Goal: Transaction & Acquisition: Purchase product/service

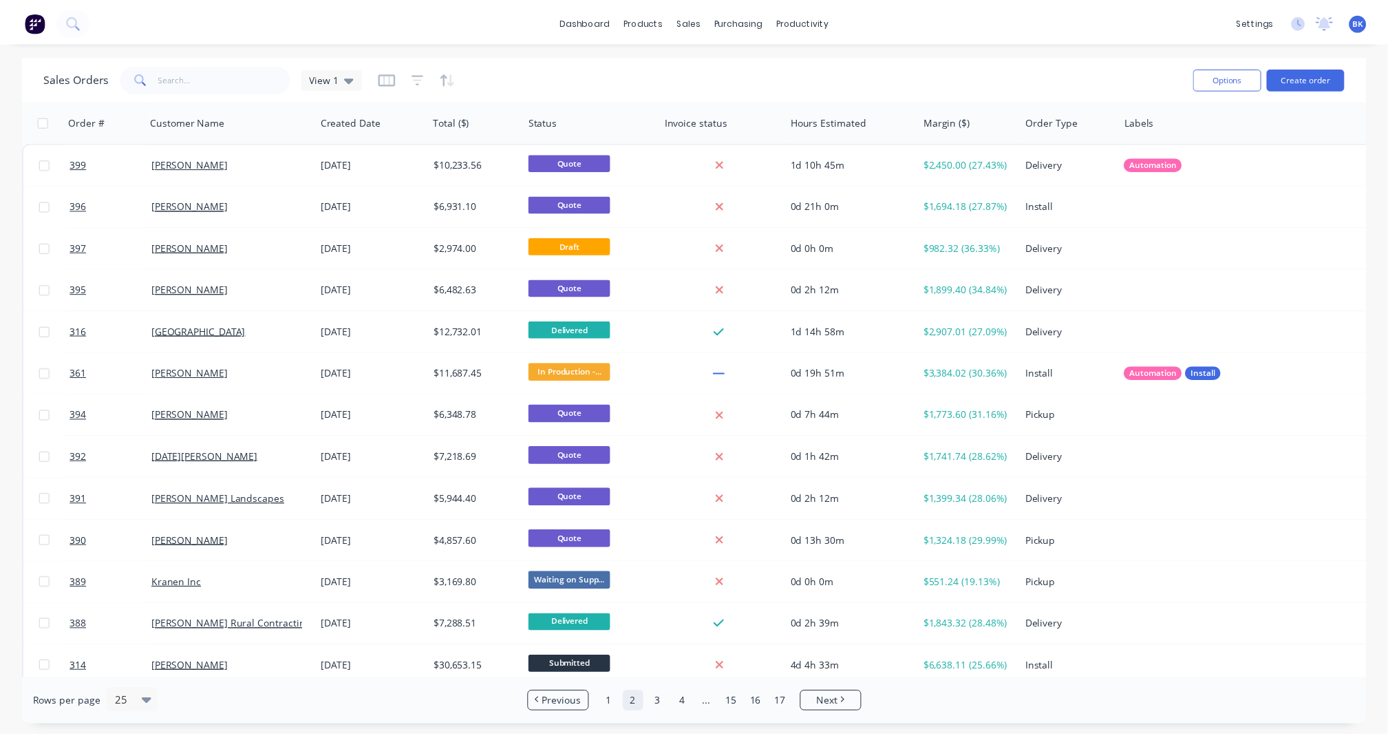
scroll to position [519, 0]
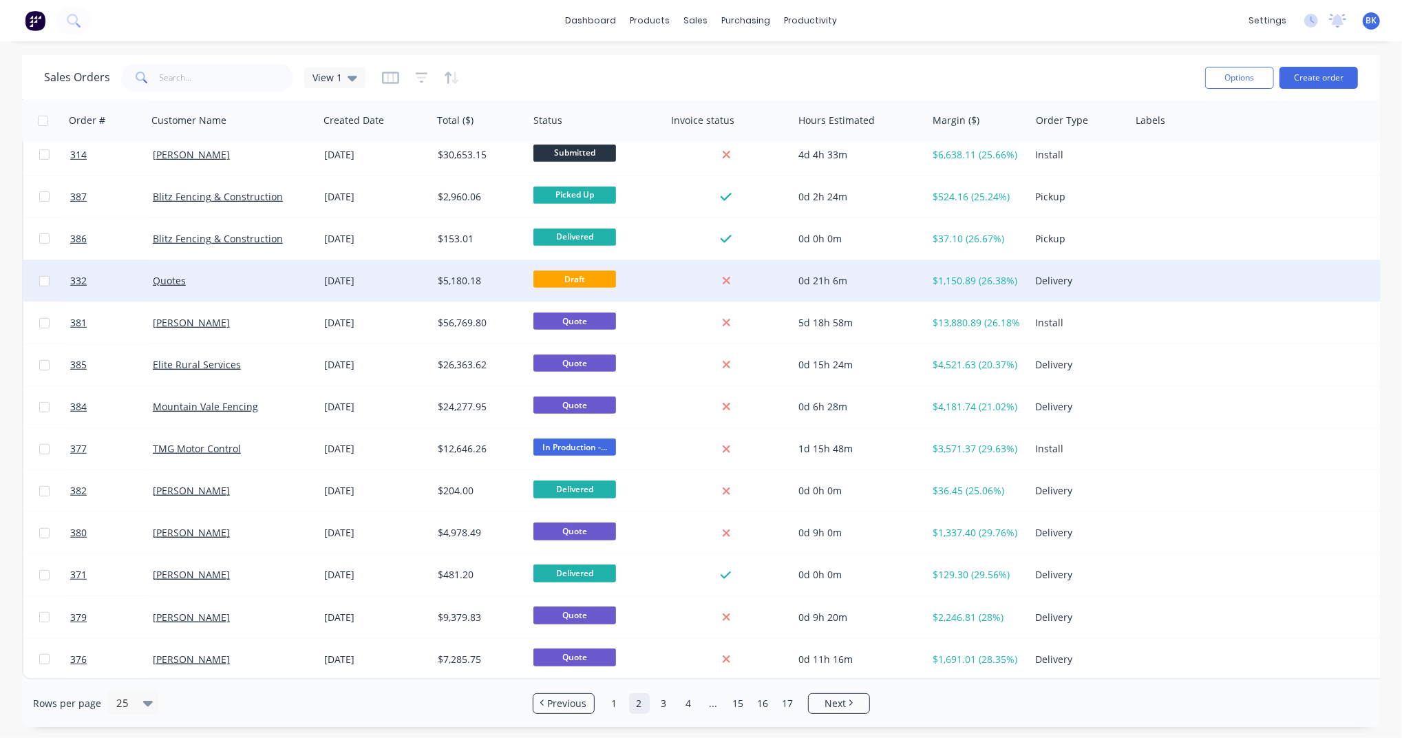
click at [515, 274] on div "$5,180.18" at bounding box center [478, 281] width 80 height 14
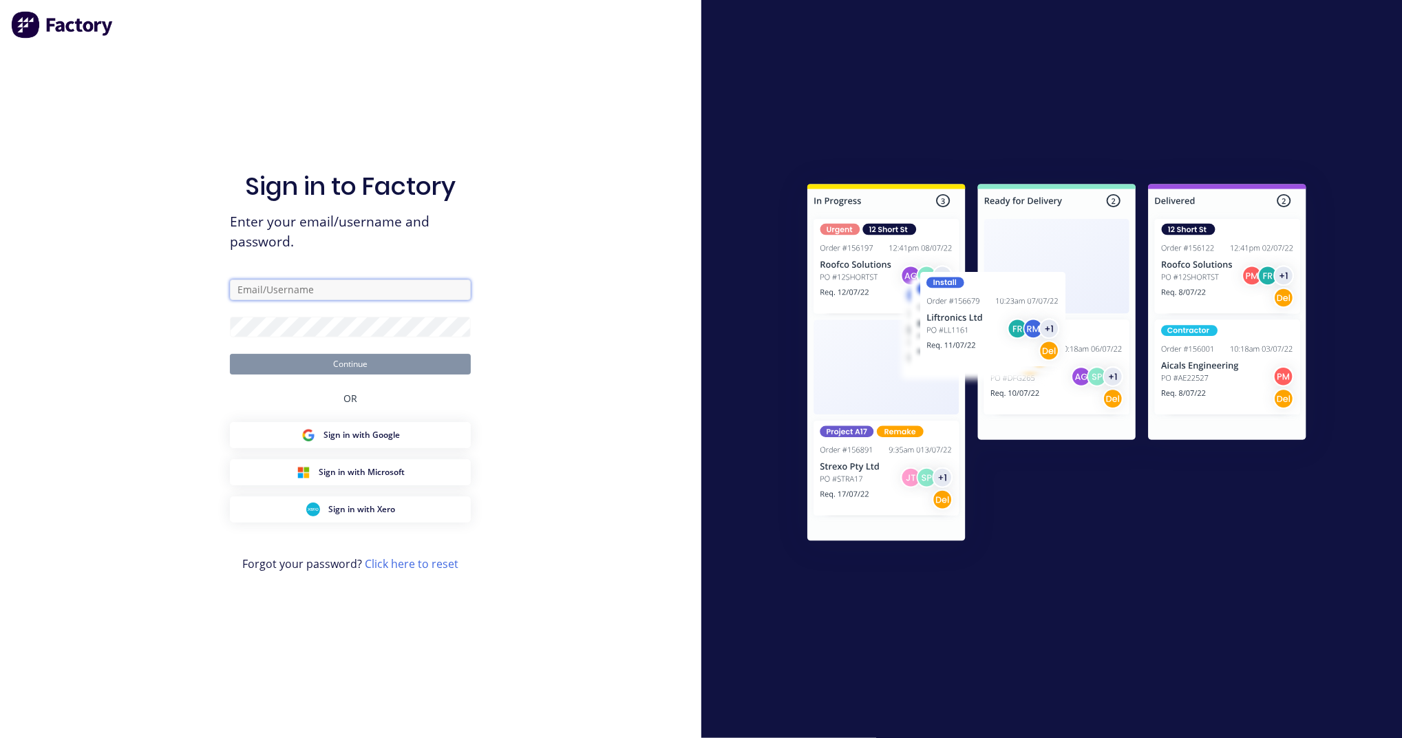
type input "[EMAIL_ADDRESS][DOMAIN_NAME]"
click at [457, 365] on button "Continue" at bounding box center [350, 364] width 241 height 21
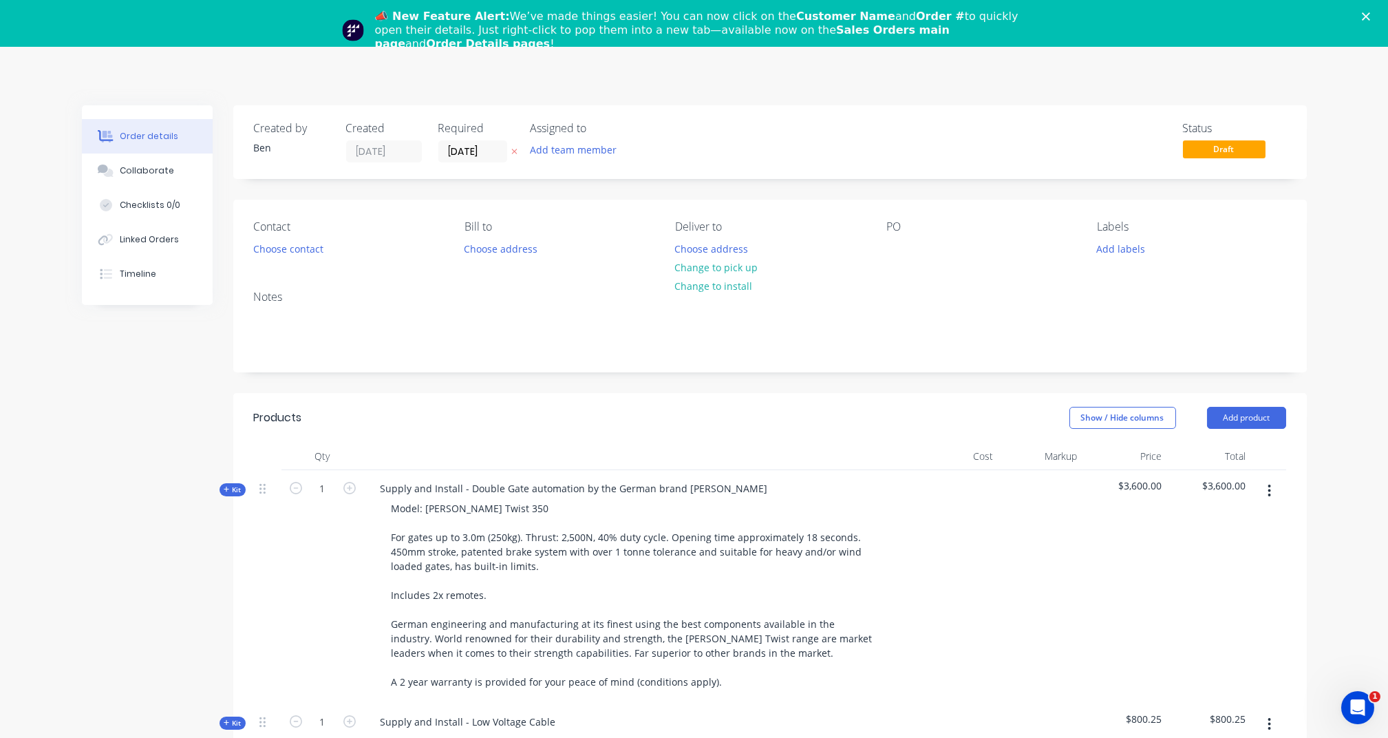
click at [1269, 494] on icon "button" at bounding box center [1269, 490] width 3 height 12
click at [1235, 601] on div "Delete" at bounding box center [1221, 609] width 106 height 20
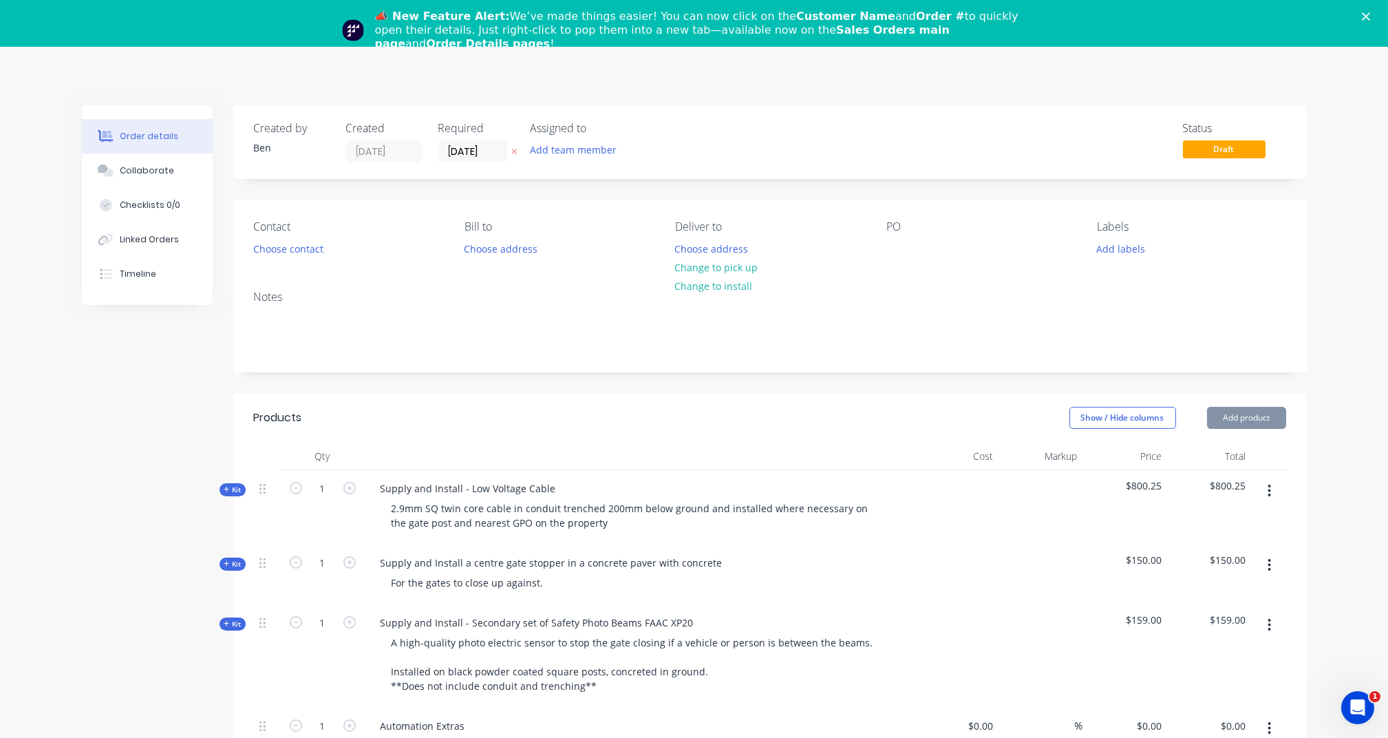
click at [1269, 491] on icon "button" at bounding box center [1269, 490] width 3 height 12
click at [1236, 604] on div "Delete" at bounding box center [1221, 609] width 106 height 20
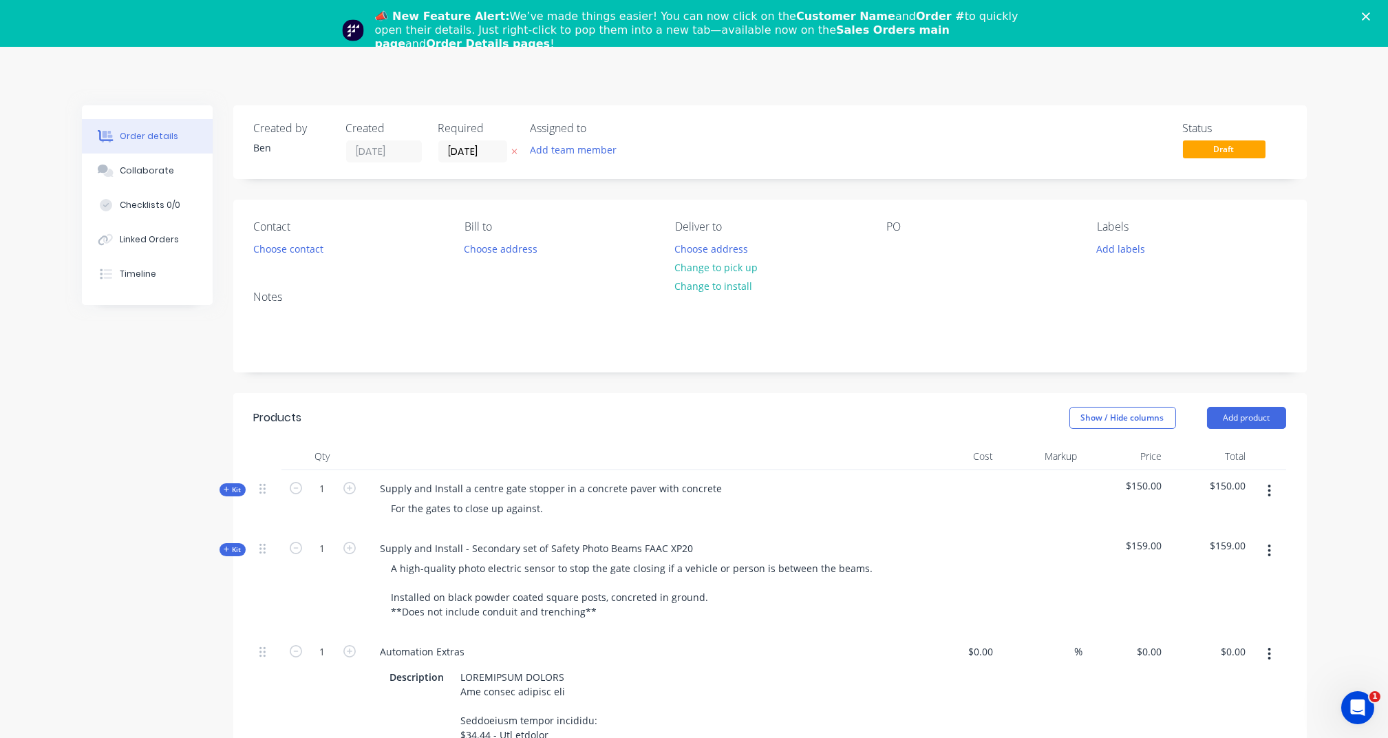
click at [1270, 493] on icon "button" at bounding box center [1268, 490] width 3 height 15
click at [1230, 605] on div "Delete" at bounding box center [1221, 609] width 106 height 20
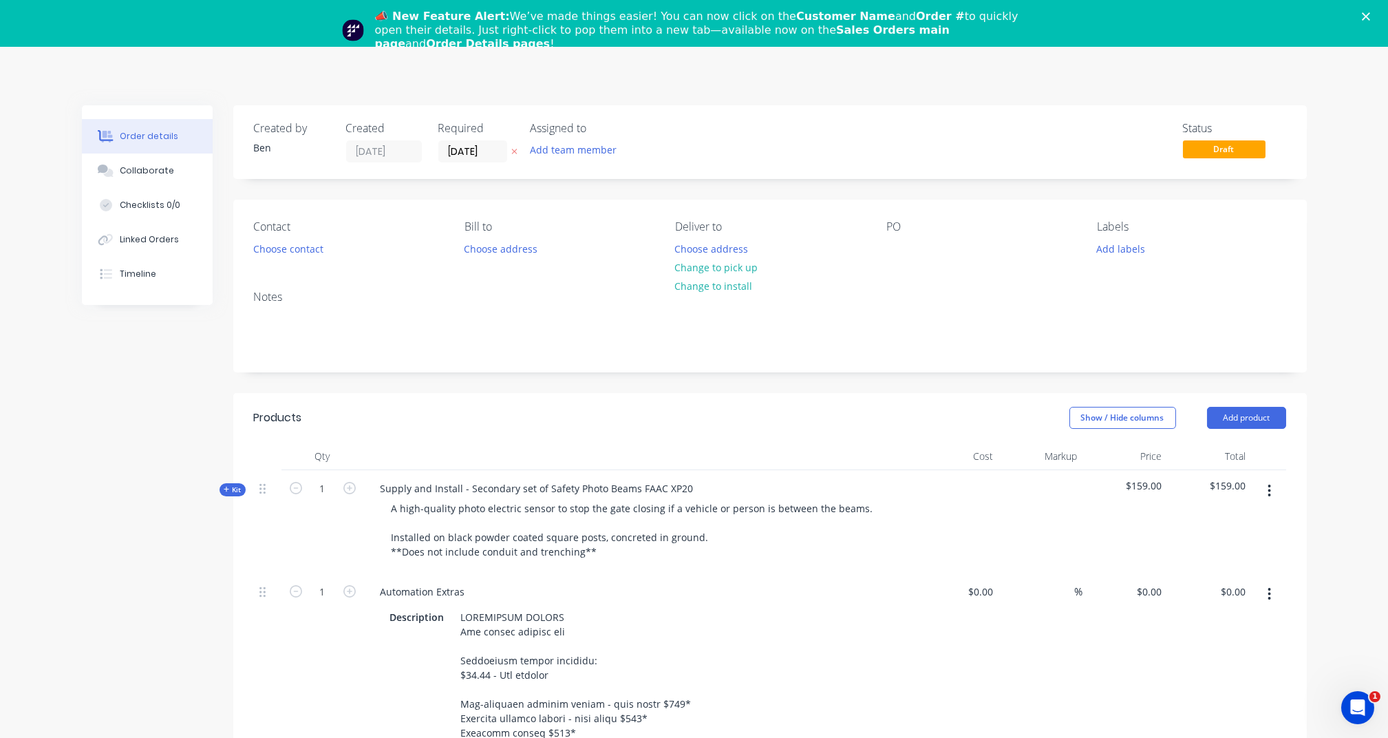
click at [1271, 498] on button "button" at bounding box center [1269, 490] width 32 height 25
click at [1238, 605] on div "Delete" at bounding box center [1221, 609] width 106 height 20
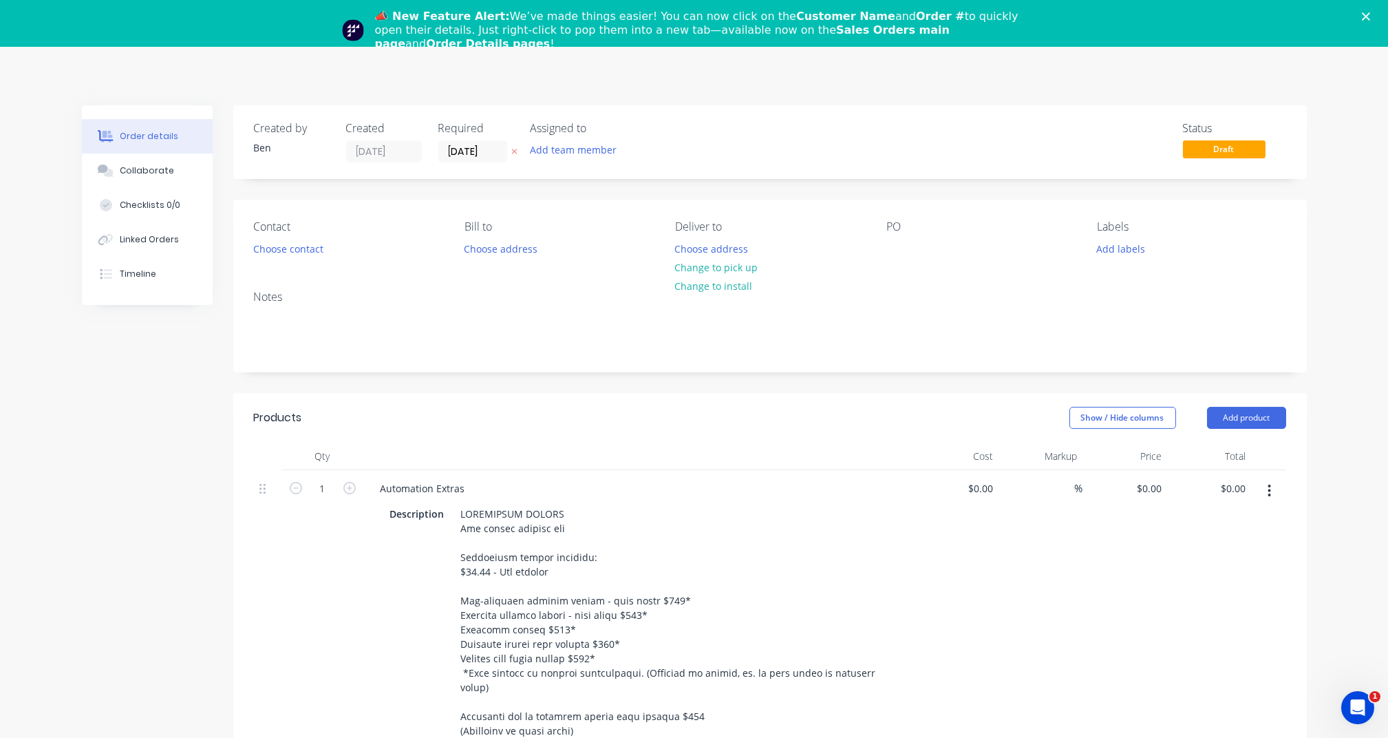
click at [1271, 488] on button "button" at bounding box center [1269, 490] width 32 height 25
click at [1241, 600] on div "Delete" at bounding box center [1221, 609] width 106 height 20
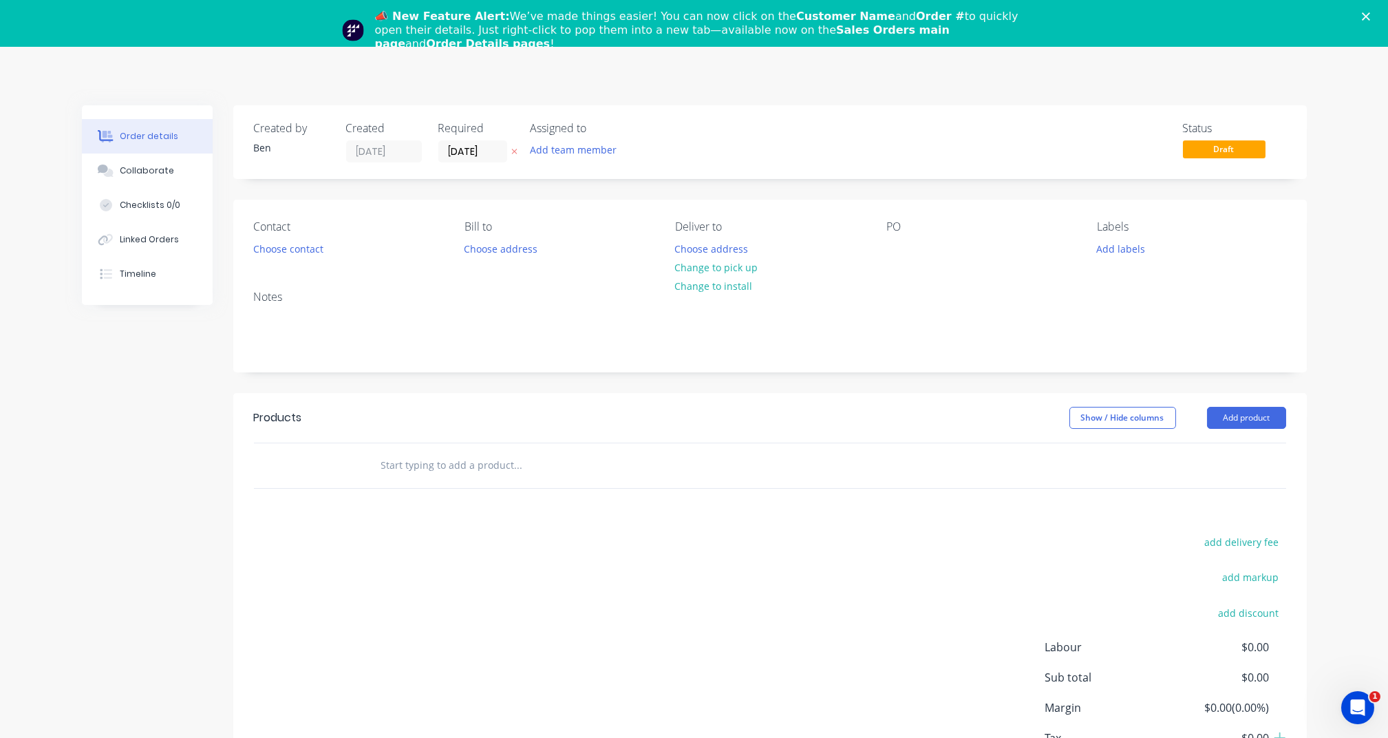
click at [476, 460] on input "text" at bounding box center [517, 465] width 275 height 28
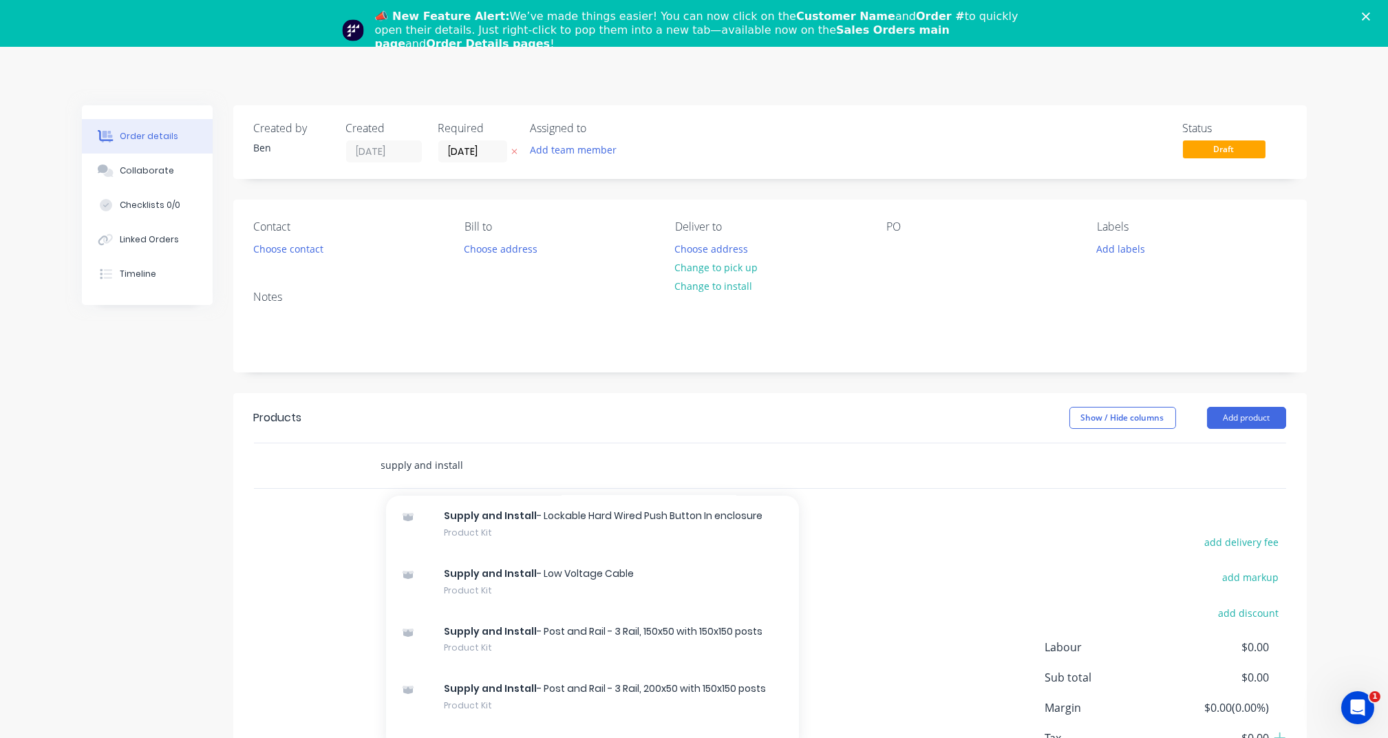
scroll to position [255, 0]
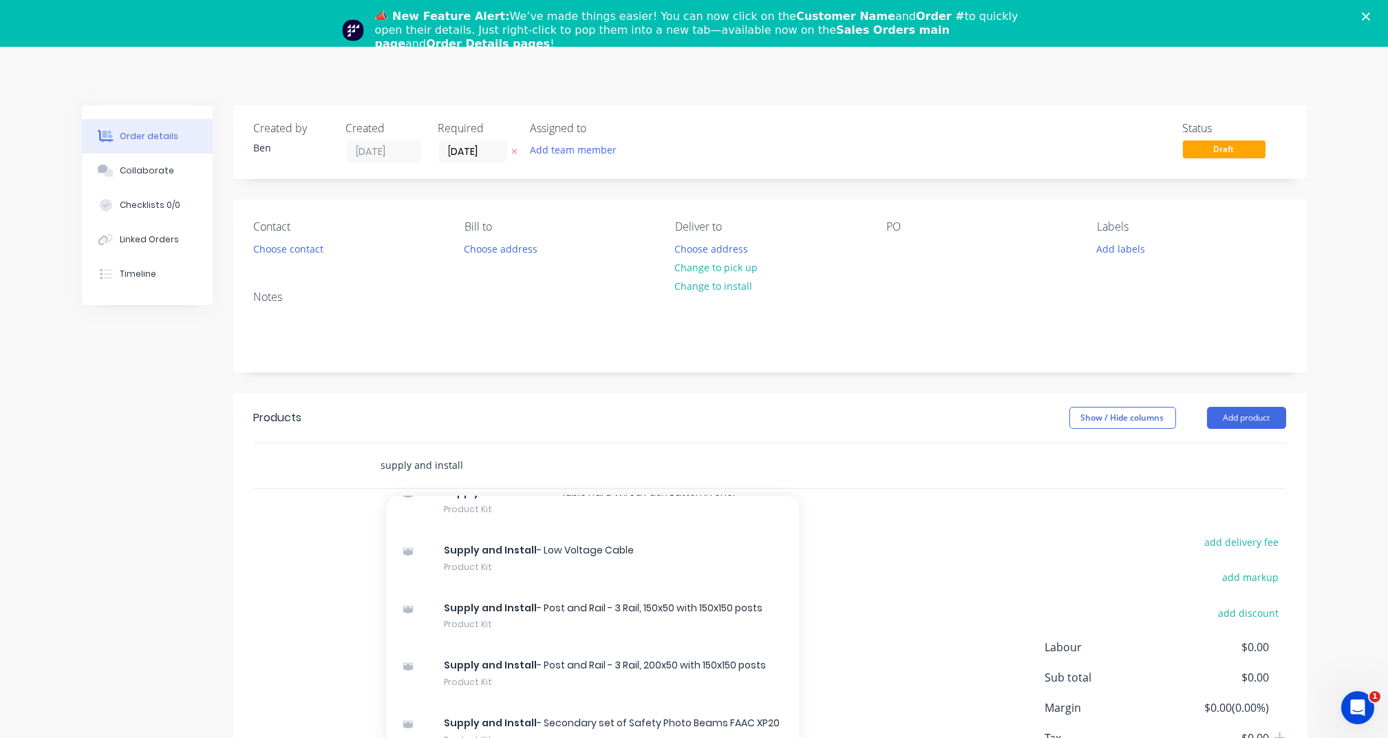
type input "supply and install"
click at [546, 630] on div "Supply and Install - Post and Rail - 3 Rail, 150x50 with 150x150 posts Product …" at bounding box center [592, 616] width 413 height 58
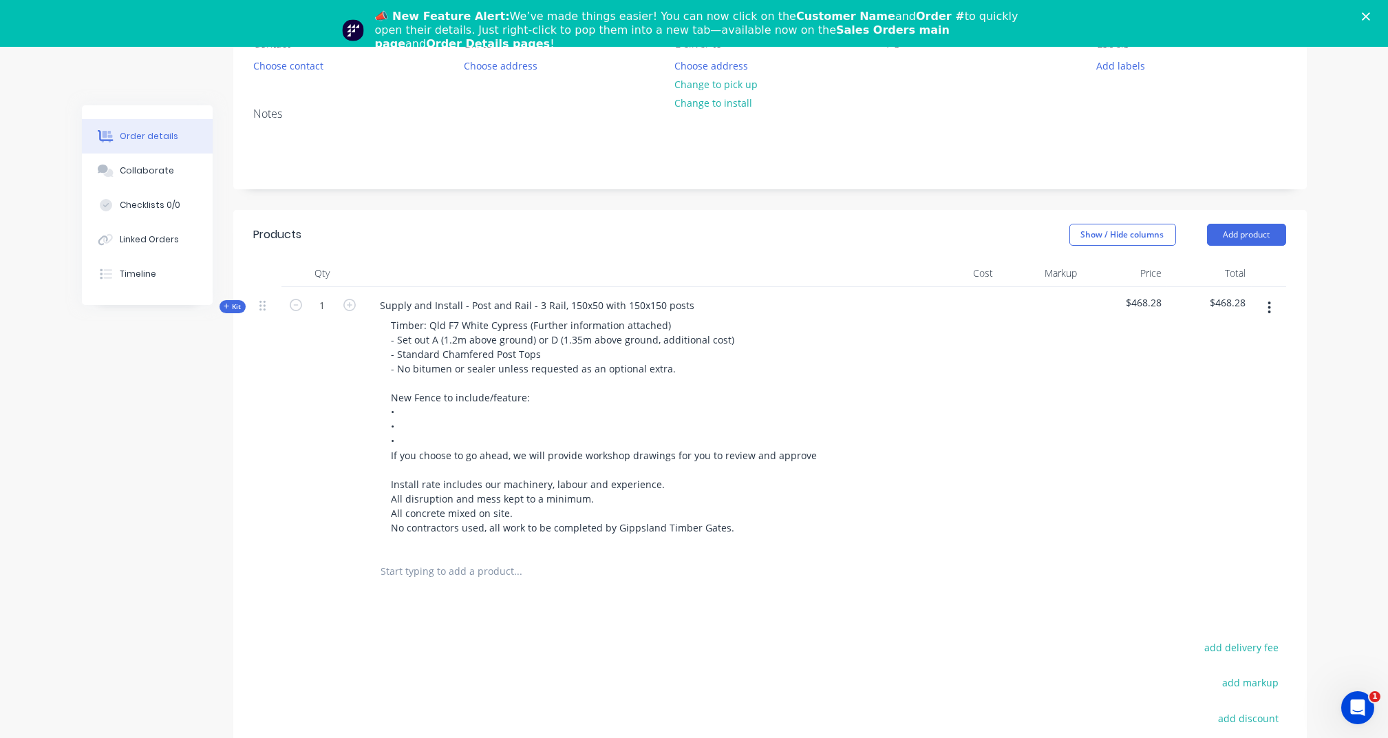
scroll to position [344, 0]
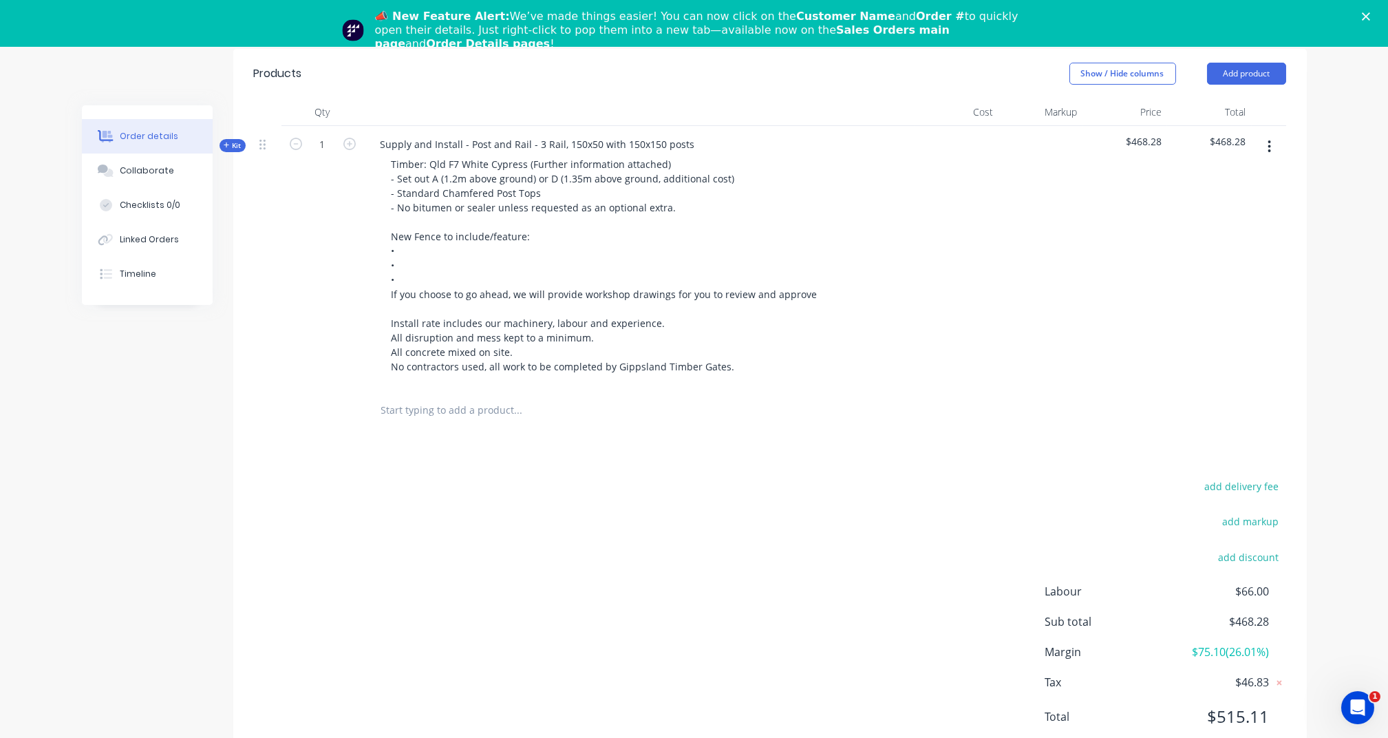
click at [228, 146] on icon at bounding box center [227, 145] width 6 height 7
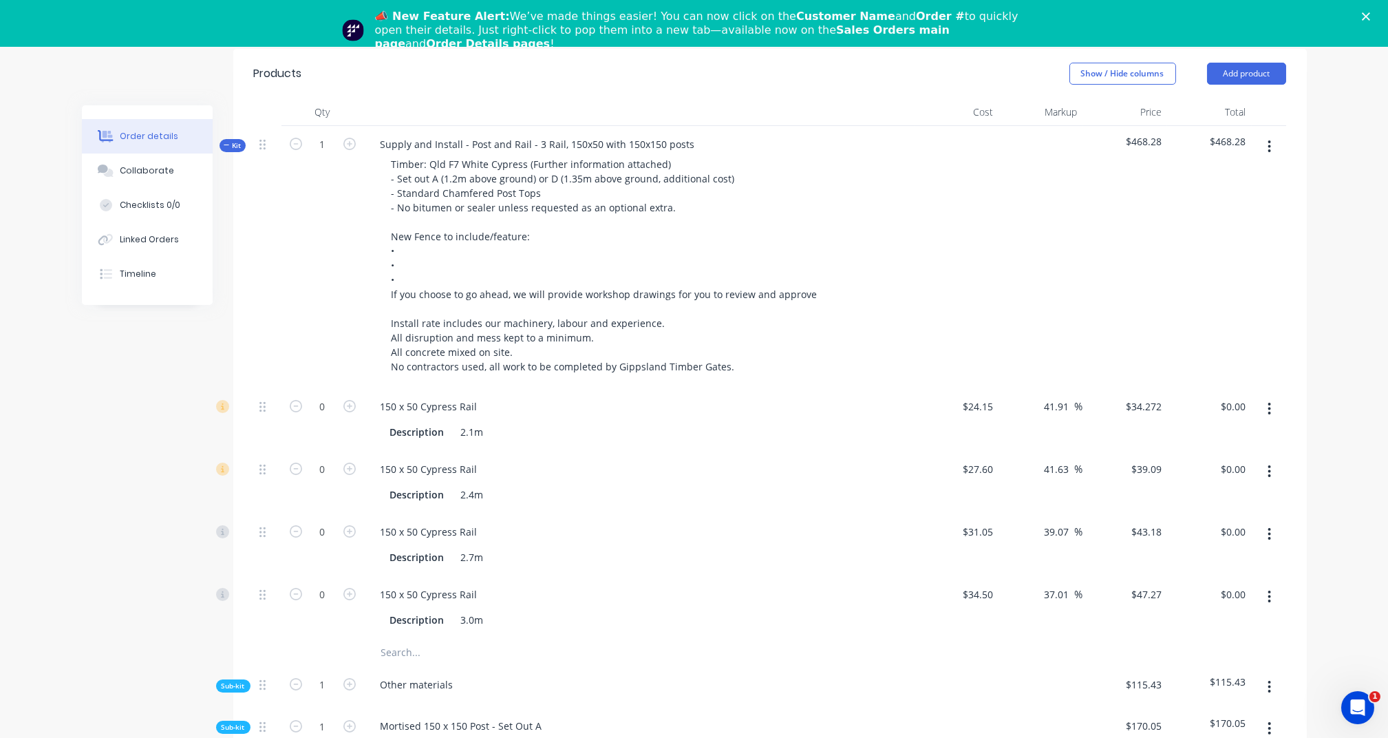
scroll to position [549, 0]
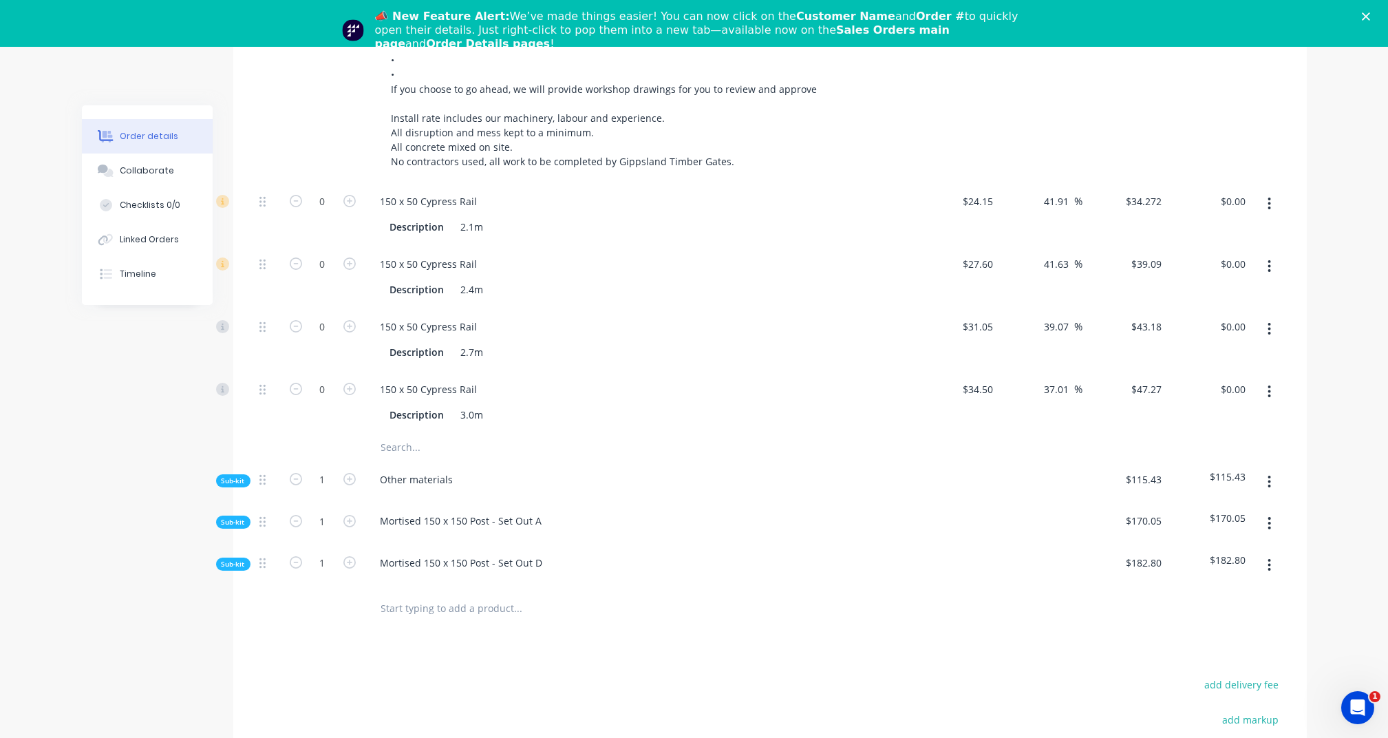
click at [1269, 522] on icon "button" at bounding box center [1269, 523] width 3 height 12
click at [1267, 586] on div "Delete" at bounding box center [1221, 587] width 106 height 20
click at [1275, 532] on button "button" at bounding box center [1269, 523] width 32 height 25
click at [1252, 587] on div "Delete" at bounding box center [1221, 587] width 106 height 20
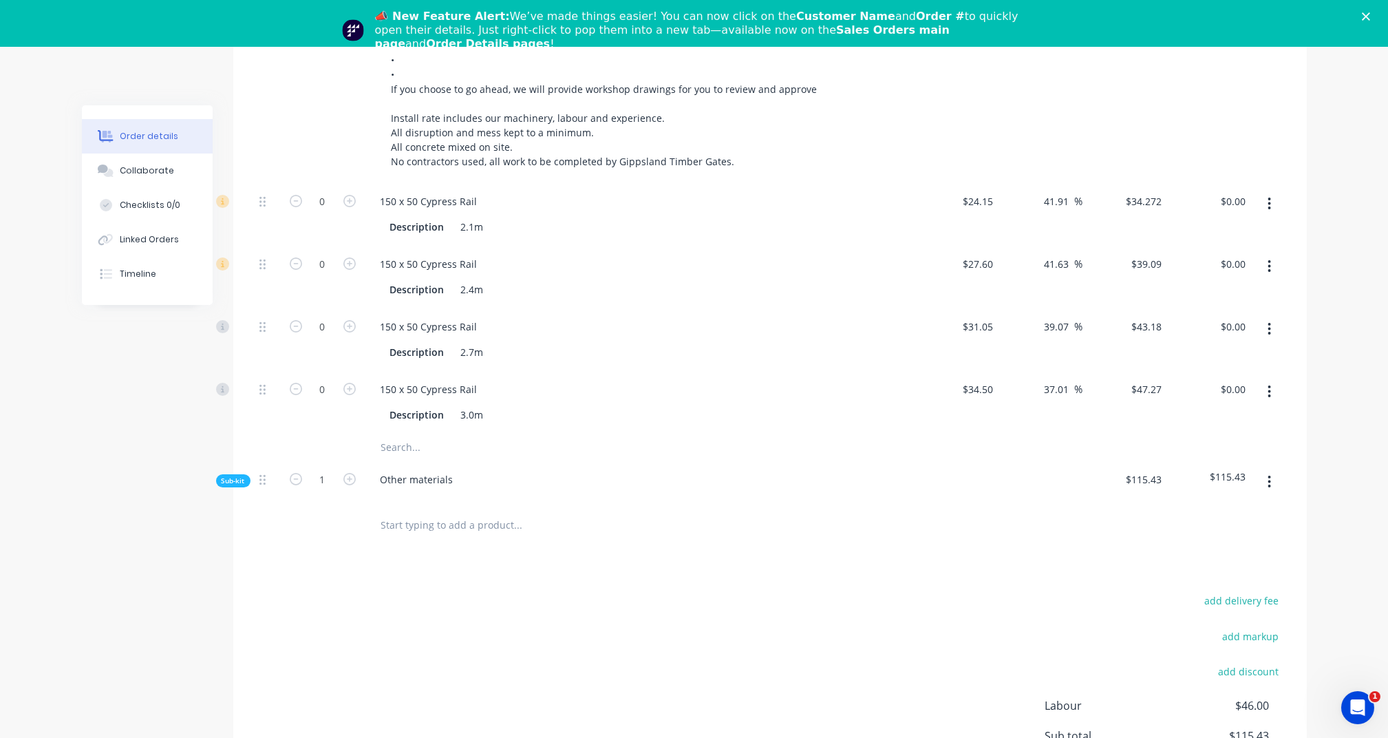
click at [226, 476] on span "Sub-kit" at bounding box center [233, 480] width 23 height 10
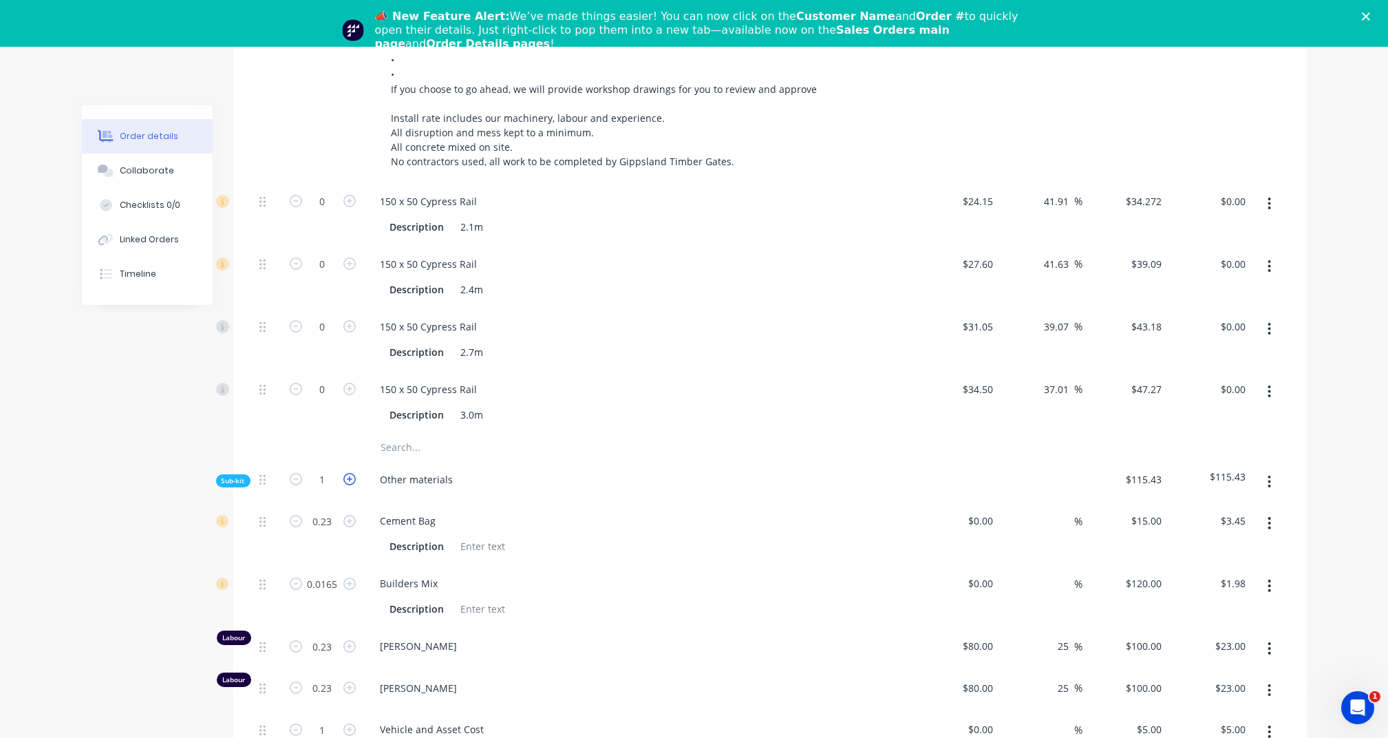
click at [347, 477] on icon "button" at bounding box center [349, 479] width 12 height 12
type input "2"
type input "0.46"
type input "$6.90"
type input "0.033"
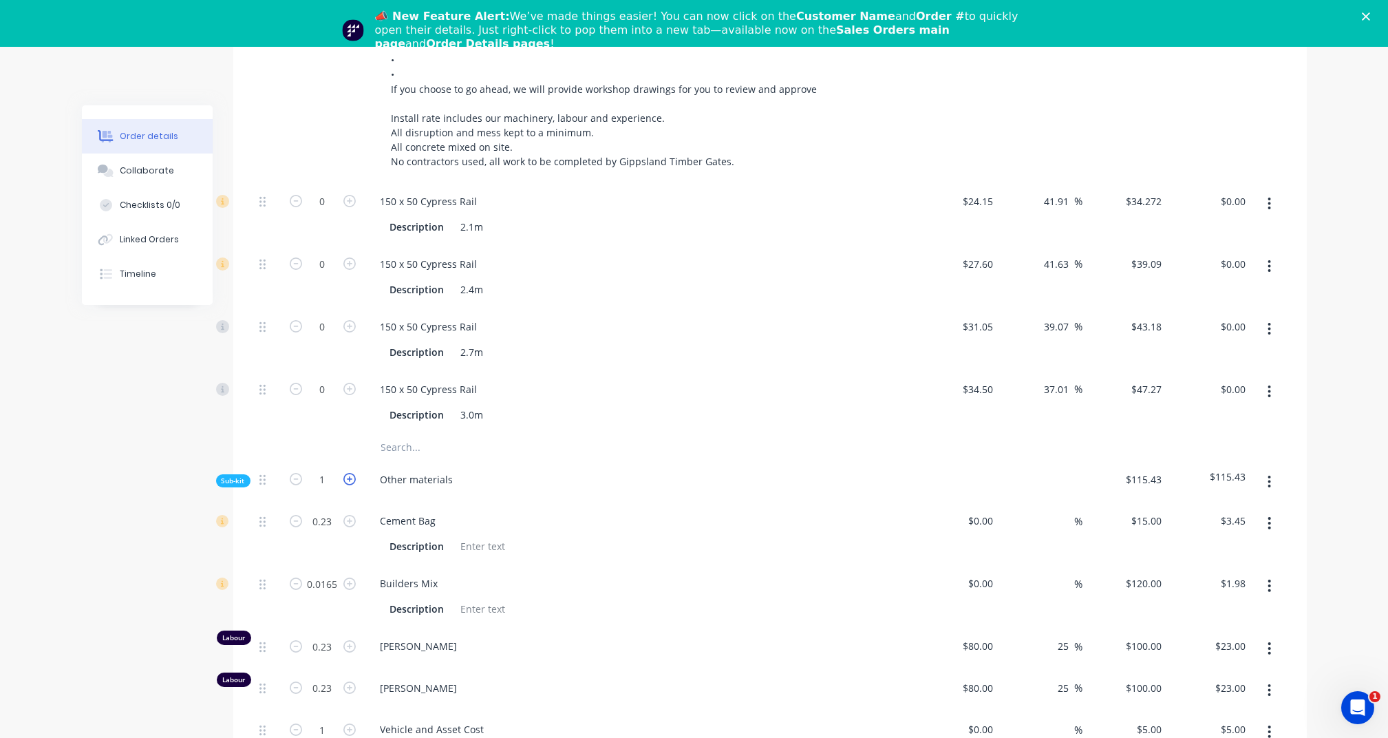
type input "$3.96"
type input "0.46"
type input "$46.00"
type input "0.46"
type input "$46.00"
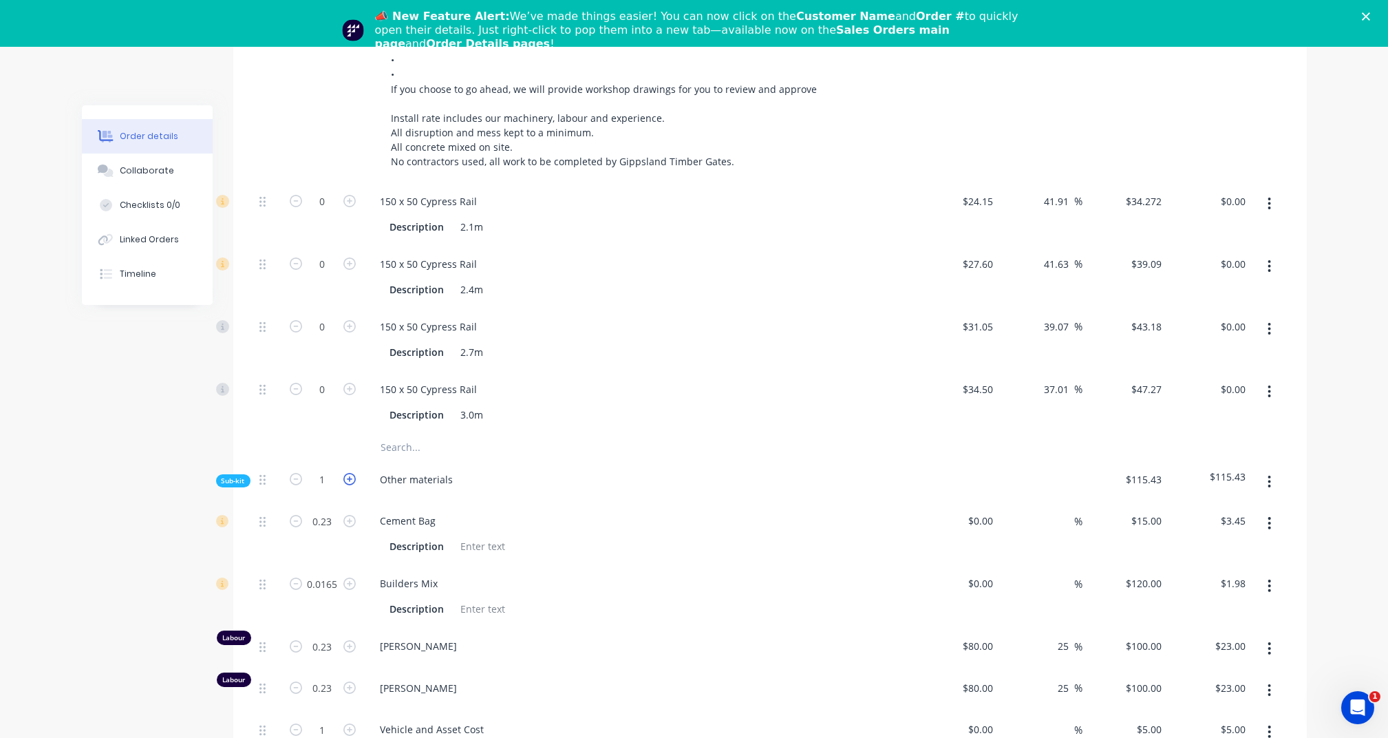
type input "2"
type input "$10.00"
type input "2"
type input "$4.00"
type input "0.76"
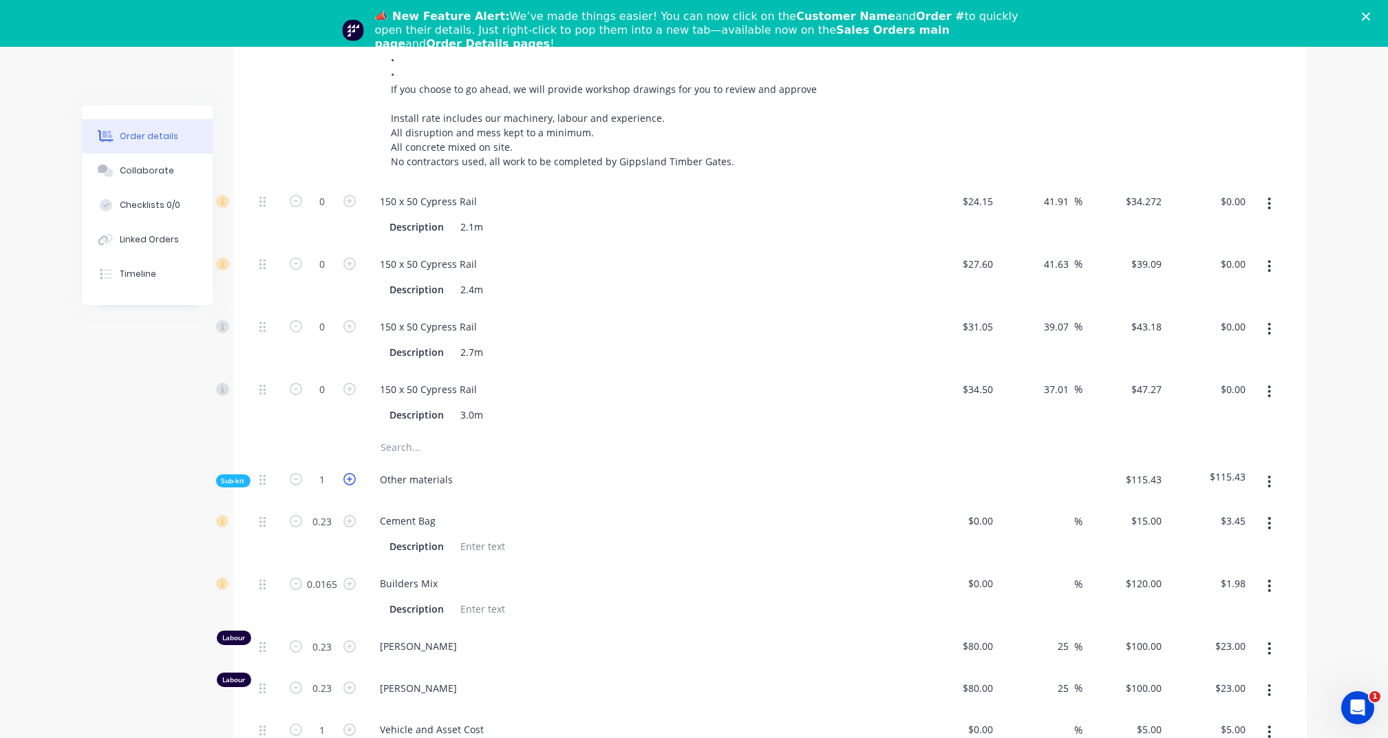
type input "$114.00"
click at [347, 477] on icon "button" at bounding box center [349, 479] width 12 height 12
type input "3"
type input "0.69"
type input "$10.35"
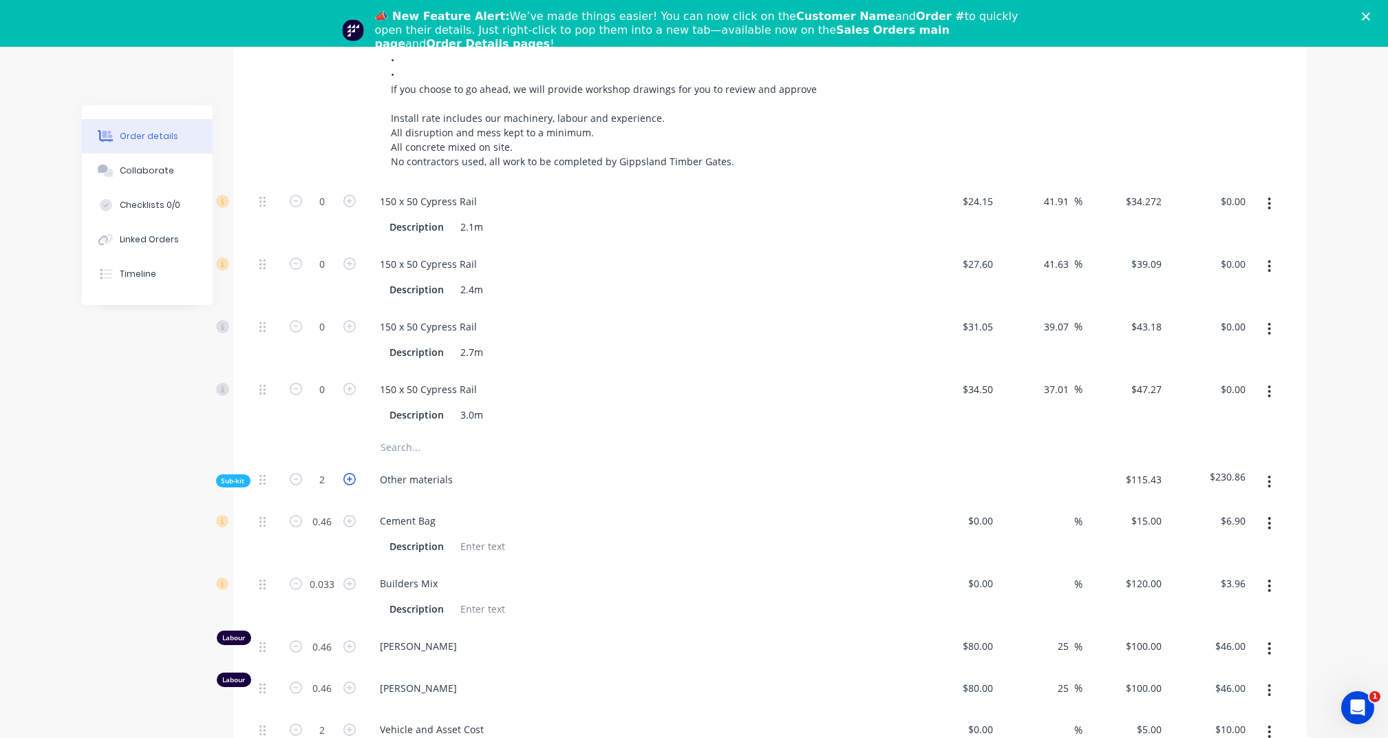
type input "0.0495"
type input "$5.94"
type input "0.69"
type input "$69.00"
type input "0.69"
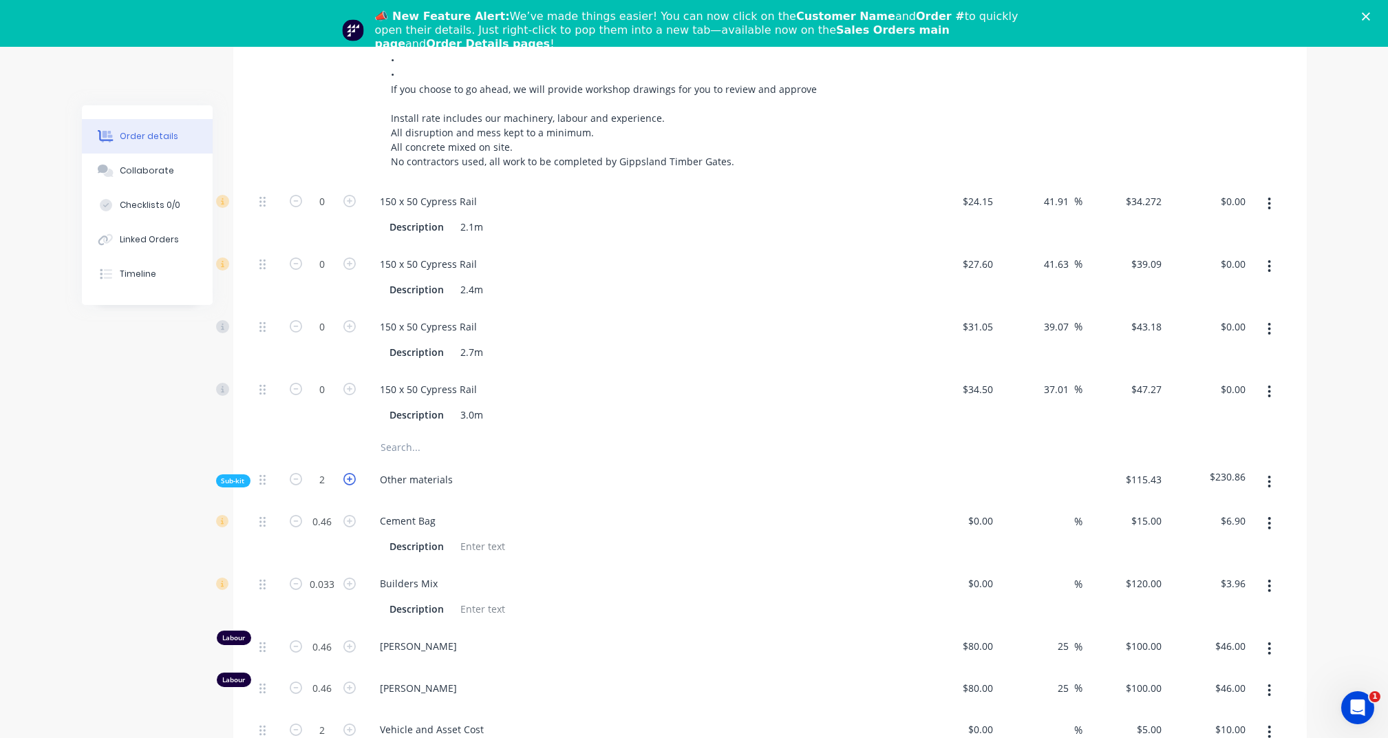
type input "$69.00"
type input "3"
type input "$15.00"
type input "3"
type input "$6.00"
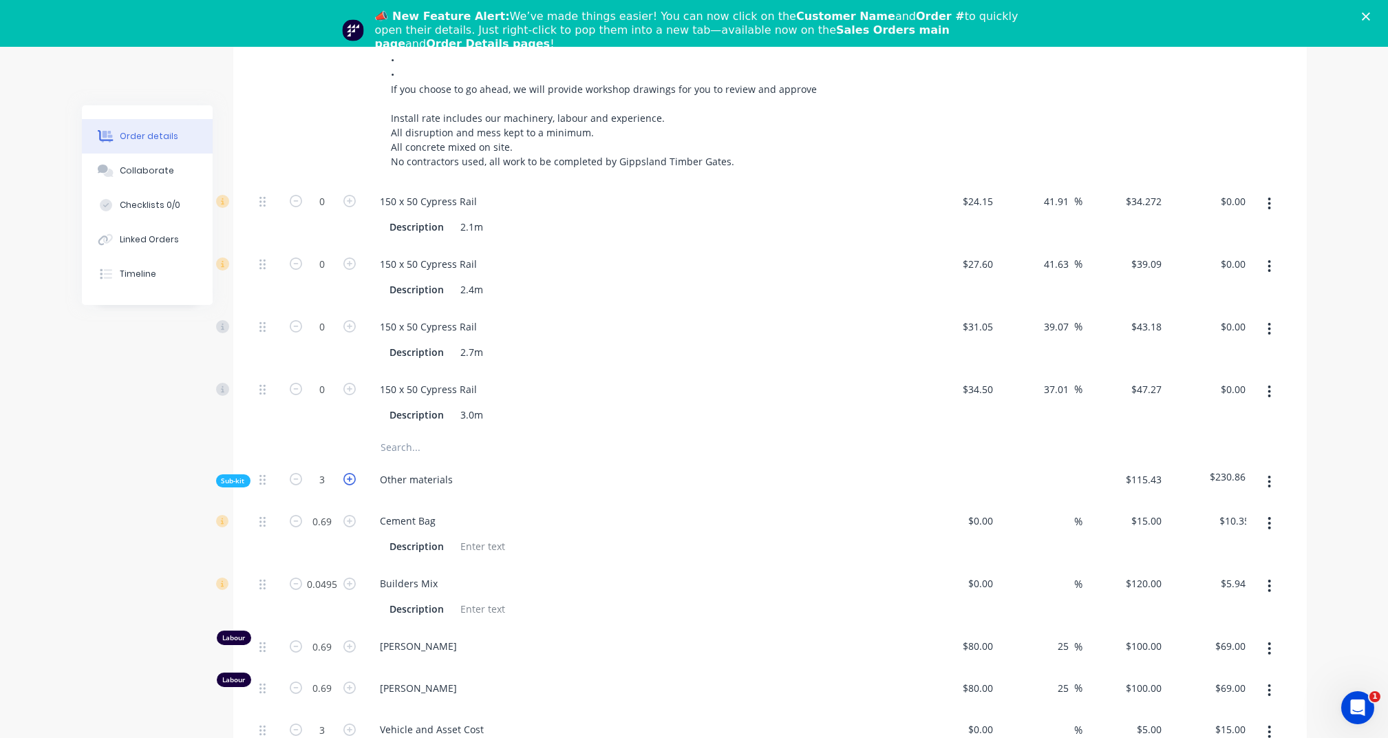
type input "1.14"
type input "$171.00"
click at [347, 477] on icon "button" at bounding box center [349, 479] width 12 height 12
type input "4"
type input "0.92"
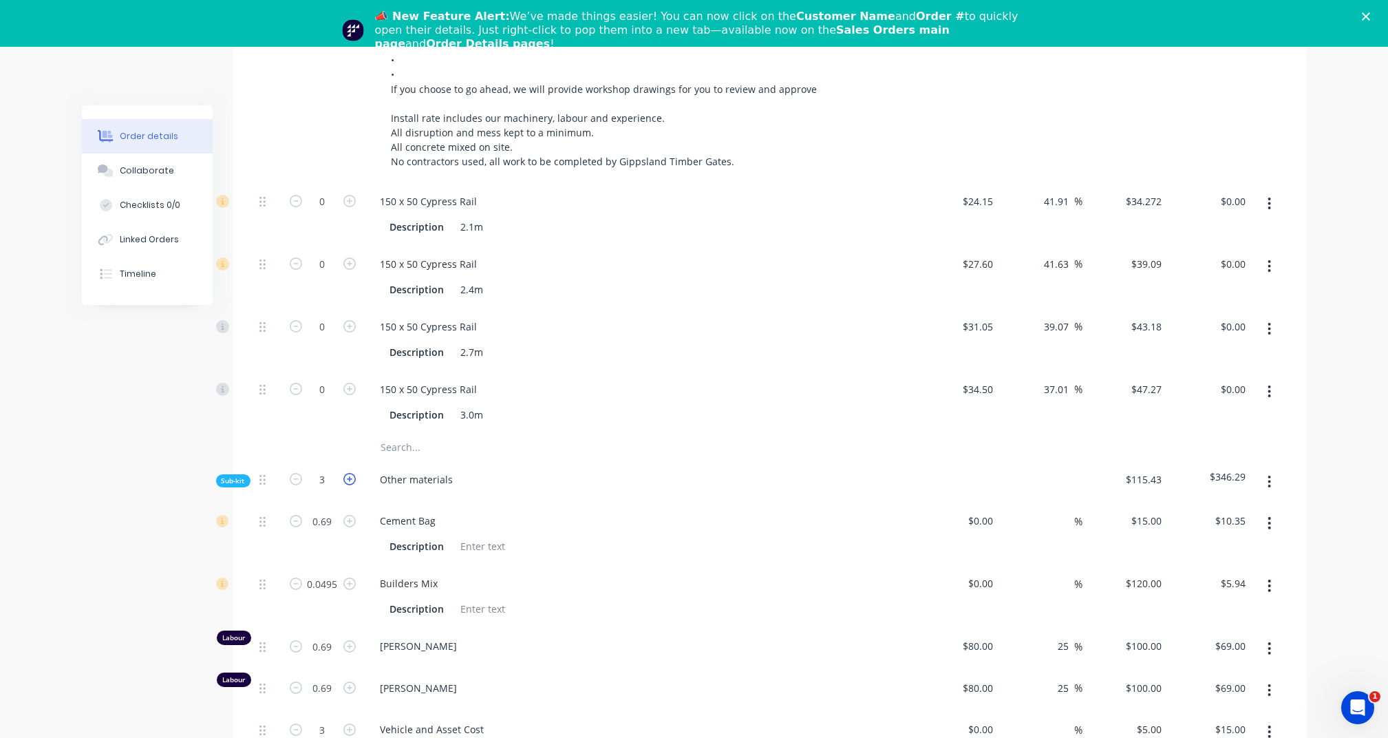
type input "$13.80"
type input "0.066"
type input "$7.92"
type input "0.92"
type input "$92.00"
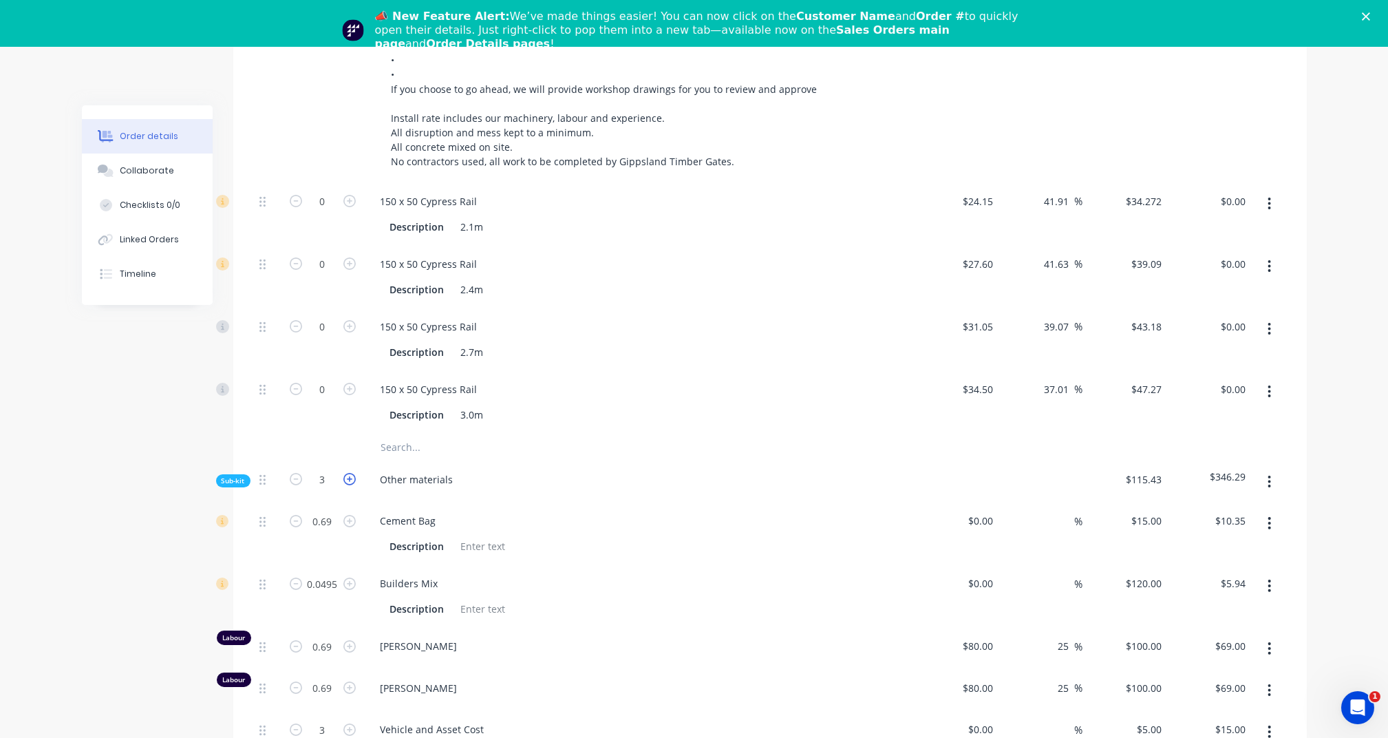
type input "0.92"
type input "$92.00"
type input "4"
type input "$20.00"
type input "4"
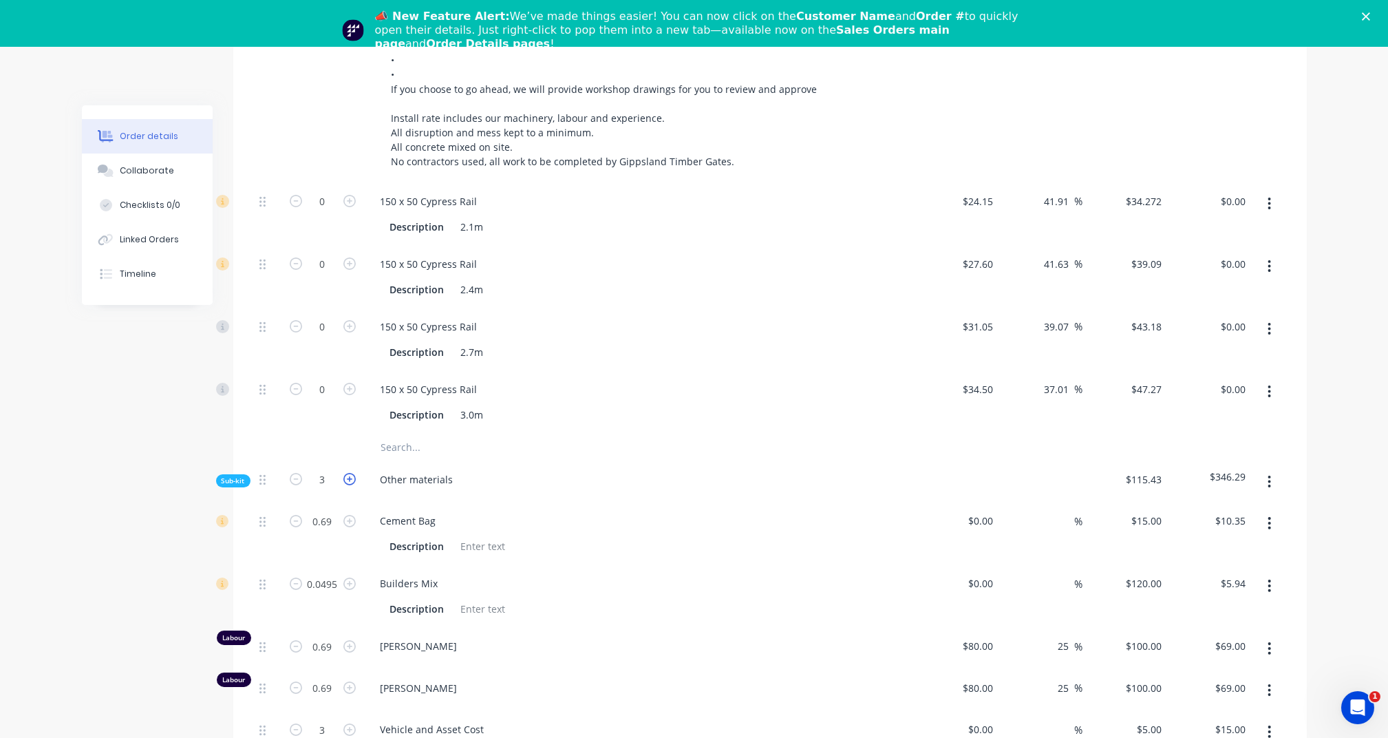
type input "$8.00"
type input "1.52"
type input "$228.00"
click at [347, 477] on icon "button" at bounding box center [349, 479] width 12 height 12
type input "5"
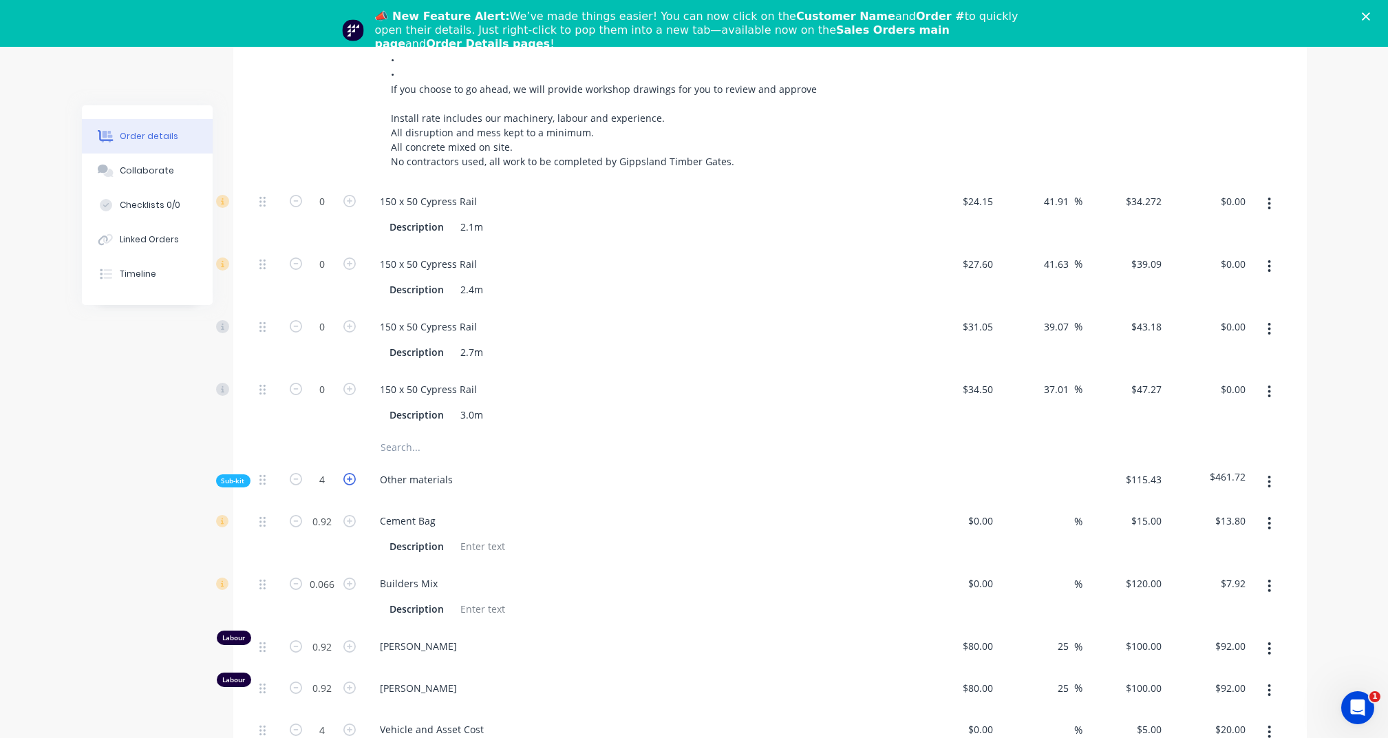
type input "1.15"
type input "$17.25"
type input "0.0825"
type input "$9.90"
type input "1.15"
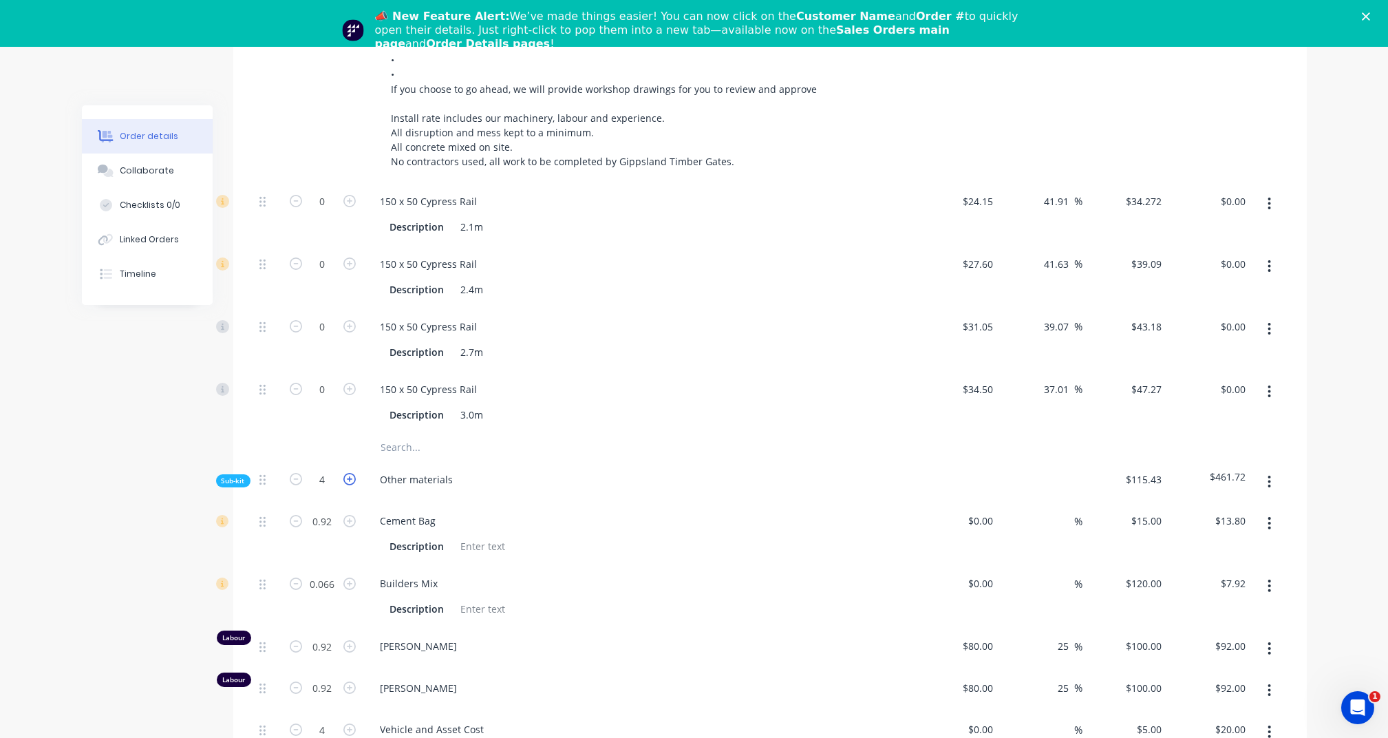
type input "$115.00"
type input "1.15"
type input "$115.00"
type input "5"
type input "$25.00"
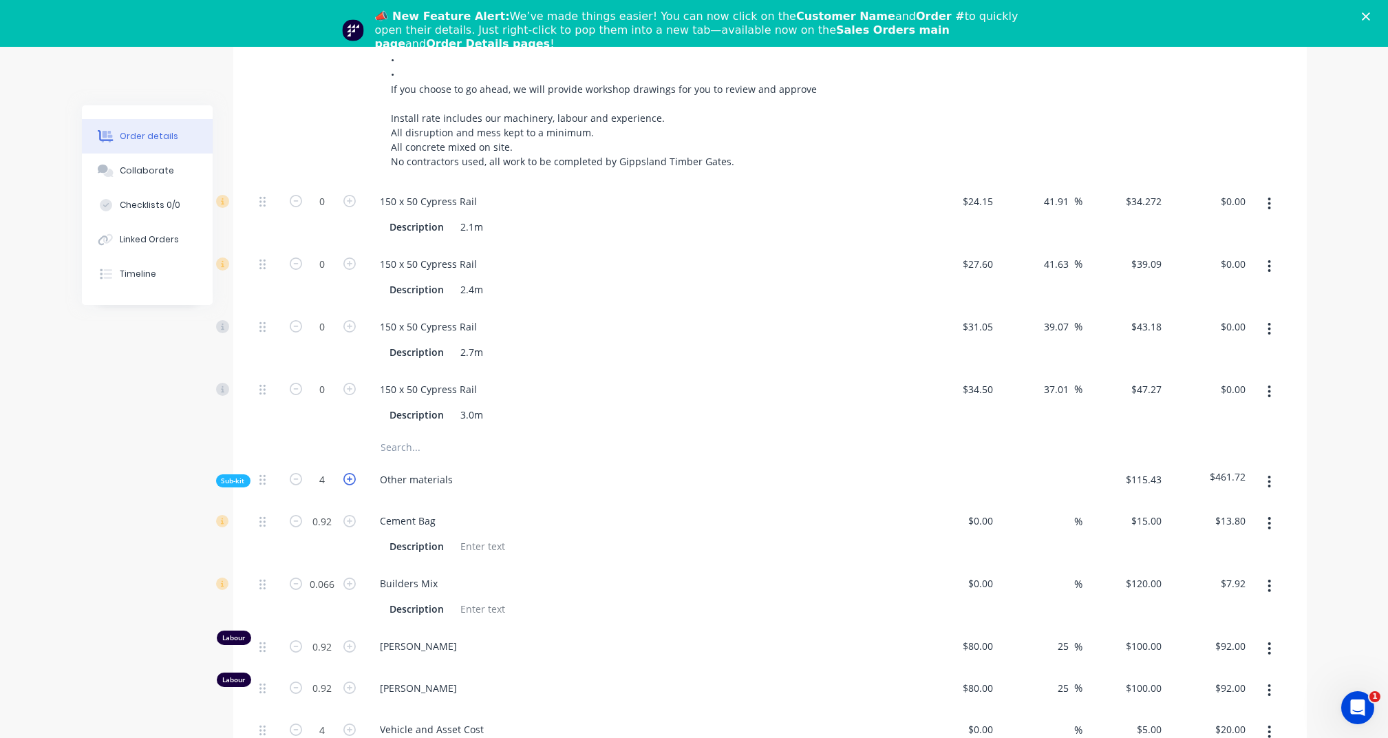
type input "5"
type input "$10.00"
type input "1.9"
type input "$285.00"
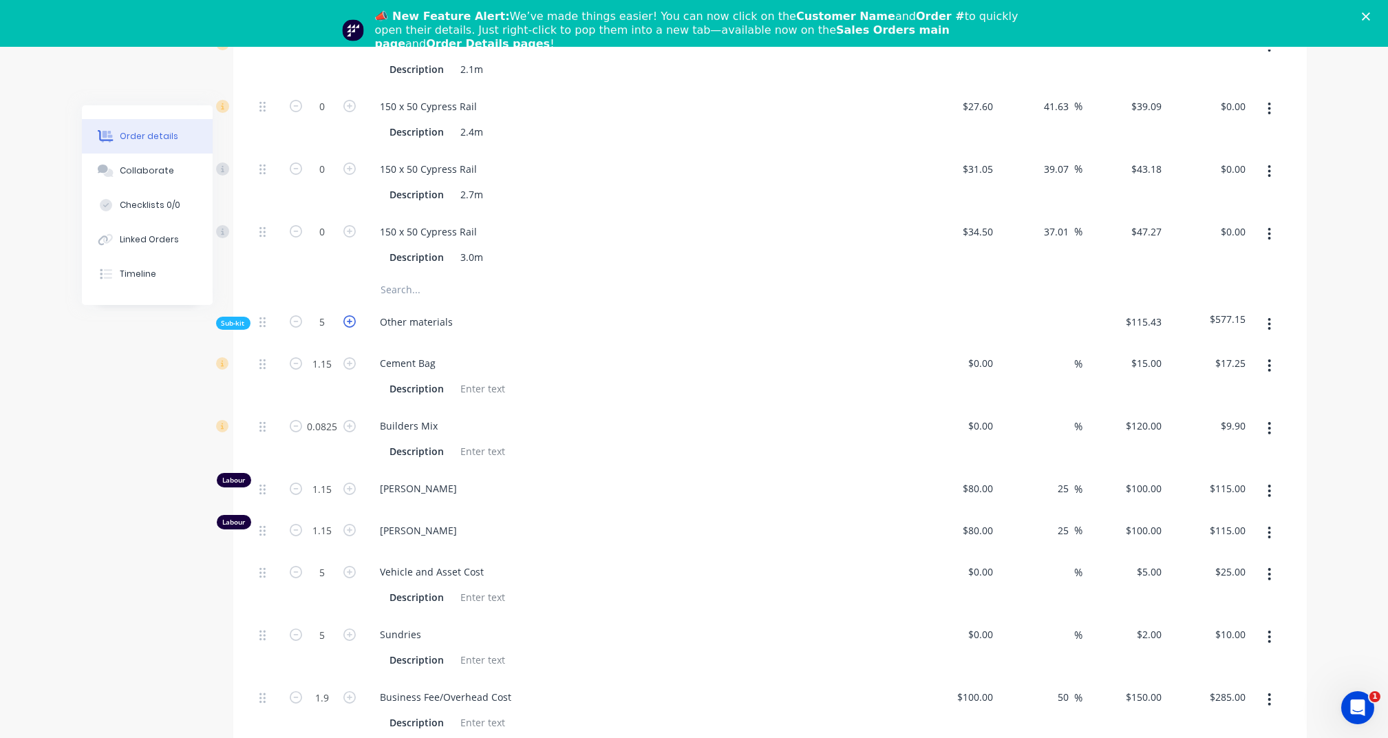
scroll to position [776, 0]
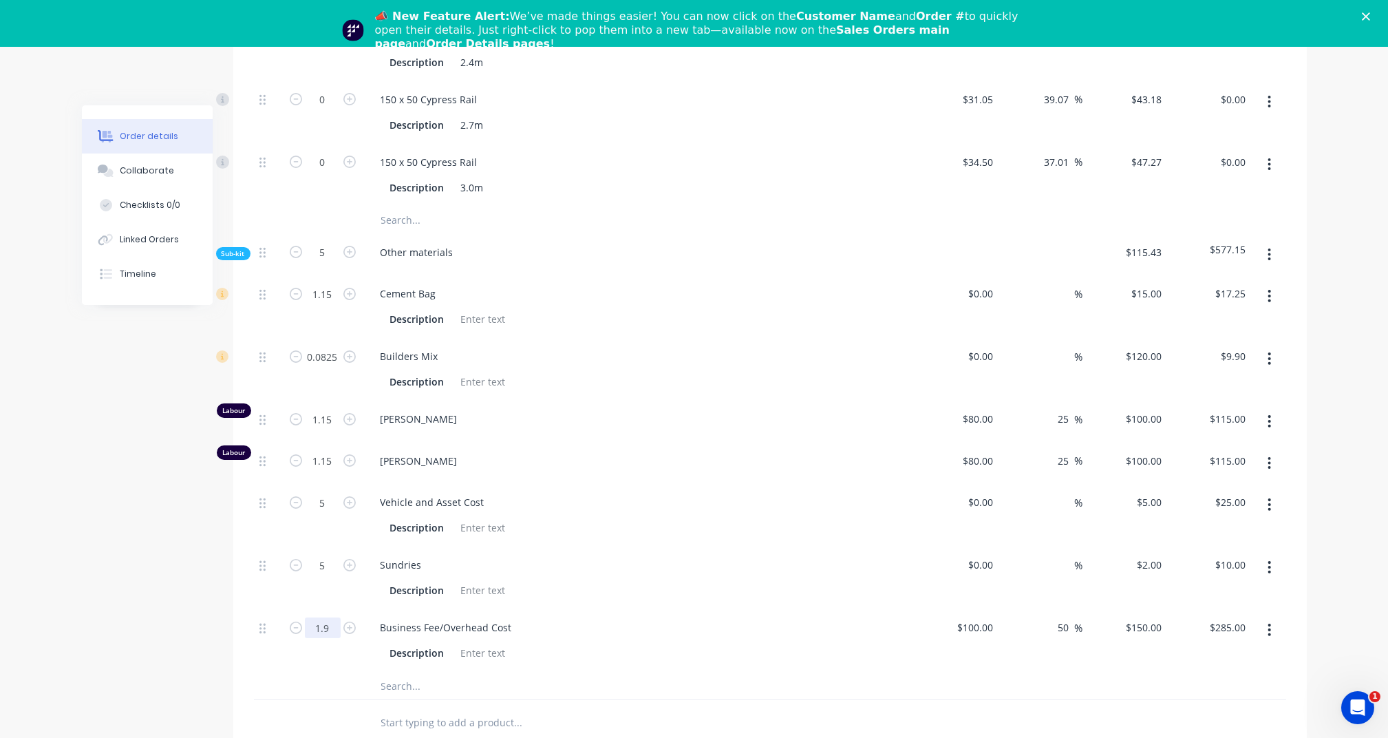
click at [330, 304] on input "1.9" at bounding box center [323, 293] width 36 height 21
type input "1.2"
type input "$180.00"
click at [327, 664] on div "1.2" at bounding box center [322, 640] width 83 height 63
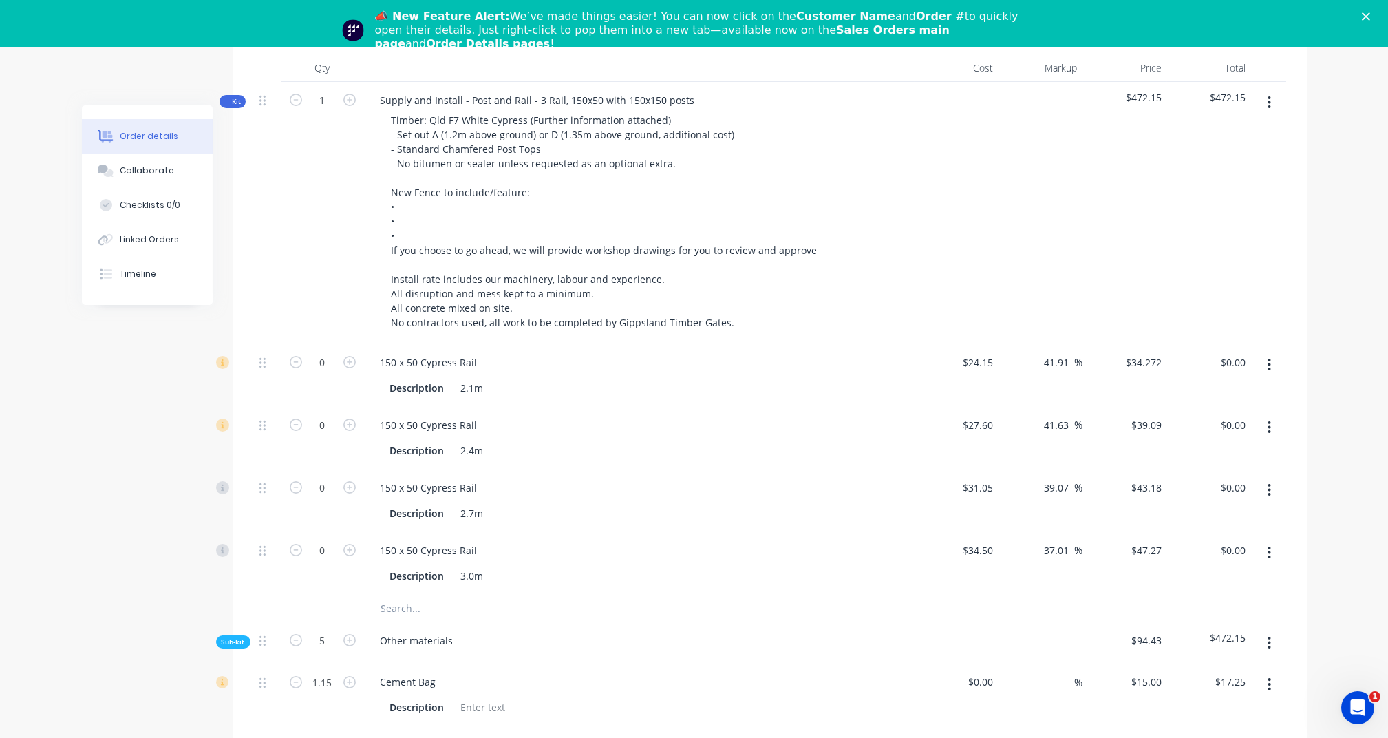
scroll to position [383, 0]
click at [1263, 102] on button "button" at bounding box center [1269, 107] width 32 height 25
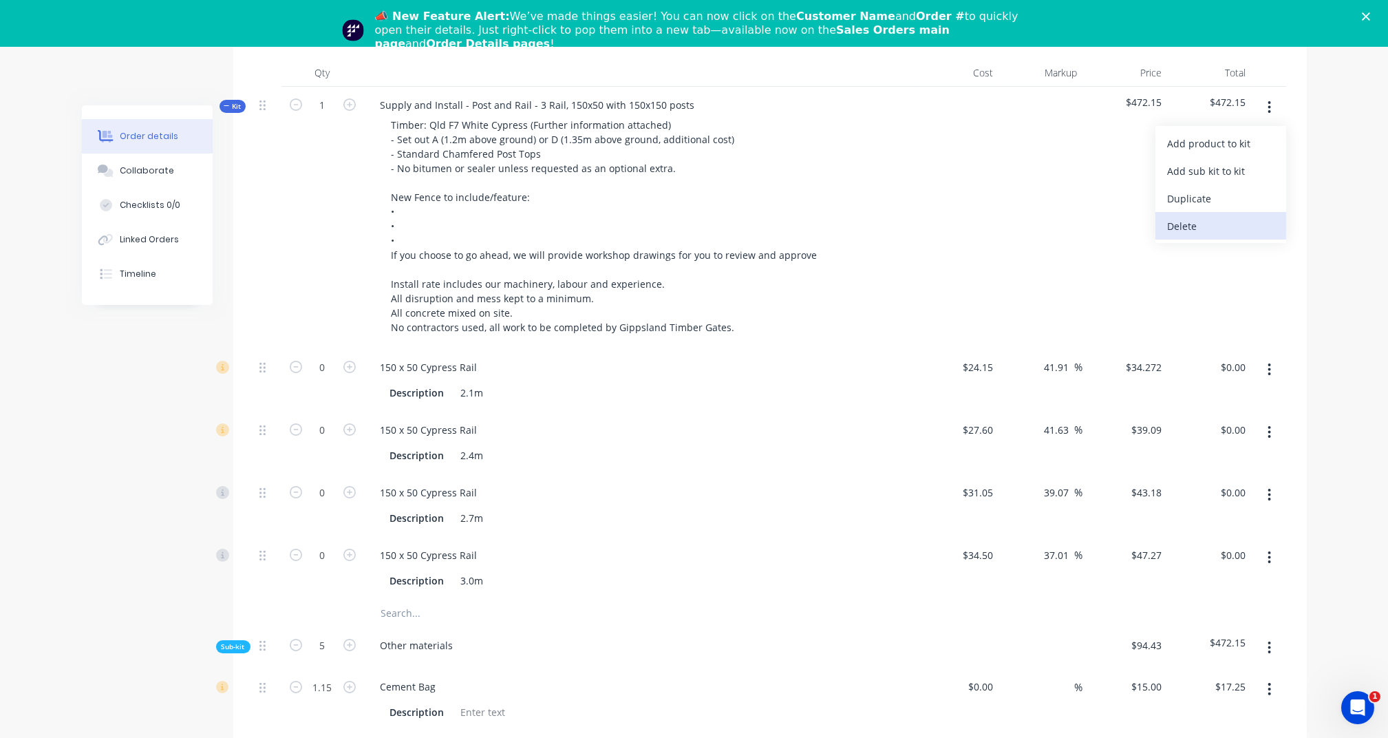
click at [1192, 220] on div "Delete" at bounding box center [1221, 226] width 106 height 20
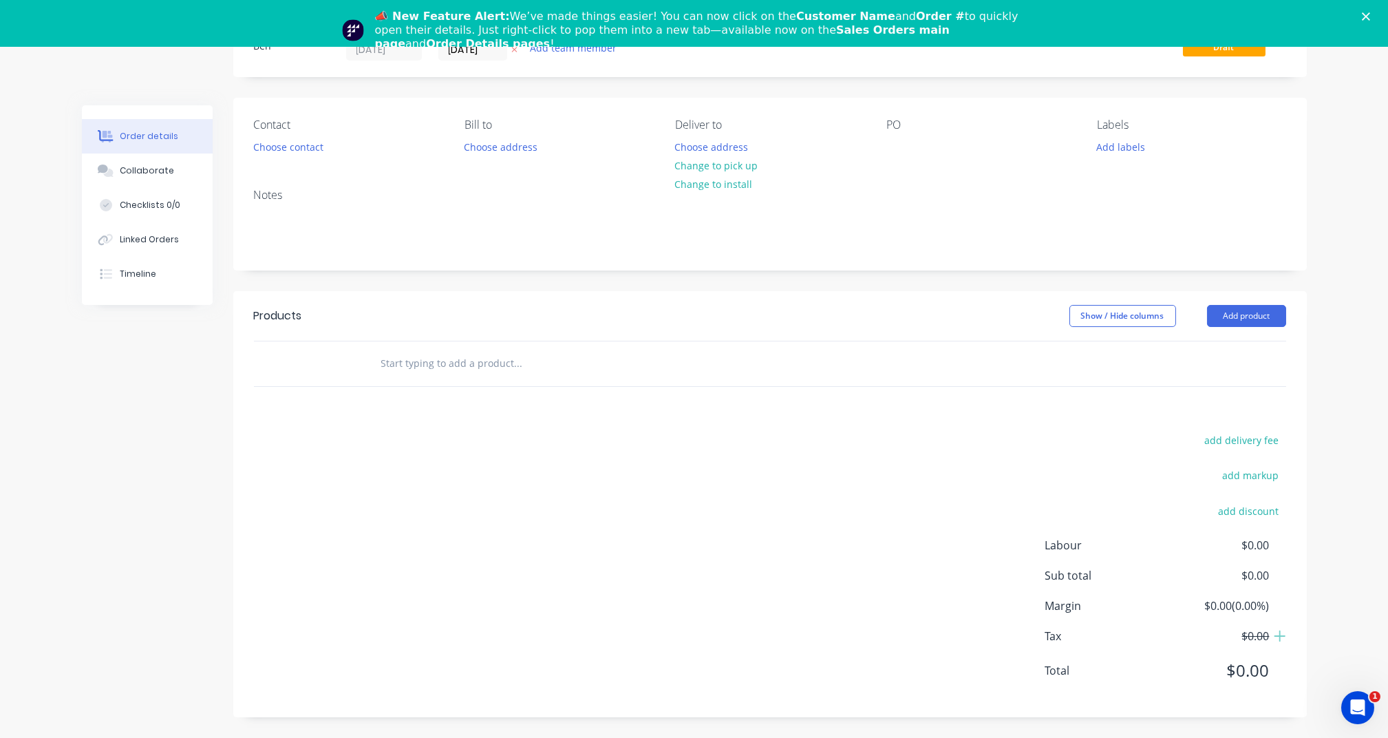
scroll to position [102, 0]
click at [490, 362] on input "text" at bounding box center [517, 364] width 275 height 28
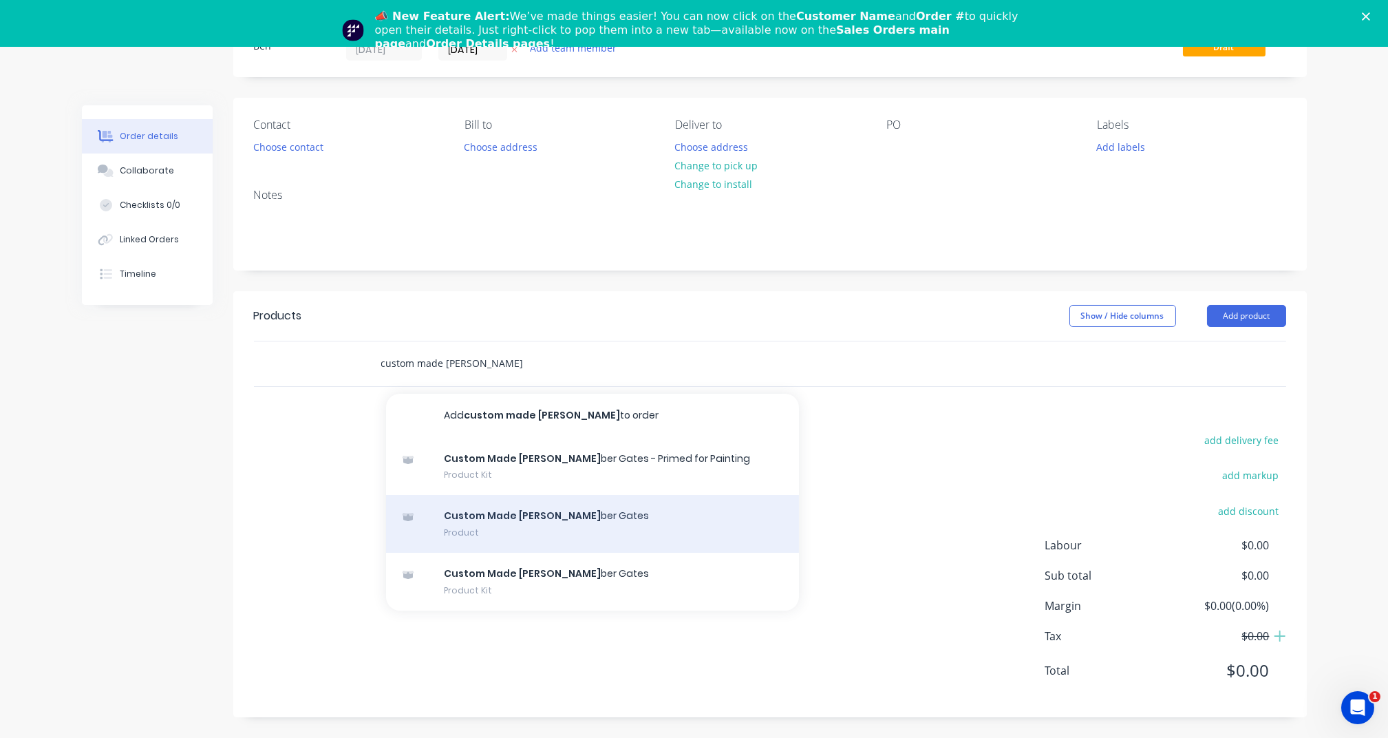
type input "custom made [PERSON_NAME]"
click at [441, 524] on div "Custom Made [PERSON_NAME] ber Gates Product" at bounding box center [592, 524] width 413 height 58
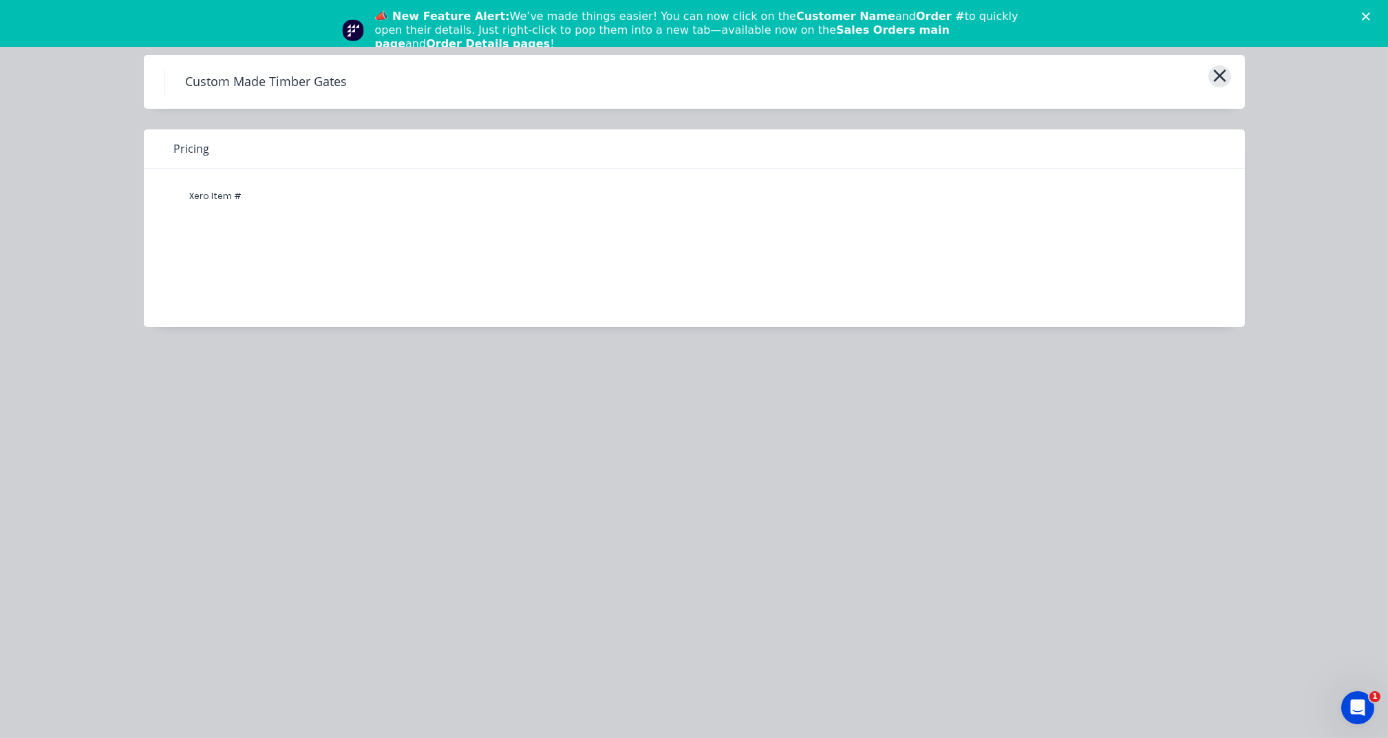
click at [1217, 79] on icon "button" at bounding box center [1219, 75] width 14 height 19
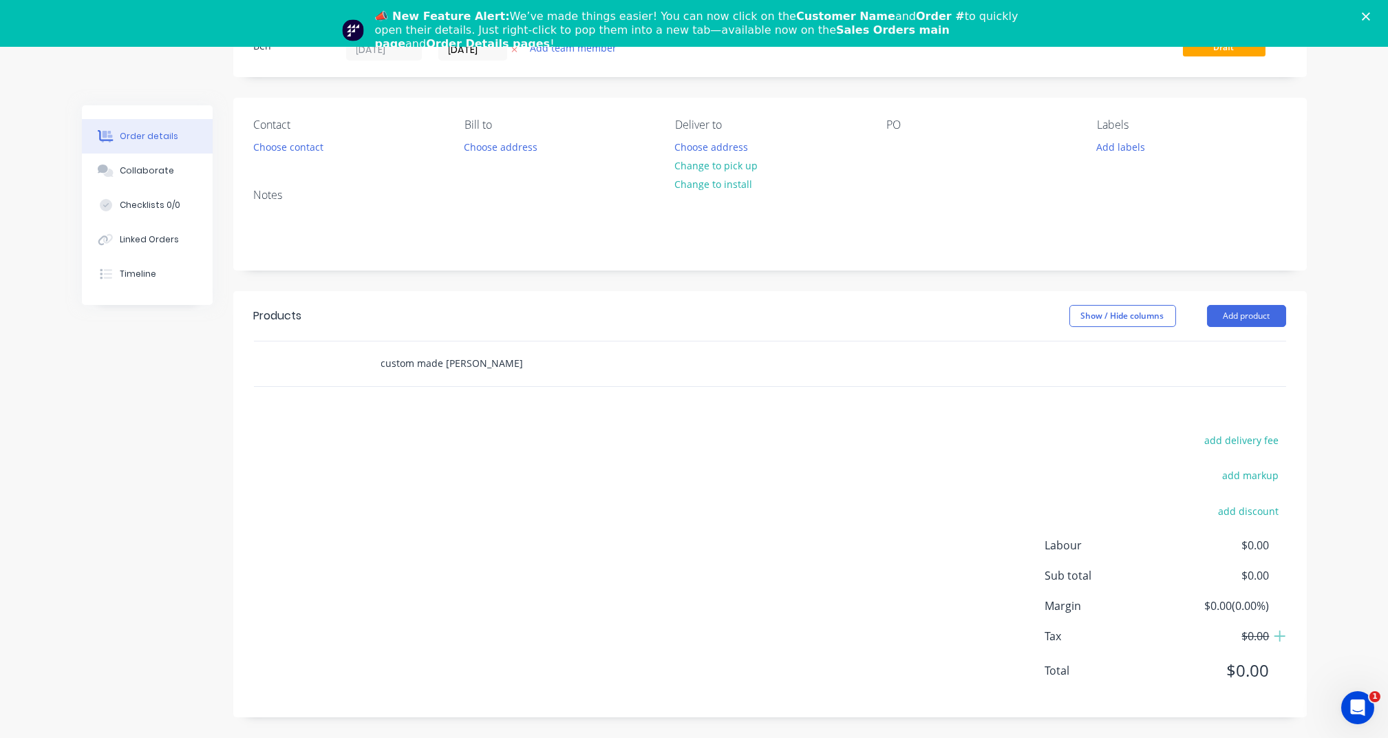
click at [480, 365] on input "custom made [PERSON_NAME]" at bounding box center [517, 364] width 275 height 28
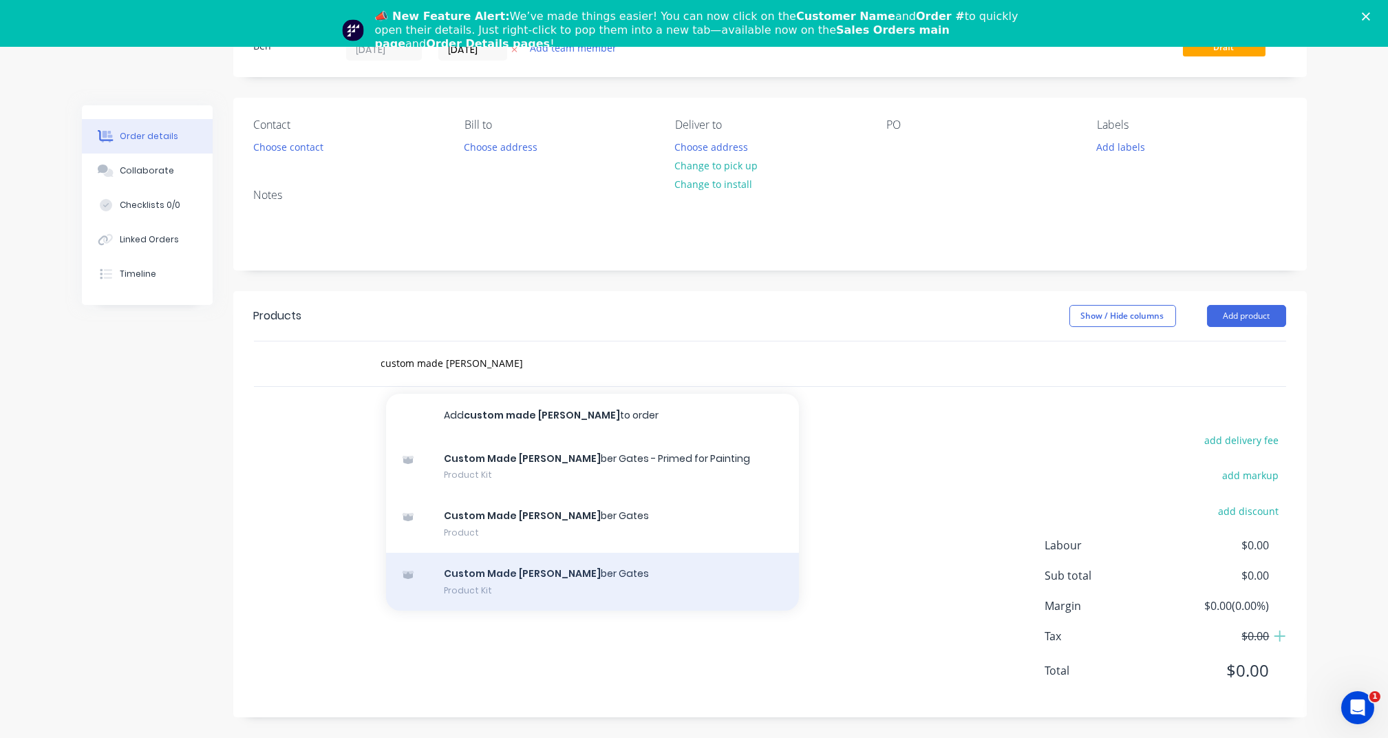
click at [490, 584] on div "Custom Made [PERSON_NAME] ber Gates Product Kit" at bounding box center [592, 581] width 413 height 58
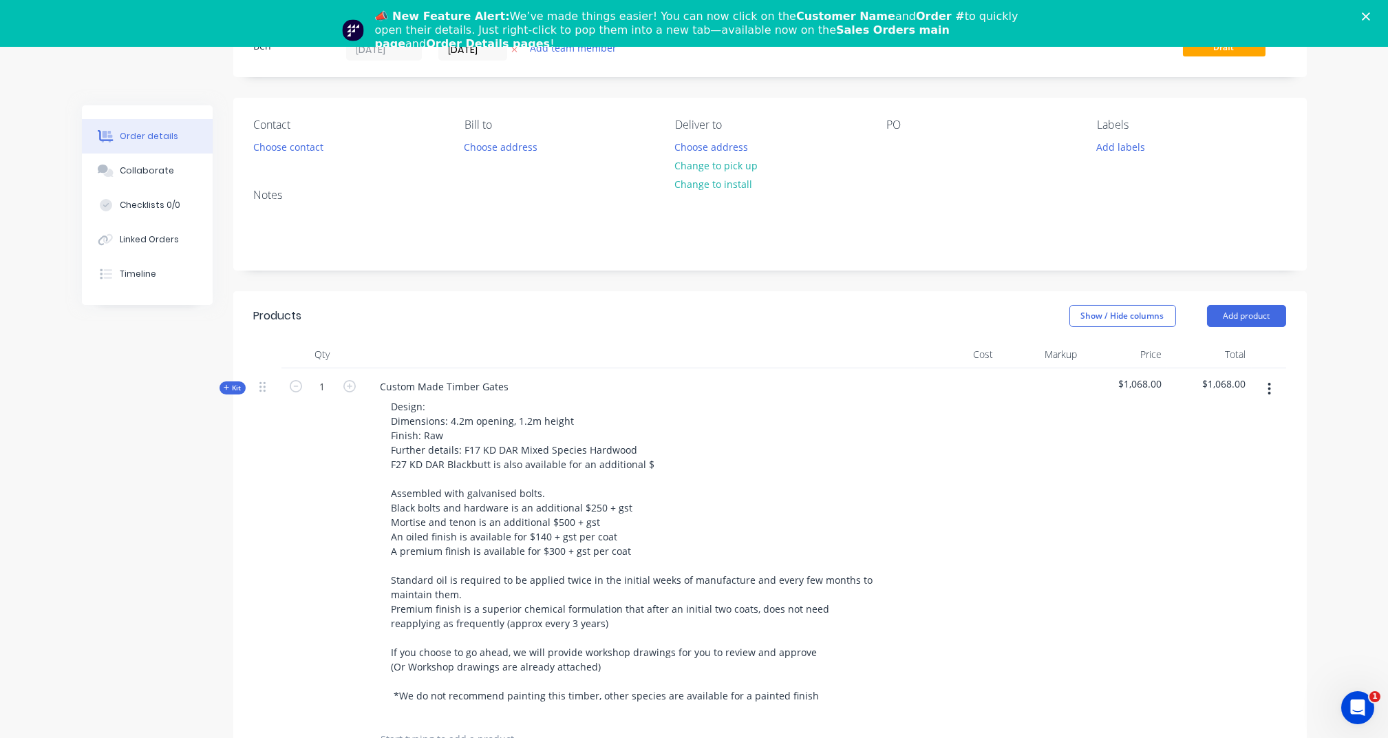
click at [231, 390] on span "Kit" at bounding box center [233, 388] width 18 height 10
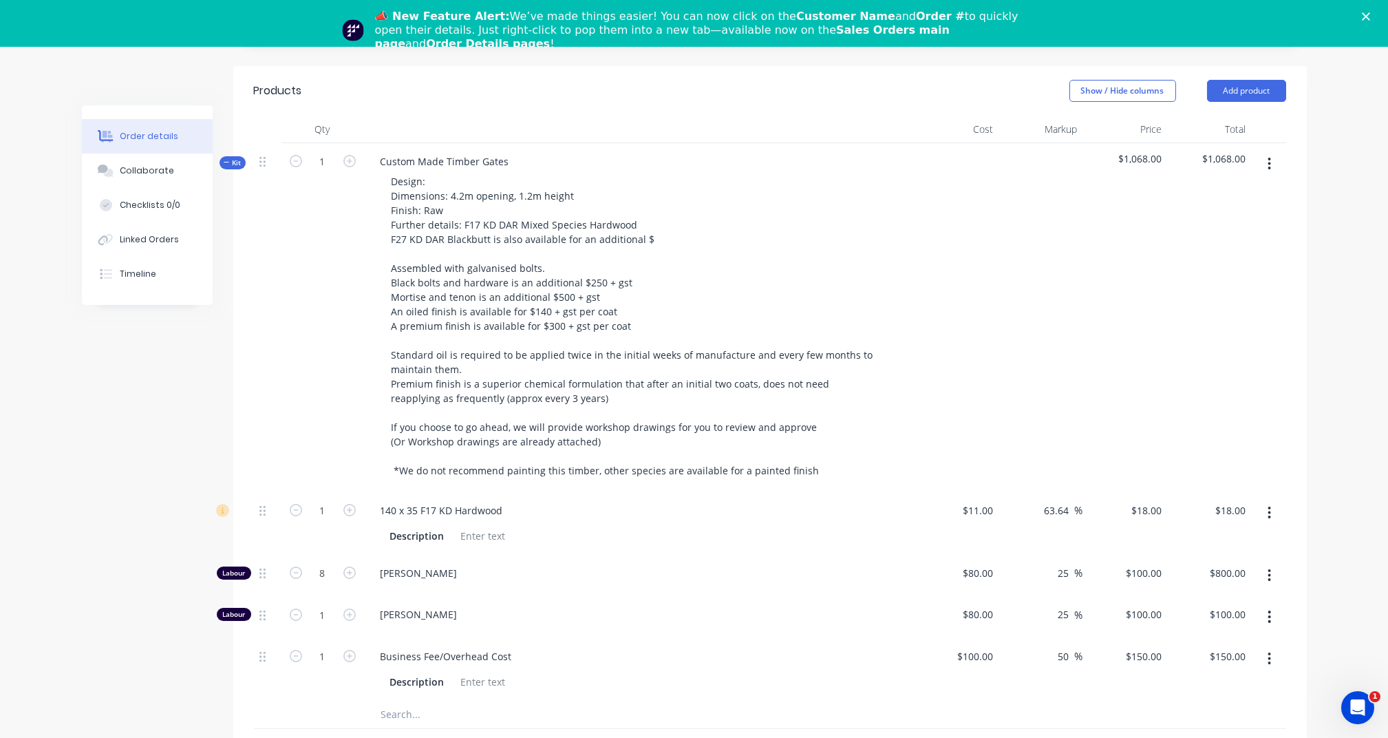
click at [1272, 508] on button "button" at bounding box center [1269, 512] width 32 height 25
click at [1223, 603] on div "Delete" at bounding box center [1221, 604] width 106 height 20
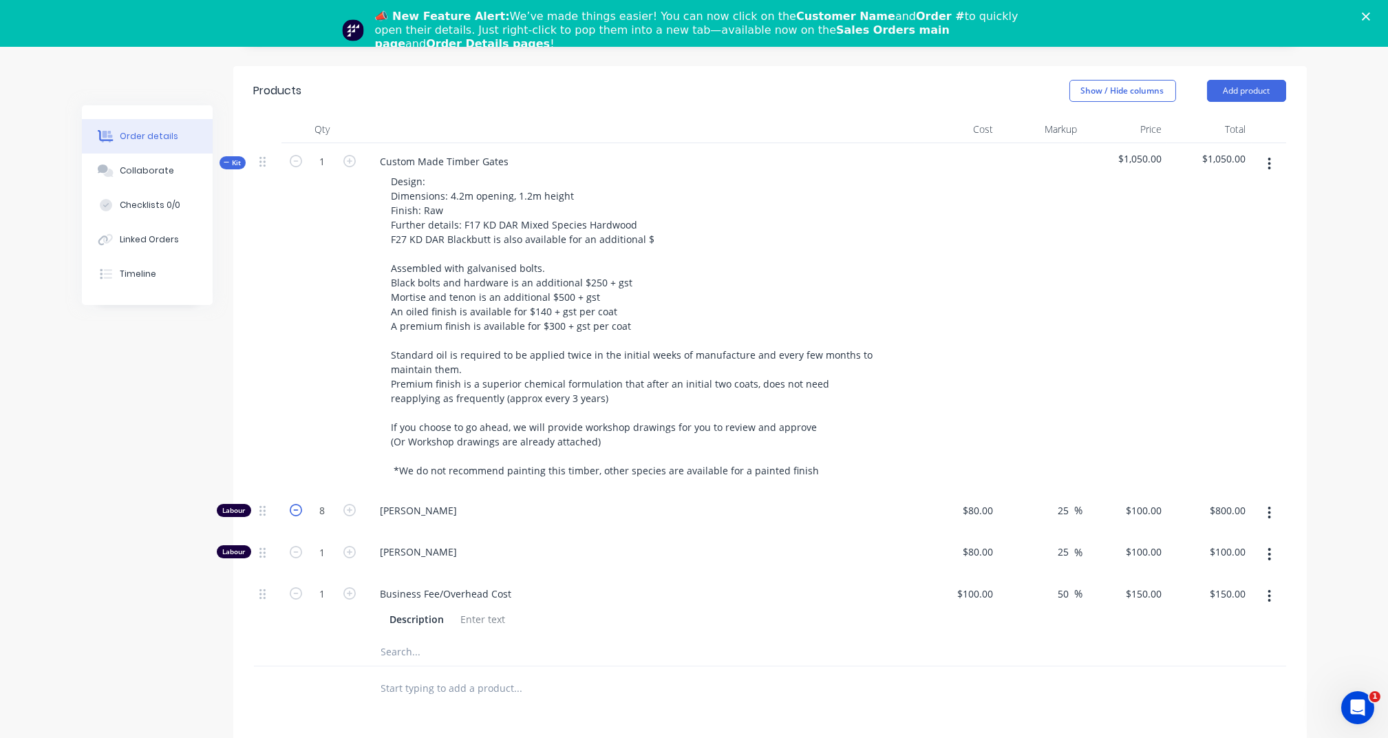
click at [294, 509] on icon "button" at bounding box center [296, 510] width 12 height 12
type input "7"
type input "$700.00"
click at [294, 509] on icon "button" at bounding box center [296, 510] width 12 height 12
type input "6"
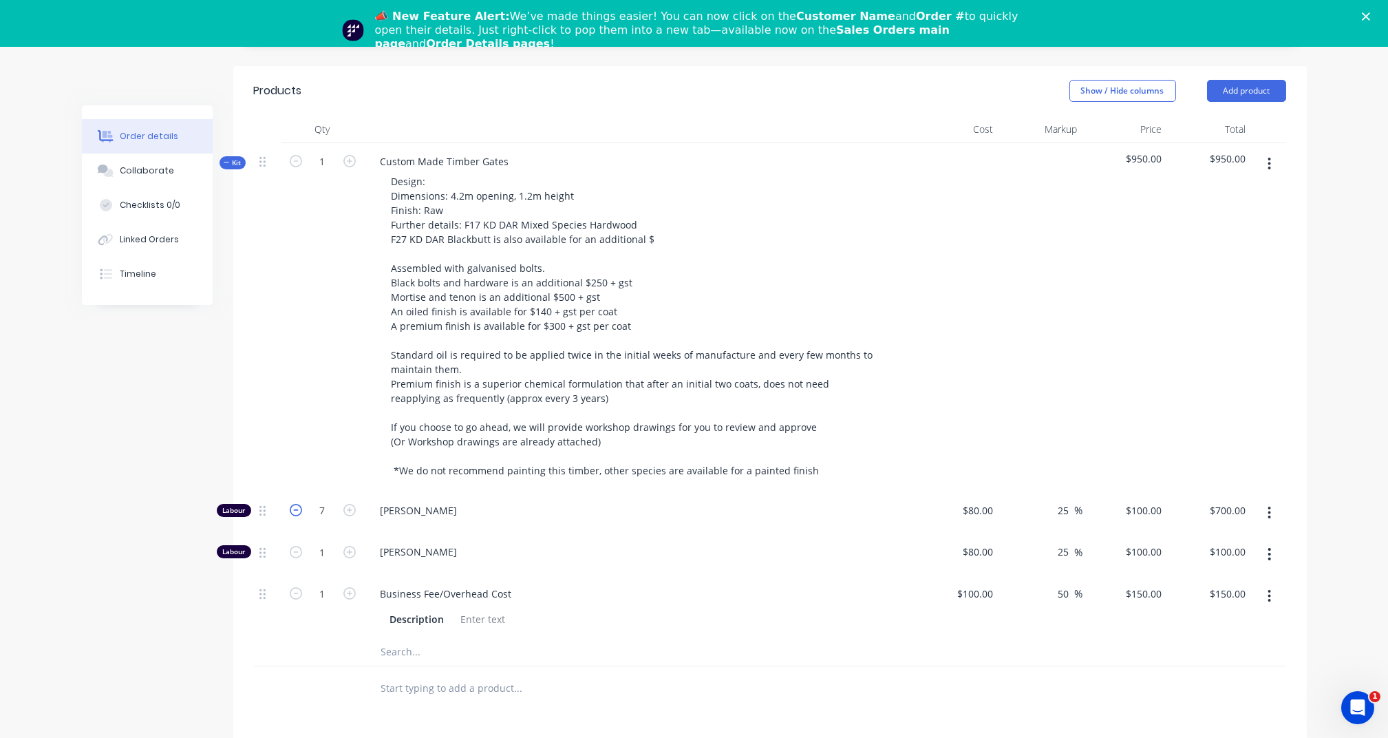
type input "$600.00"
click at [332, 521] on input "1" at bounding box center [323, 510] width 36 height 21
type input "6"
type input "$900.00"
click at [332, 627] on div "6" at bounding box center [322, 606] width 83 height 63
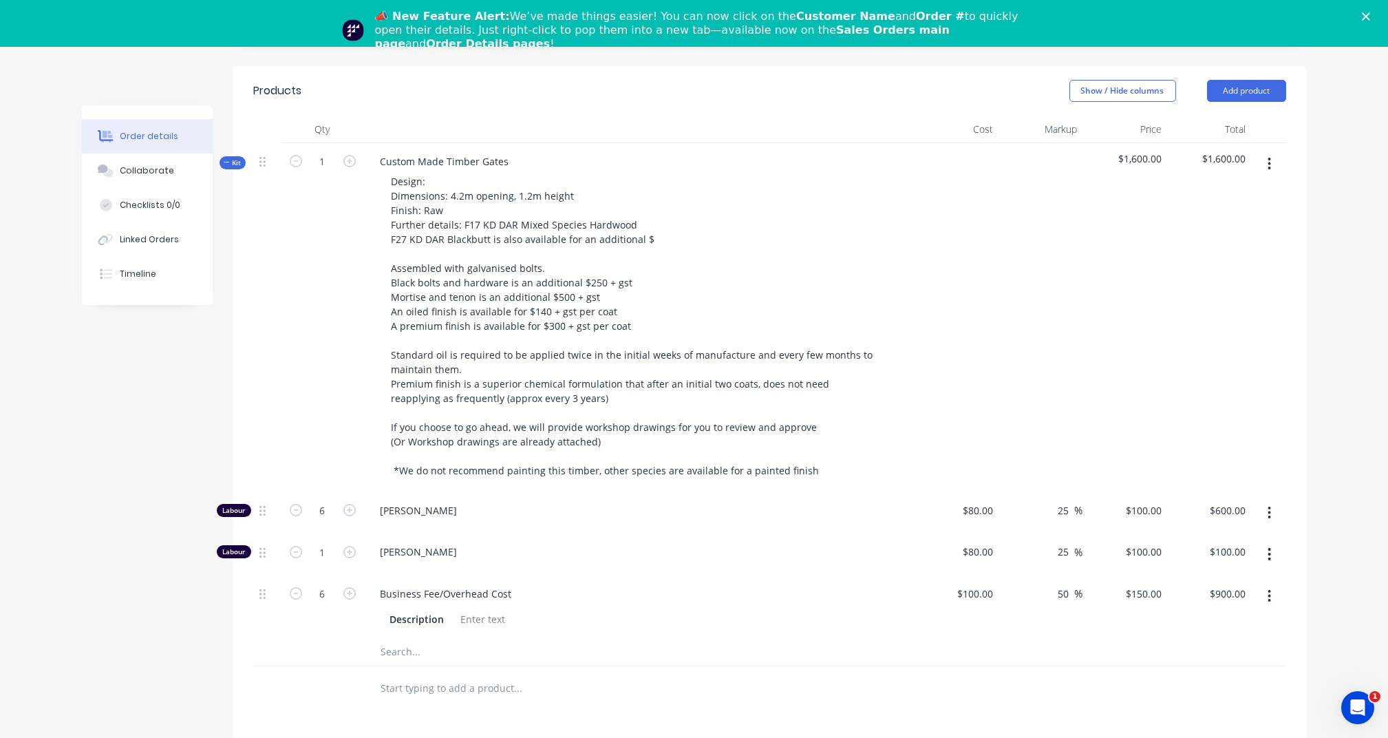
click at [398, 651] on input "text" at bounding box center [517, 652] width 275 height 28
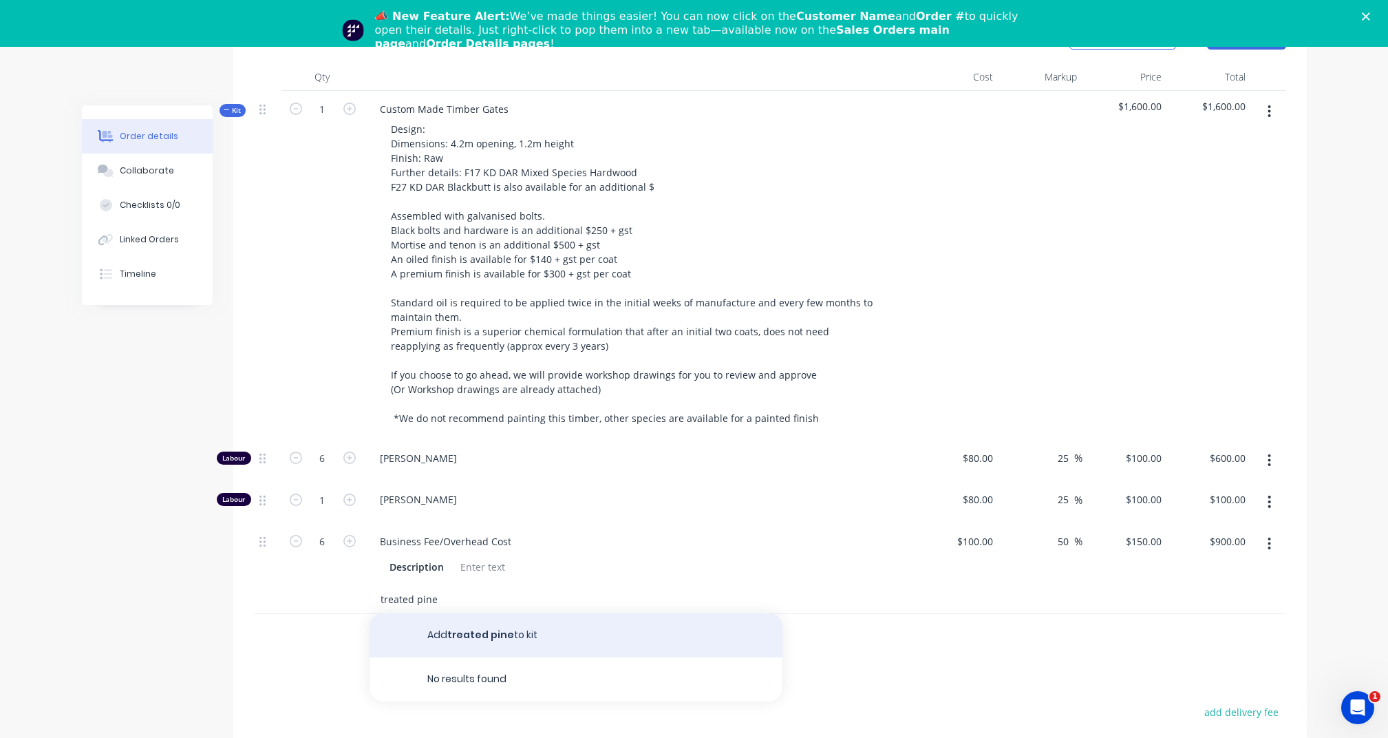
type input "treated pine"
click at [491, 643] on button "Add treated pine to kit" at bounding box center [575, 635] width 413 height 44
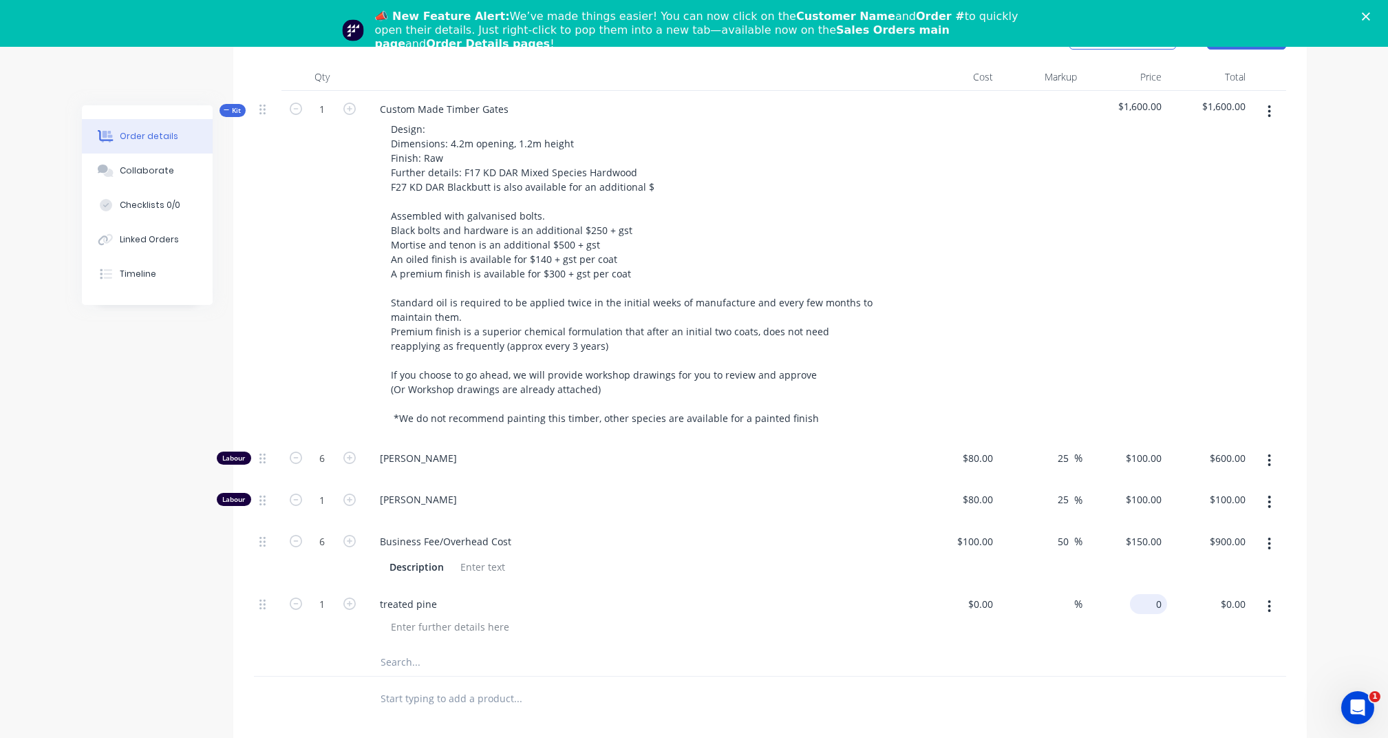
click at [1139, 596] on div "0 $0.00" at bounding box center [1125, 617] width 85 height 63
type input "$450.00"
click at [1131, 654] on div at bounding box center [770, 662] width 1032 height 28
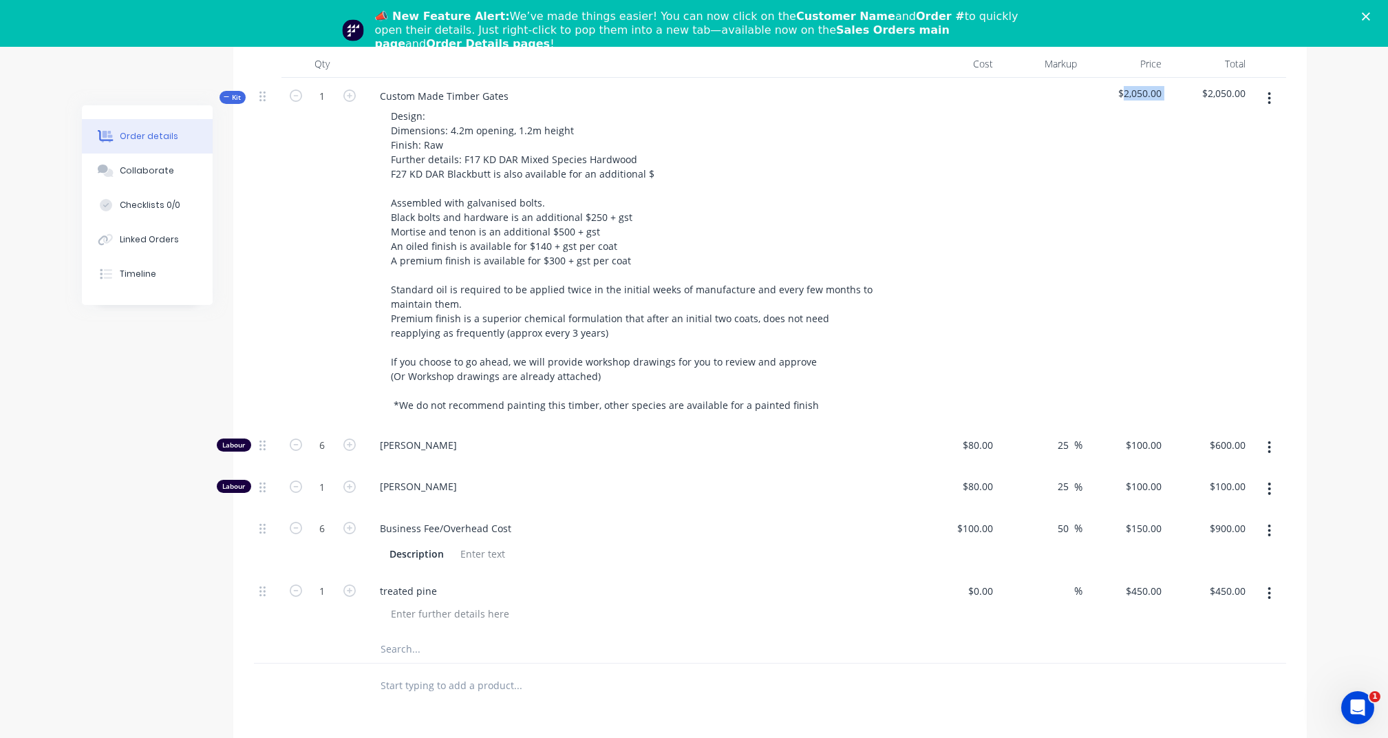
drag, startPoint x: 1168, startPoint y: 89, endPoint x: 1124, endPoint y: 96, distance: 44.6
click at [1124, 96] on div "Kit 1 Custom Made Timber Gates Design: Dimensions: 4.2m opening, 1.2m height Fi…" at bounding box center [770, 252] width 1032 height 349
copy span "2,050.00"
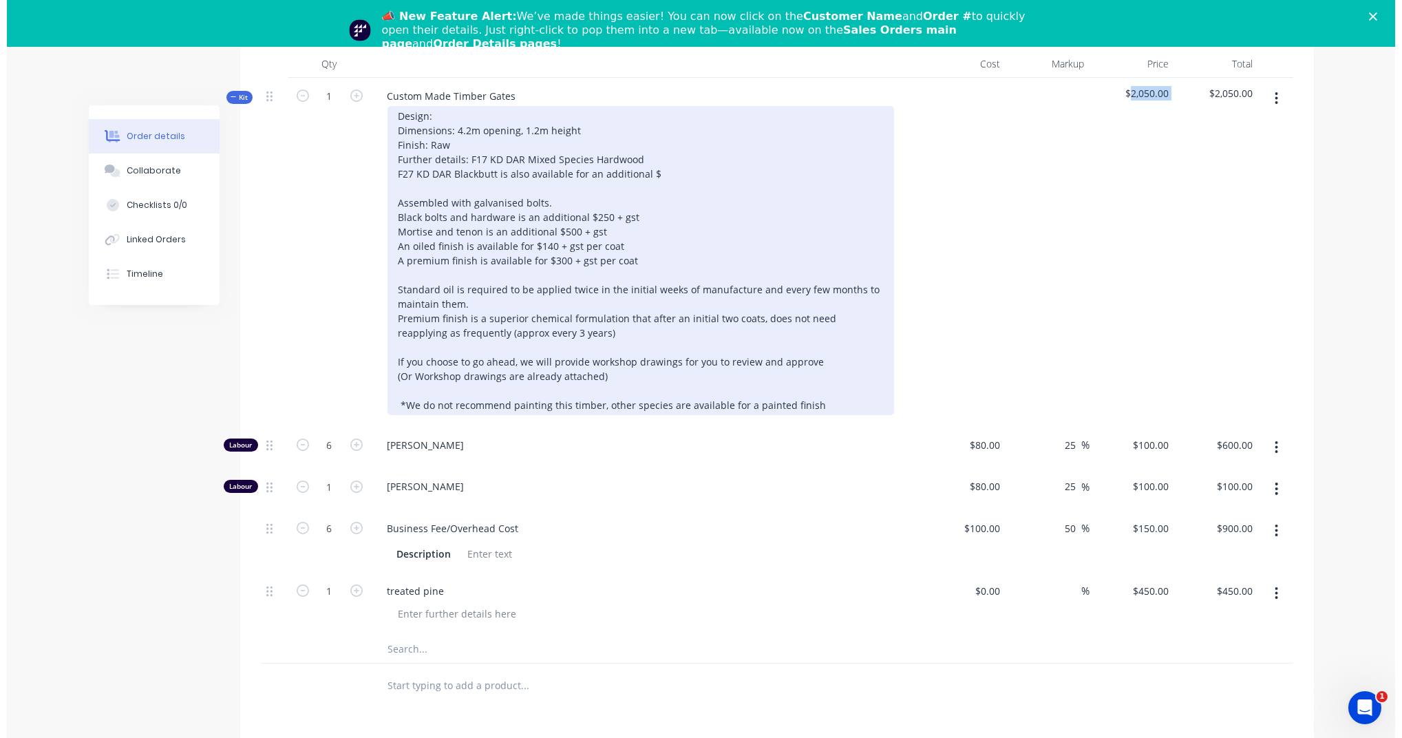
scroll to position [0, 0]
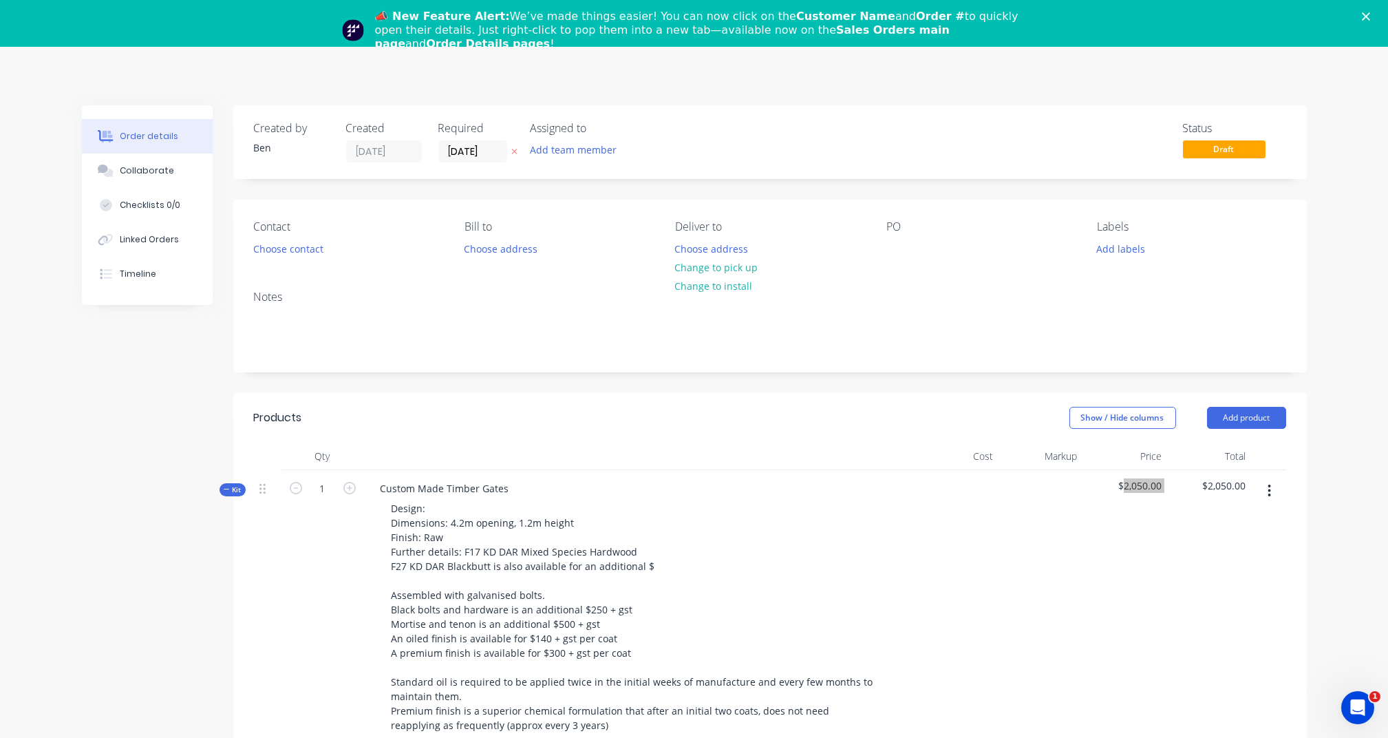
click at [1370, 15] on polygon "Close" at bounding box center [1366, 16] width 8 height 8
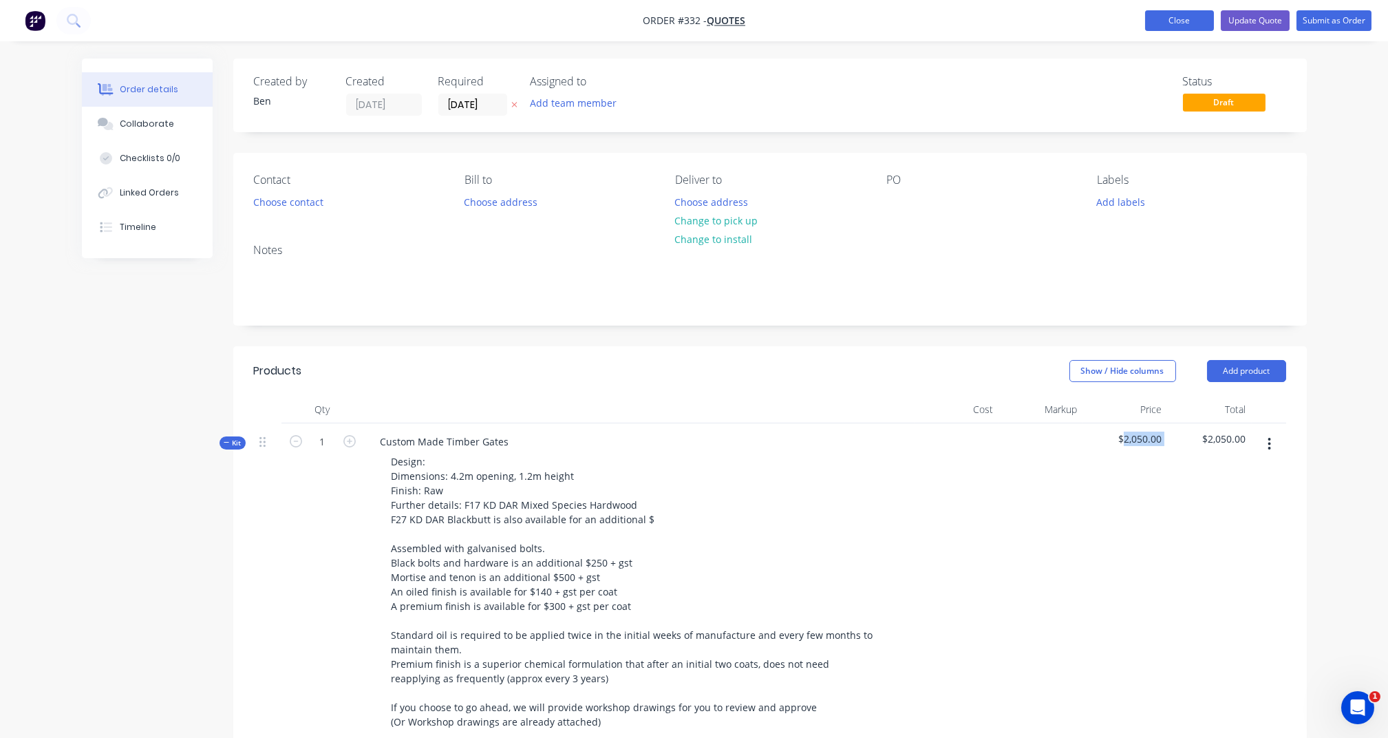
click at [1177, 25] on button "Close" at bounding box center [1179, 20] width 69 height 21
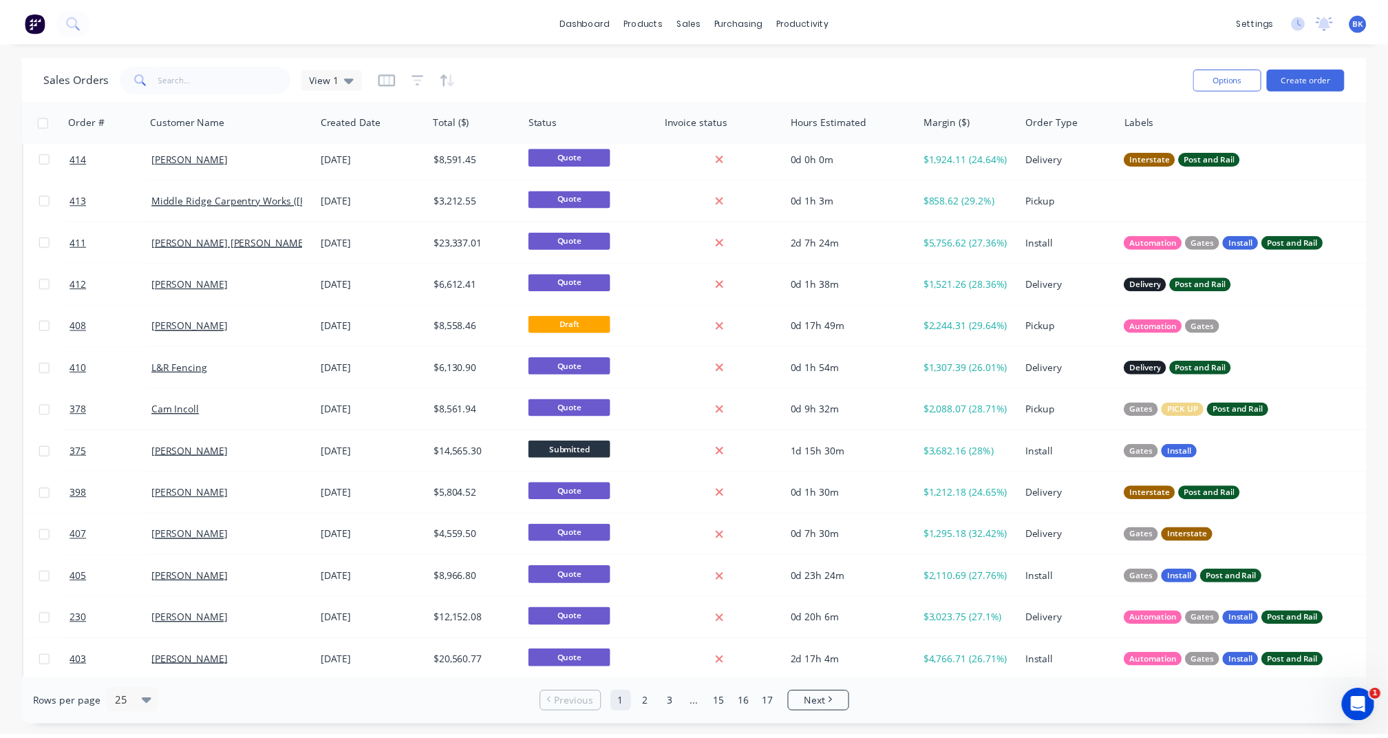
scroll to position [436, 0]
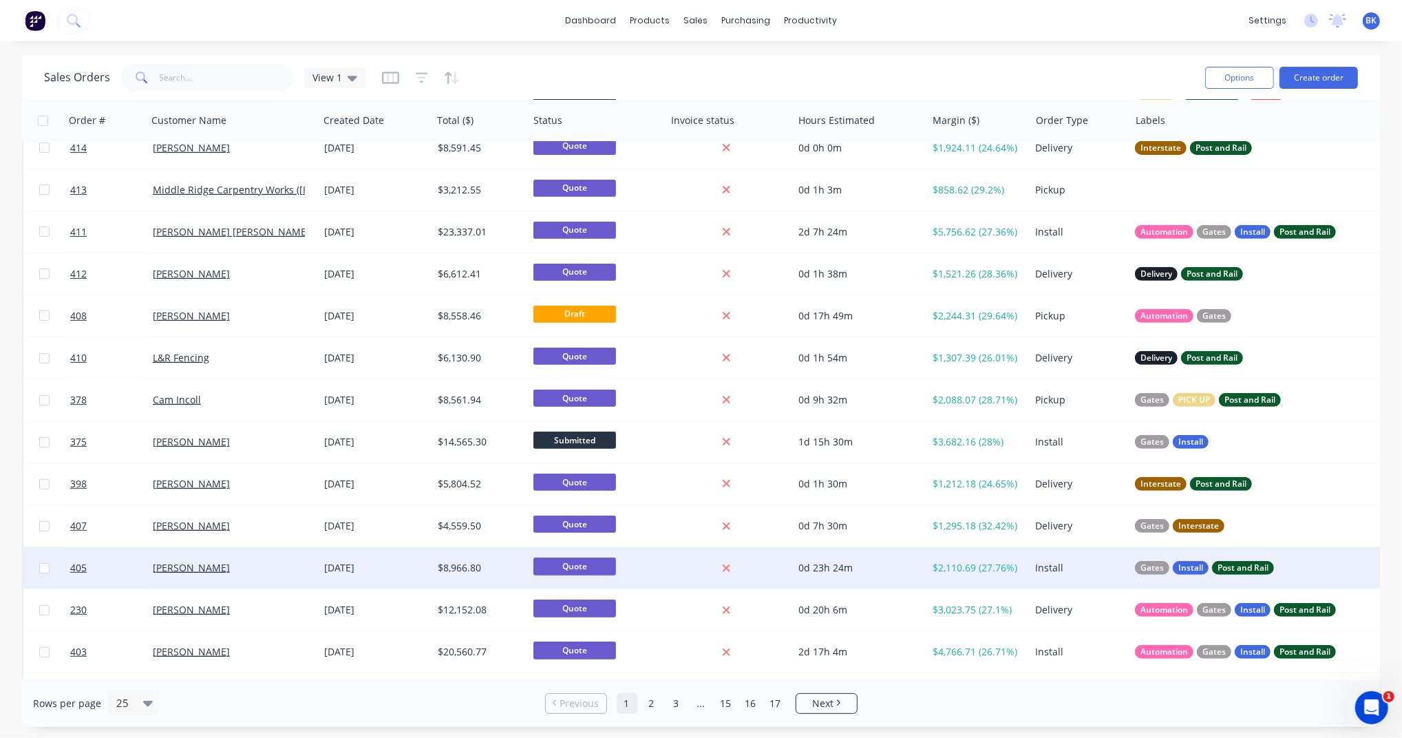
click at [243, 563] on div "[PERSON_NAME]" at bounding box center [229, 568] width 153 height 14
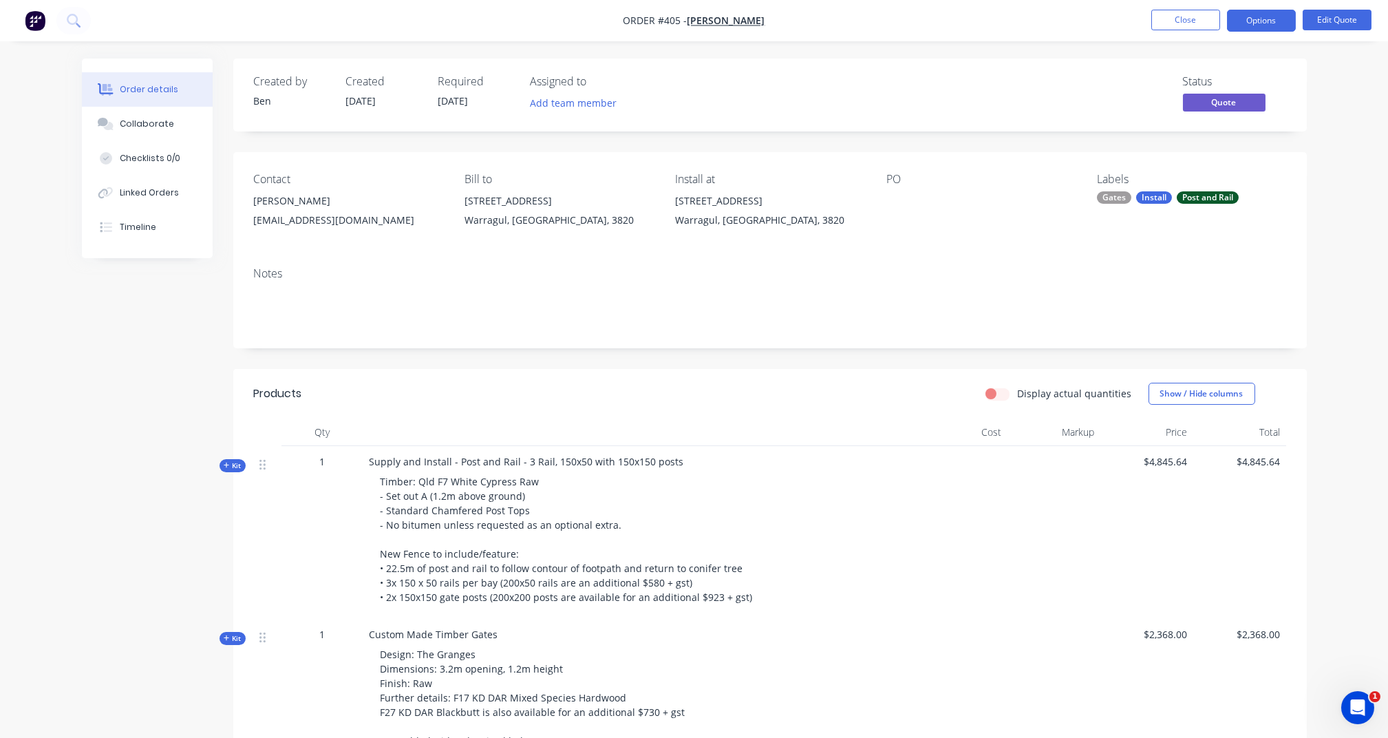
scroll to position [172, 0]
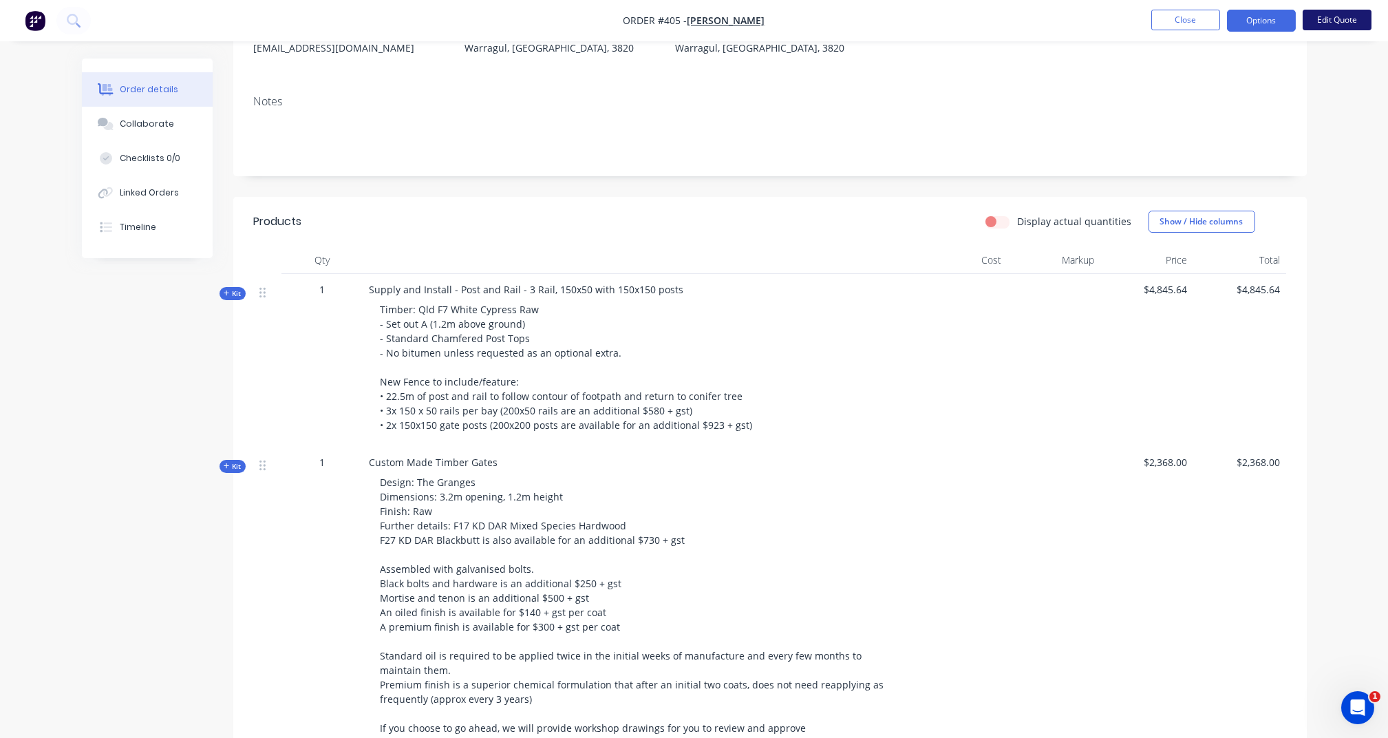
click at [1335, 19] on button "Edit Quote" at bounding box center [1336, 20] width 69 height 21
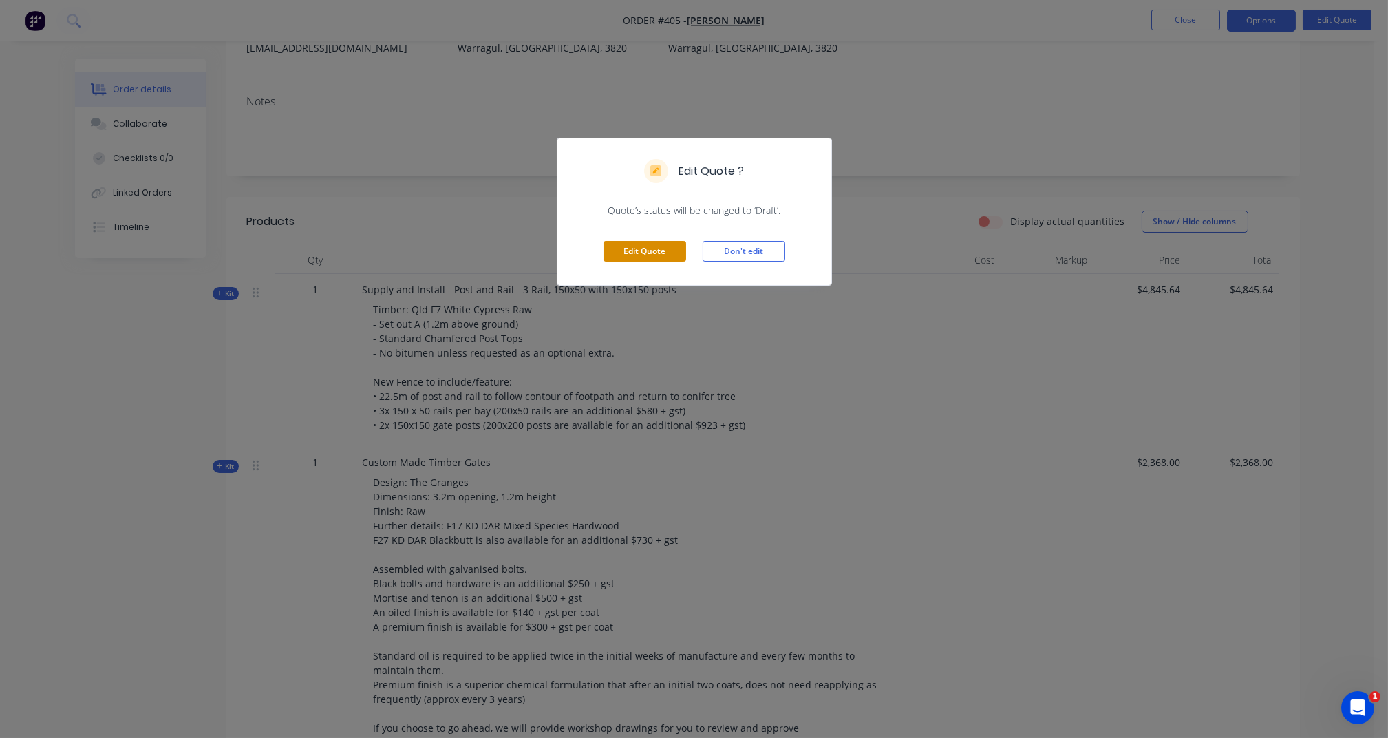
click at [667, 249] on button "Edit Quote" at bounding box center [644, 251] width 83 height 21
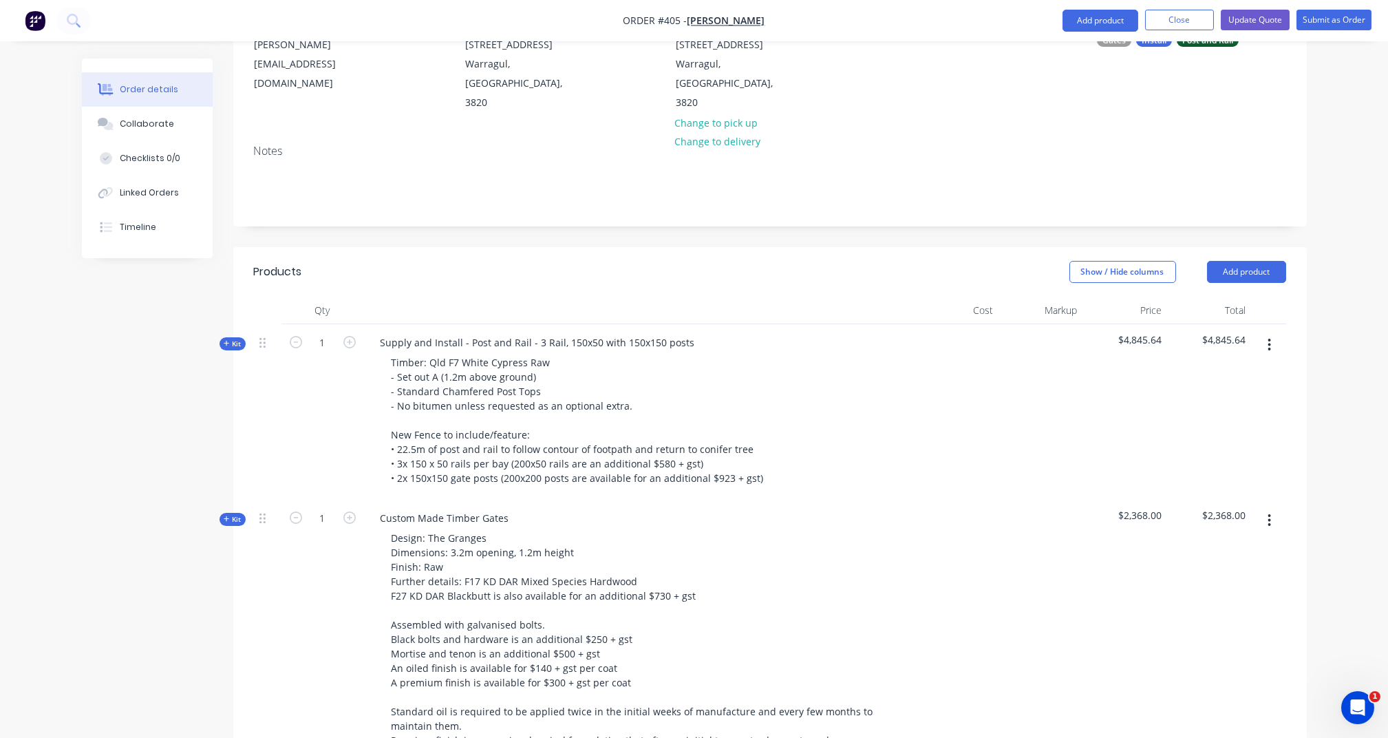
scroll to position [427, 0]
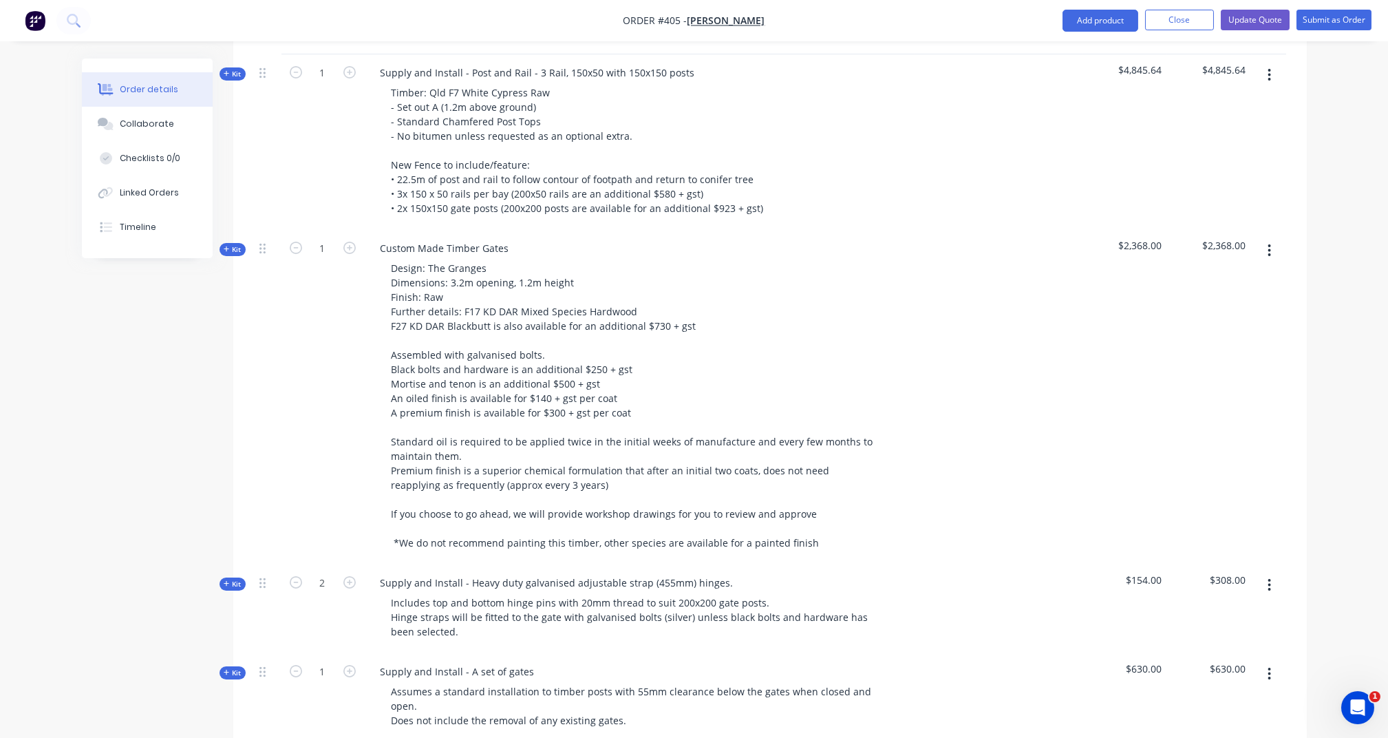
click at [1263, 238] on button "button" at bounding box center [1269, 250] width 32 height 25
click at [1216, 359] on div "Delete" at bounding box center [1221, 369] width 106 height 20
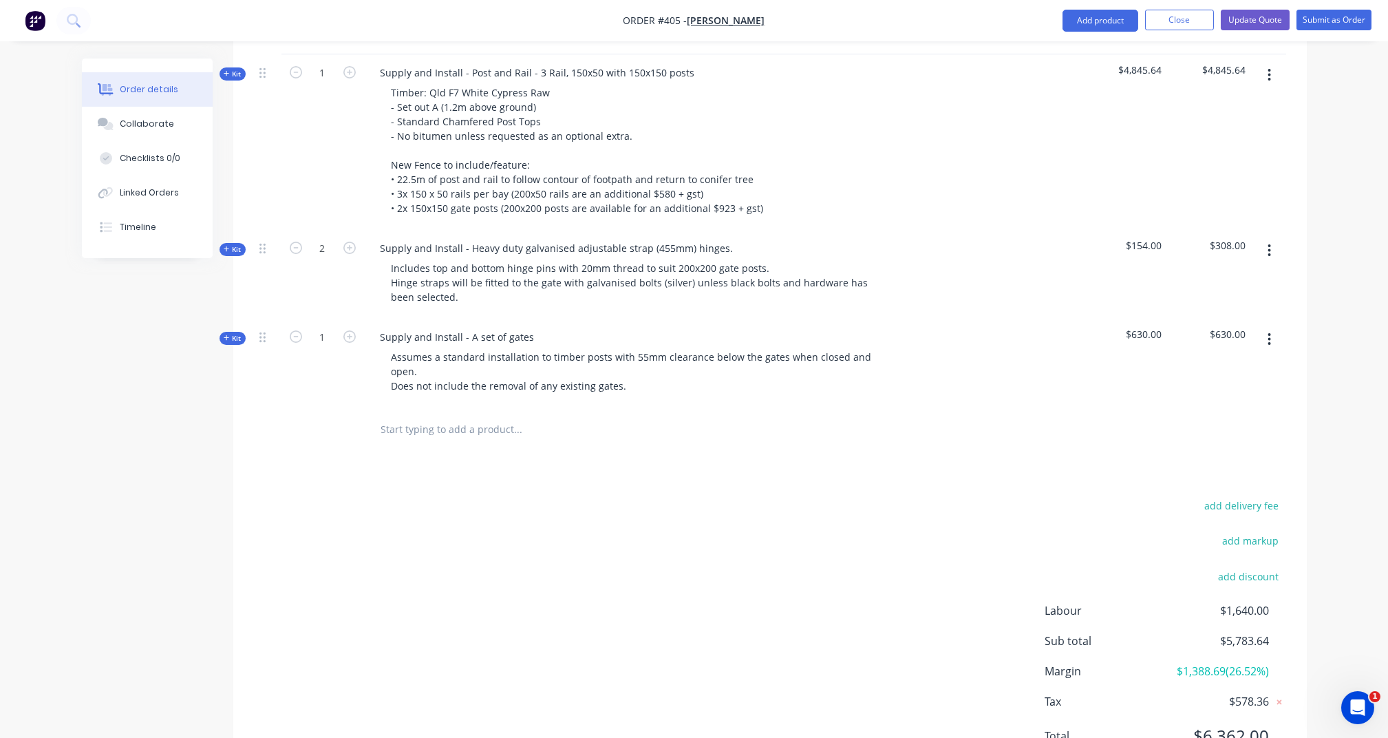
click at [1275, 238] on button "button" at bounding box center [1269, 250] width 32 height 25
click at [1223, 359] on div "Delete" at bounding box center [1221, 369] width 106 height 20
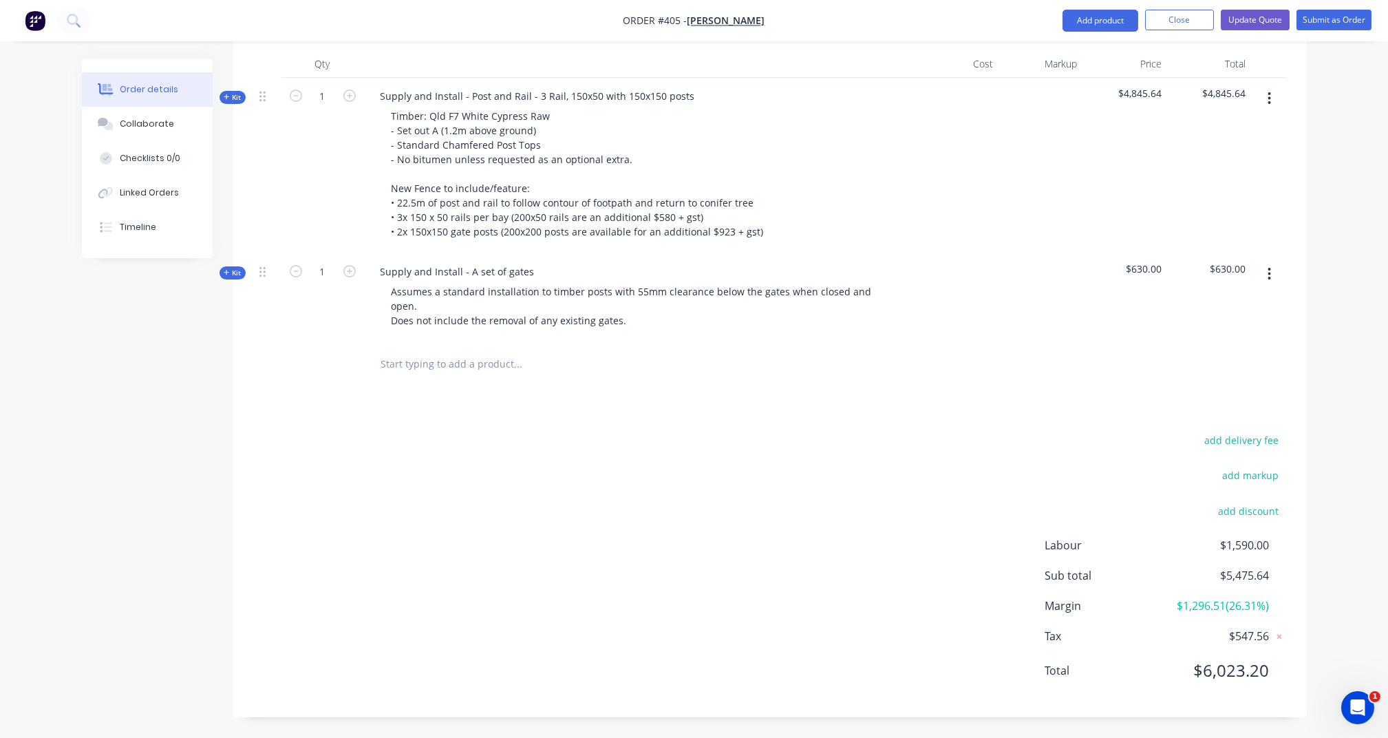
scroll to position [369, 0]
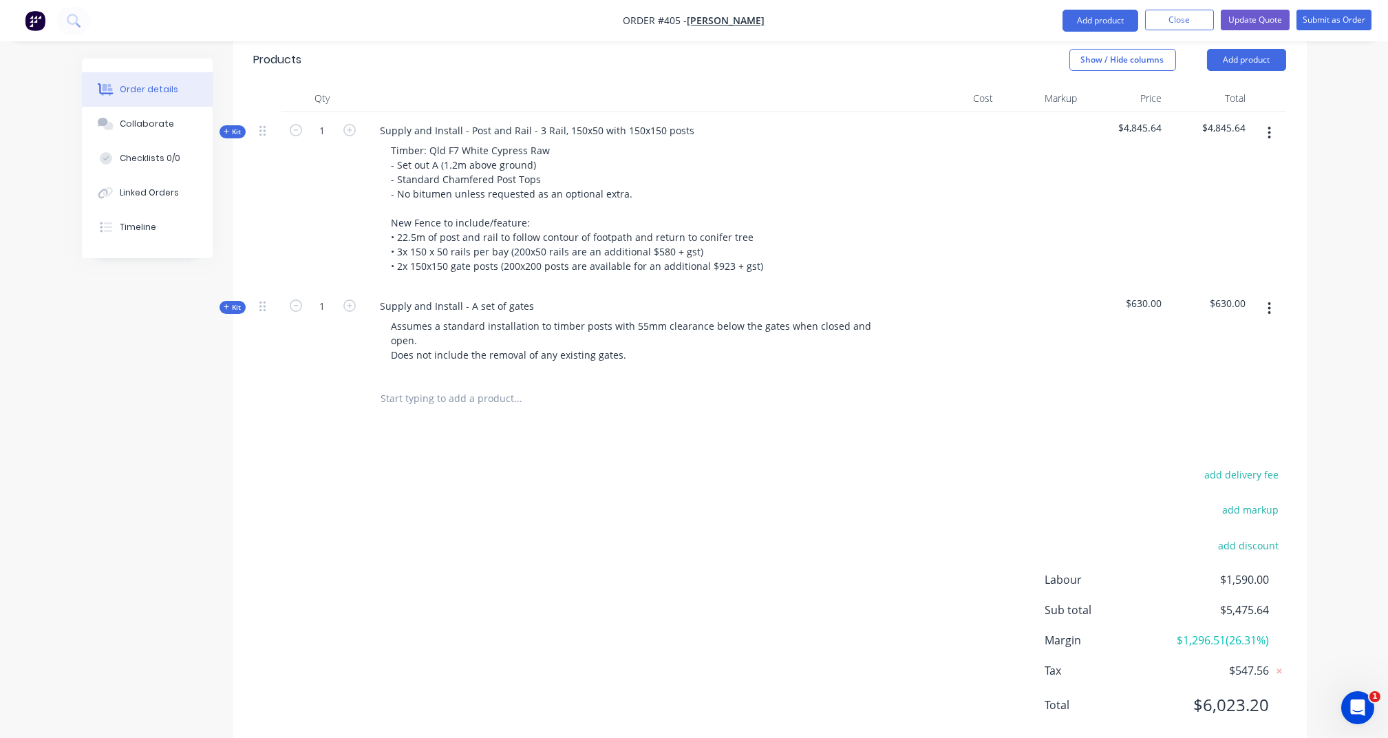
click at [1279, 296] on button "button" at bounding box center [1269, 308] width 32 height 25
click at [1206, 417] on div "Delete" at bounding box center [1221, 427] width 106 height 20
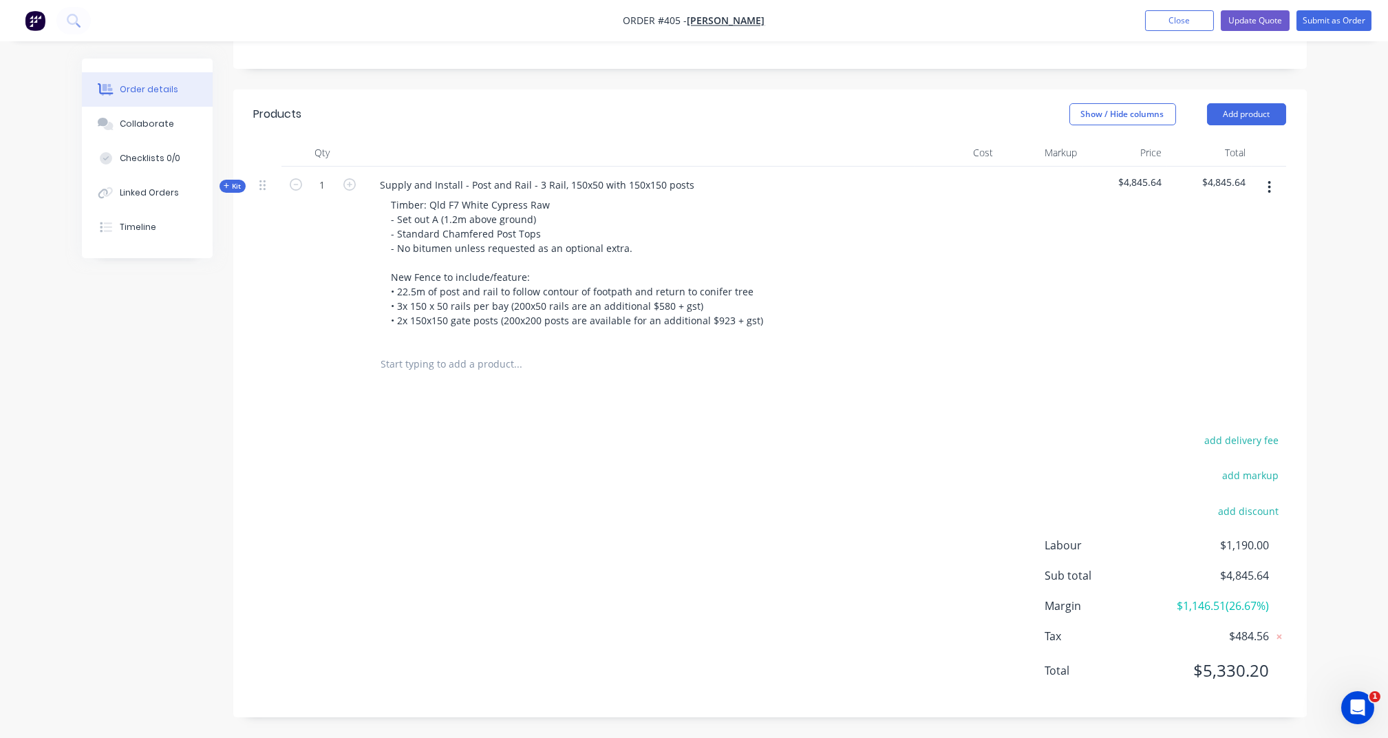
scroll to position [281, 0]
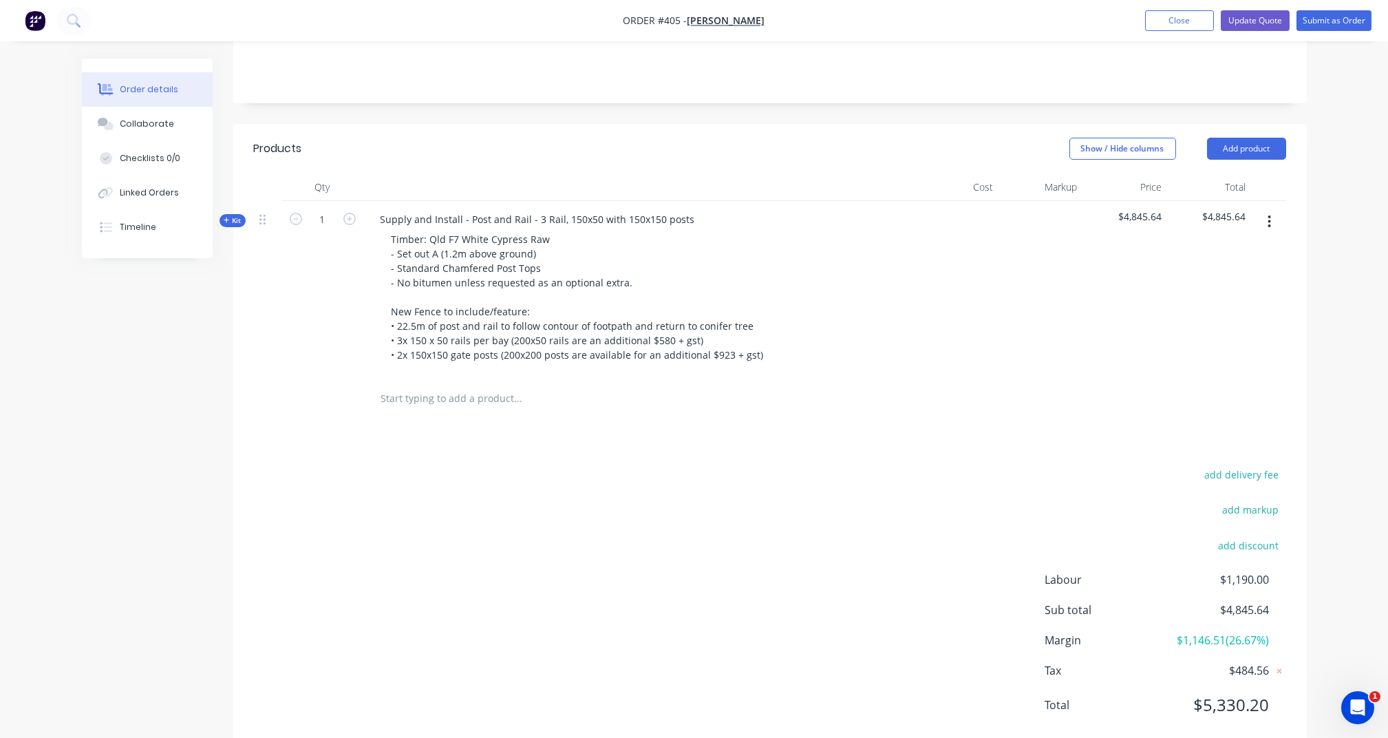
click at [461, 376] on div at bounding box center [611, 398] width 495 height 45
click at [444, 385] on input "text" at bounding box center [517, 399] width 275 height 28
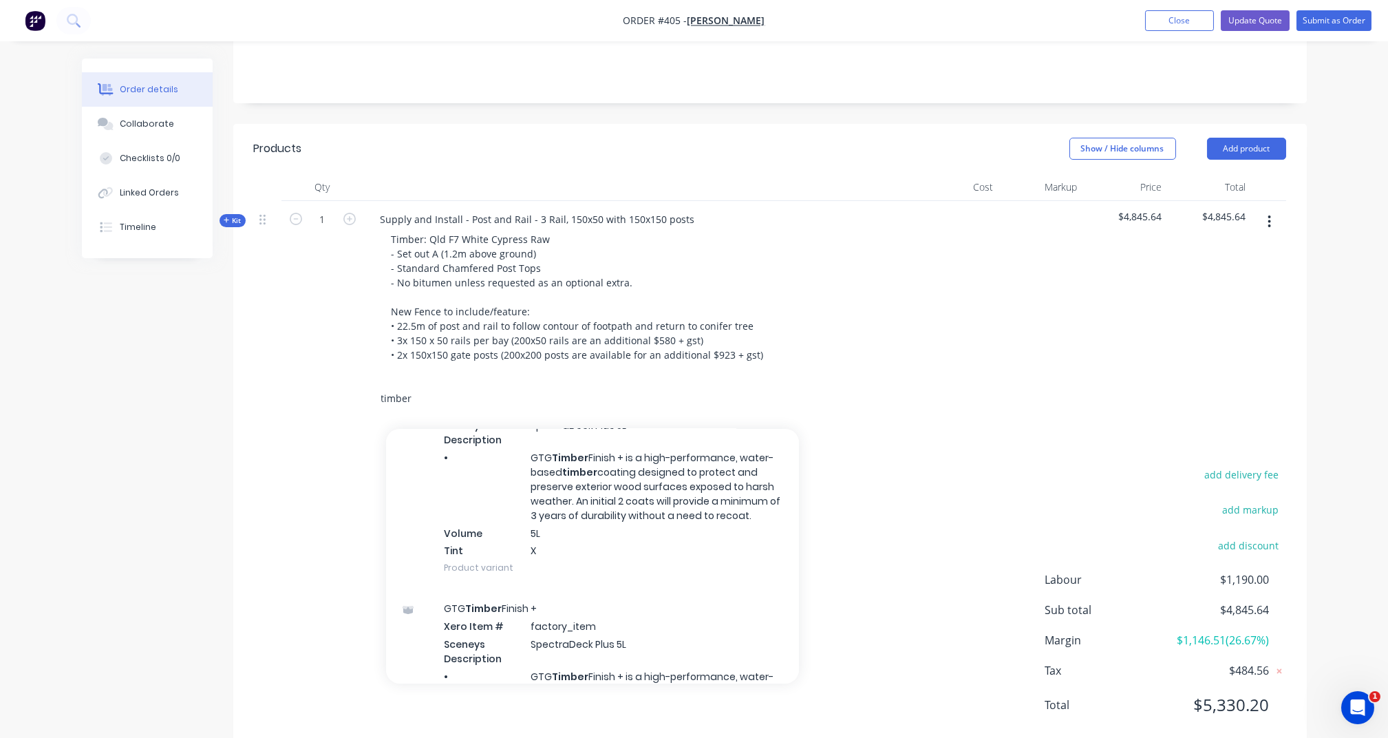
scroll to position [284, 0]
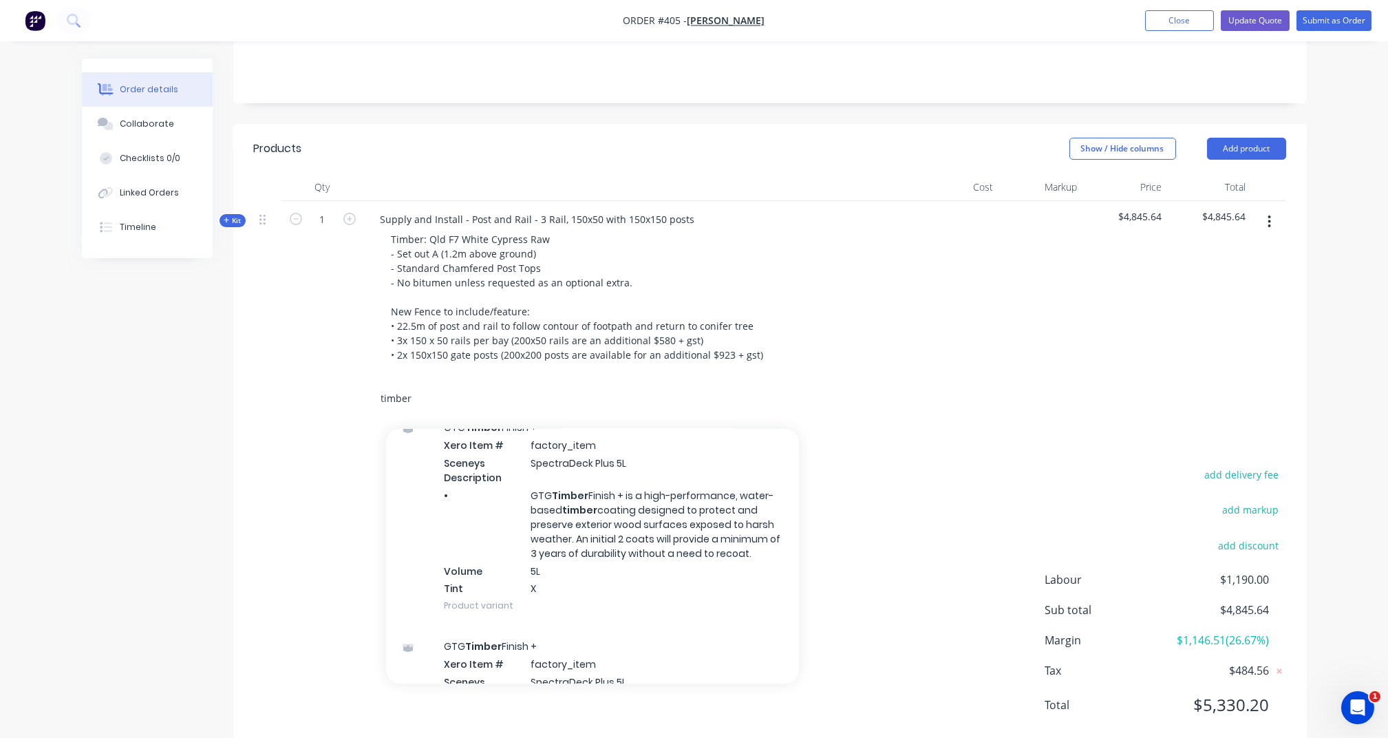
type input "timber"
click at [485, 467] on div "GTG Timber Finish + Xero Item # factory_item Sceneys Description SpectraDeck Pl…" at bounding box center [592, 516] width 413 height 219
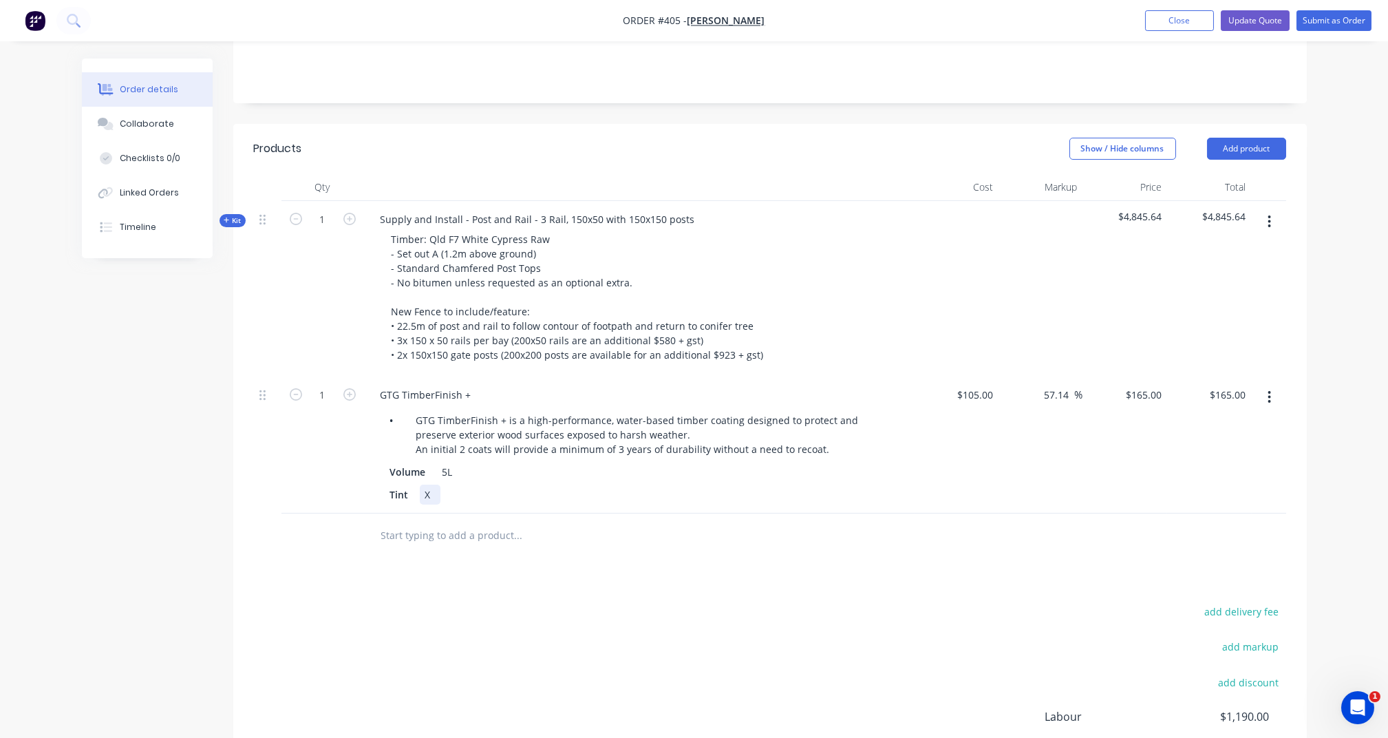
click at [436, 484] on div "X" at bounding box center [430, 494] width 21 height 20
click at [404, 522] on input "text" at bounding box center [517, 536] width 275 height 28
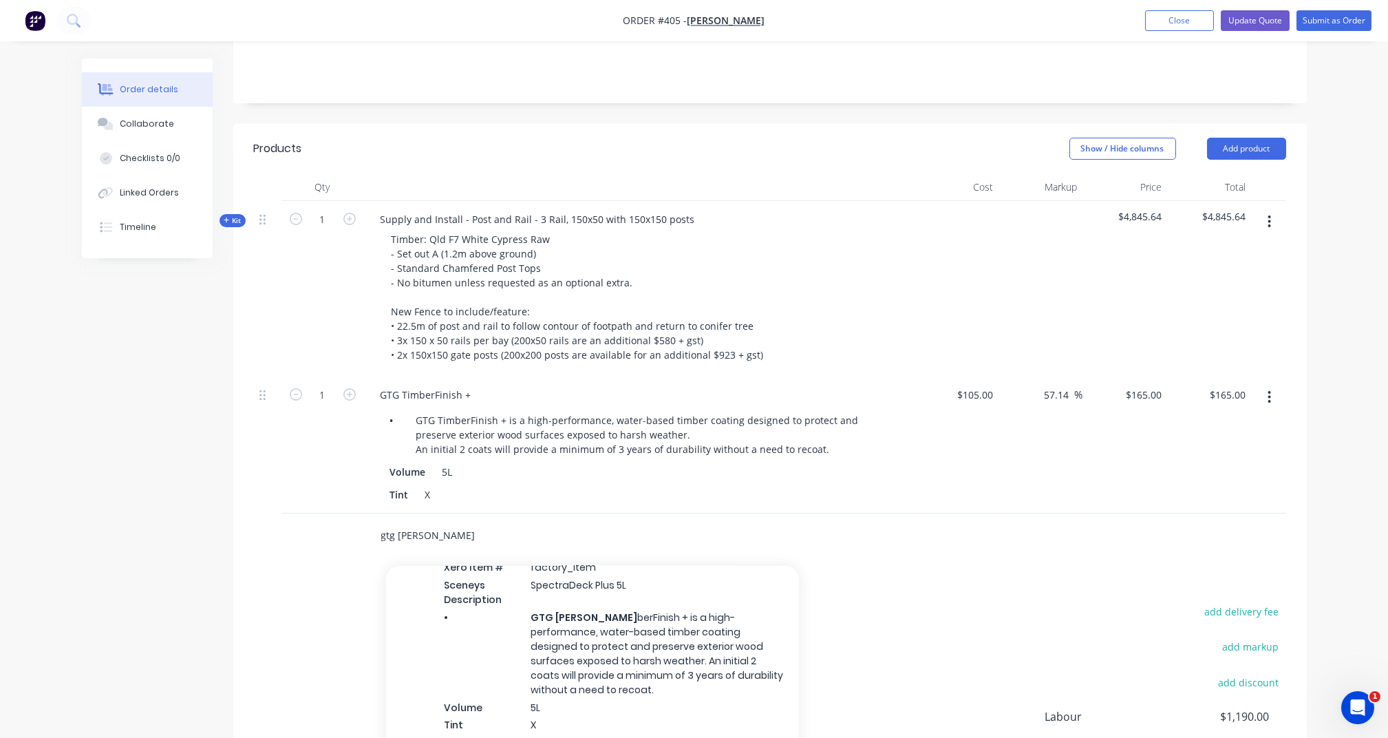
scroll to position [315, 0]
type input "gtg [PERSON_NAME]"
click at [474, 612] on div "GTG [PERSON_NAME] berFinish + Xero Item # factory_item Sceneys Description Spec…" at bounding box center [592, 643] width 413 height 233
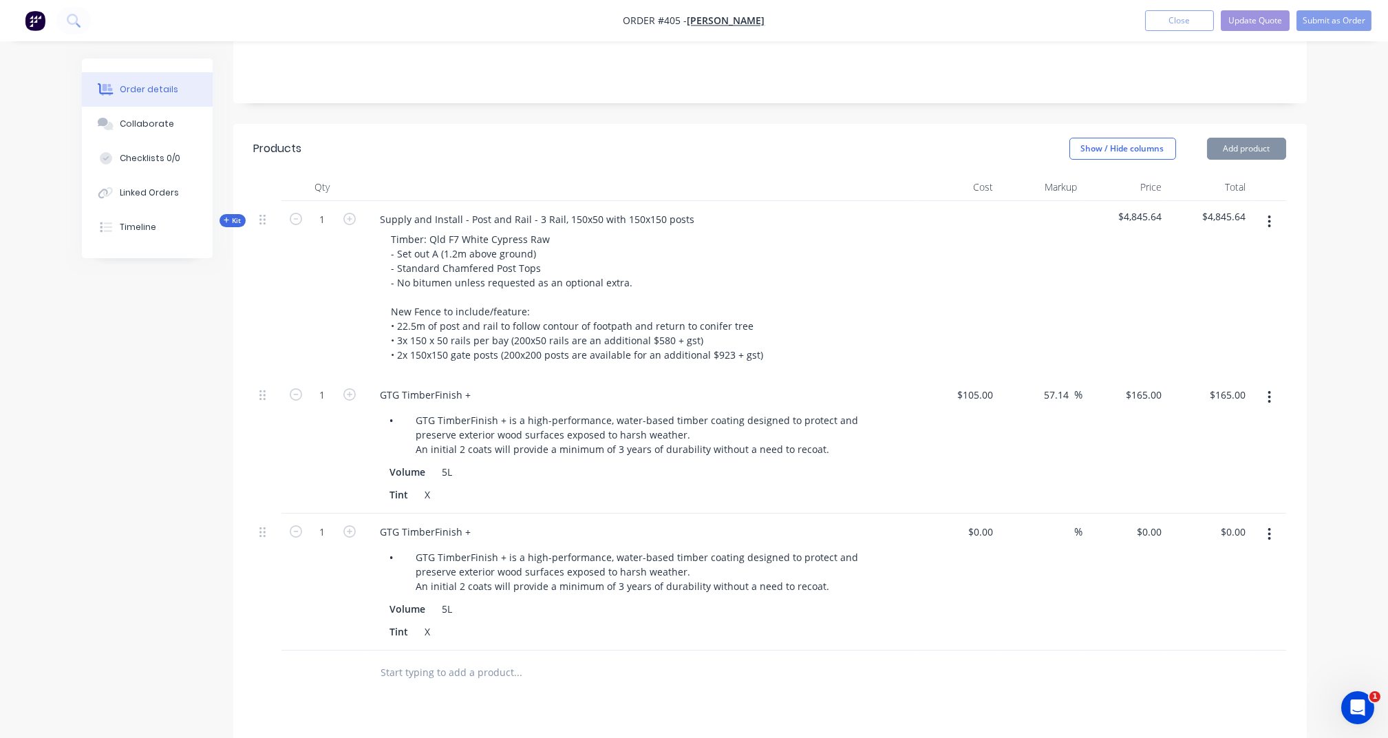
type input "$105.00"
type input "57.14"
type input "$165.00"
click at [445, 599] on div "5L" at bounding box center [447, 609] width 21 height 20
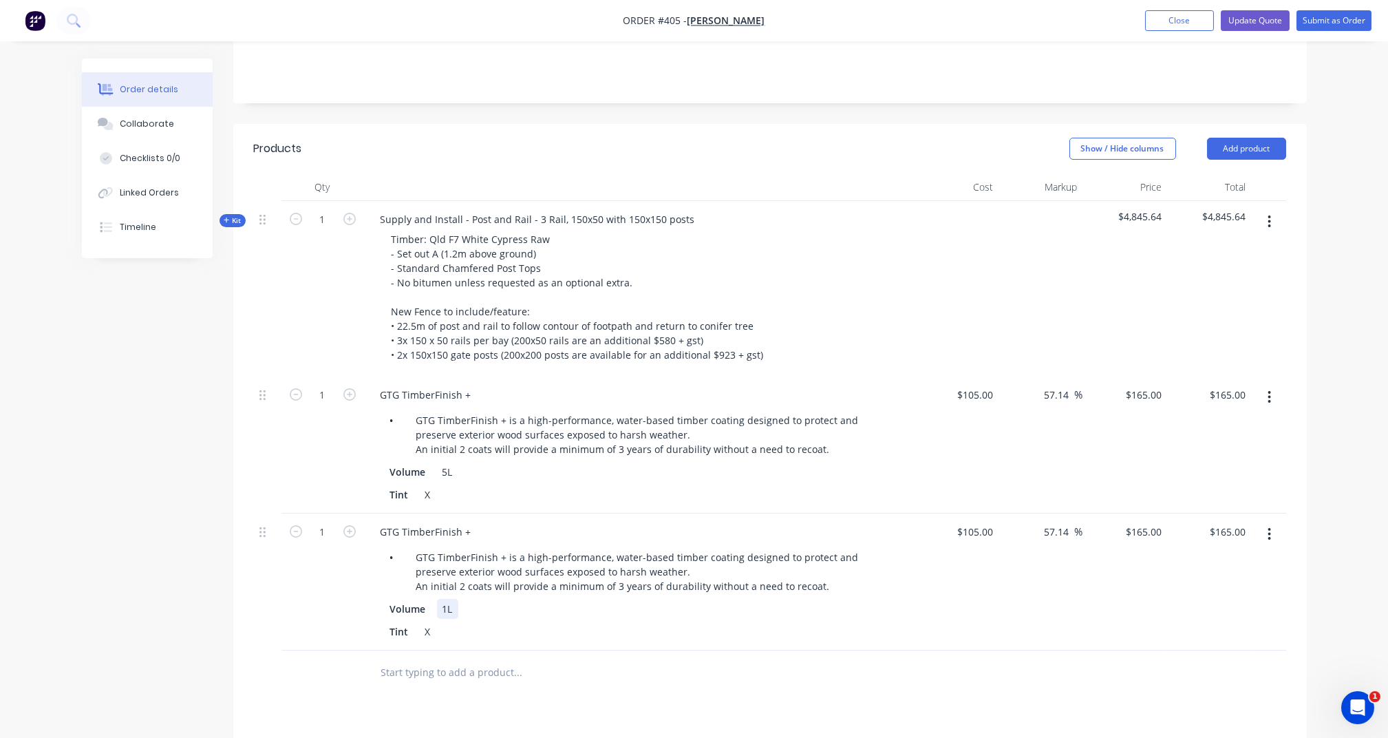
click at [444, 599] on div "1L" at bounding box center [447, 609] width 21 height 20
click at [367, 562] on div "GTG TimberFinish + • GTG TimberFinish + is a high-performance, water-based timb…" at bounding box center [639, 581] width 550 height 137
drag, startPoint x: 367, startPoint y: 562, endPoint x: 365, endPoint y: 573, distance: 11.2
click at [365, 573] on div "GTG TimberFinish + • GTG TimberFinish + is a high-performance, water-based timb…" at bounding box center [639, 581] width 550 height 137
click at [323, 574] on div "1" at bounding box center [322, 581] width 83 height 137
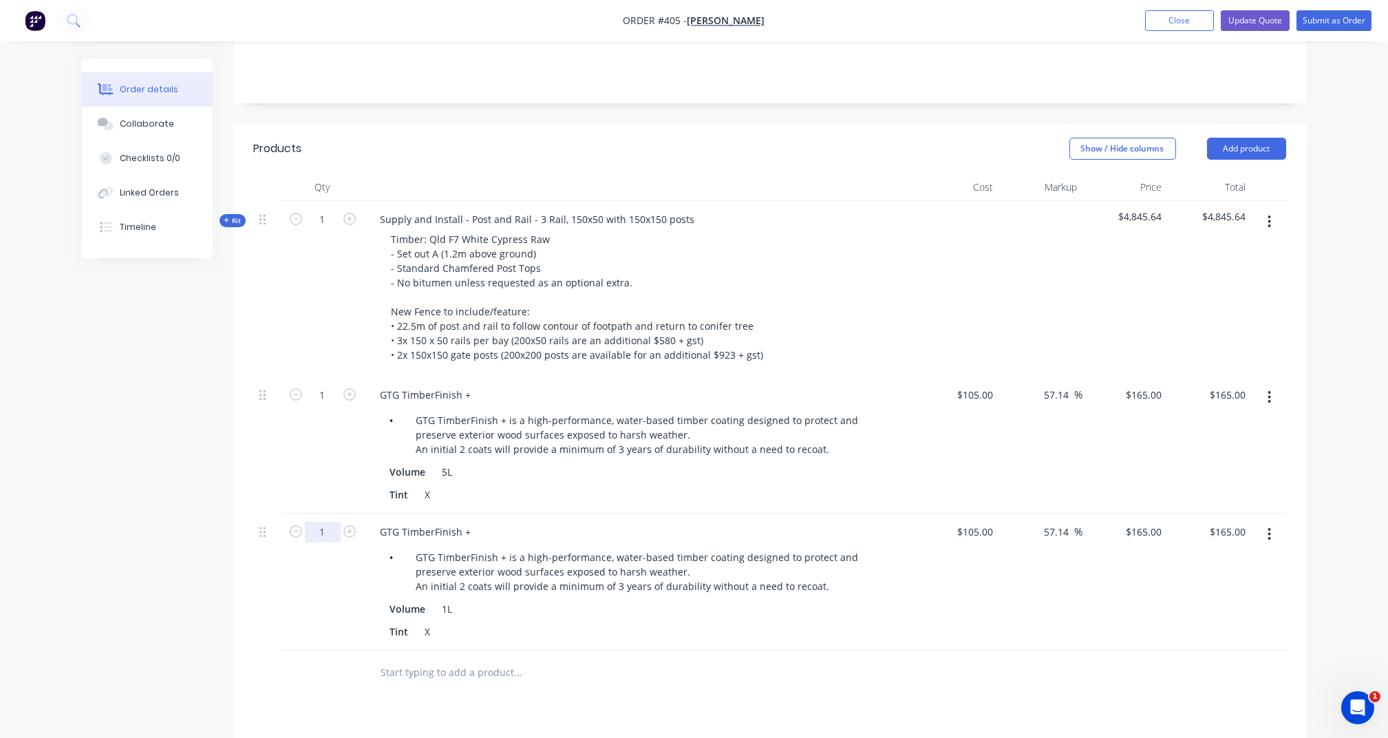
click at [329, 230] on input "1" at bounding box center [323, 219] width 36 height 21
type input "0.2"
type input "$33.00"
click at [325, 561] on div "0.2" at bounding box center [322, 581] width 83 height 137
click at [332, 230] on input "0.2" at bounding box center [323, 219] width 36 height 21
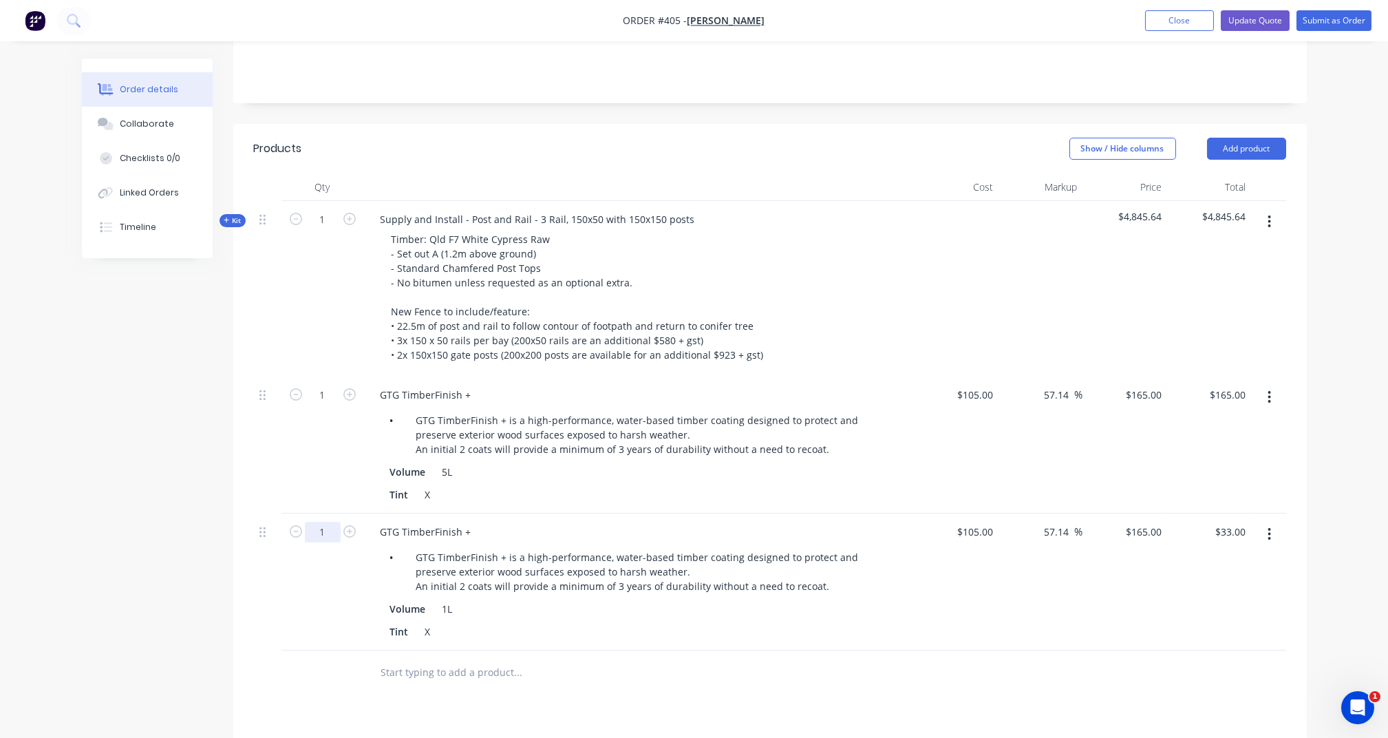
type input "1"
type input "$165.00"
click at [277, 544] on div at bounding box center [268, 581] width 28 height 137
click at [973, 522] on div "105 $105.00" at bounding box center [974, 532] width 48 height 20
type input "$23.00"
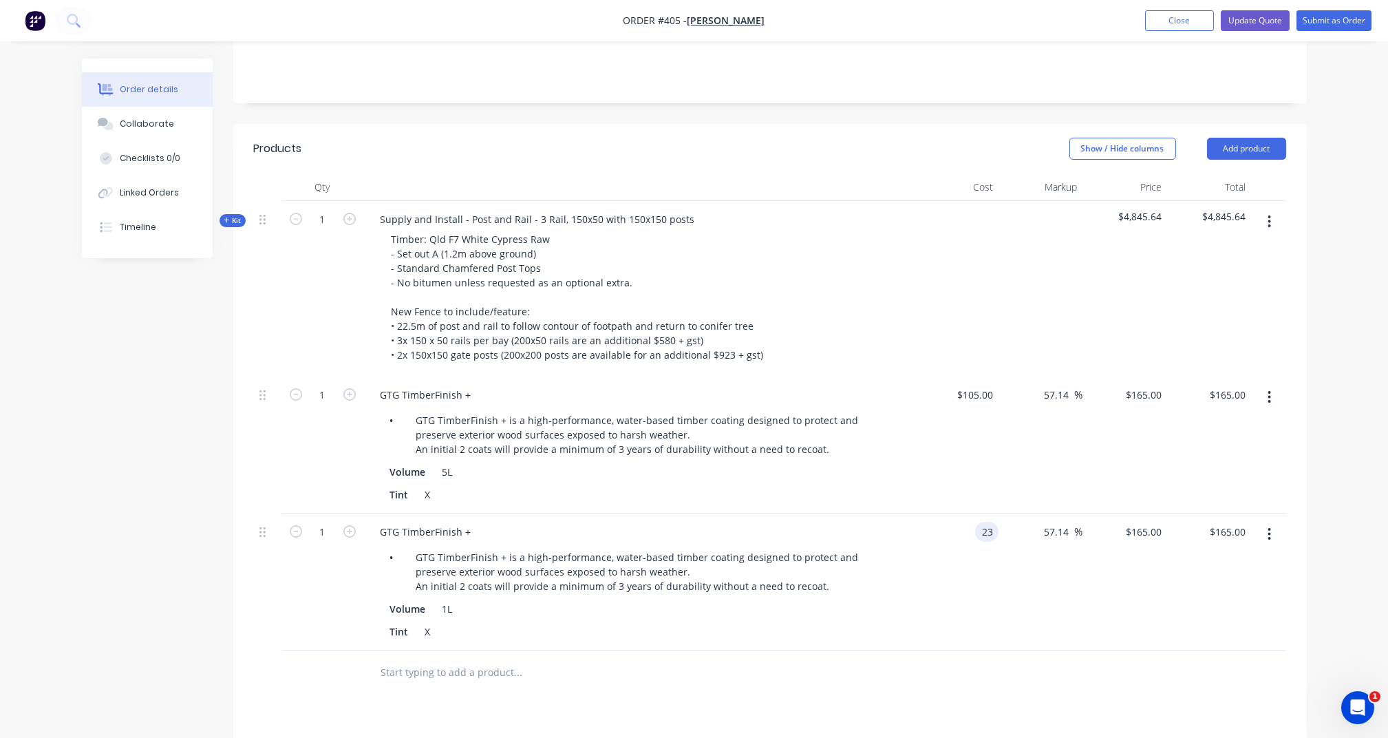
type input "$36.1429"
type input "$36.14"
click at [976, 571] on div "$23.00 23" at bounding box center [956, 581] width 85 height 137
click at [1157, 522] on input "36.1429" at bounding box center [1143, 532] width 48 height 20
type input "36.5"
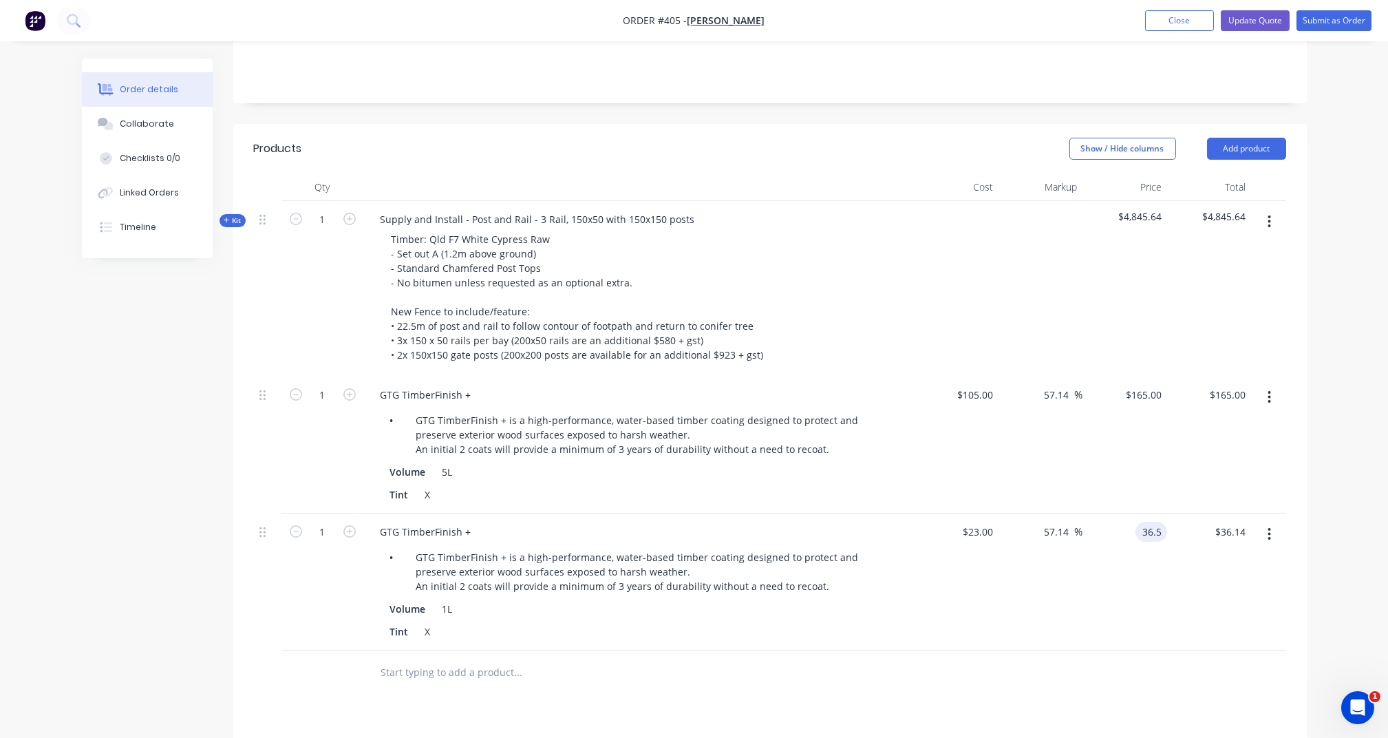
type input "58.7"
type input "$36.50"
click at [1149, 563] on div "$36.50 $36.50" at bounding box center [1125, 581] width 85 height 137
click at [346, 525] on icon "button" at bounding box center [349, 531] width 12 height 12
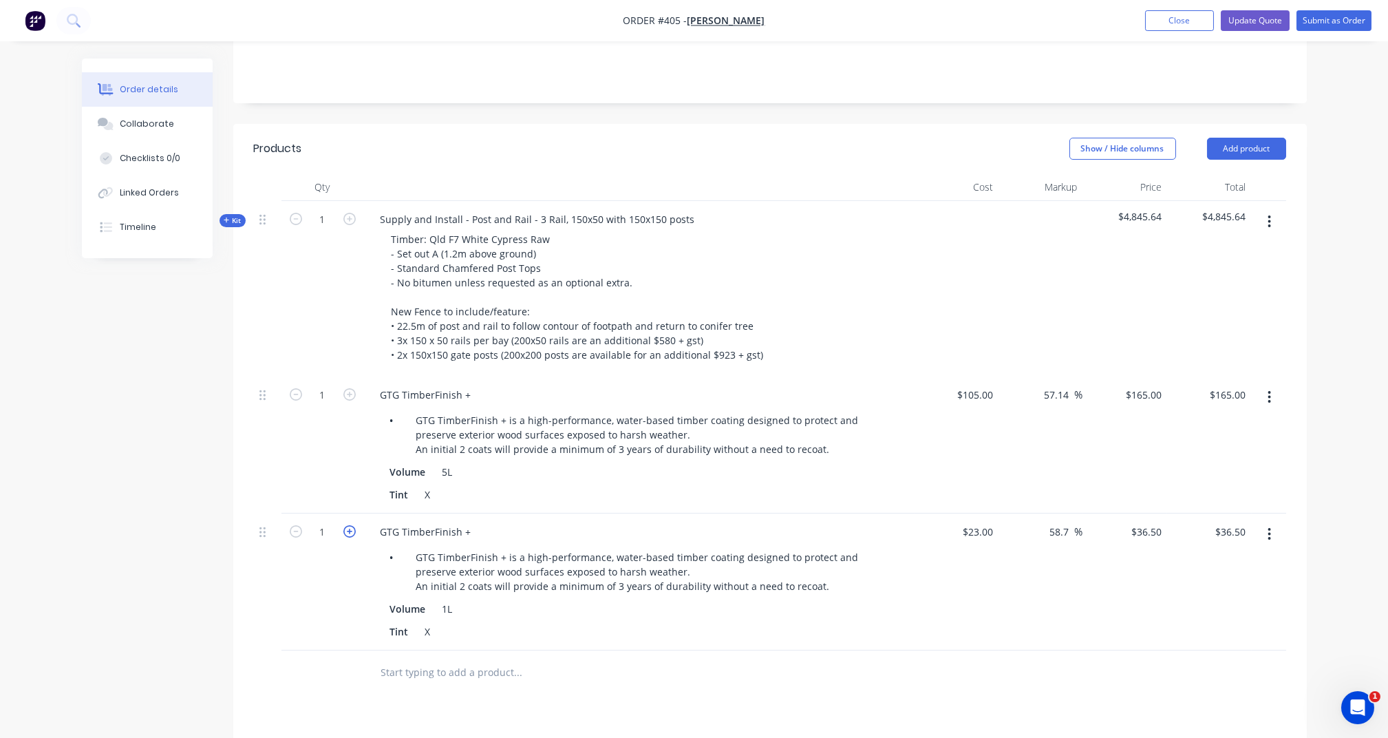
type input "2"
type input "$73.00"
click at [329, 586] on div "2" at bounding box center [322, 581] width 83 height 137
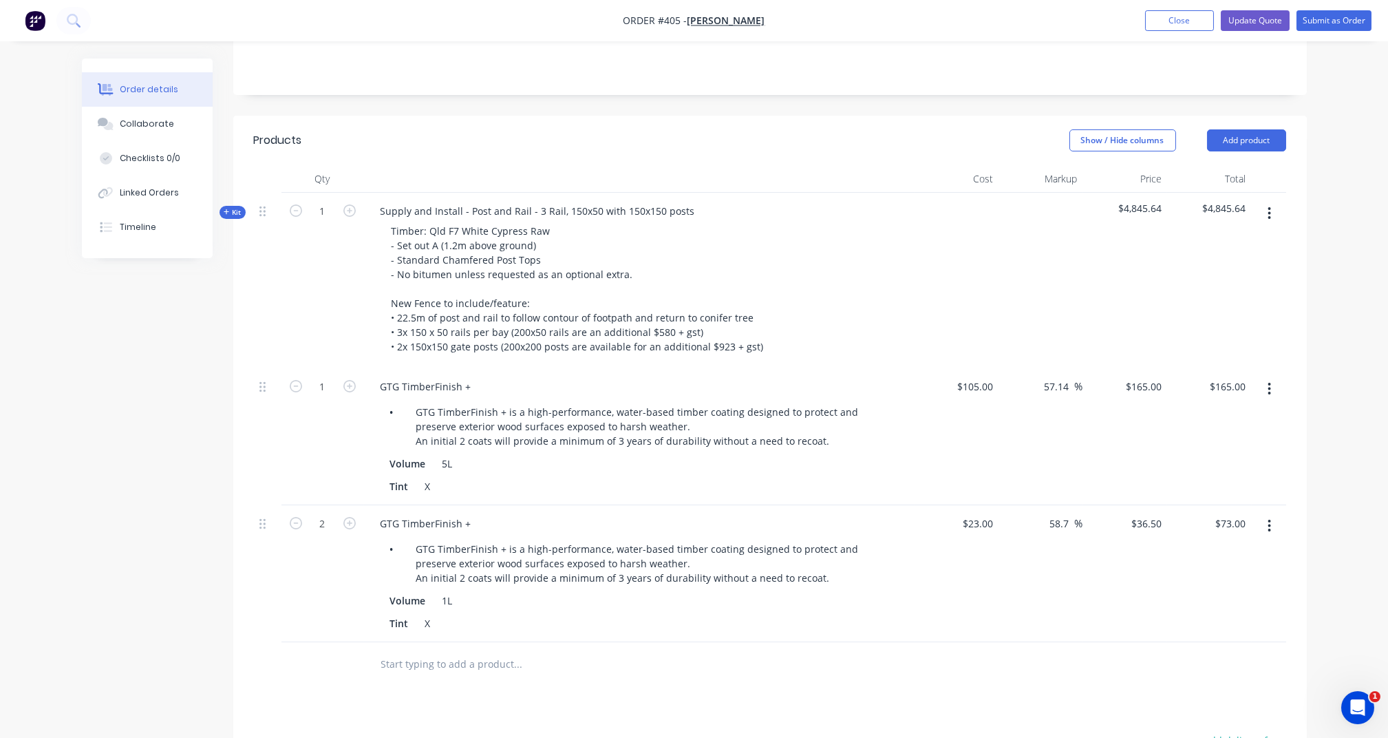
scroll to position [290, 0]
click at [429, 475] on div "X" at bounding box center [430, 485] width 21 height 20
click at [347, 449] on div "1" at bounding box center [322, 435] width 83 height 137
click at [455, 475] on div "TO BE" at bounding box center [439, 485] width 39 height 20
click at [322, 435] on div "1" at bounding box center [322, 435] width 83 height 137
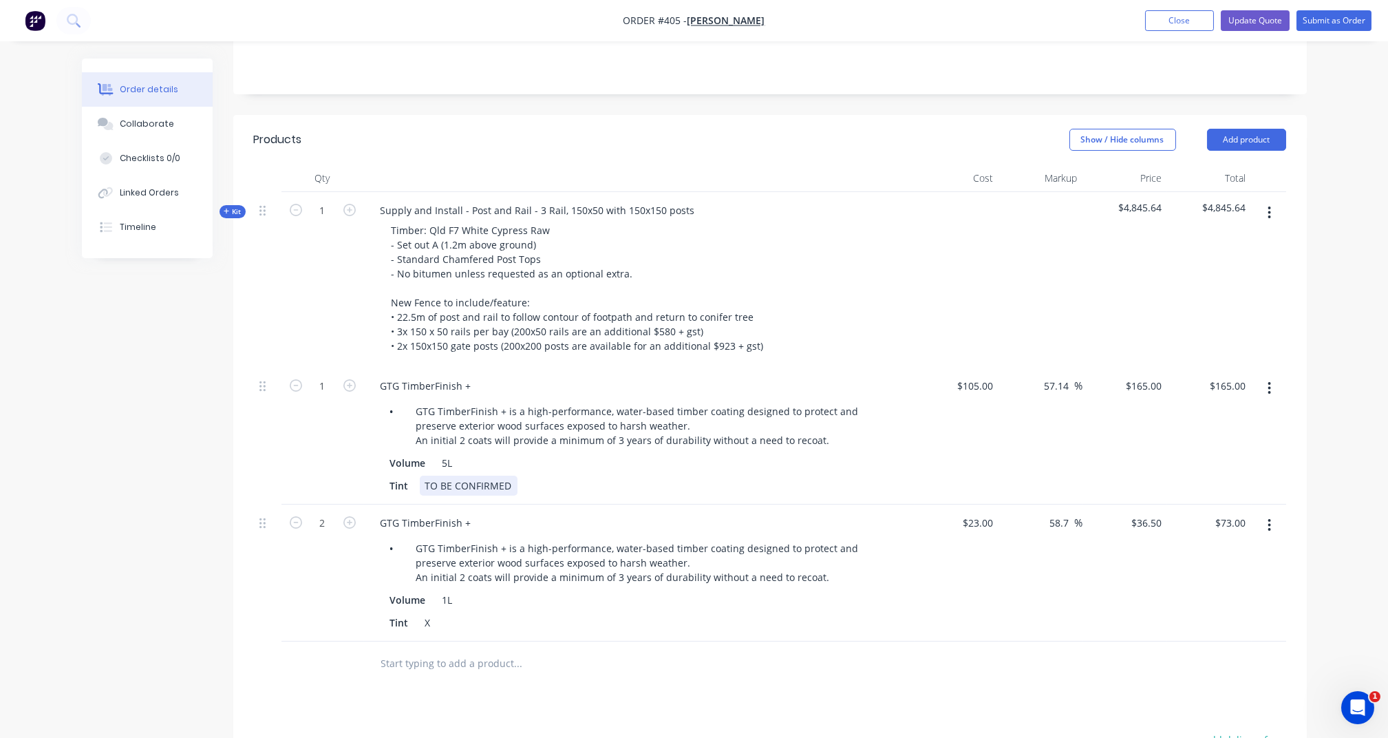
click at [471, 475] on div "TO BE CONFIRMED" at bounding box center [469, 485] width 98 height 20
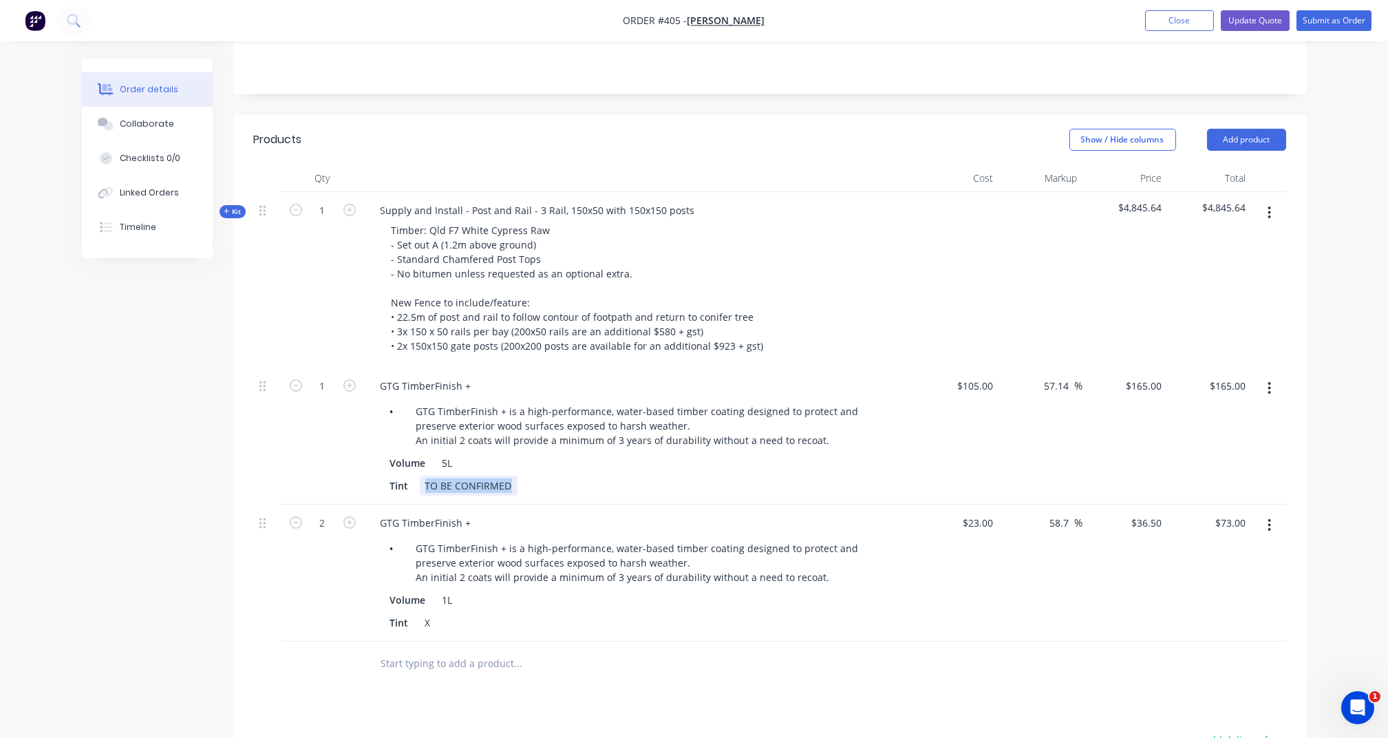
copy div "TO BE CONFIRMED"
click at [589, 475] on div "Tint TO BE CONFIRMED" at bounding box center [637, 485] width 504 height 20
click at [434, 612] on div "X" at bounding box center [430, 622] width 21 height 20
click at [661, 650] on div at bounding box center [575, 664] width 413 height 28
click at [1245, 17] on button "Update Quote" at bounding box center [1255, 20] width 69 height 21
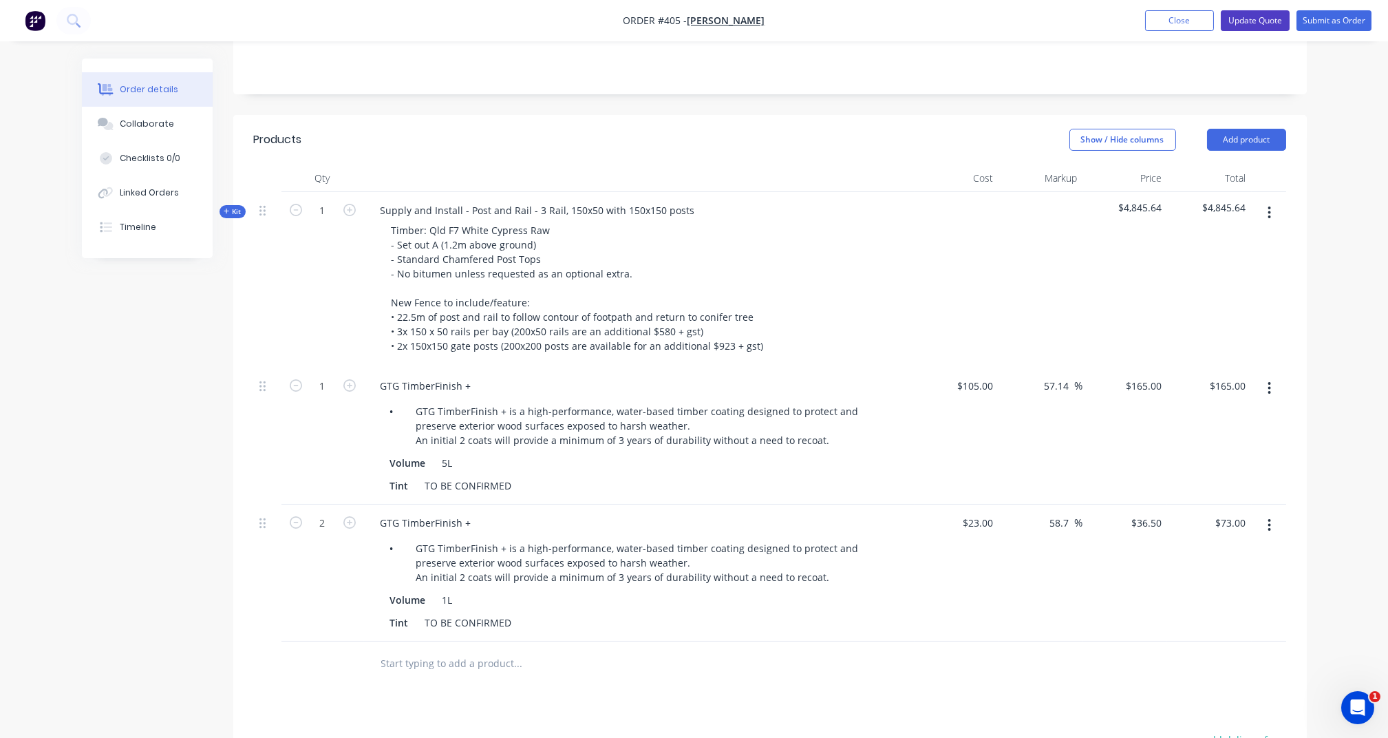
scroll to position [0, 0]
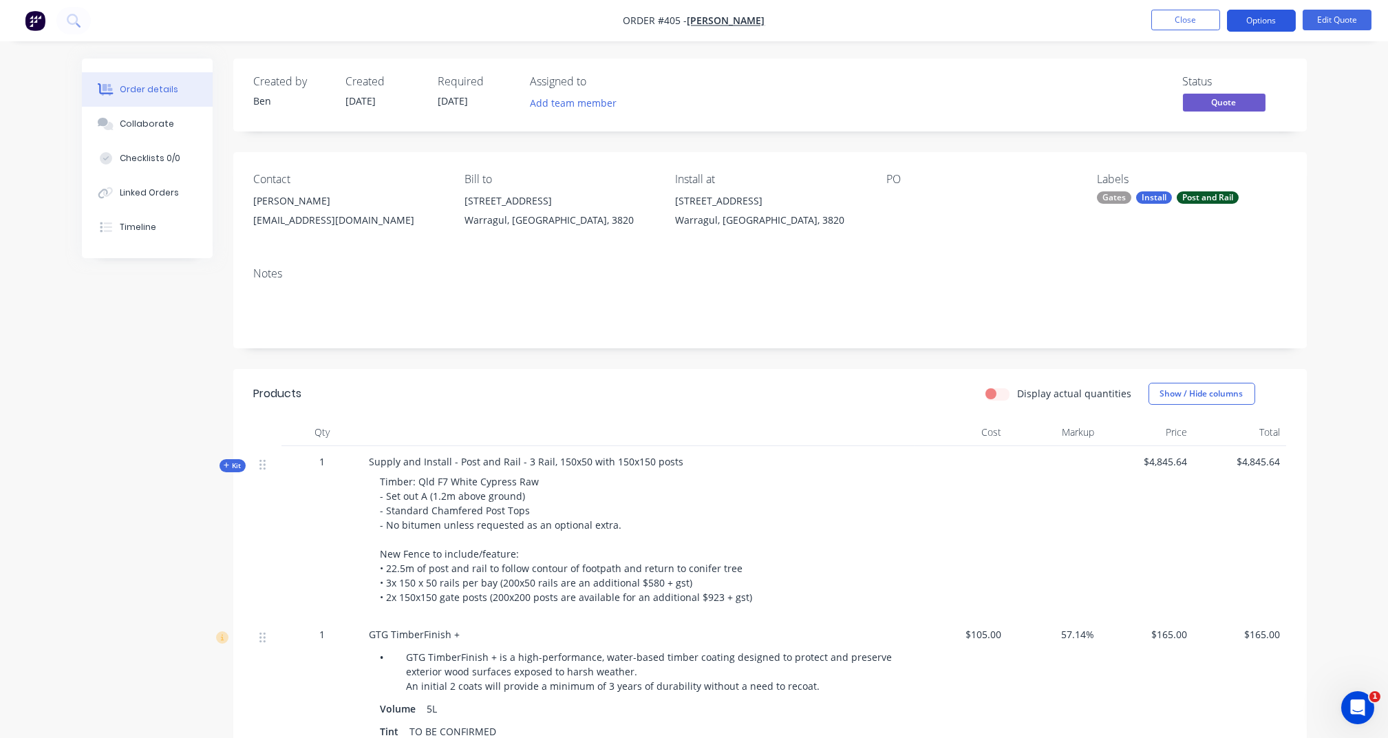
click at [1266, 21] on button "Options" at bounding box center [1261, 21] width 69 height 22
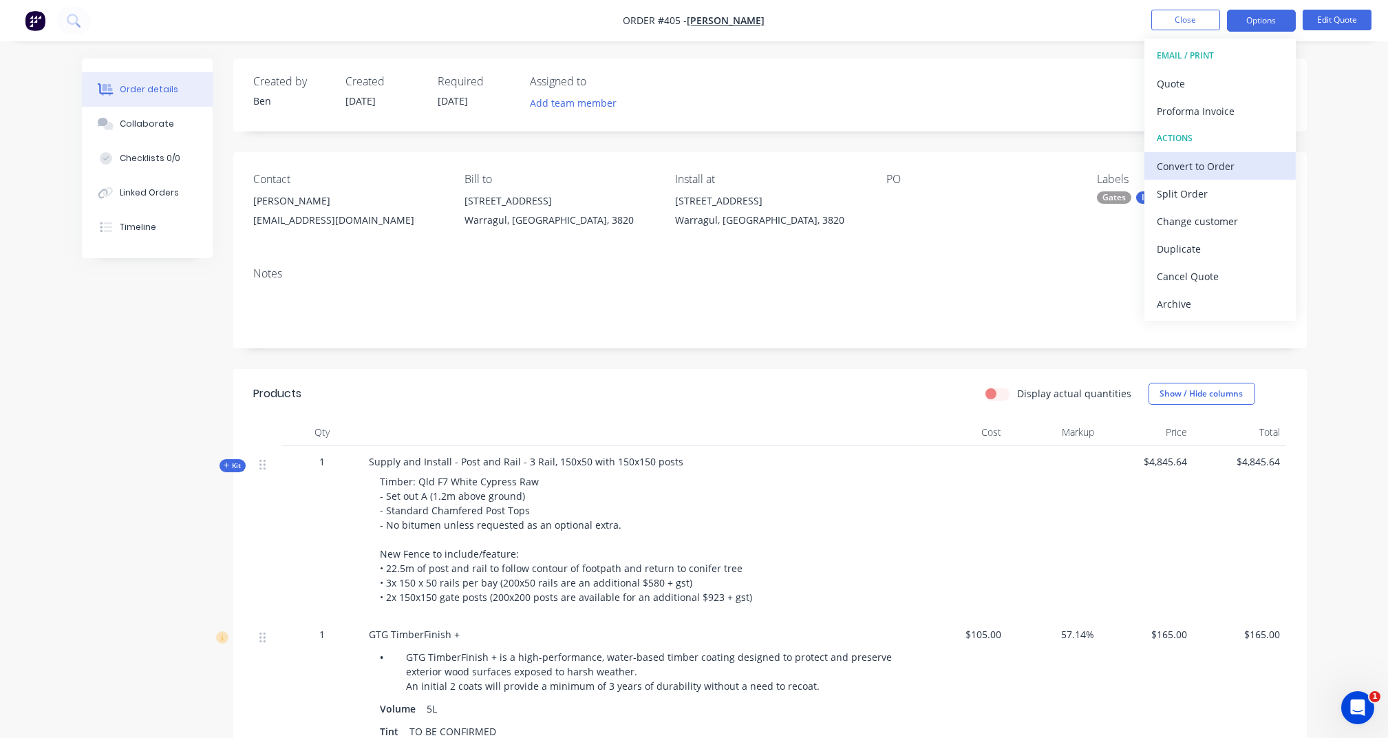
click at [1190, 161] on div "Convert to Order" at bounding box center [1220, 166] width 127 height 20
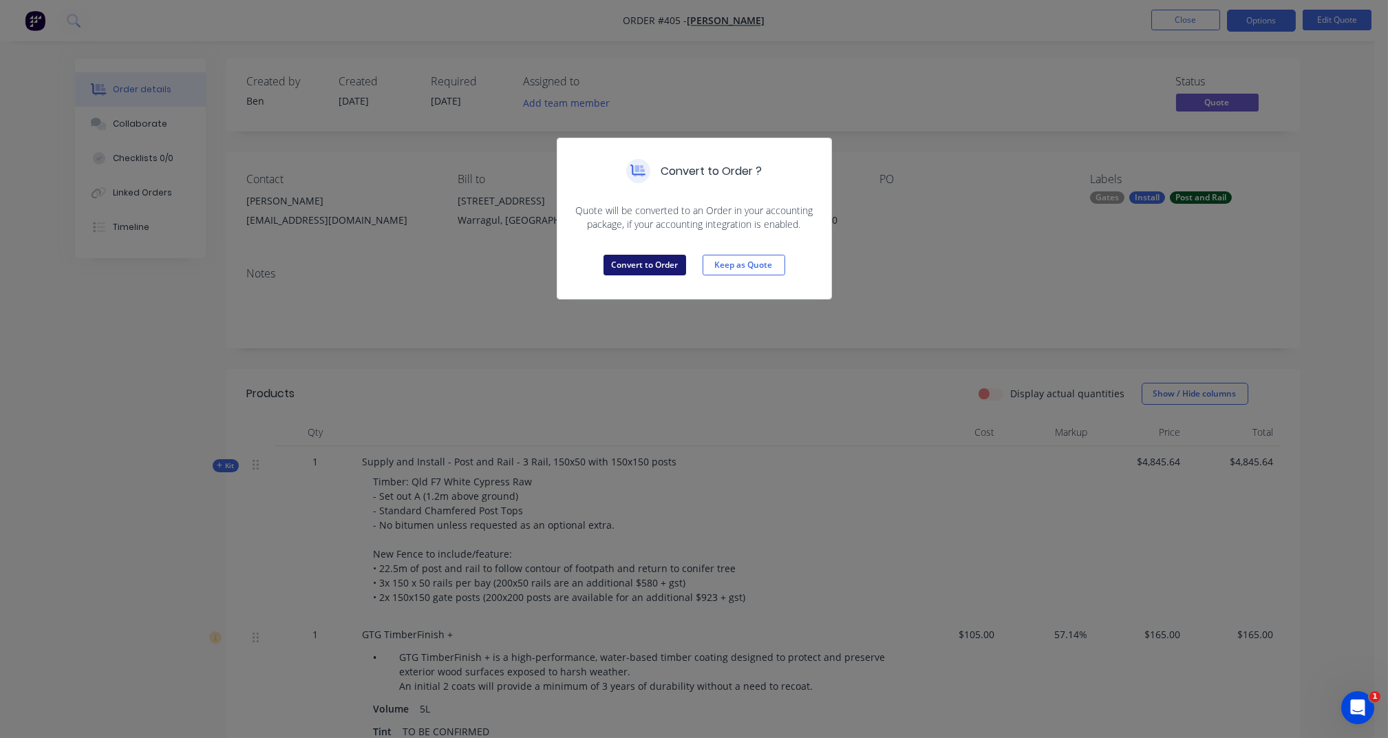
click at [658, 266] on button "Convert to Order" at bounding box center [644, 265] width 83 height 21
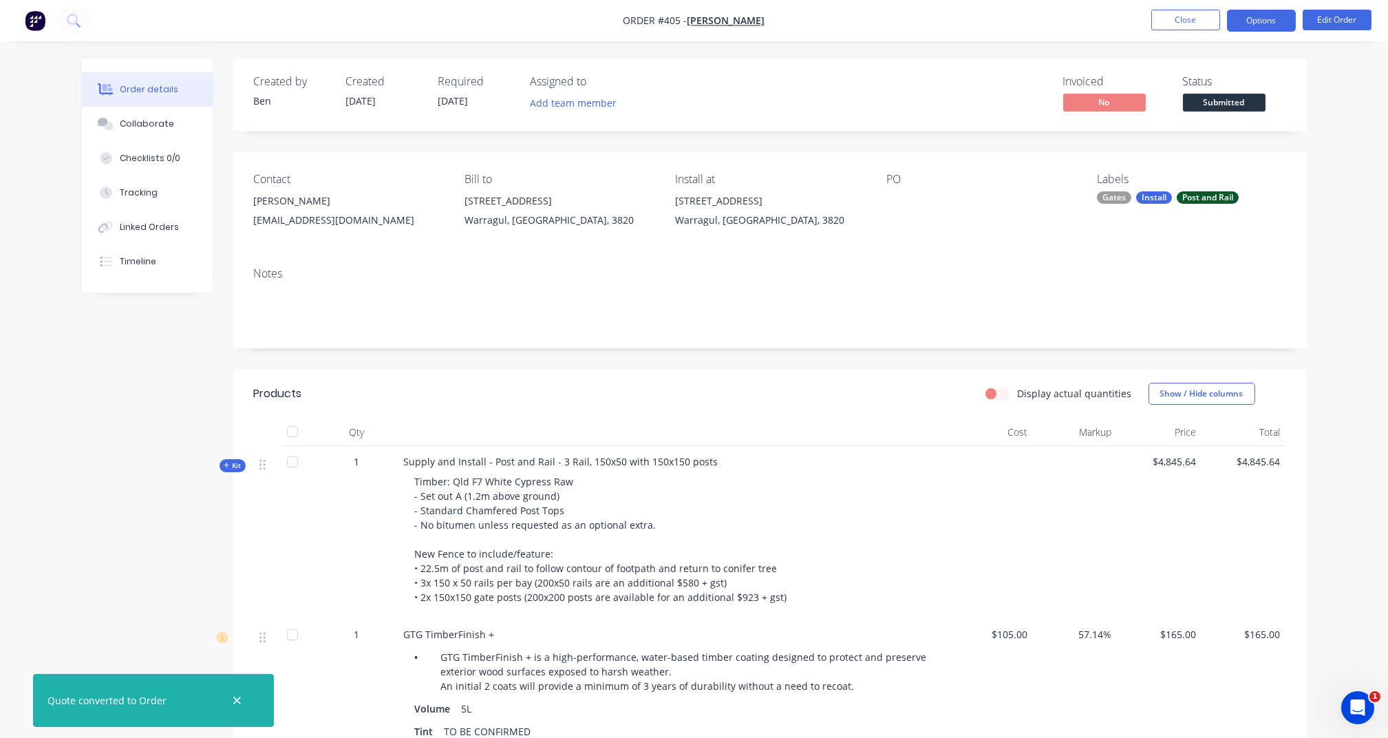
click at [1267, 30] on button "Options" at bounding box center [1261, 21] width 69 height 22
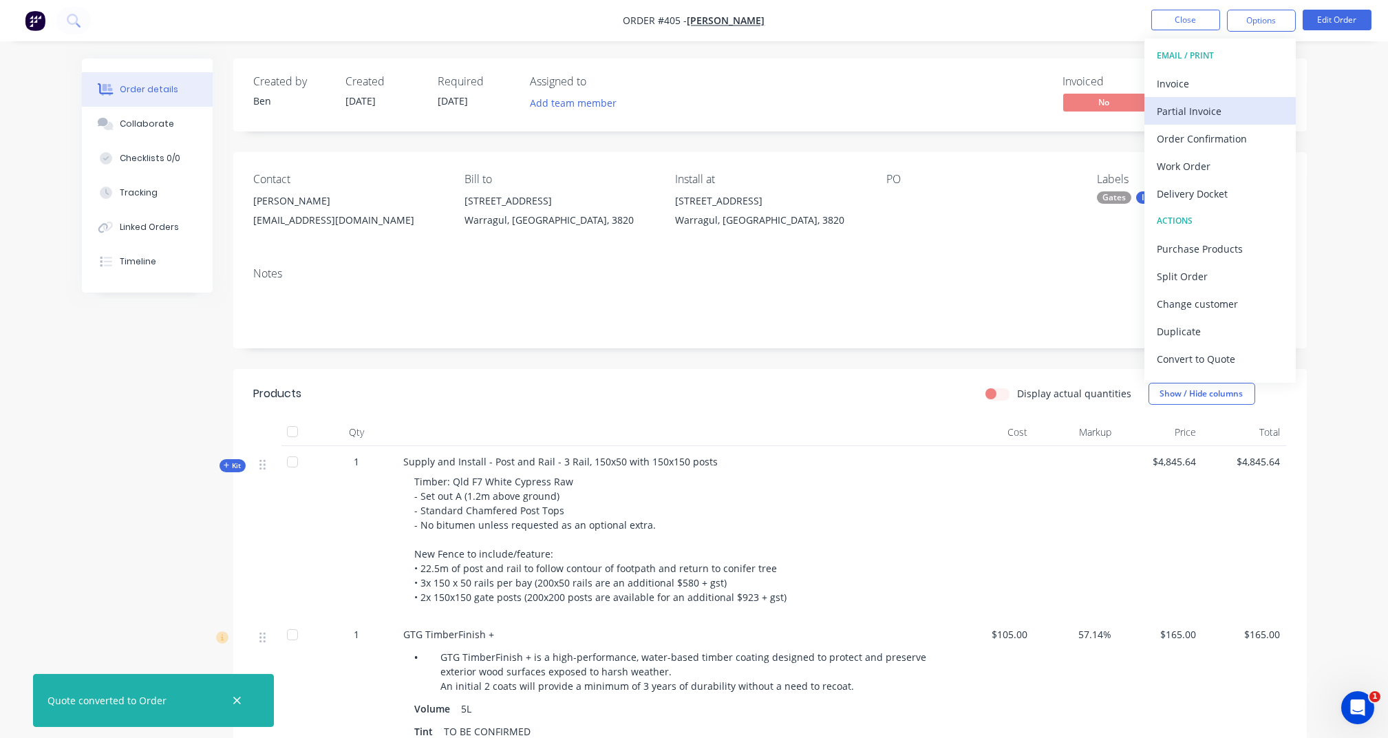
click at [1230, 114] on div "Partial Invoice" at bounding box center [1220, 111] width 127 height 20
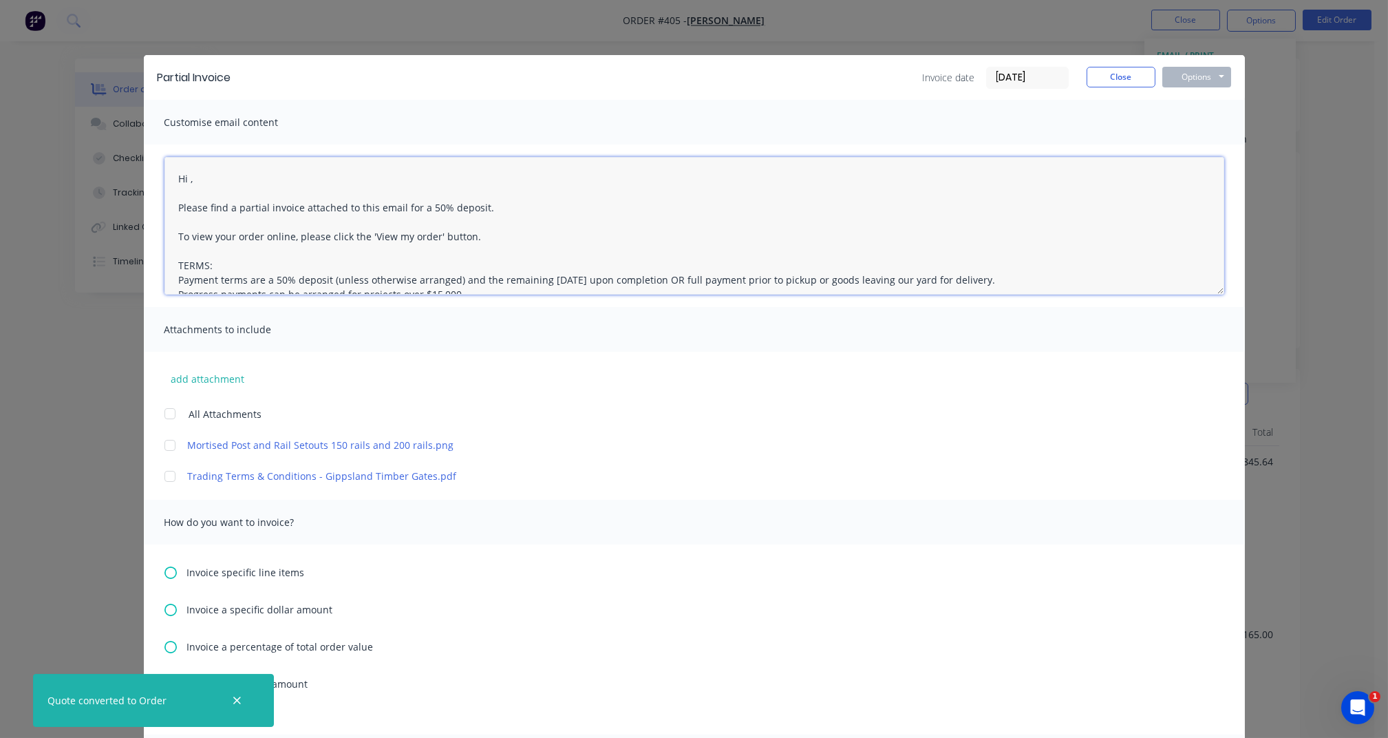
click at [184, 175] on textarea "Hi , Please find a partial invoice attached to this email for a 50% deposit. To…" at bounding box center [694, 226] width 1060 height 138
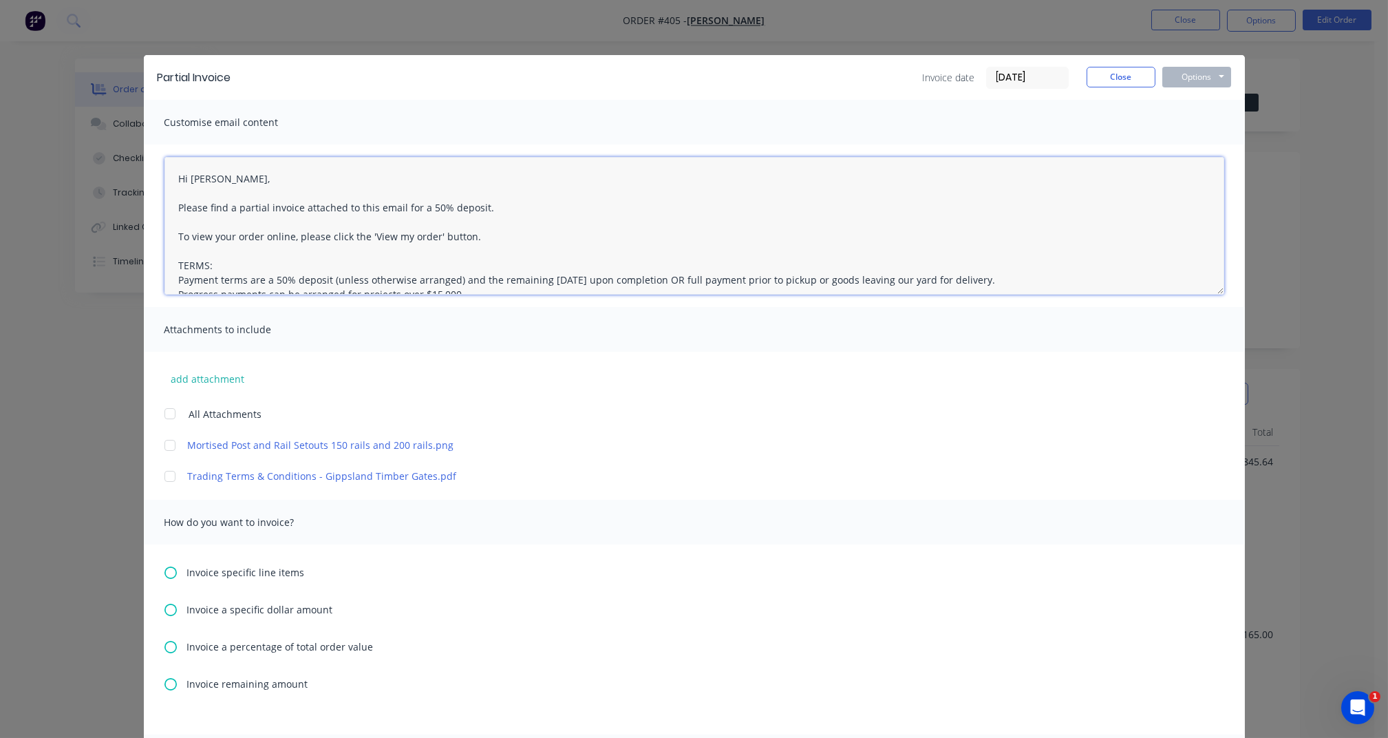
click at [163, 415] on div at bounding box center [170, 414] width 28 height 28
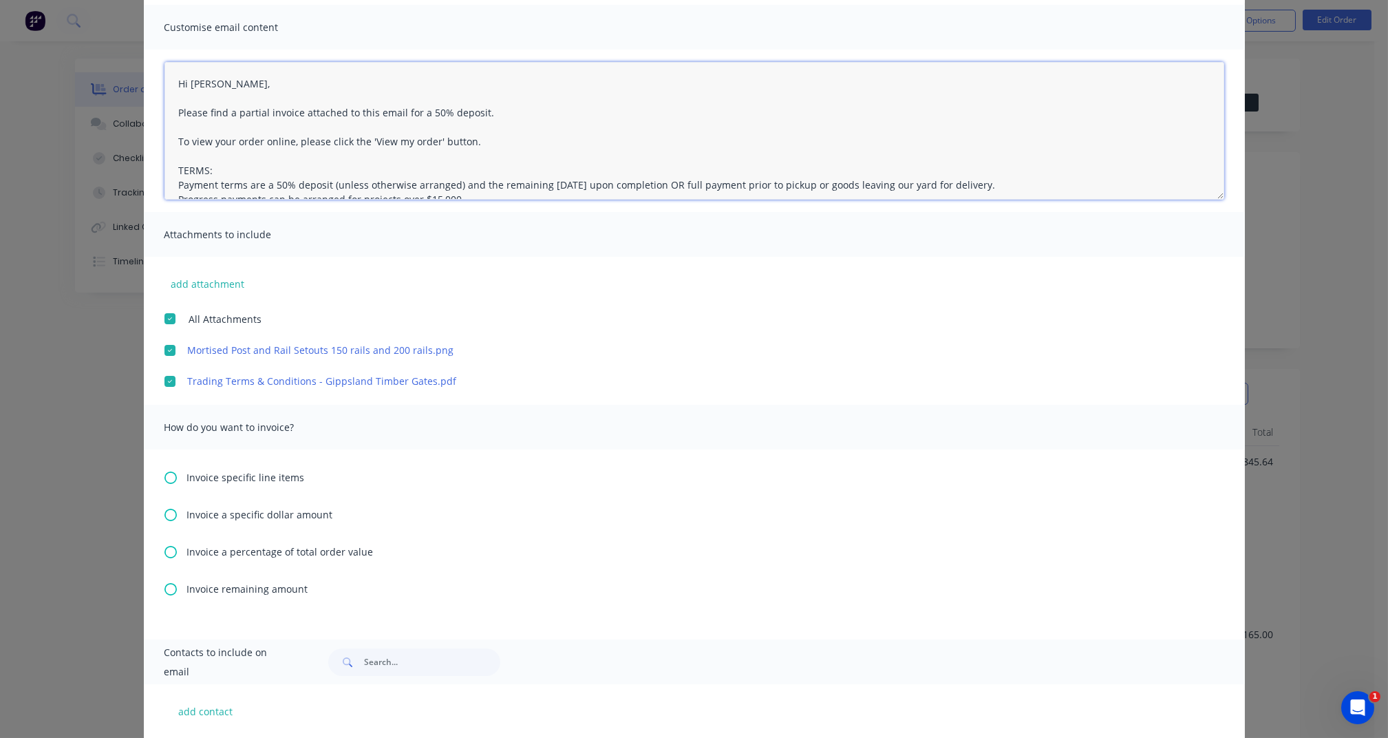
scroll to position [99, 0]
type textarea "Hi [PERSON_NAME], Please find a partial invoice attached to this email for a 50…"
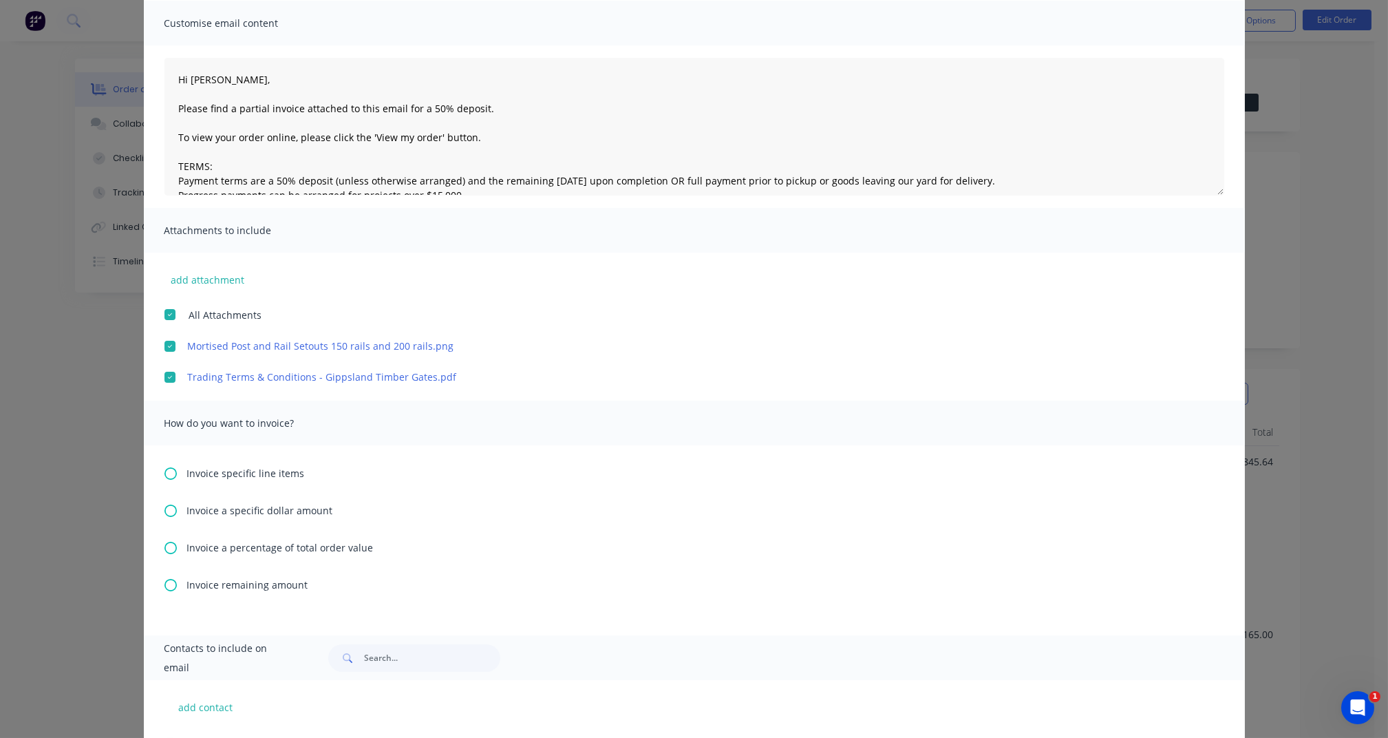
click at [171, 541] on div "Invoice a percentage of total order value" at bounding box center [694, 547] width 1060 height 14
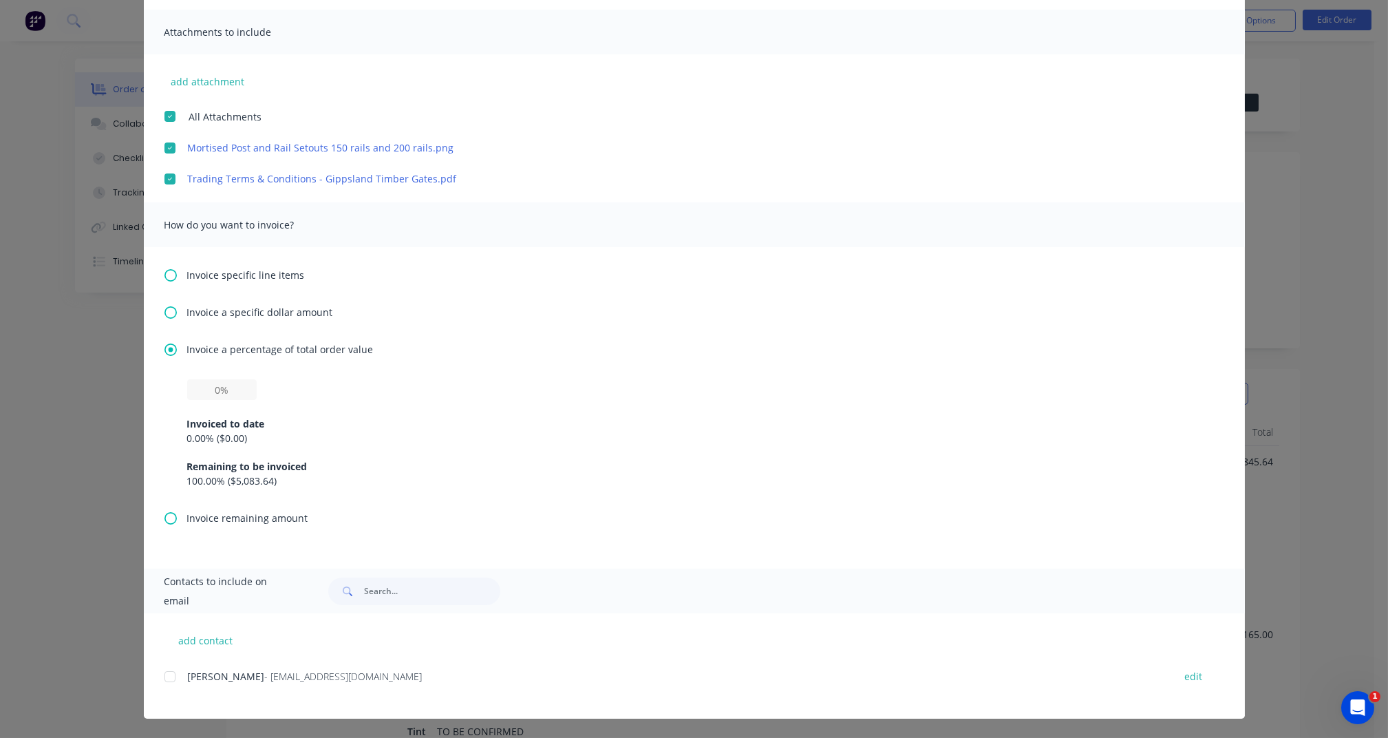
scroll to position [296, 0]
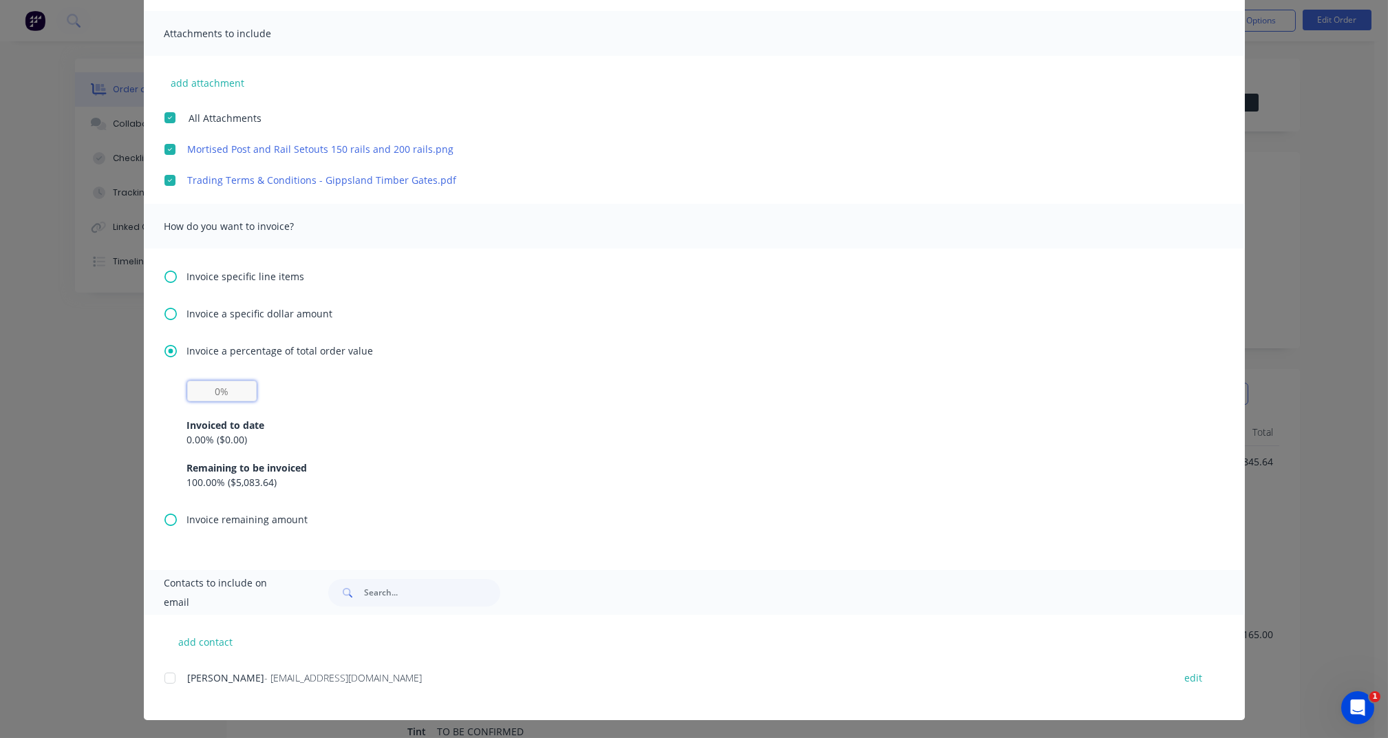
click at [215, 390] on input "text" at bounding box center [221, 390] width 69 height 21
type input "50%"
click at [164, 391] on div "50% Invoiced to date 0.00 % ( $0.00 ) Remaining to be invoiced 100.00 % ( $5,08…" at bounding box center [694, 445] width 1060 height 131
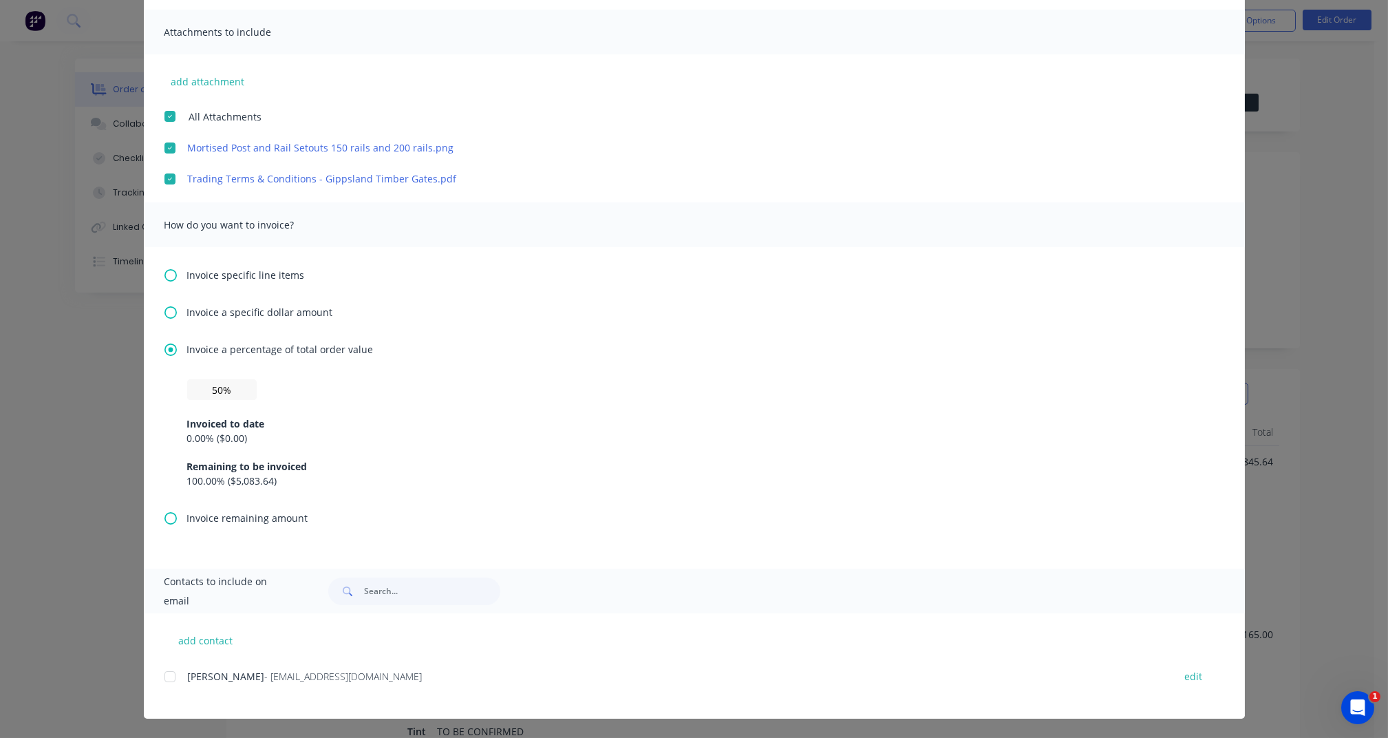
click at [166, 676] on div at bounding box center [170, 677] width 28 height 28
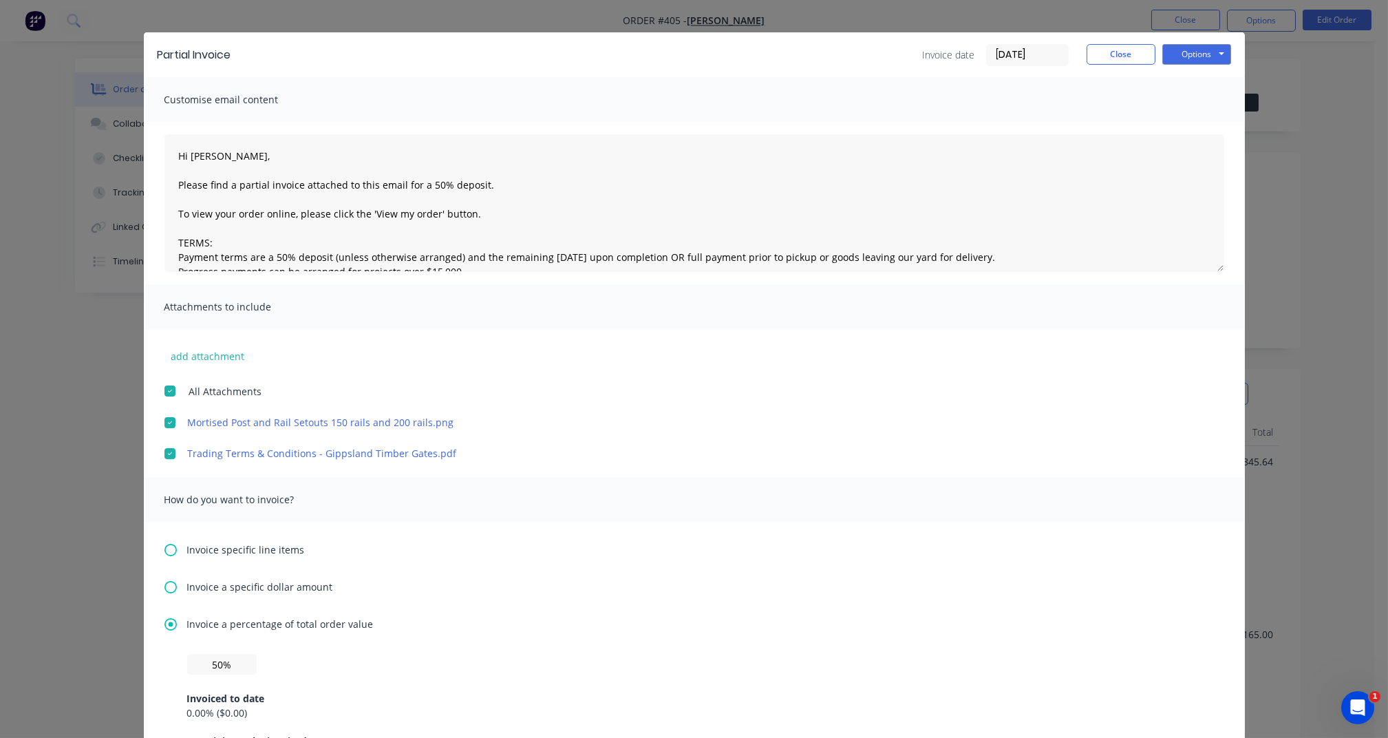
scroll to position [22, 0]
click at [1201, 61] on button "Options" at bounding box center [1196, 55] width 69 height 21
click at [477, 189] on textarea "Hi [PERSON_NAME], Please find a partial invoice attached to this email for a 50…" at bounding box center [694, 204] width 1060 height 138
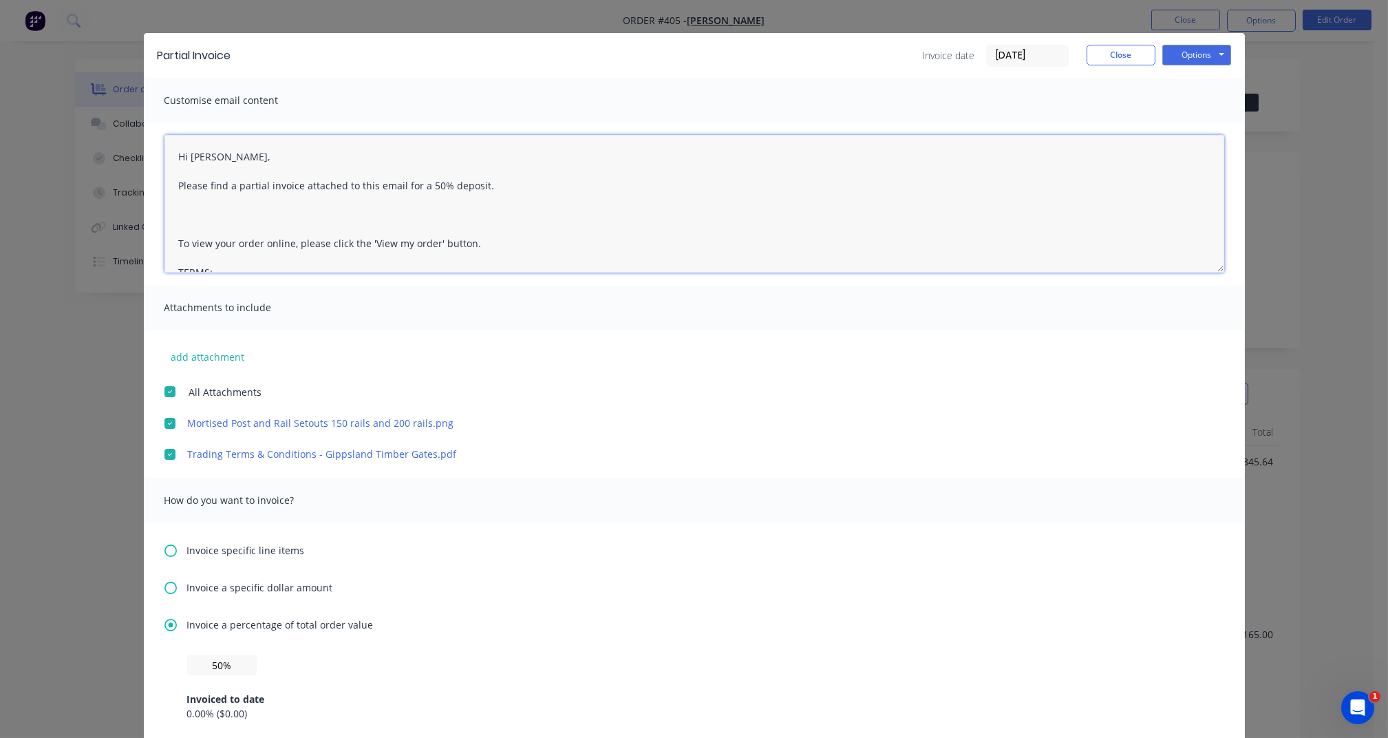
paste textarea "I will have a photo early next week after I have a couple of samples sent to us…"
click at [205, 213] on textarea "Hi [PERSON_NAME], Please find a partial invoice attached to this email for a 50…" at bounding box center [694, 204] width 1060 height 138
click at [280, 214] on textarea "Hi [PERSON_NAME], Please find a partial invoice attached to this email for a 50…" at bounding box center [694, 204] width 1060 height 138
click at [286, 214] on textarea "Hi [PERSON_NAME], Please find a partial invoice attached to this email for a 50…" at bounding box center [694, 204] width 1060 height 138
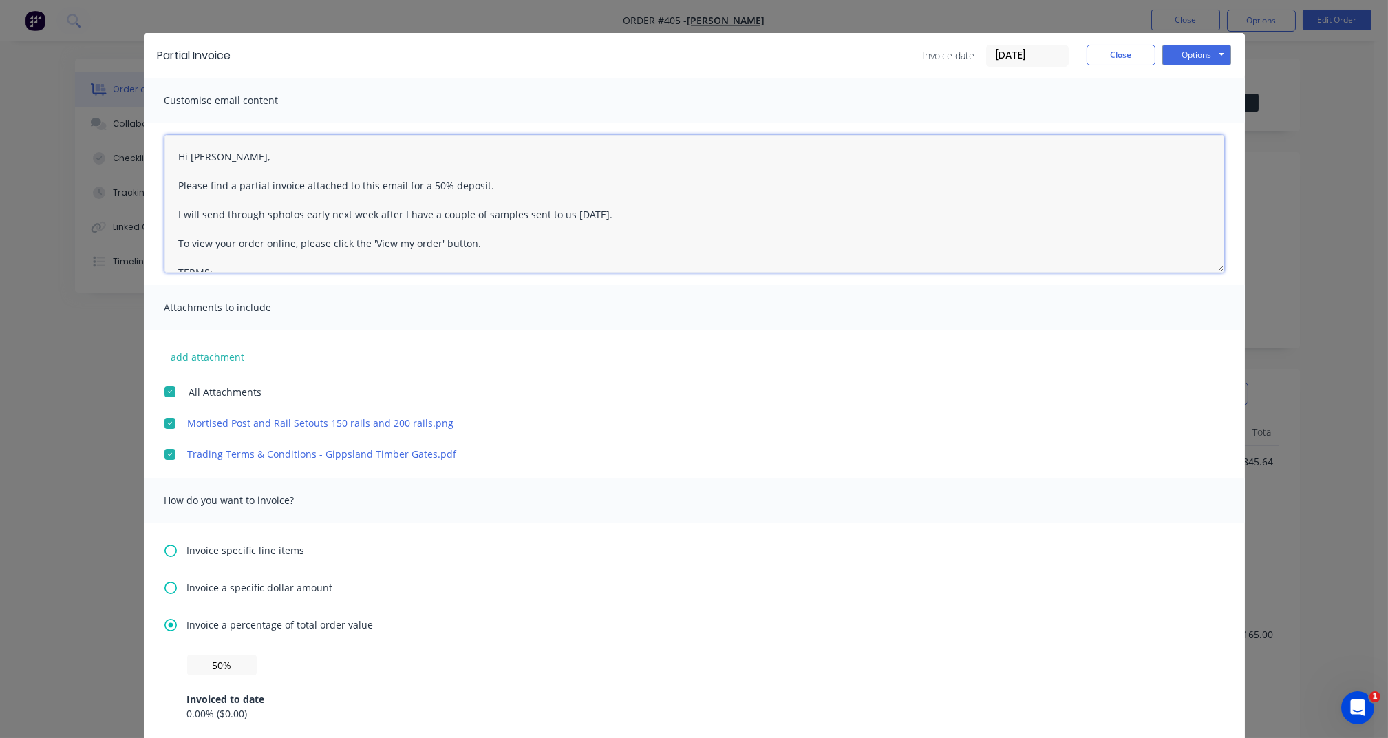
click at [261, 215] on textarea "Hi [PERSON_NAME], Please find a partial invoice attached to this email for a 50…" at bounding box center [694, 204] width 1060 height 138
drag, startPoint x: 365, startPoint y: 214, endPoint x: 617, endPoint y: 228, distance: 252.2
click at [617, 228] on textarea "Hi [PERSON_NAME], Please find a partial invoice attached to this email for a 50…" at bounding box center [694, 204] width 1060 height 138
type textarea "Hi [PERSON_NAME], Please find a partial invoice attached to this email for a 50…"
click at [1202, 45] on button "Options" at bounding box center [1196, 55] width 69 height 21
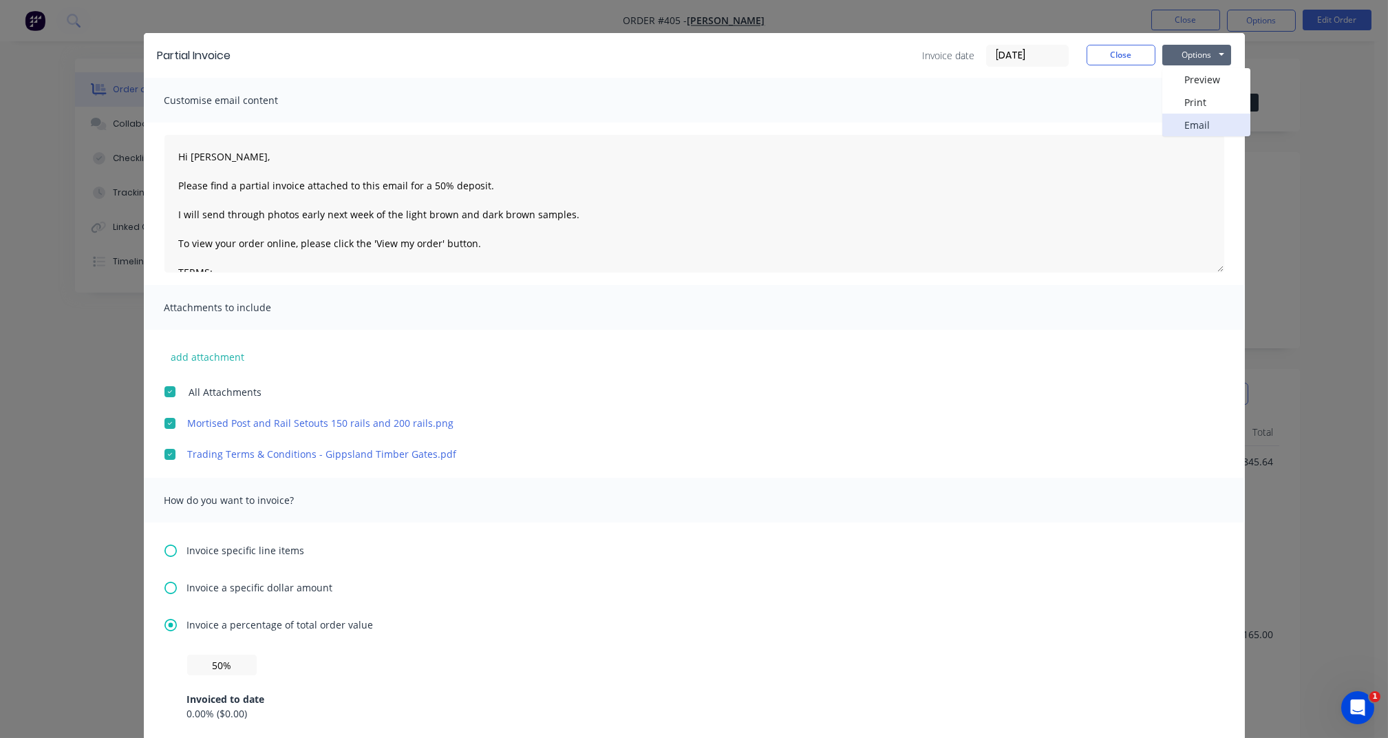
click at [1190, 125] on button "Email" at bounding box center [1206, 125] width 88 height 23
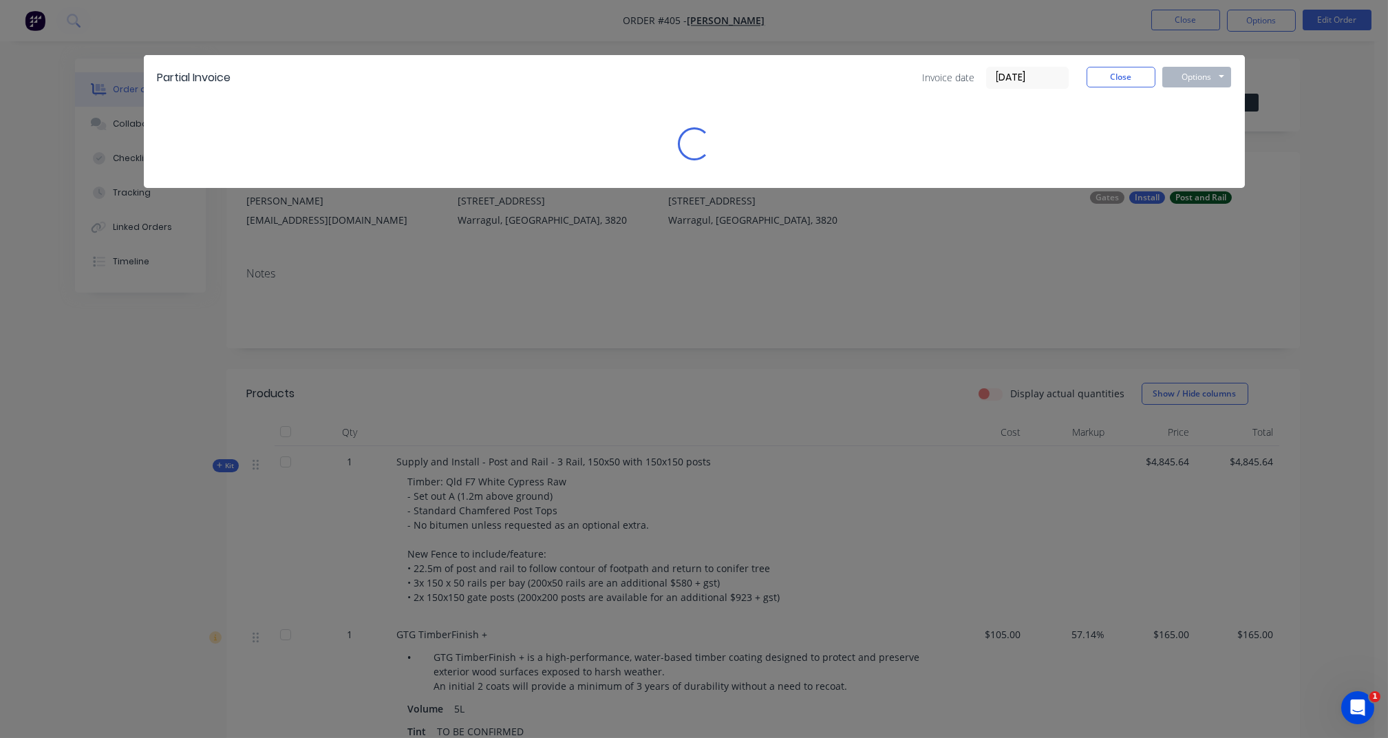
scroll to position [0, 0]
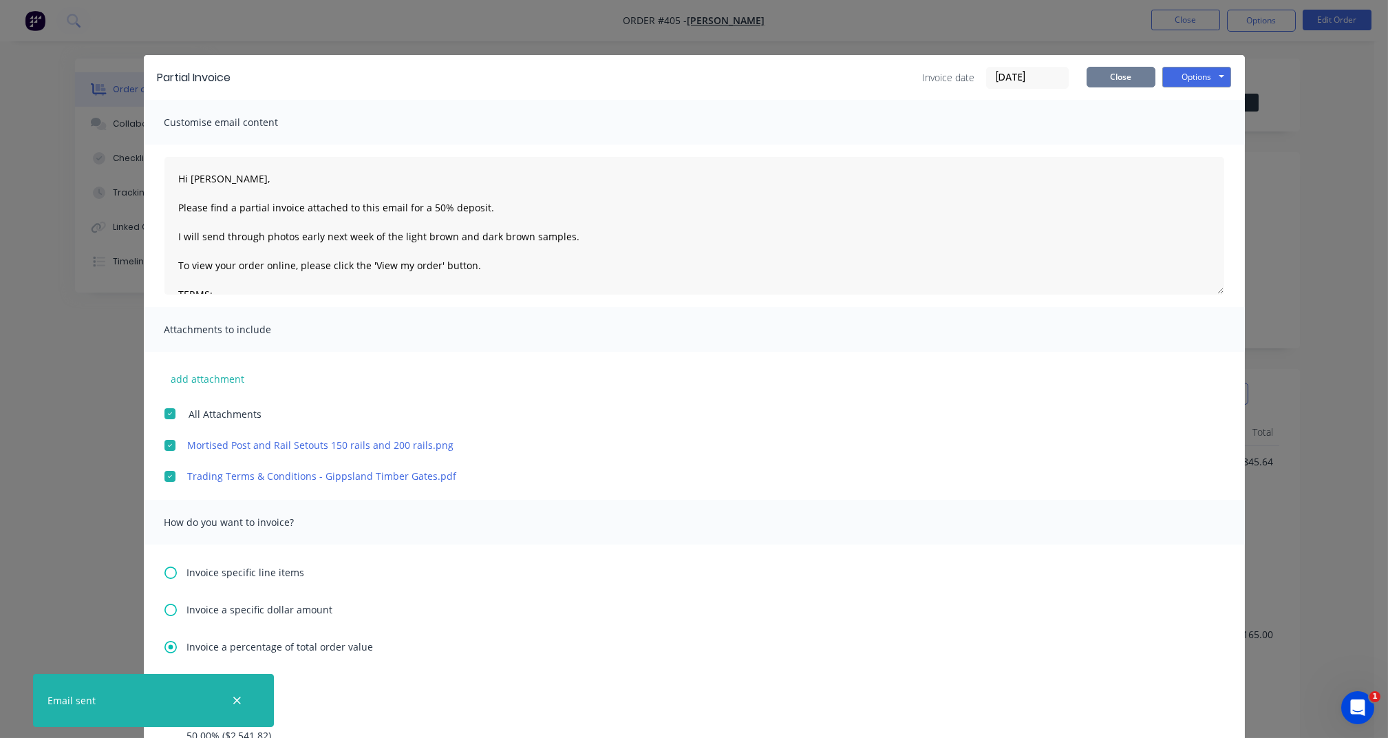
click at [1113, 85] on button "Close" at bounding box center [1120, 77] width 69 height 21
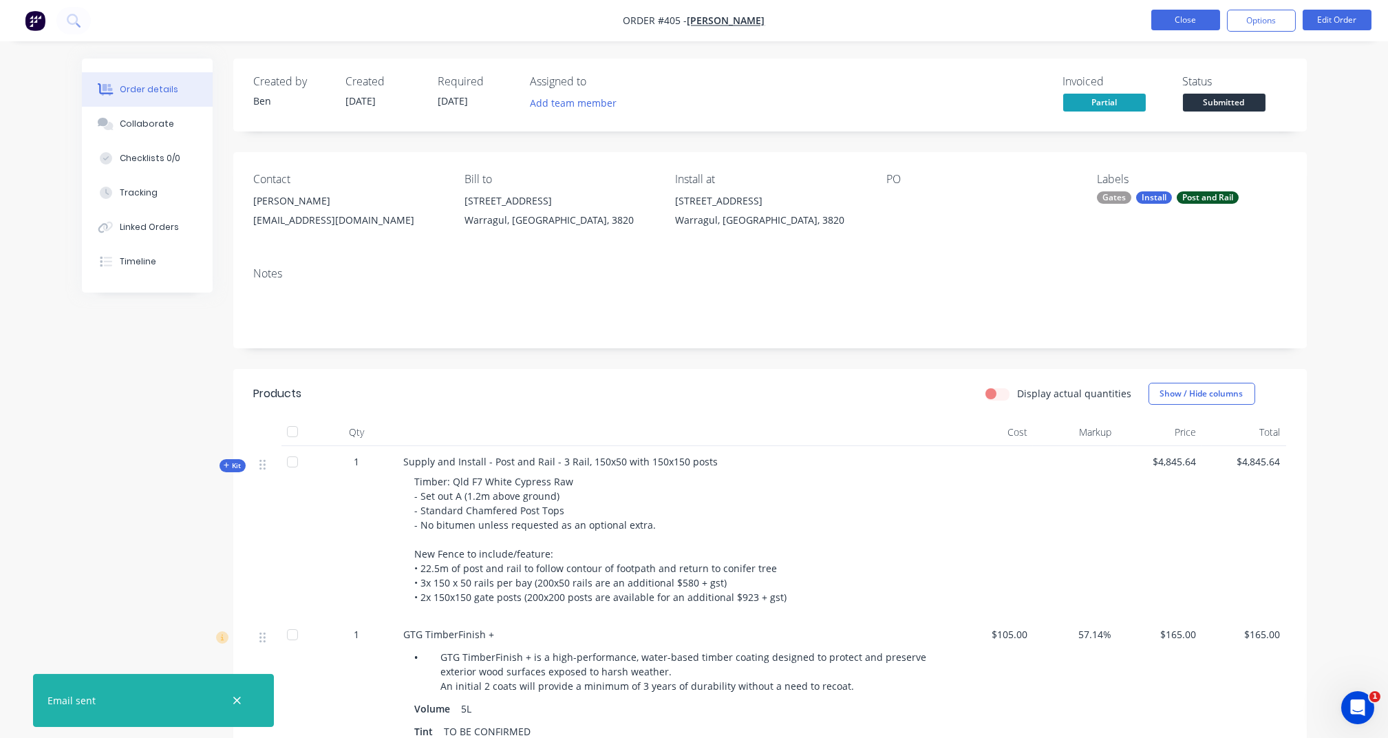
click at [1183, 26] on button "Close" at bounding box center [1185, 20] width 69 height 21
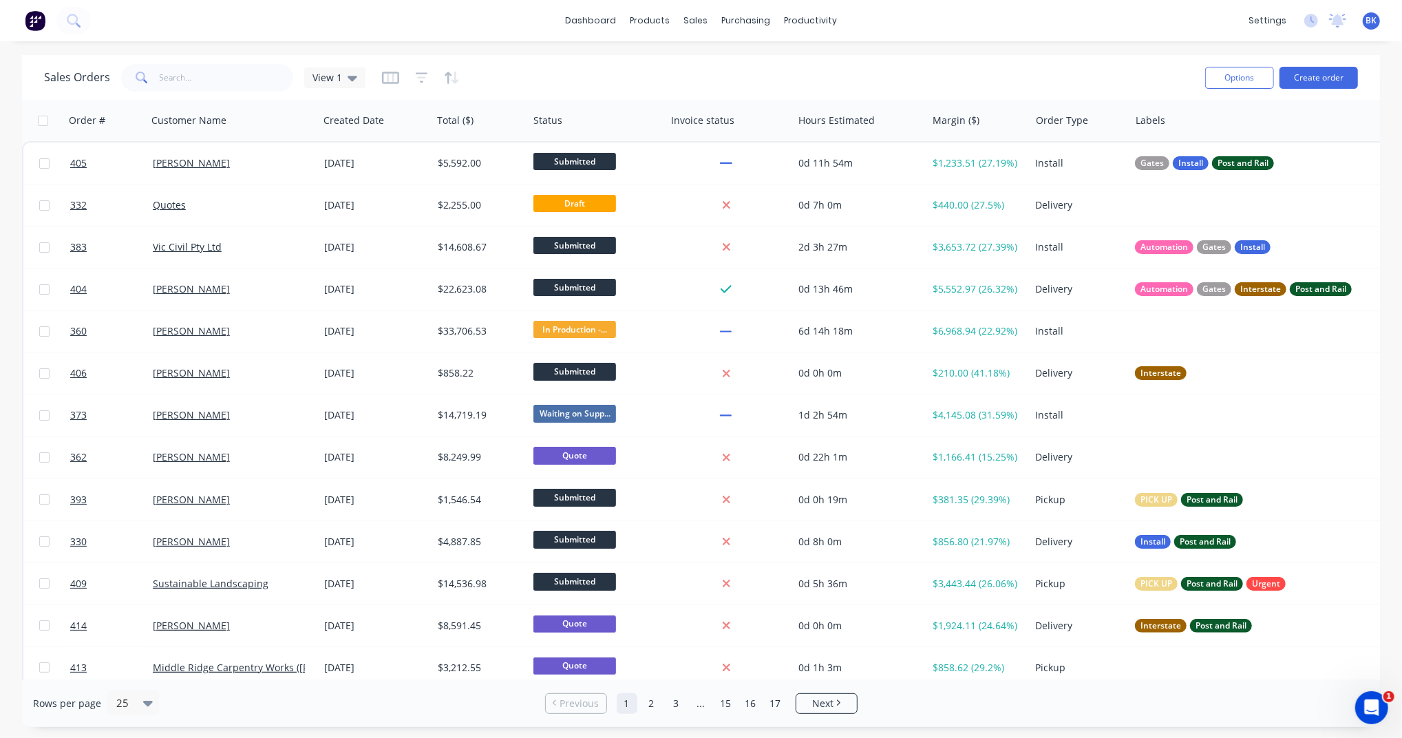
click at [1323, 92] on div "Options Create order" at bounding box center [1278, 78] width 158 height 34
click at [1325, 85] on button "Create order" at bounding box center [1318, 78] width 78 height 22
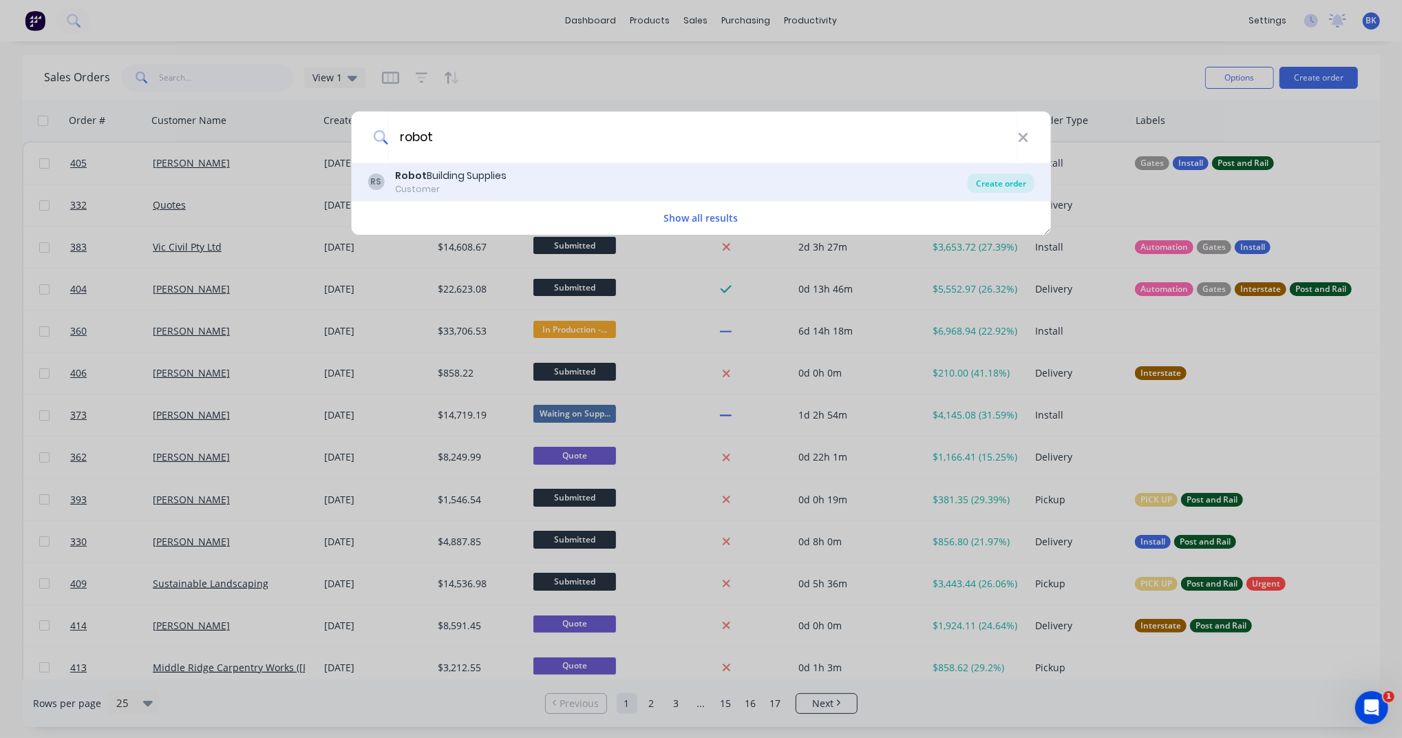
type input "robot"
click at [994, 184] on div "Create order" at bounding box center [1000, 182] width 67 height 19
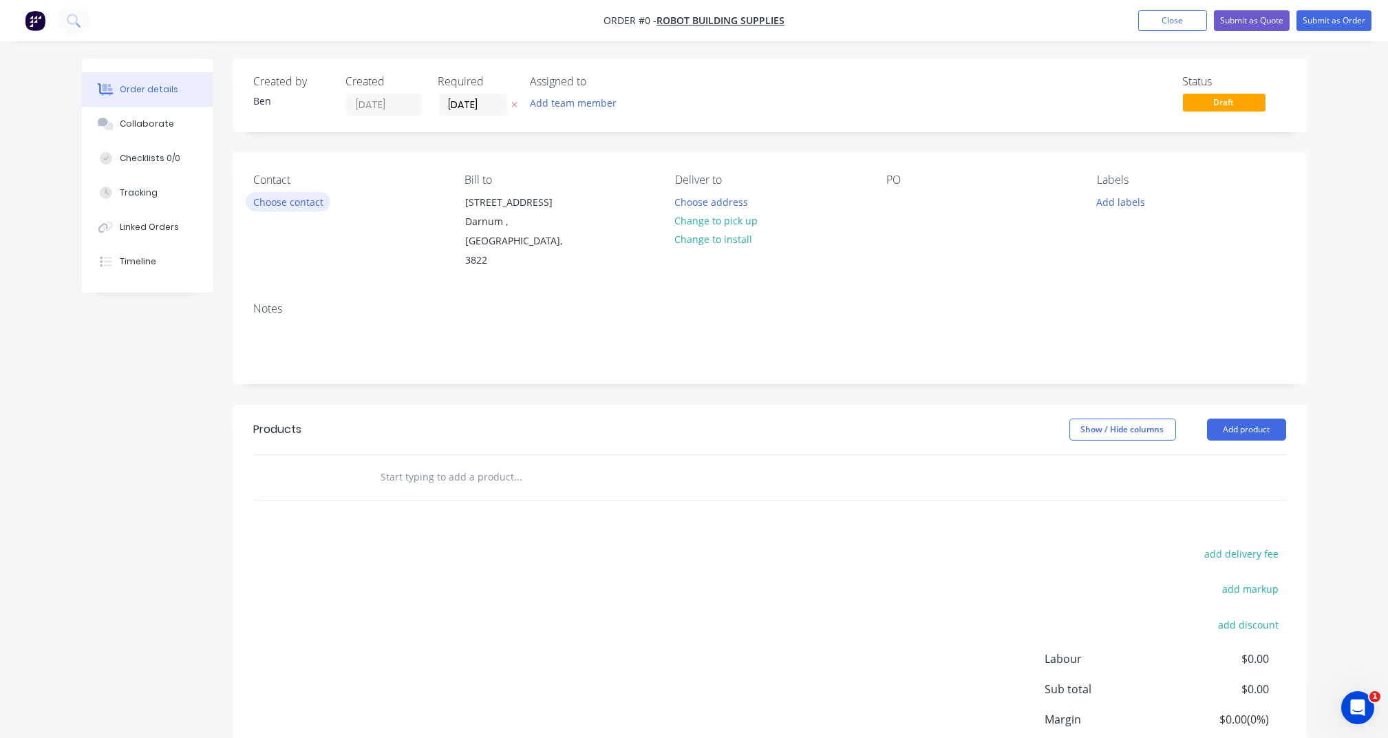
click at [292, 202] on button "Choose contact" at bounding box center [288, 201] width 85 height 19
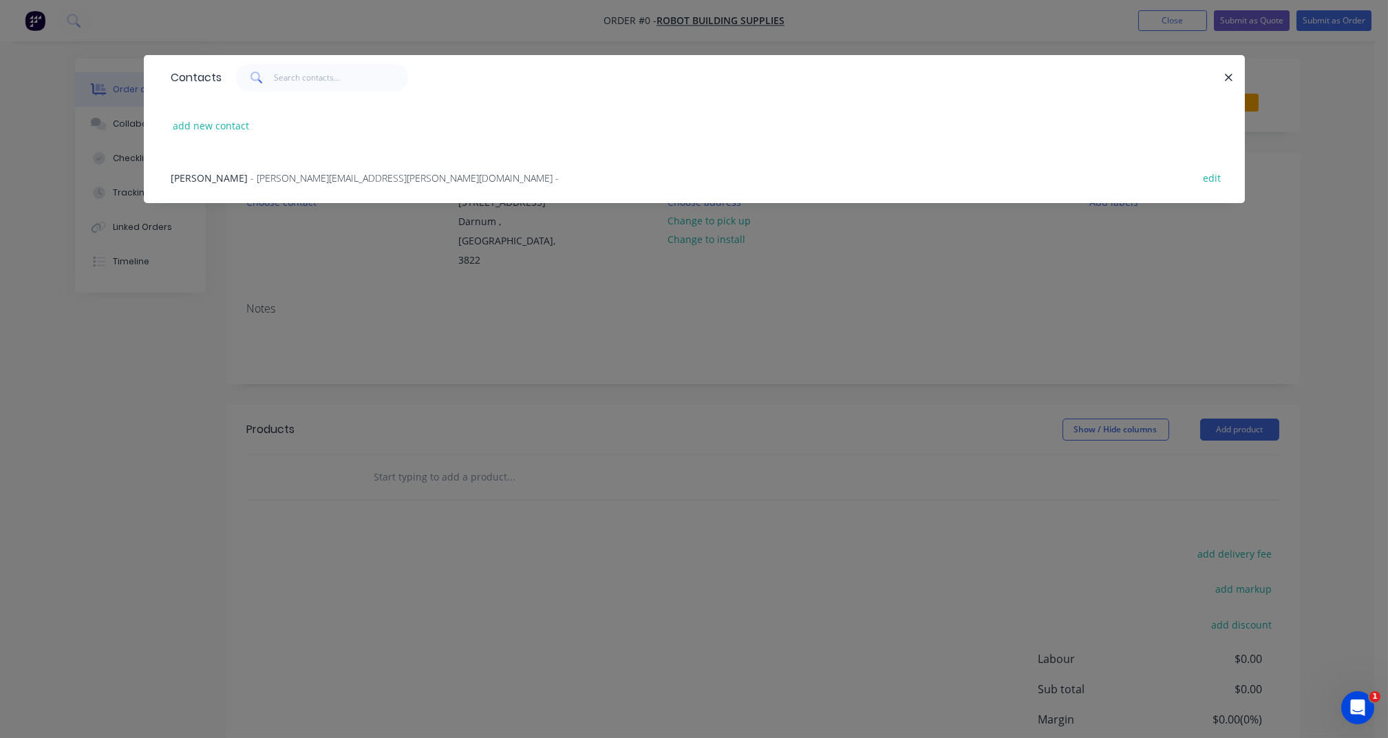
click at [304, 177] on span "- [PERSON_NAME][EMAIL_ADDRESS][PERSON_NAME][DOMAIN_NAME] -" at bounding box center [405, 177] width 308 height 13
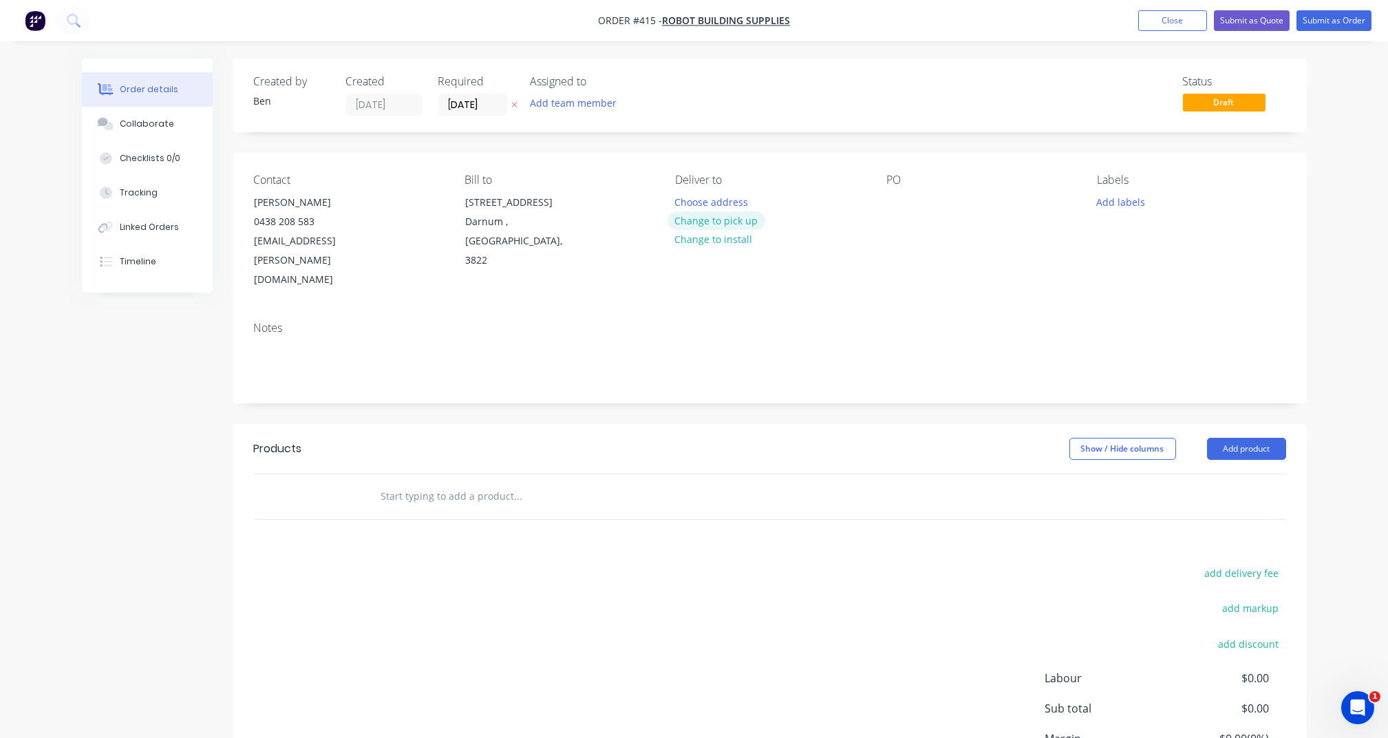
click at [709, 224] on button "Change to pick up" at bounding box center [716, 220] width 98 height 19
click at [464, 482] on input "text" at bounding box center [517, 496] width 275 height 28
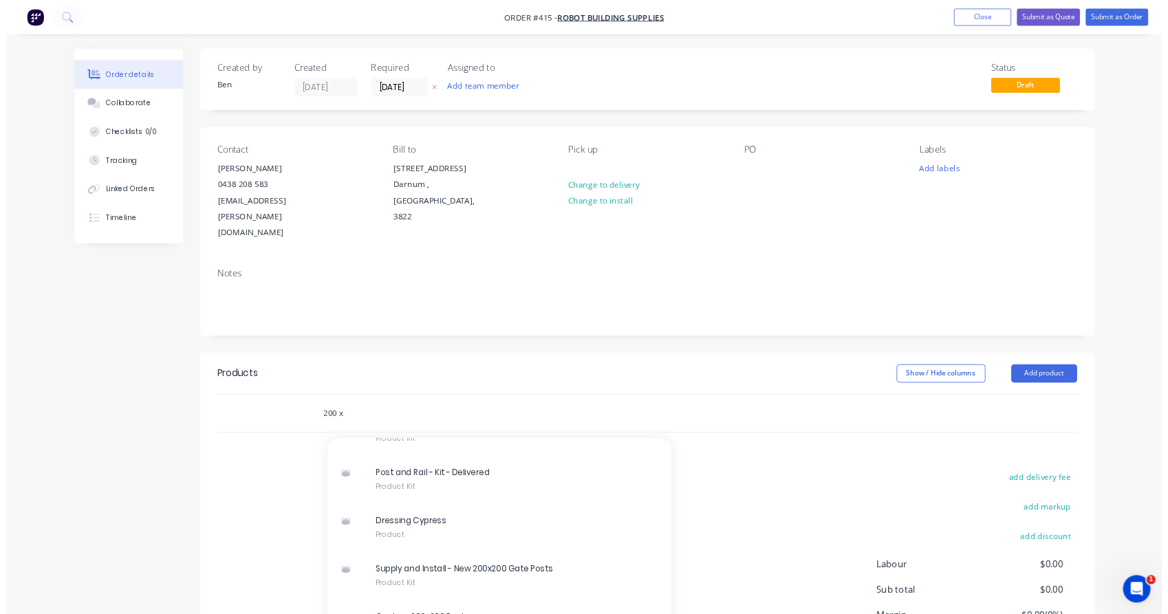
scroll to position [3332, 0]
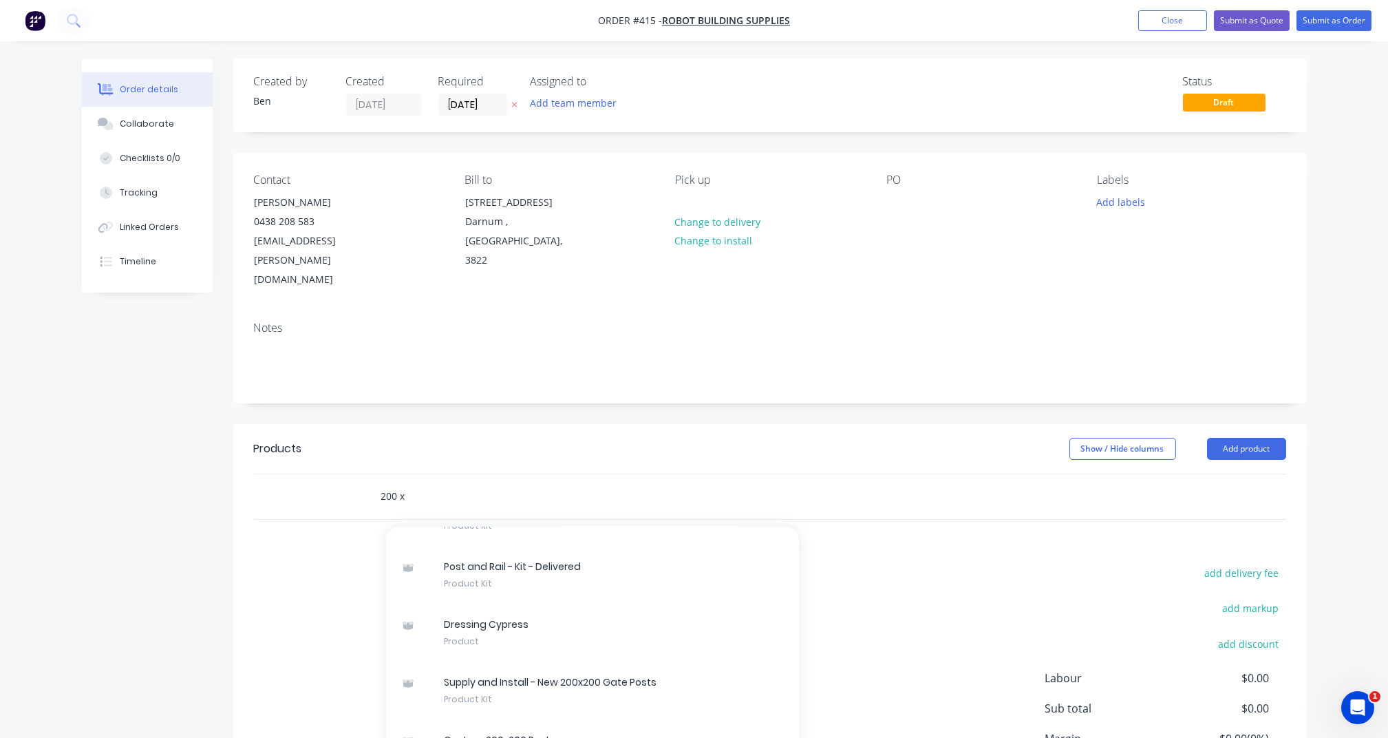
type input "200 x"
click at [311, 563] on div "add delivery fee add markup add discount Labour $0.00 Sub total $0.00 Margin $0…" at bounding box center [770, 696] width 1032 height 266
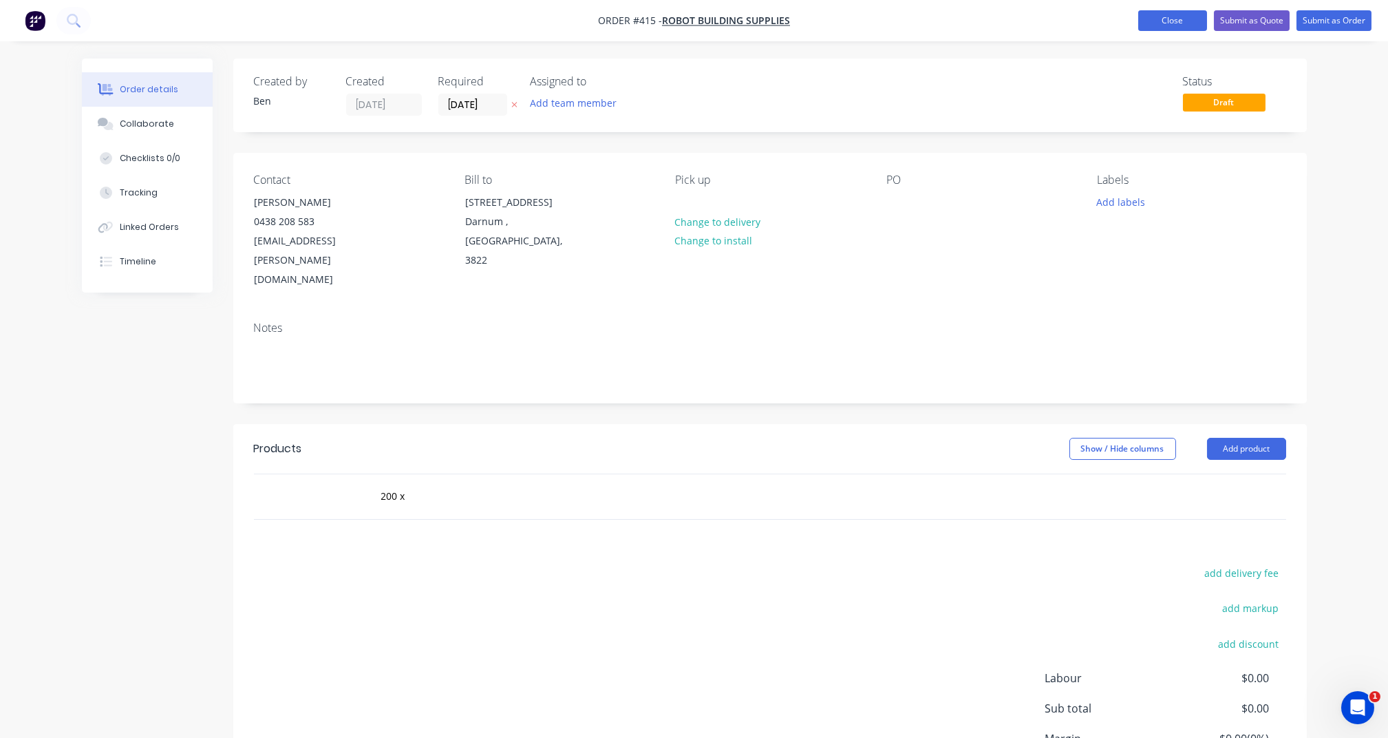
click at [1171, 20] on button "Close" at bounding box center [1172, 20] width 69 height 21
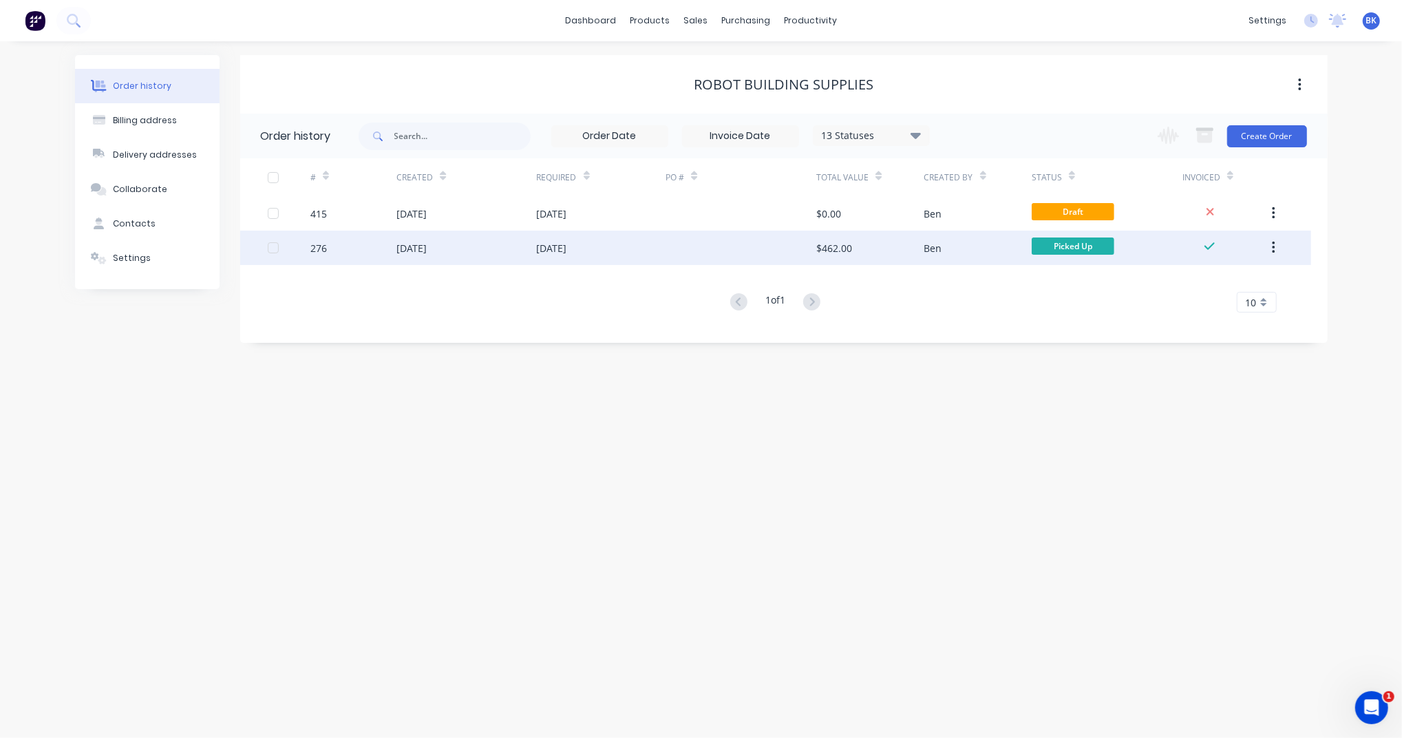
click at [821, 243] on div "$462.00" at bounding box center [834, 248] width 36 height 14
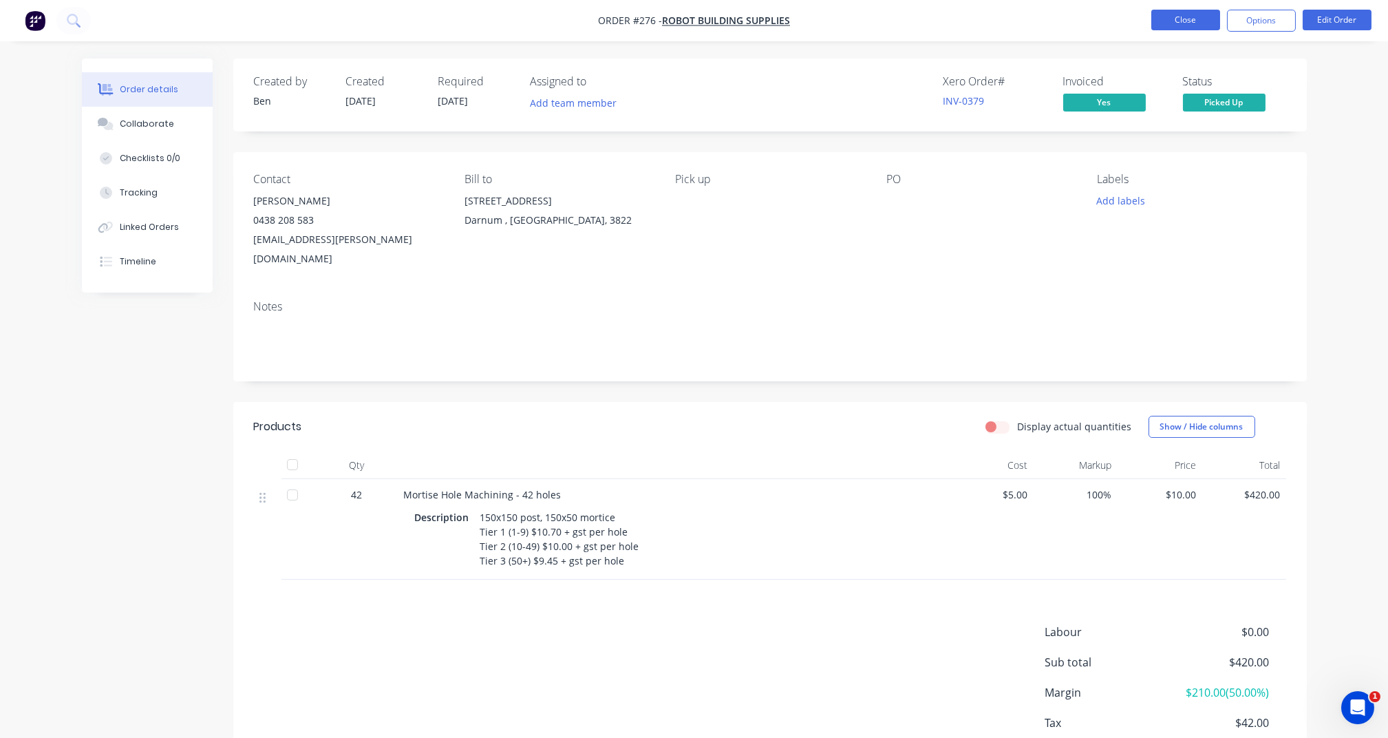
click at [1183, 17] on button "Close" at bounding box center [1185, 20] width 69 height 21
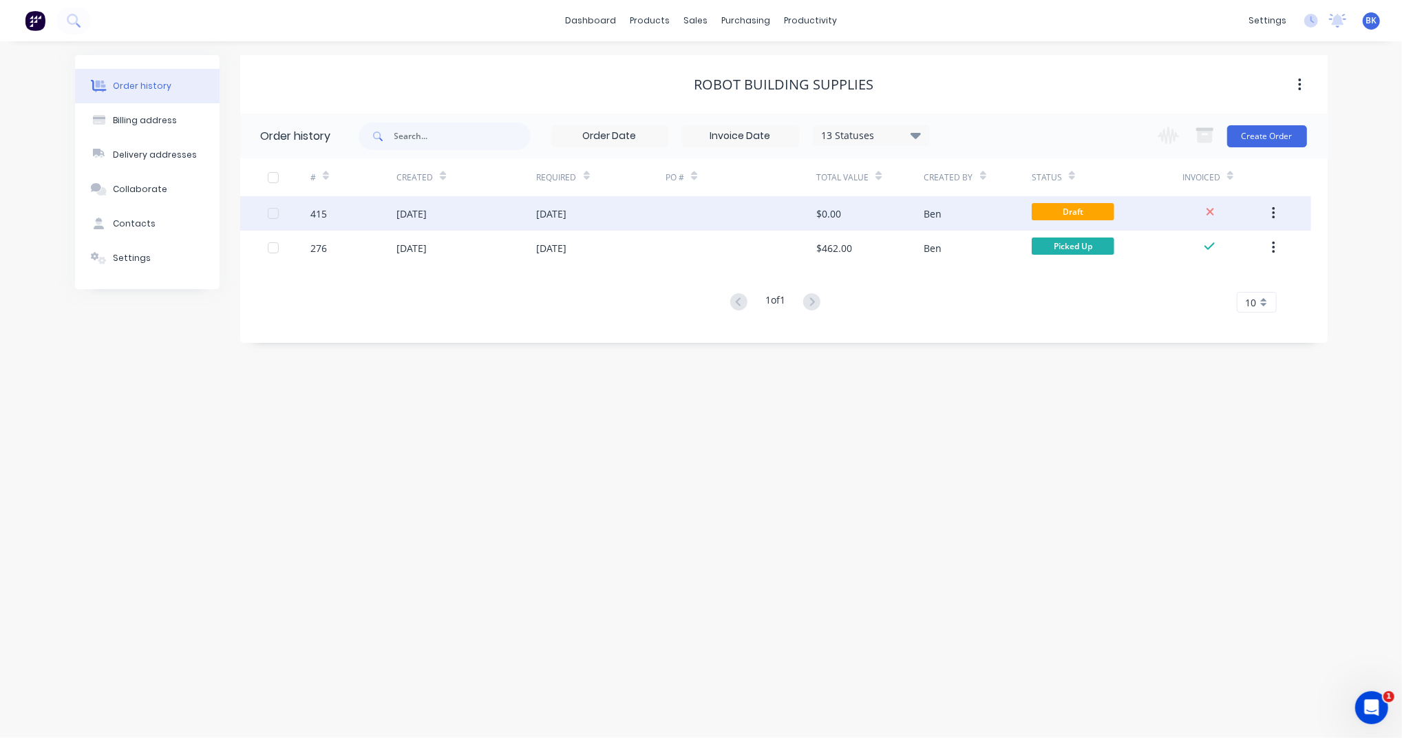
click at [417, 211] on div "[DATE]" at bounding box center [411, 213] width 30 height 14
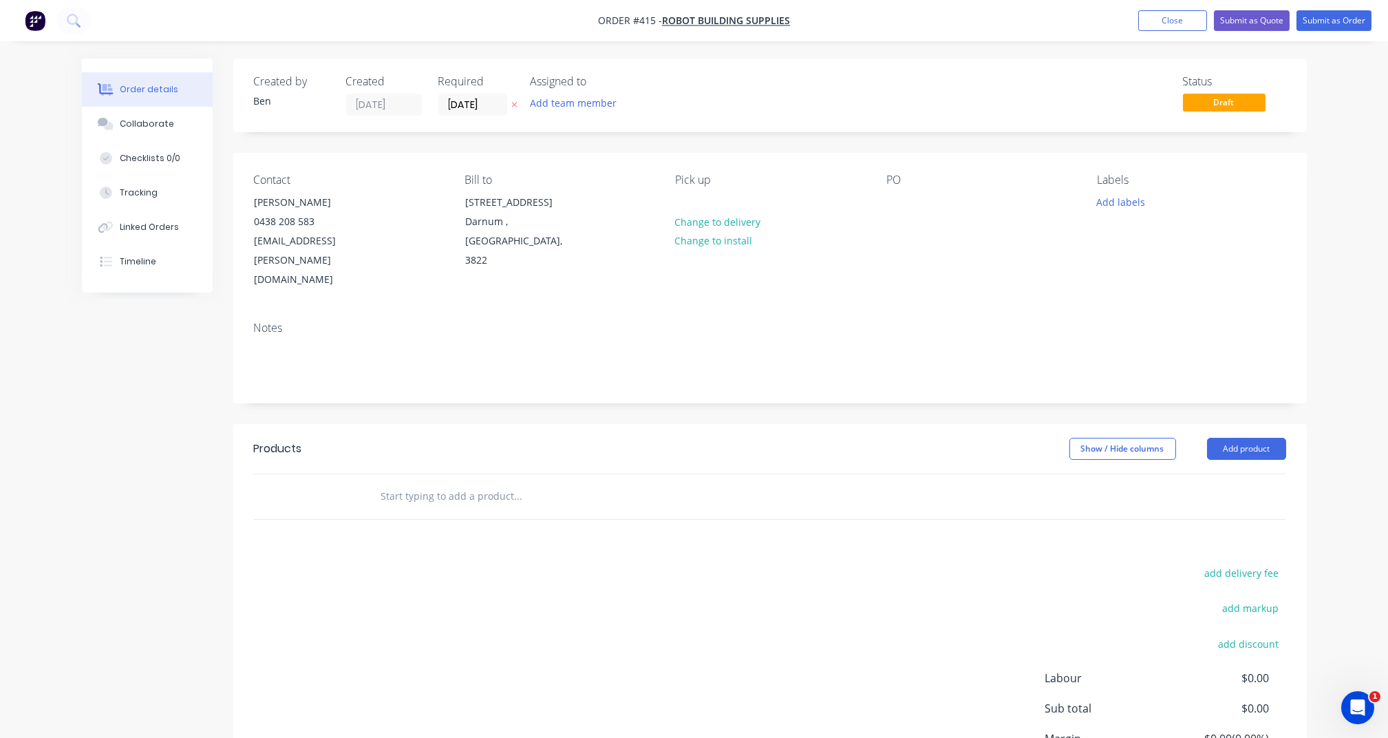
click at [460, 482] on input "text" at bounding box center [517, 496] width 275 height 28
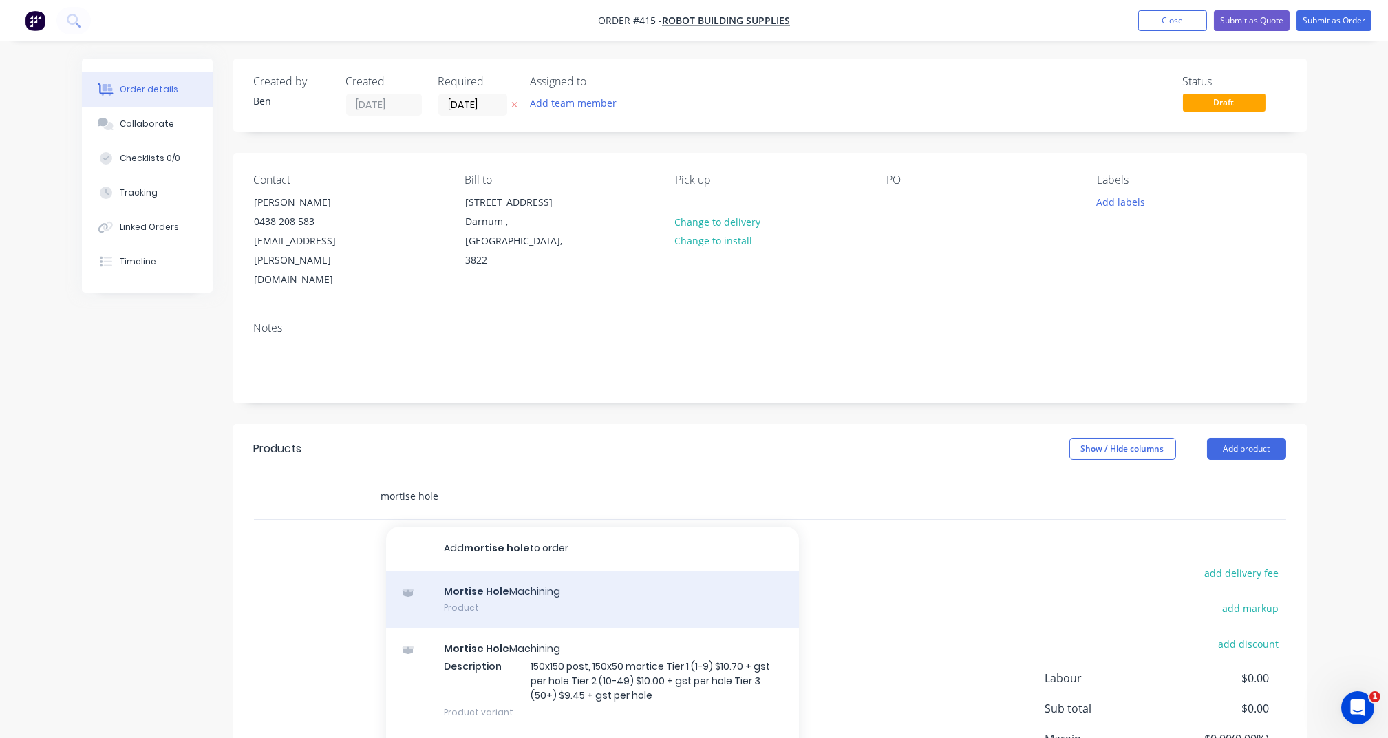
type input "mortise hole"
click at [509, 573] on div "Mortise Hole Machining Product" at bounding box center [592, 599] width 413 height 58
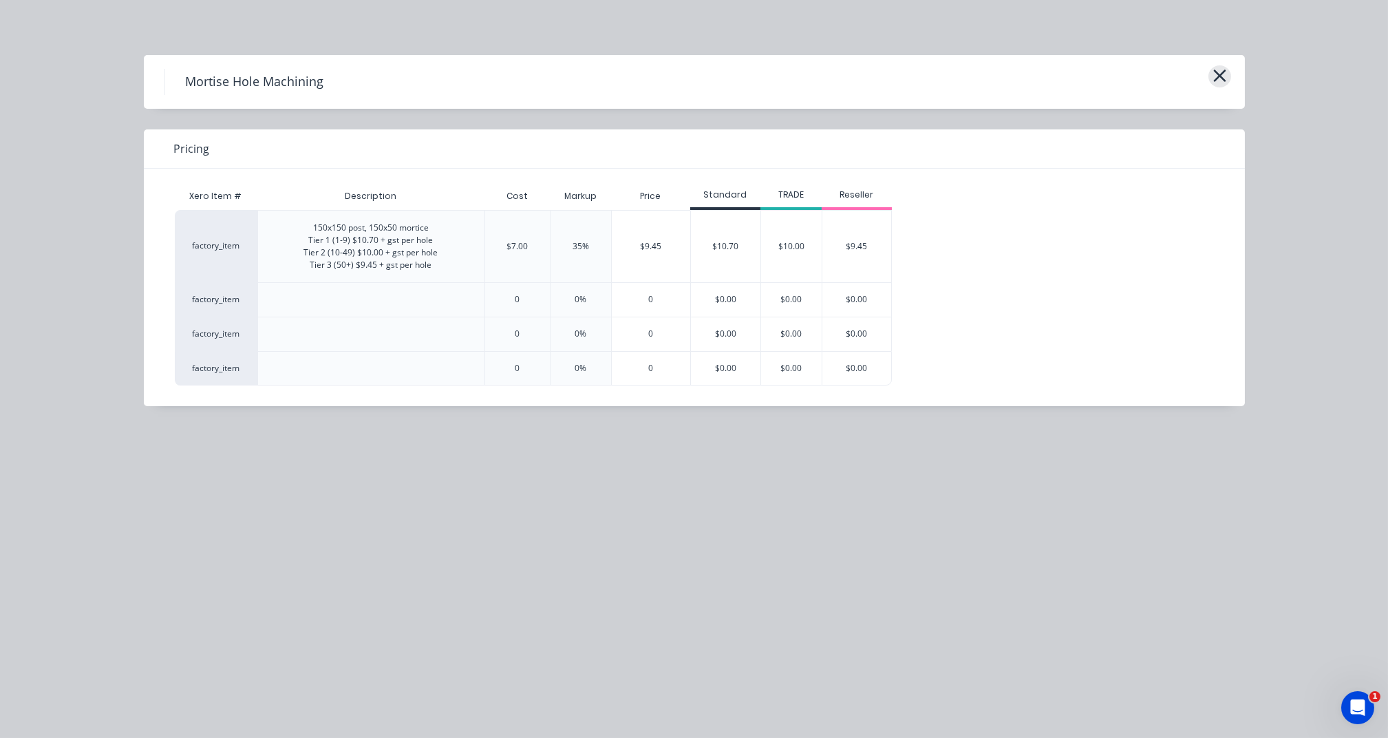
click at [1226, 77] on icon "button" at bounding box center [1219, 75] width 14 height 19
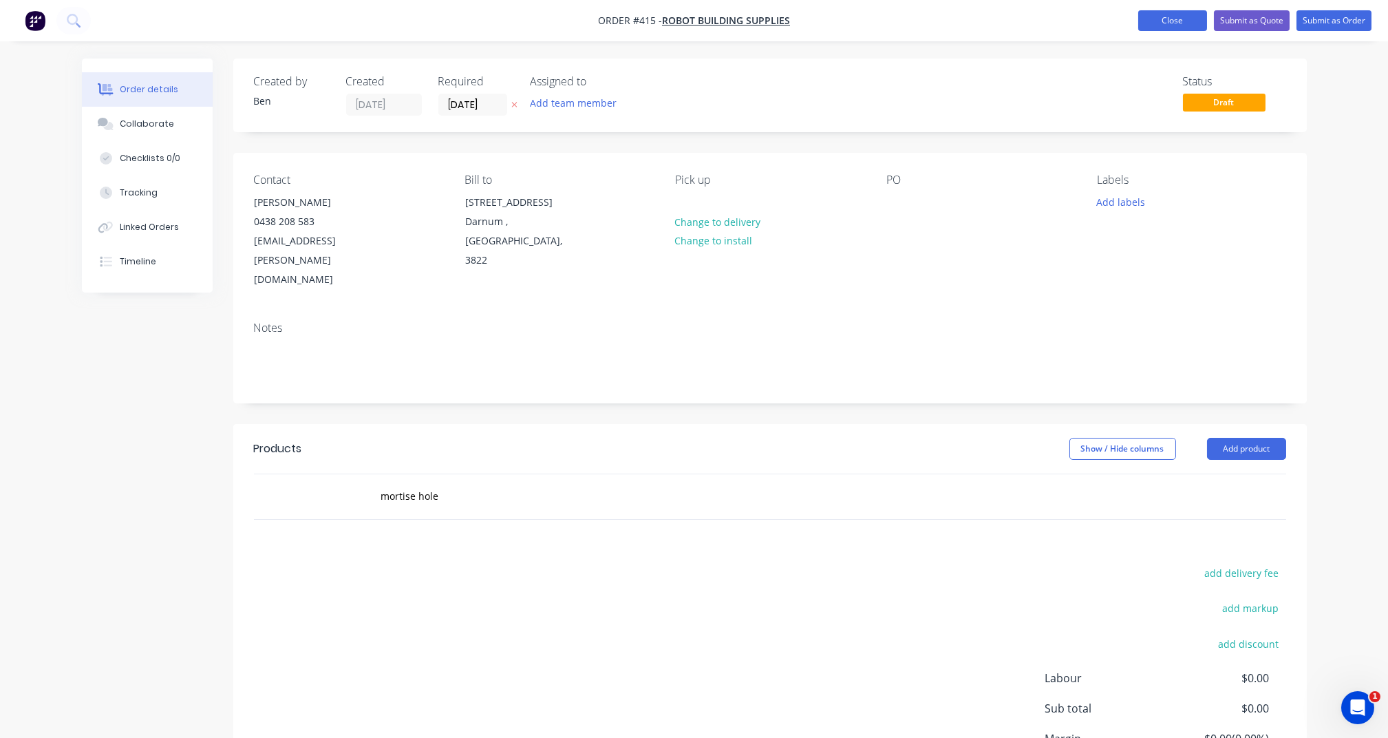
click at [1176, 19] on button "Close" at bounding box center [1172, 20] width 69 height 21
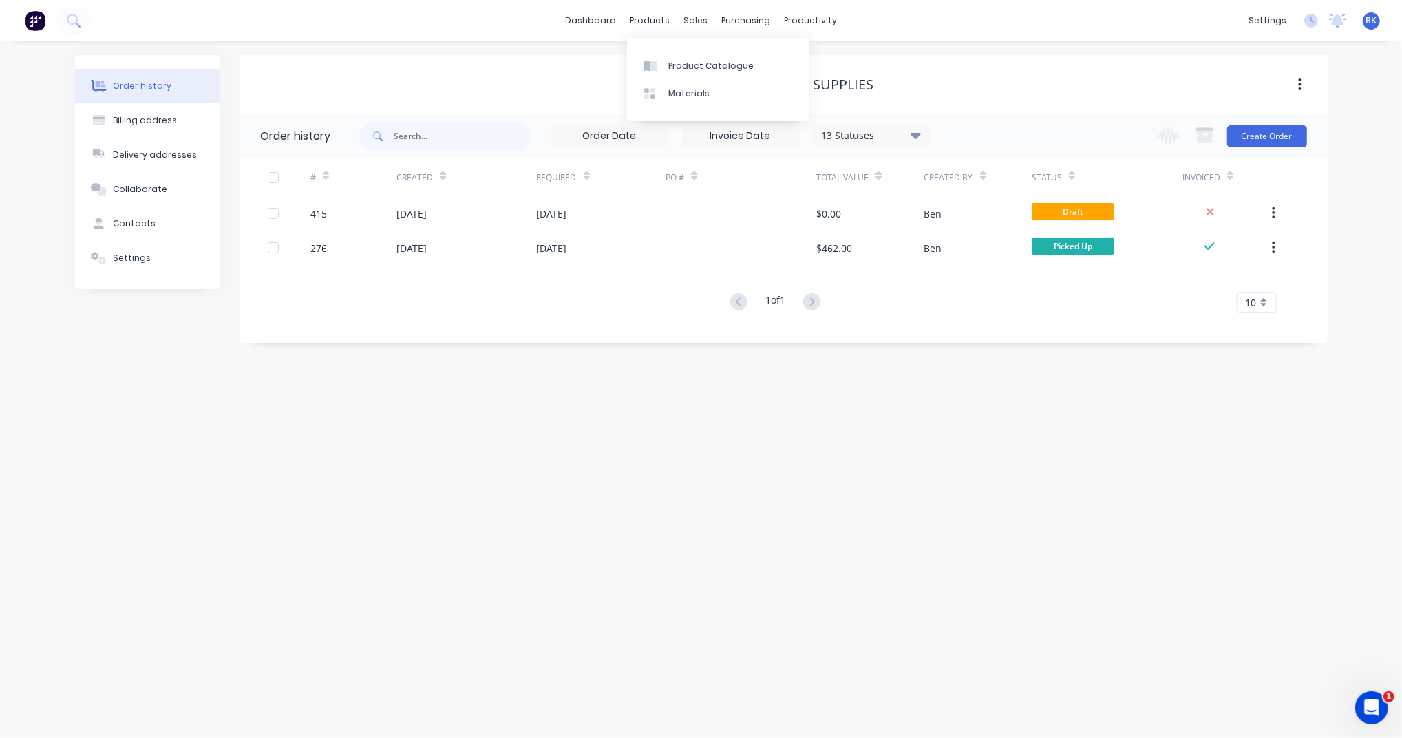
click at [658, 50] on div "Product Catalogue Materials" at bounding box center [718, 79] width 182 height 83
click at [658, 60] on div at bounding box center [653, 66] width 21 height 12
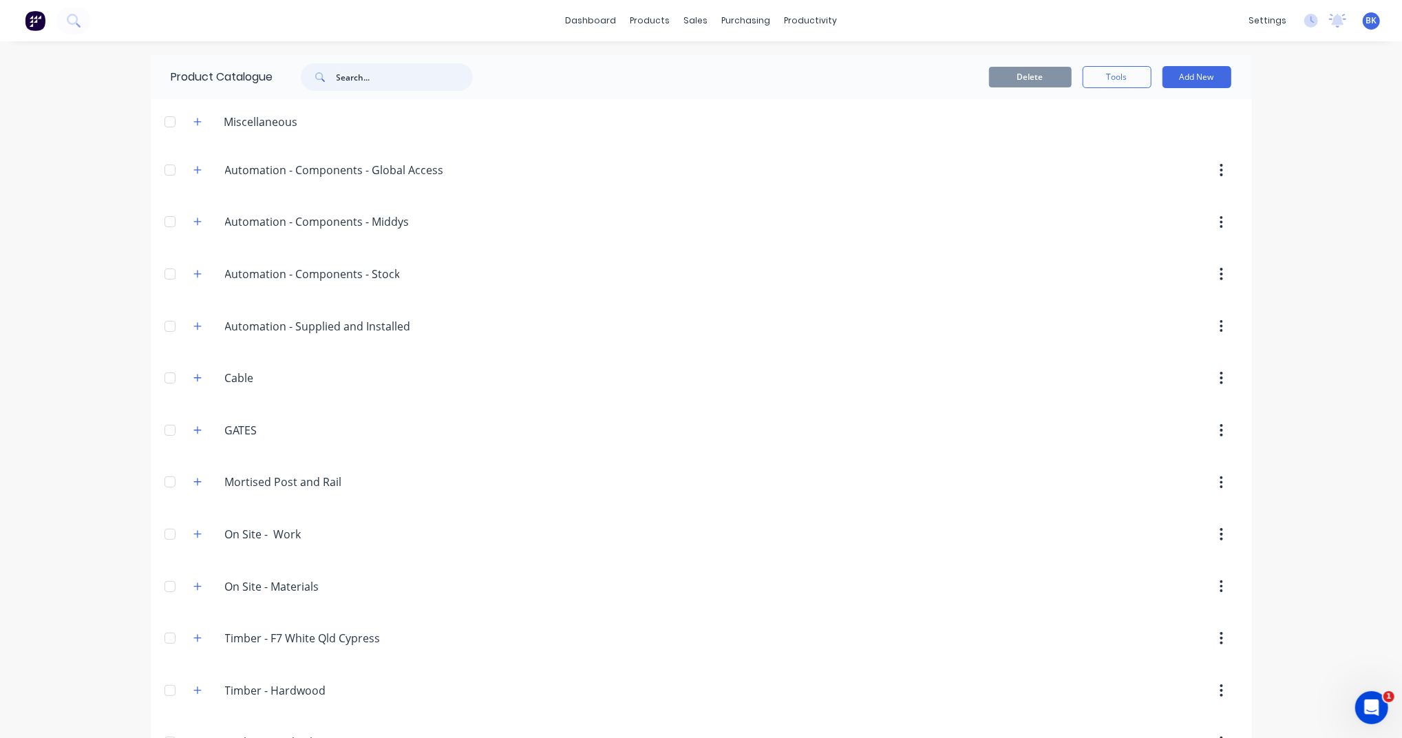
click at [370, 81] on input "text" at bounding box center [404, 77] width 136 height 28
type input "mortise hole"
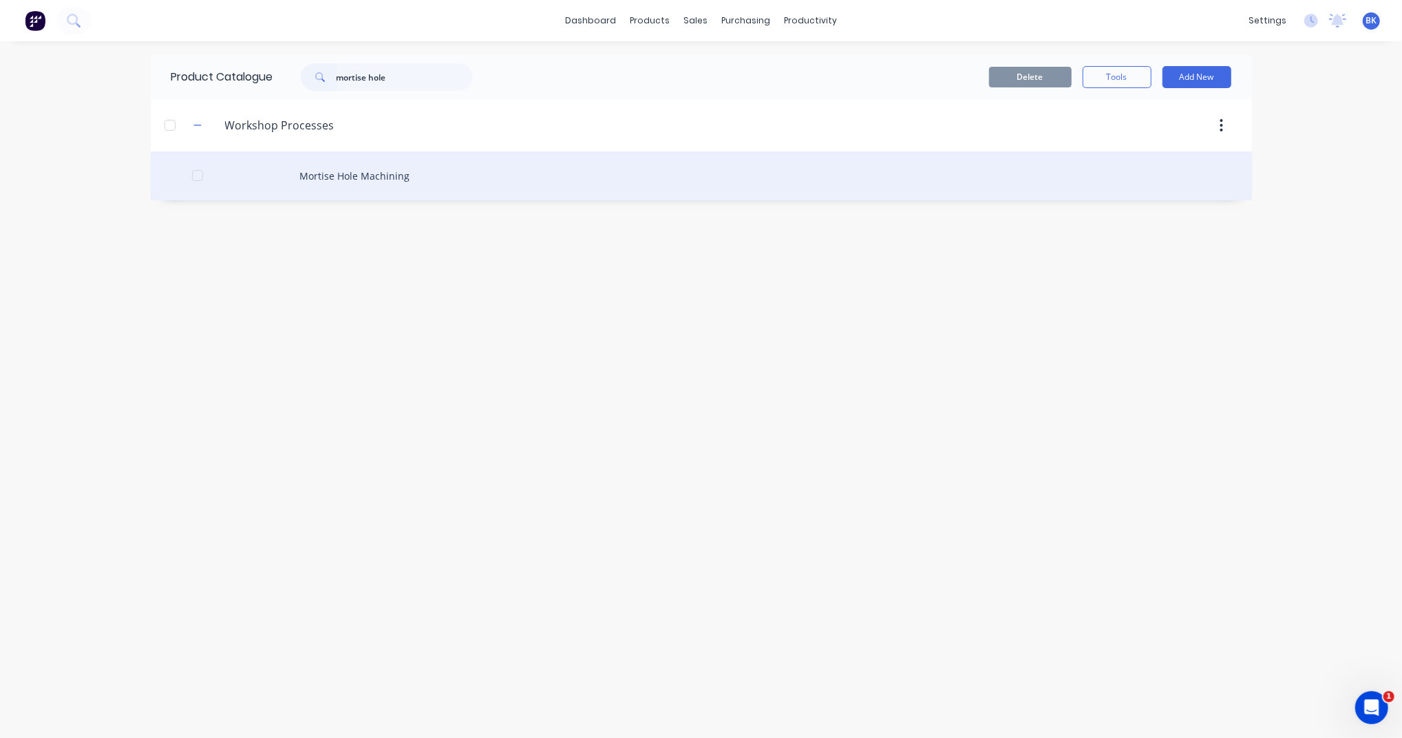
click at [338, 184] on div "Mortise Hole Machining" at bounding box center [701, 175] width 1101 height 49
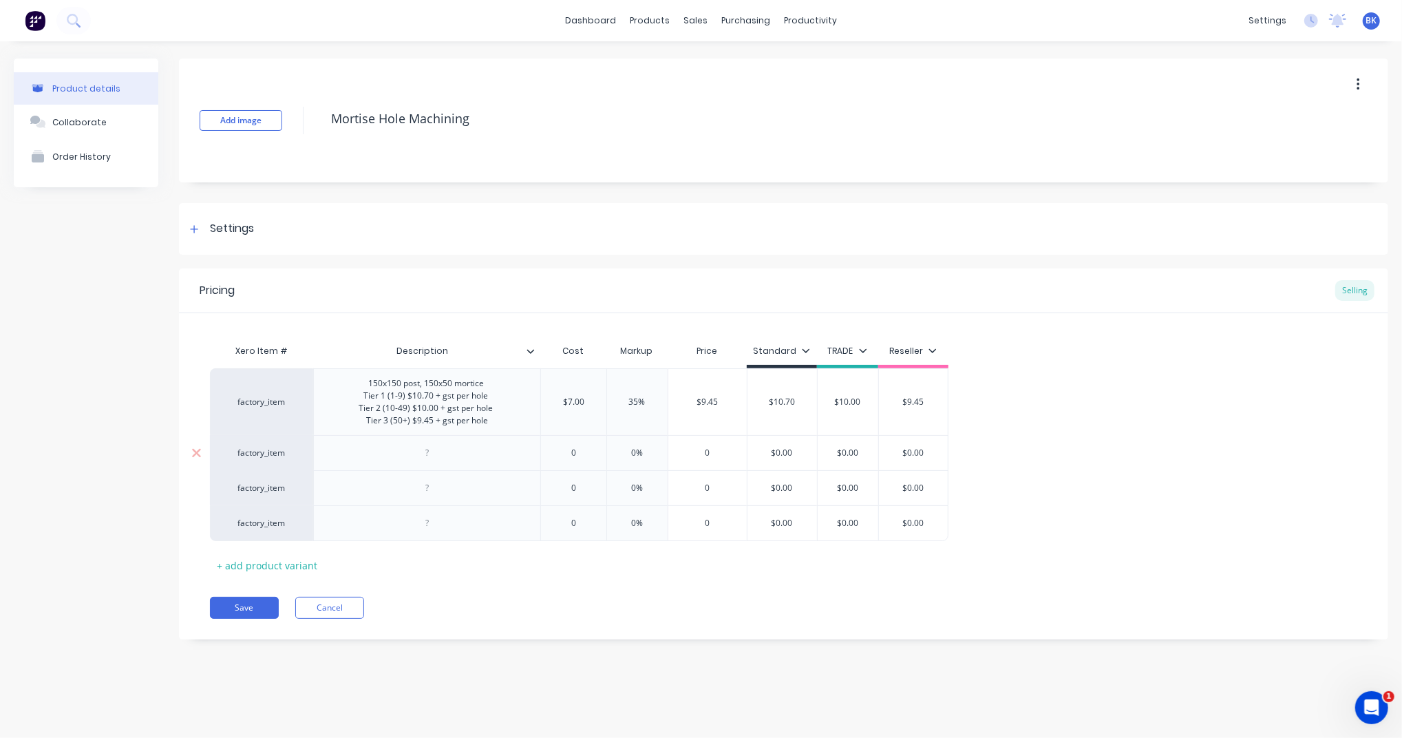
click at [433, 460] on div at bounding box center [427, 453] width 69 height 18
paste div
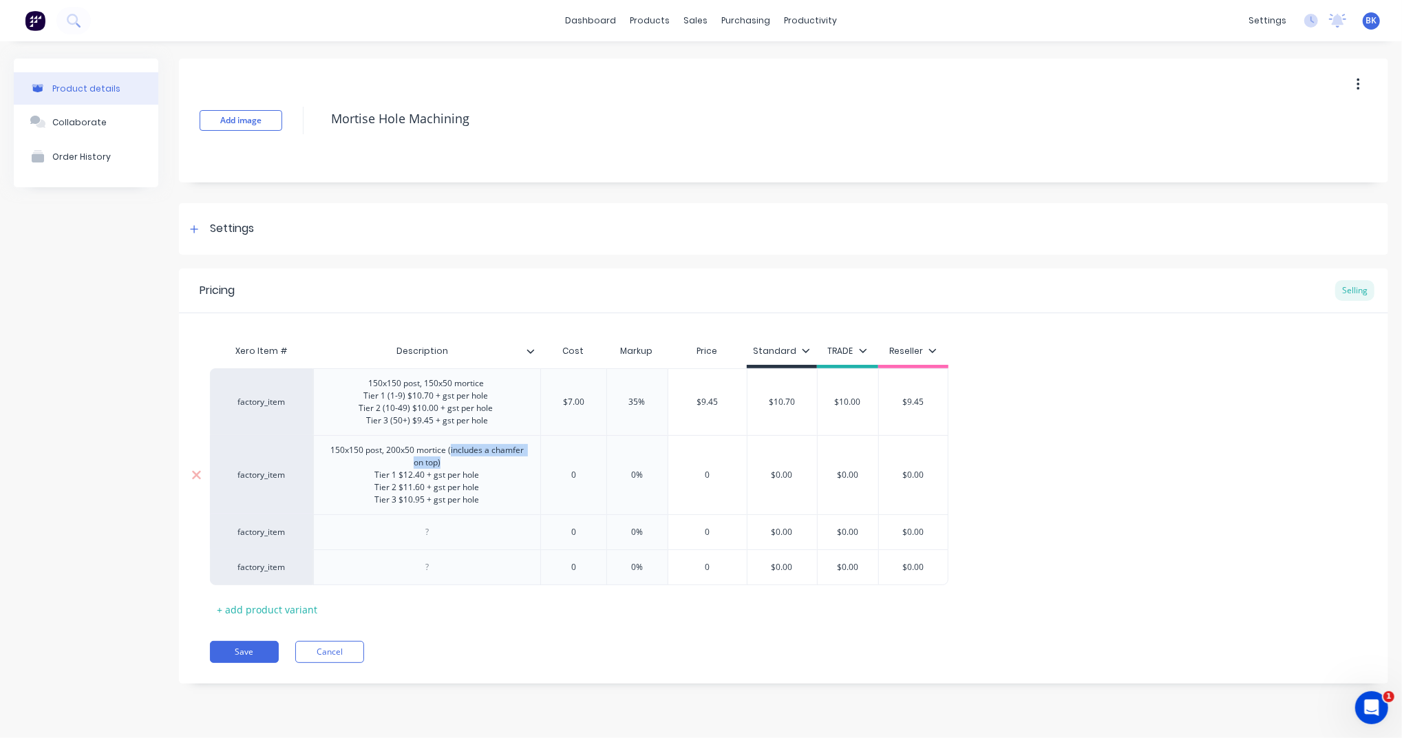
drag, startPoint x: 446, startPoint y: 464, endPoint x: 451, endPoint y: 453, distance: 12.3
click at [451, 453] on div "150x150 post, 200x50 mortice (includes a chamfer on top) Tier 1 $12.40 + gst pe…" at bounding box center [426, 474] width 215 height 67
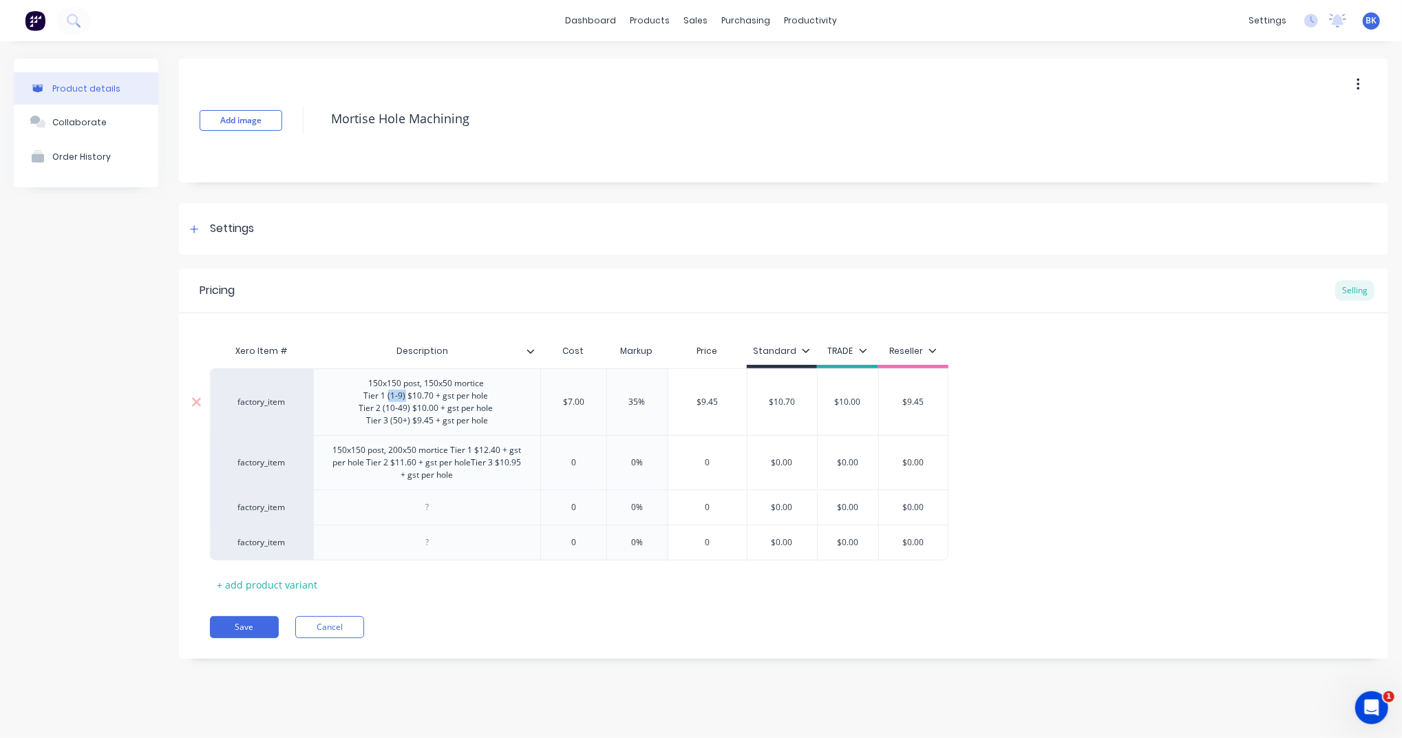
drag, startPoint x: 389, startPoint y: 398, endPoint x: 405, endPoint y: 400, distance: 16.7
click at [405, 400] on div "150x150 post, 150x50 mortice Tier 1 (1-9) $10.70 + gst per hole Tier 2 (10-49) …" at bounding box center [427, 401] width 158 height 55
copy div "(1-9)"
click at [453, 451] on div "150x150 post, 200x50 mortice Tier 1 $12.40 + gst per hole Tier 2 $11.60 + gst p…" at bounding box center [426, 462] width 215 height 43
click at [353, 463] on div "150x150 post, 200x50 mortice T ier 1 $12.40 + gst per hole Tier 2 $11.60 + gst …" at bounding box center [426, 462] width 215 height 43
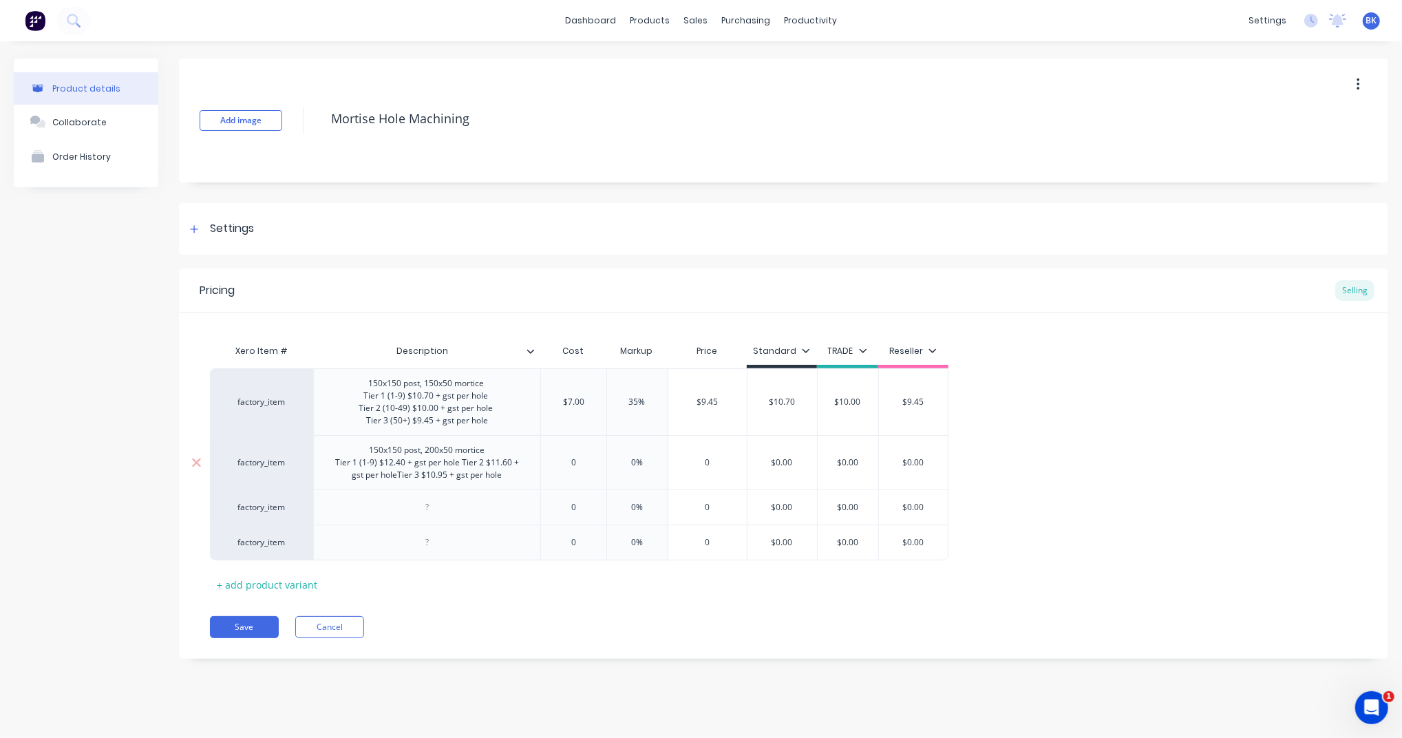
click at [464, 466] on div "150x150 post, 200x50 mortice T ier 1 (1-9) $12.40 + gst per hole Tier 2 $11.60 …" at bounding box center [426, 462] width 215 height 43
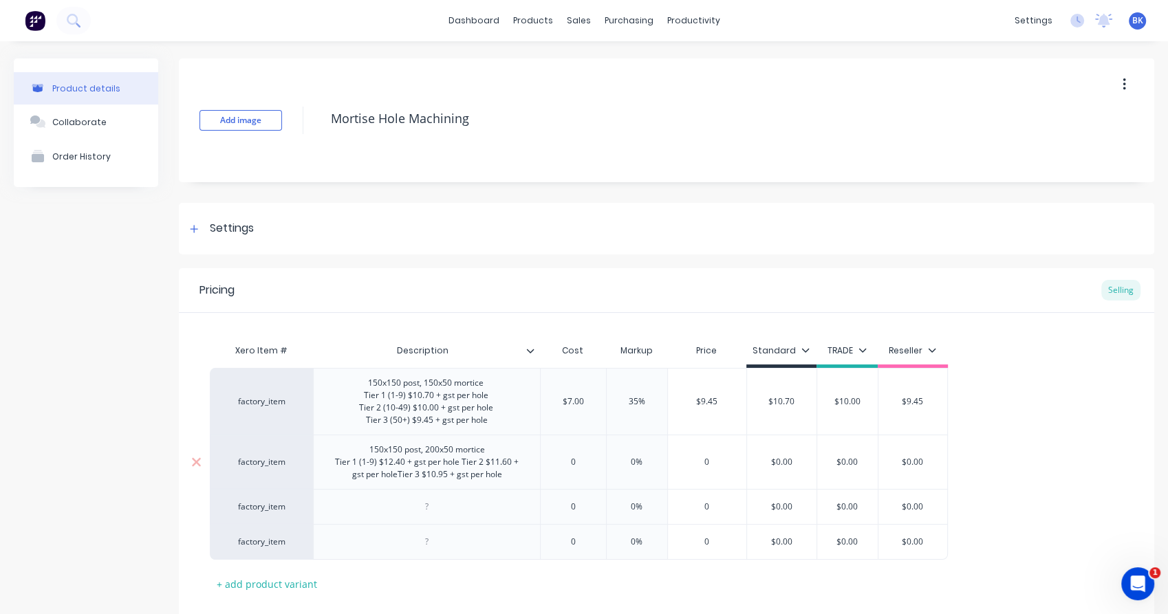
click at [462, 461] on div "150x150 post, 200x50 mortice T ier 1 (1-9) $12.40 + gst per hole Tier 2 $11.60 …" at bounding box center [426, 462] width 215 height 43
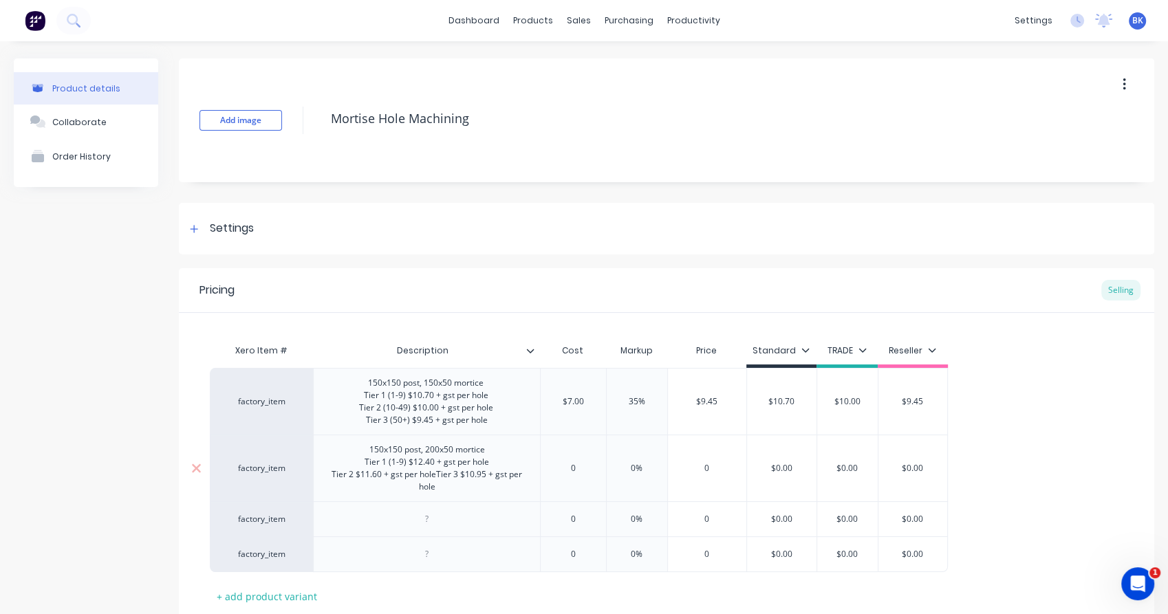
click at [438, 472] on div "150x150 post, 200x50 mortice T ier 1 (1-9) $12.40 + gst per hole Tier 2 $11.60 …" at bounding box center [426, 468] width 215 height 55
drag, startPoint x: 407, startPoint y: 407, endPoint x: 383, endPoint y: 407, distance: 24.1
click at [383, 407] on div "150x150 post, 150x50 mortice Tier 1 (1-9) $10.70 + gst per hole Tier 2 (10-49) …" at bounding box center [427, 401] width 158 height 55
copy div "(10-49"
click at [395, 473] on div "150x150 post, 200x50 mortice T ier 1 (1-9) $12.40 + gst per hole Tier 2 $11.60 …" at bounding box center [427, 468] width 147 height 55
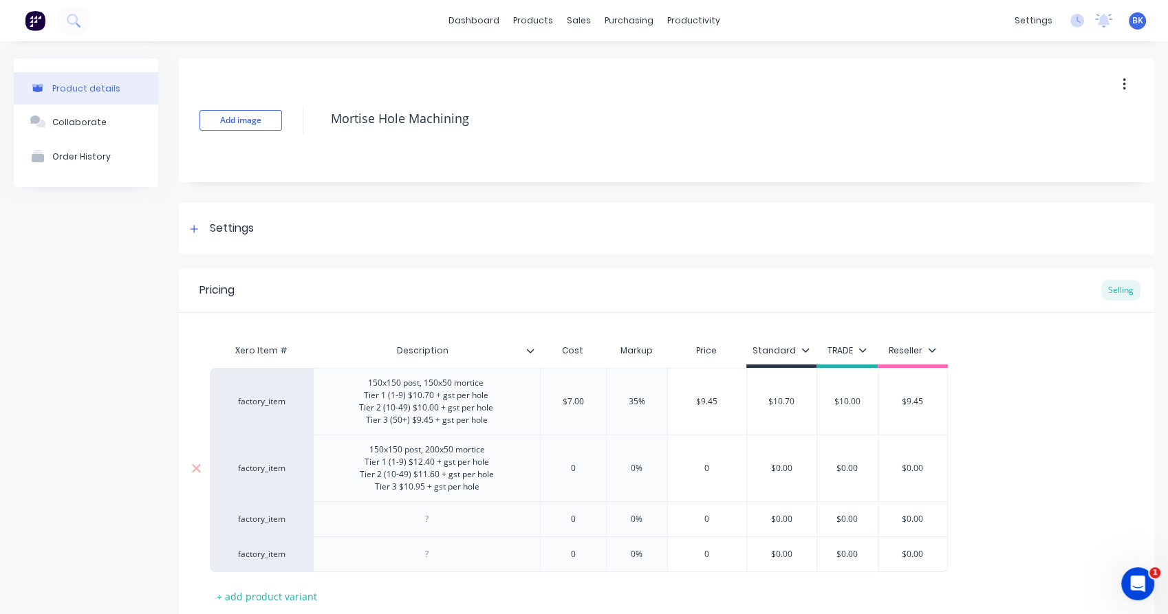
click at [398, 489] on div "150x150 post, 200x50 mortice T ier 1 (1-9) $12.40 + gst per hole Tier 2 (10-49)…" at bounding box center [427, 468] width 156 height 55
click at [575, 476] on div "0" at bounding box center [573, 468] width 69 height 34
type input "0"
type input "9"
click at [788, 468] on input "$0.00" at bounding box center [781, 468] width 69 height 12
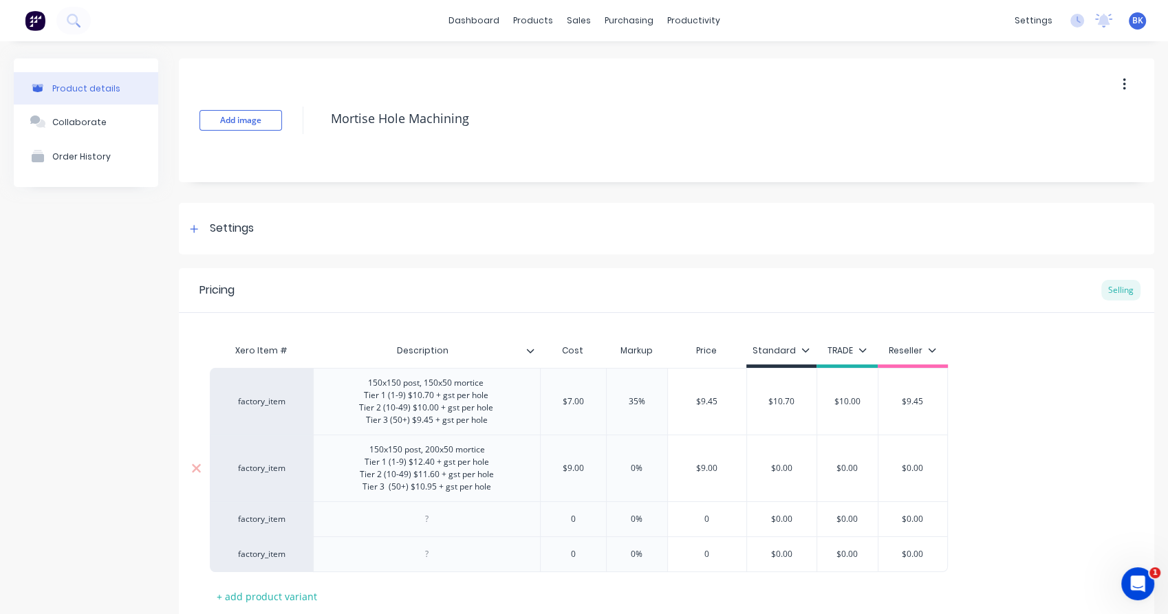
click at [788, 468] on input "$0.00" at bounding box center [781, 468] width 69 height 12
click at [796, 468] on input "$0.00" at bounding box center [781, 468] width 69 height 12
type input "$12.4"
click at [742, 466] on input "$9.00" at bounding box center [707, 468] width 78 height 12
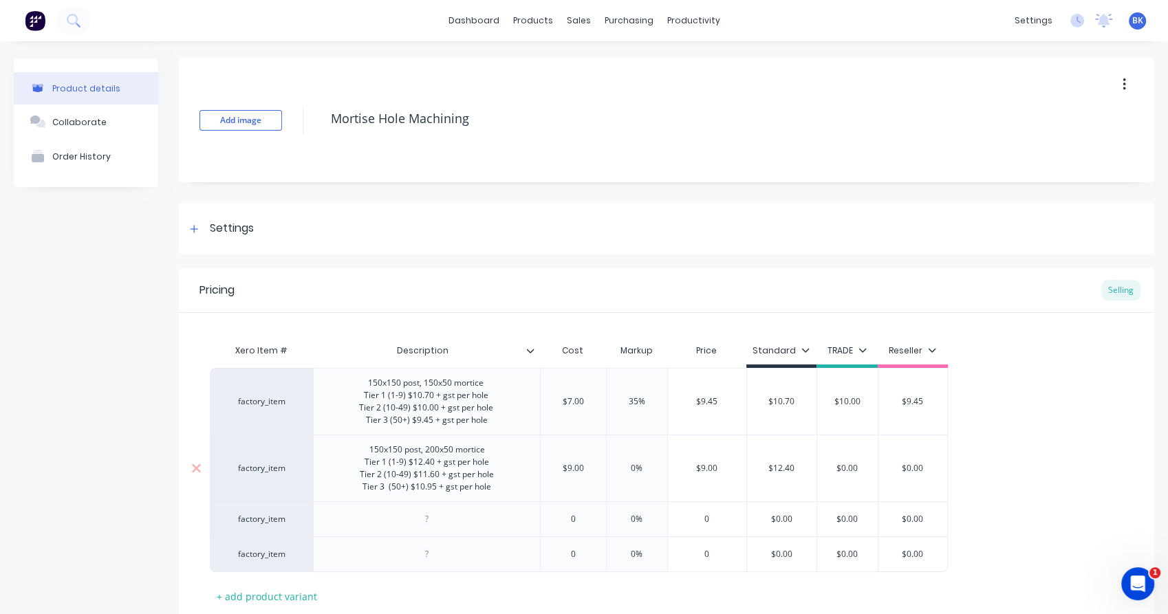
drag, startPoint x: 742, startPoint y: 466, endPoint x: 702, endPoint y: 462, distance: 40.8
click at [702, 462] on input "$9.00" at bounding box center [707, 468] width 78 height 12
type input "$10.95"
click at [435, 516] on div at bounding box center [427, 520] width 69 height 18
paste div
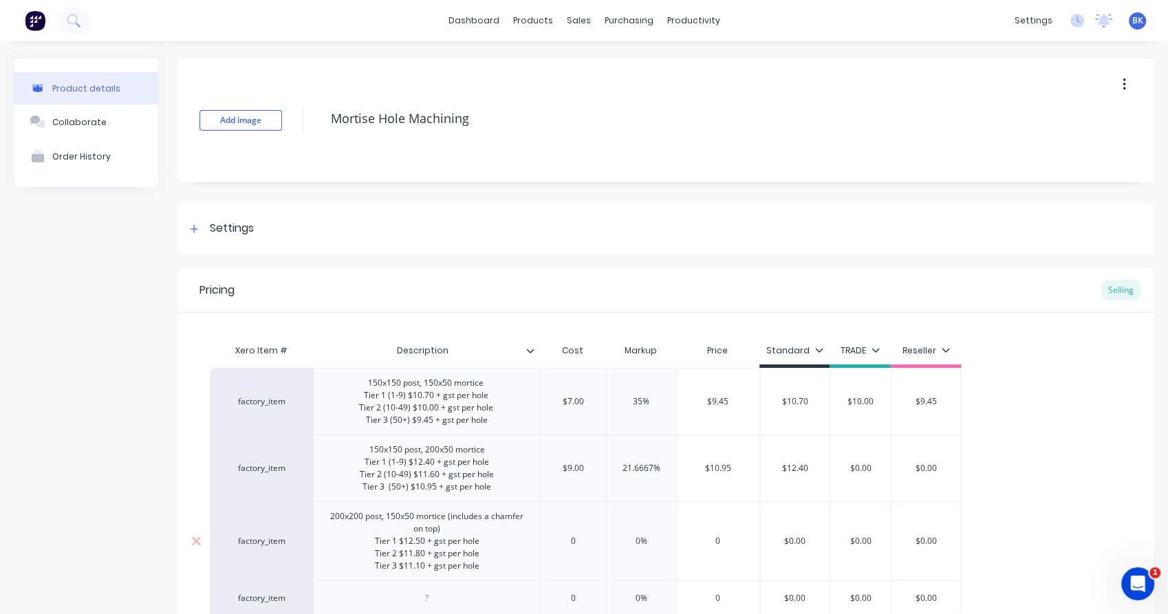
click at [495, 544] on div "Tier 1 $12.50 + gst per hole" at bounding box center [426, 541] width 193 height 12
click at [495, 561] on div "Tier 2 $11.80 + gst per hole" at bounding box center [426, 566] width 193 height 12
click at [479, 523] on div "200x200 post, 150x50 mortice (includes a chamfer on top) Tier 1 $12.50 + gst pe…" at bounding box center [426, 554] width 215 height 92
drag, startPoint x: 479, startPoint y: 523, endPoint x: 457, endPoint y: 515, distance: 23.3
click at [457, 515] on div "200x200 post, 150x50 mortice (includes a chamfer on top) Tier 1 $12.50 + gst pe…" at bounding box center [426, 554] width 215 height 92
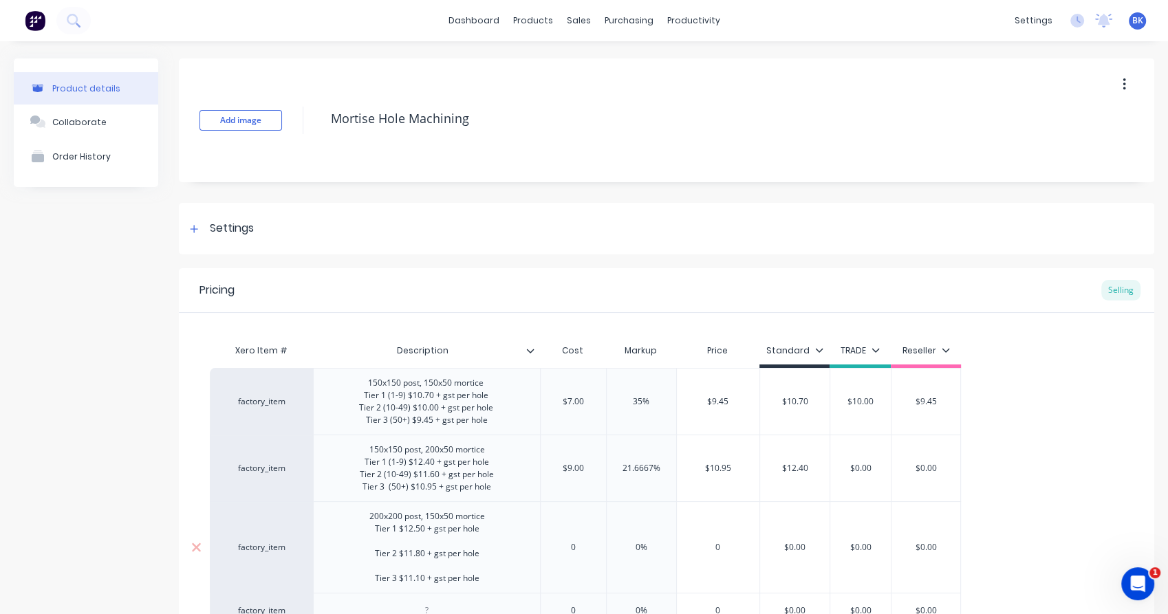
click at [444, 569] on div "Tier 2 $11.80 + gst per hole" at bounding box center [427, 560] width 116 height 25
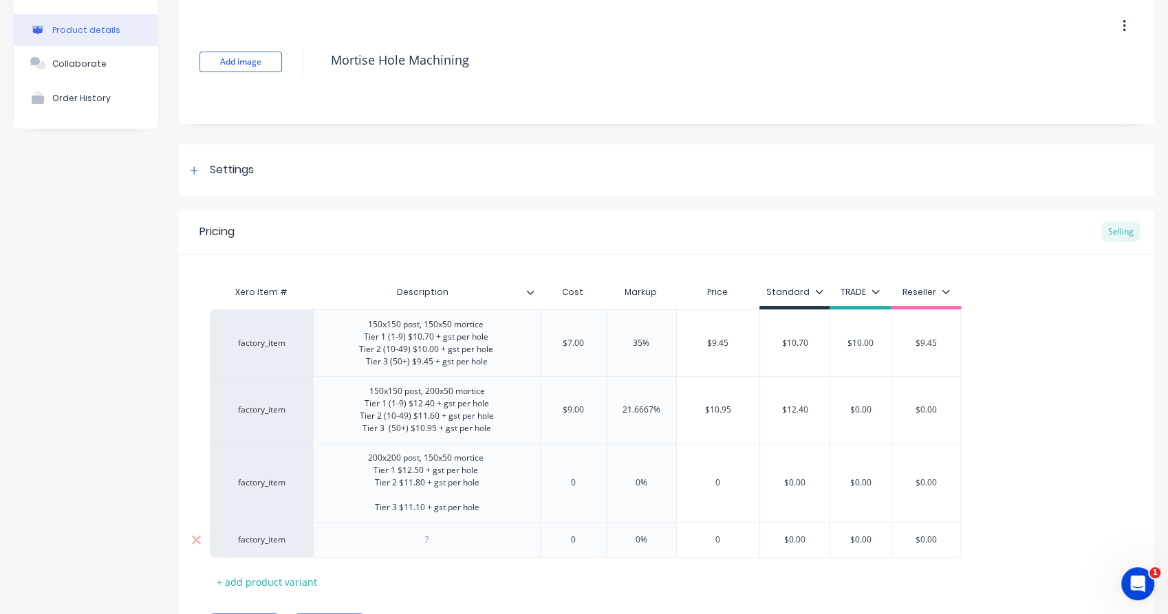
click at [434, 560] on div "Xero Item # Description Cost Markup Price Standard TRADE Reseller factory_item …" at bounding box center [667, 436] width 914 height 314
click at [433, 491] on div "200x200 post, 150x50 mortice Tier 1 $12.50 + gst per hole Tier 2 $11.80 + gst p…" at bounding box center [427, 482] width 140 height 67
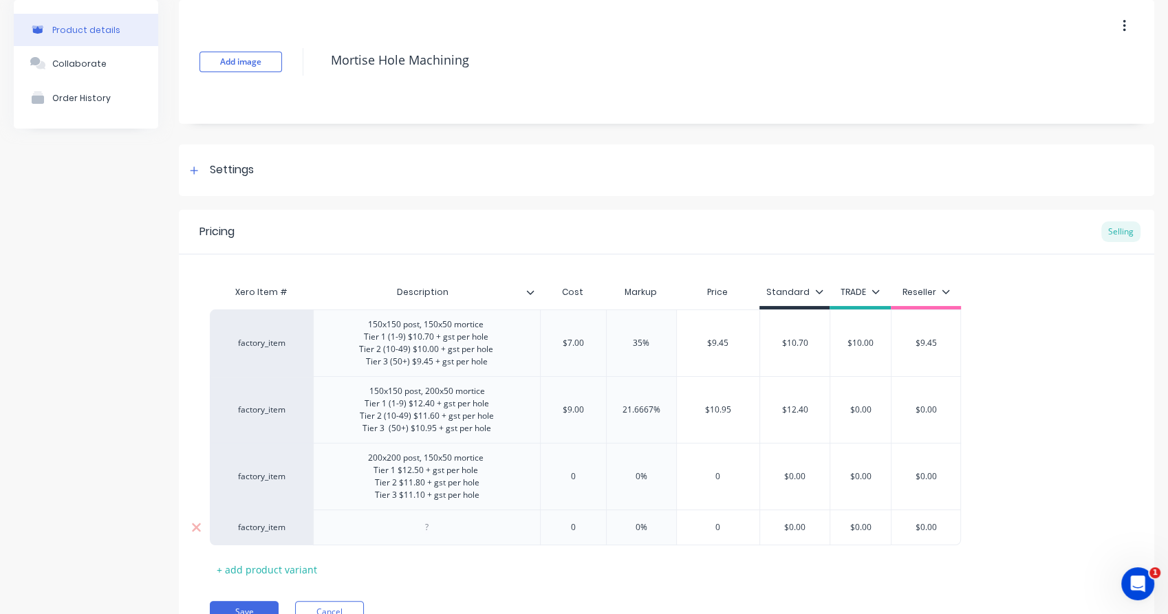
click at [432, 531] on div at bounding box center [427, 528] width 69 height 18
paste div
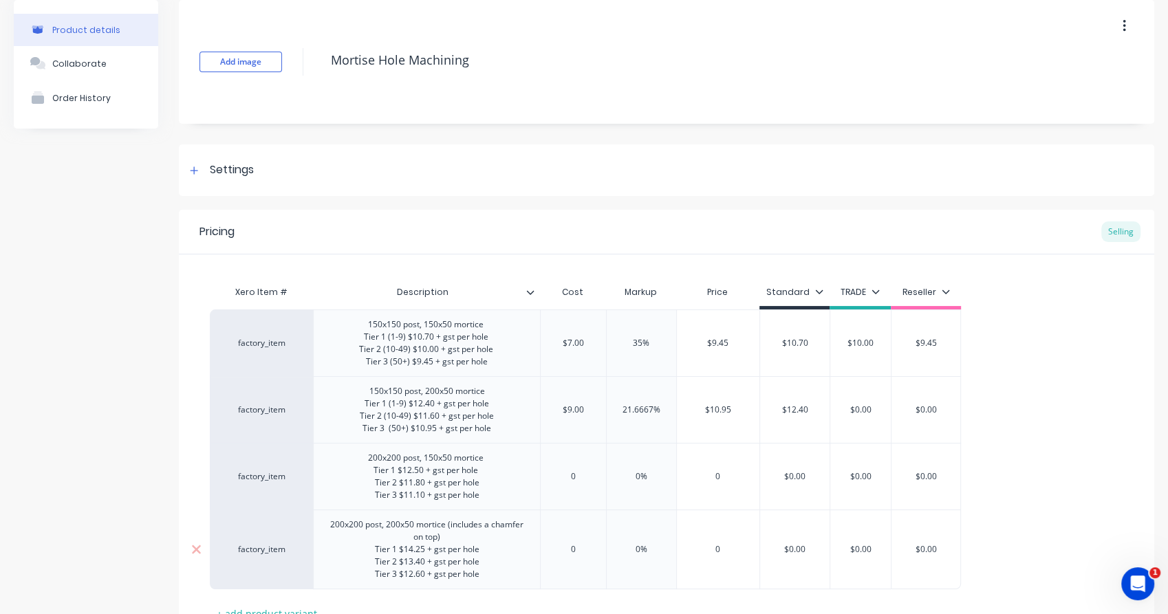
click at [503, 561] on div "Tier 2 $13.40 + gst per hole" at bounding box center [426, 562] width 193 height 12
click at [486, 547] on div "Tier 1 $14.25 + gst per hole" at bounding box center [426, 550] width 193 height 12
click at [484, 539] on div "200x200 post, 200x50 mortice (includes a chamfer on top) Tier 1 $14.25 + gst pe…" at bounding box center [426, 562] width 215 height 92
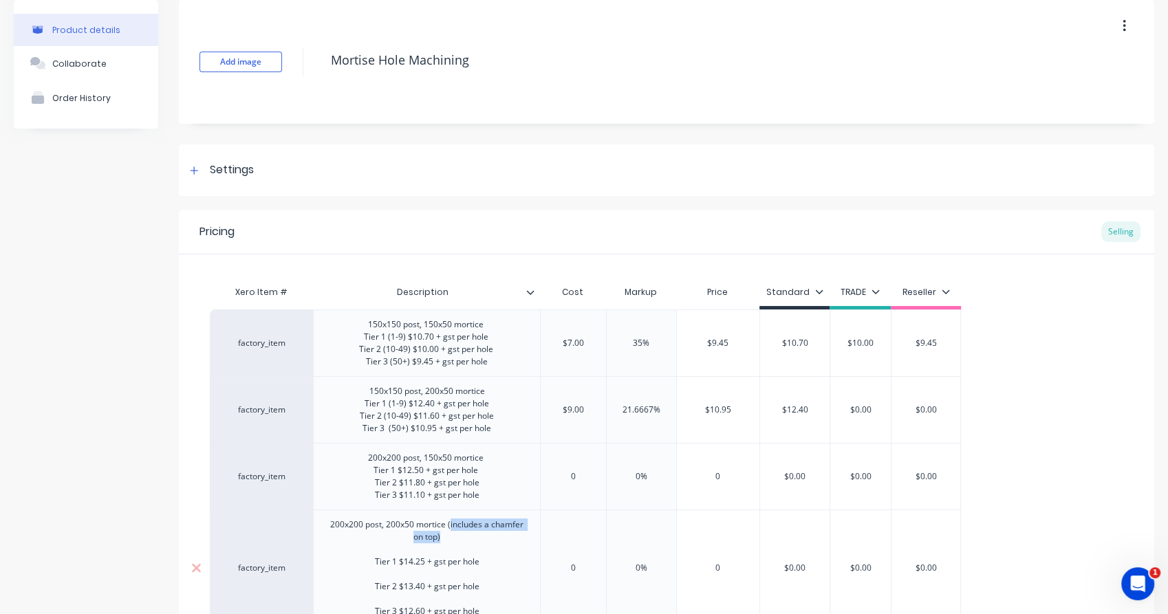
drag, startPoint x: 484, startPoint y: 539, endPoint x: 451, endPoint y: 529, distance: 34.6
click at [451, 529] on div "200x200 post, 200x50 mortice (includes a chamfer on top) Tier 1 $14.25 + gst pe…" at bounding box center [426, 568] width 215 height 105
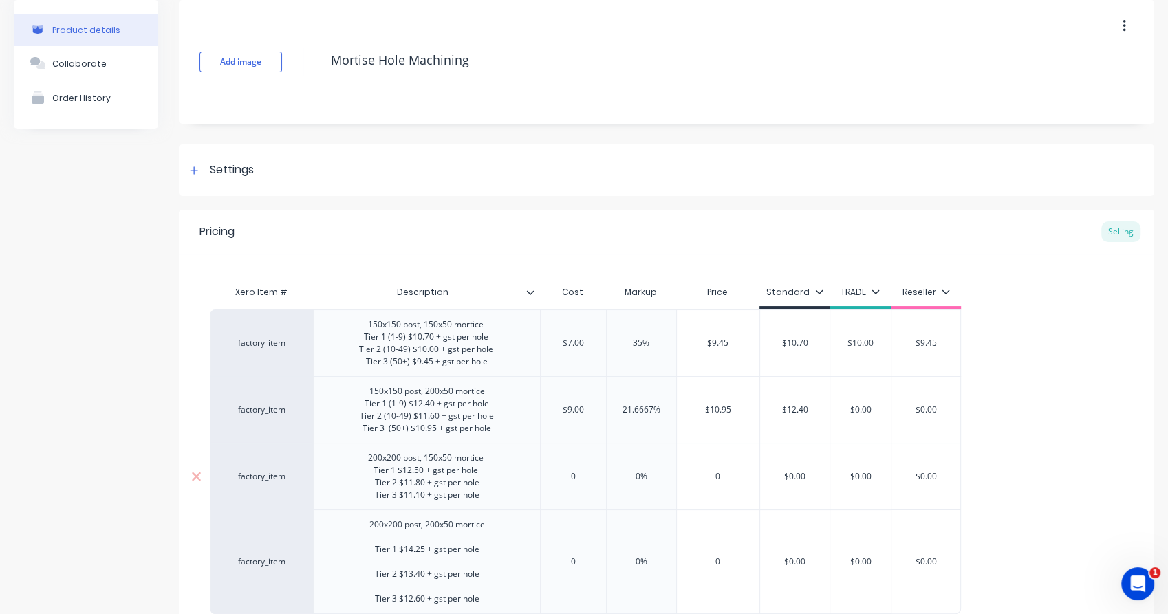
click at [314, 450] on div "200x200 post, 150x50 mortice Tier 1 $12.50 + gst per hole Tier 2 $11.80 + gst p…" at bounding box center [426, 476] width 227 height 67
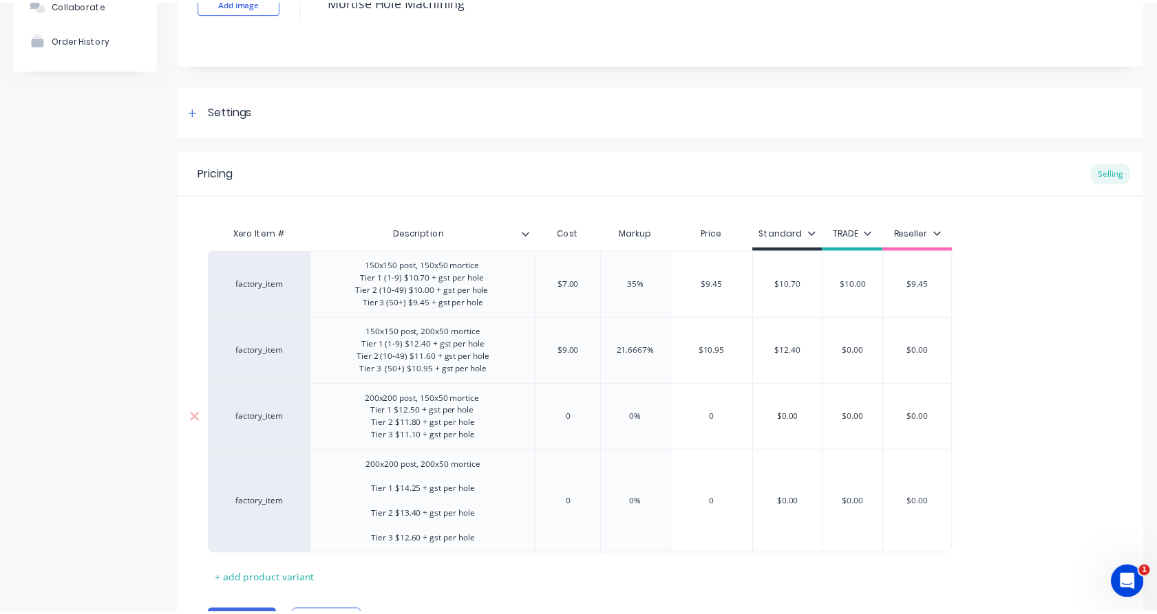
scroll to position [116, 0]
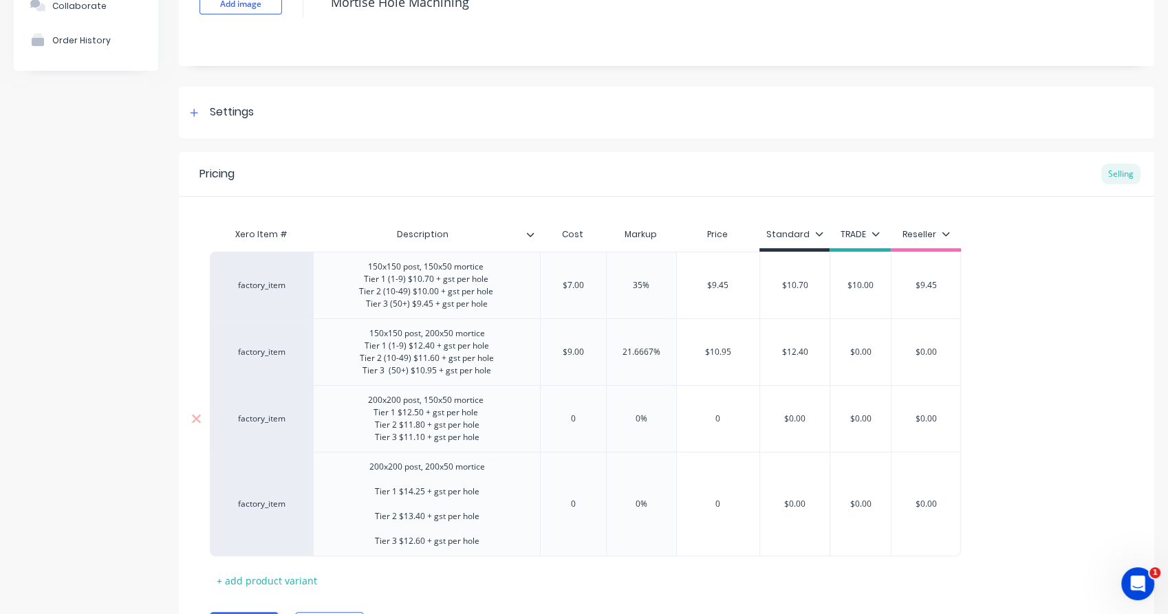
click at [336, 435] on div "200x200 post, 150x50 mortice Tier 1 $12.50 + gst per hole Tier 2 $11.80 + gst p…" at bounding box center [426, 418] width 227 height 67
click at [432, 438] on div "200x200 post, 150x50 mortice Tier 1 $12.50 + gst per hole Tier 2 $11.80 + gst p…" at bounding box center [427, 418] width 140 height 55
click at [462, 527] on div "200x200 post, 200x50 mortice Tier 1 $14.25 + gst per hole Tier 2 $13.40 + gst p…" at bounding box center [427, 504] width 138 height 92
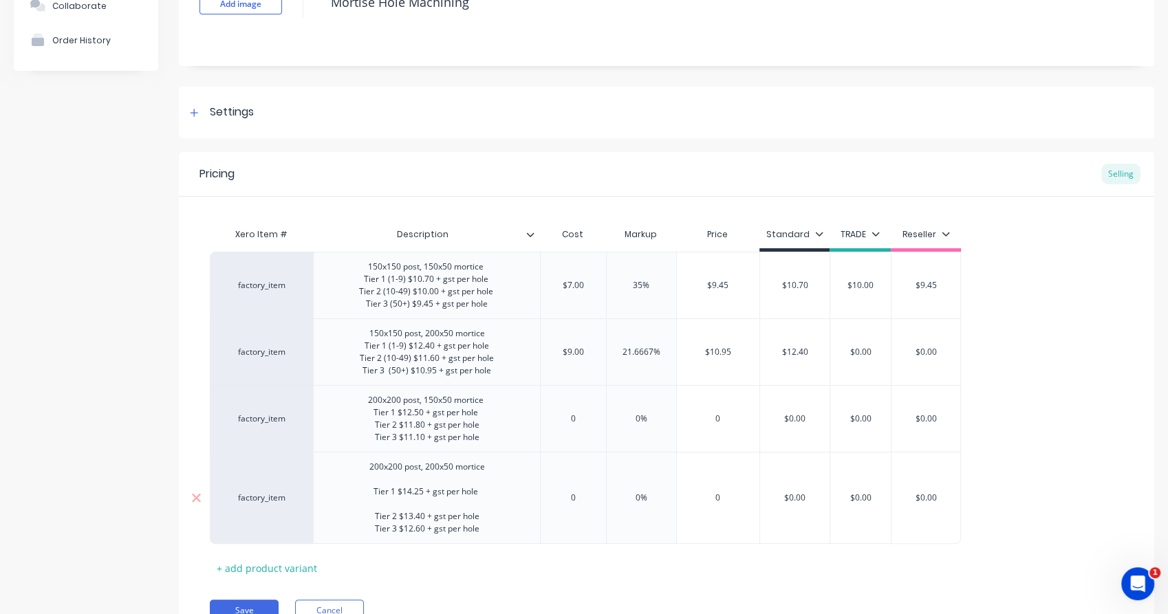
click at [452, 504] on div "200x200 post, 200x50 mortice Tier 1 $14.25 + gst per hole Tier 2 $13.40 + gst p…" at bounding box center [427, 498] width 138 height 80
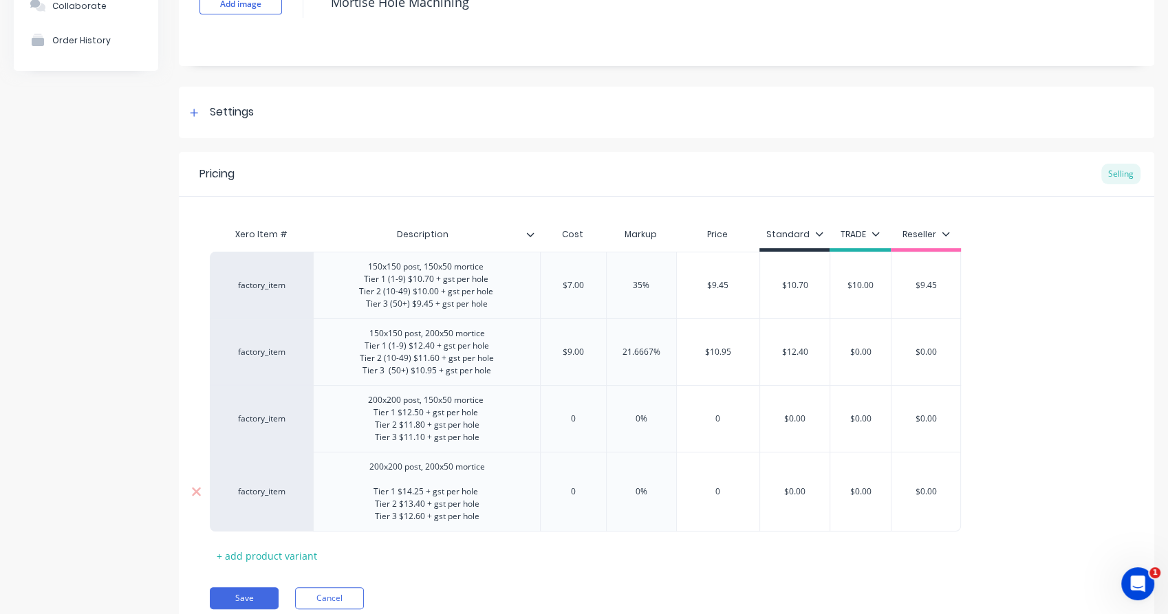
click at [455, 475] on div "200x200 post, 200x50 mortice Tier 1 $14.25 + gst per hole Tier 2 $13.40 + gst p…" at bounding box center [427, 491] width 138 height 67
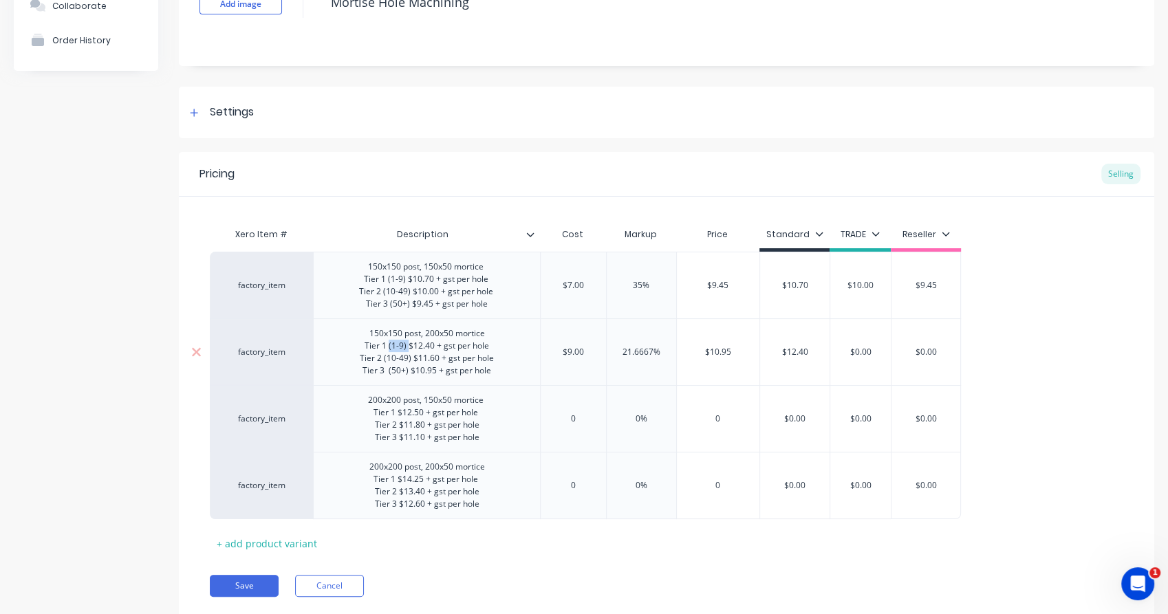
drag, startPoint x: 406, startPoint y: 350, endPoint x: 388, endPoint y: 351, distance: 17.9
click at [388, 351] on div "150x150 post, 200x50 mortice T ier 1 (1-9) $12.40 + gst per hole Tier 2 (10-49)…" at bounding box center [427, 352] width 156 height 55
copy div "(1-9)"
click at [396, 409] on div "200x200 post, 150x50 mortice Tier 1 $12.50 + gst per hole Tier 2 $11.80 + gst p…" at bounding box center [427, 418] width 140 height 55
click at [400, 477] on div "200x200 post, 200x50 mortice Tier 1 $14.25 + gst per hole Tier 2 $13.40 + gst p…" at bounding box center [427, 485] width 138 height 55
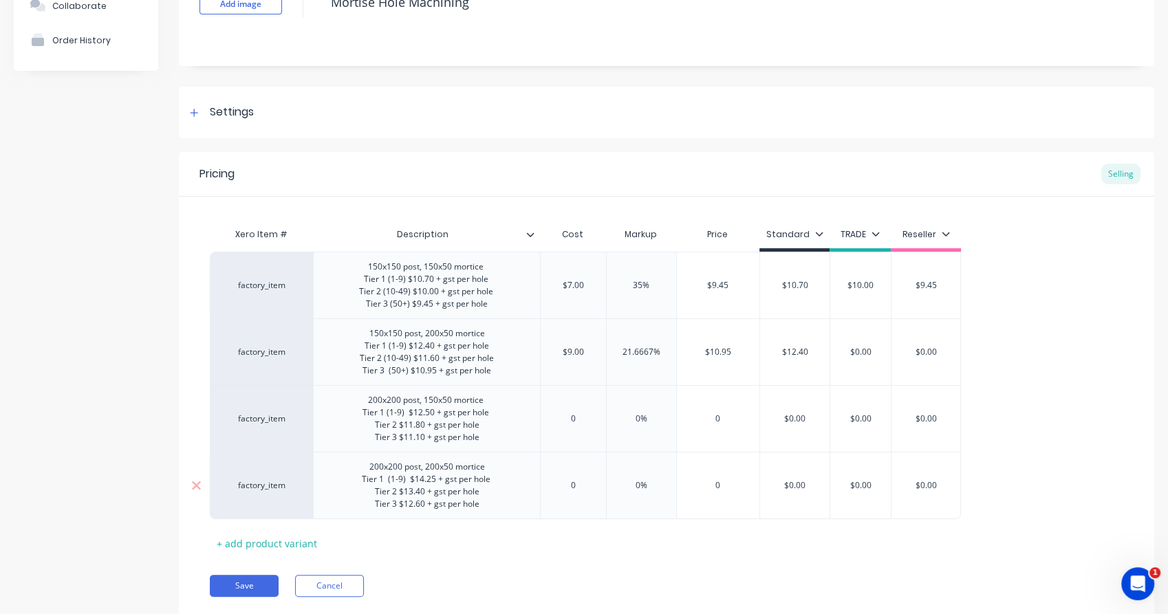
click at [389, 477] on div "200x200 post, 200x50 mortice Tier 1 (1-9) $14.25 + gst per hole Tier 2 $13.40 +…" at bounding box center [427, 485] width 153 height 55
drag, startPoint x: 411, startPoint y: 358, endPoint x: 385, endPoint y: 363, distance: 27.3
click at [385, 363] on div "150x150 post, 200x50 mortice T ier 1 (1-9) $12.40 + gst per hole Tier 2 (10-49)…" at bounding box center [427, 352] width 156 height 55
copy div "(10-49)"
click at [398, 426] on div "200x200 post, 150x50 mortice Tier 1 (1-9) $12.50 + gst per hole Tier 2 $11.80 +…" at bounding box center [427, 418] width 151 height 55
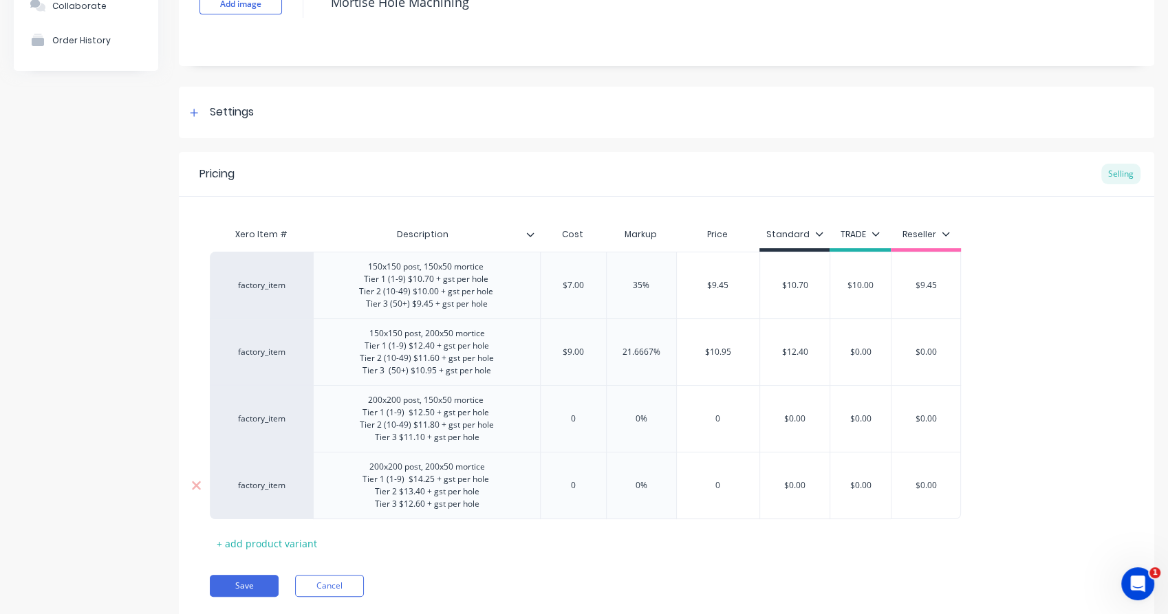
click at [400, 494] on div "200x200 post, 200x50 mortice Tier 1 (1-9) $14.25 + gst per hole Tier 2 $13.40 +…" at bounding box center [427, 485] width 151 height 55
click at [390, 490] on div "200x200 post, 200x50 mortice Tier 1 (1-9) $14.25 + gst per hole Tier 2 (10-49) …" at bounding box center [427, 485] width 158 height 55
click at [397, 507] on div "200x200 post, 200x50 mortice Tier 1 (1-9) $14.25 + gst per hole Tier 2 (10-49) …" at bounding box center [427, 485] width 156 height 55
click at [398, 434] on div "200x200 post, 150x50 mortice Tier 1 (1-9) $12.50 + gst per hole Tier 2 (10-49) …" at bounding box center [427, 418] width 156 height 55
type input "0"
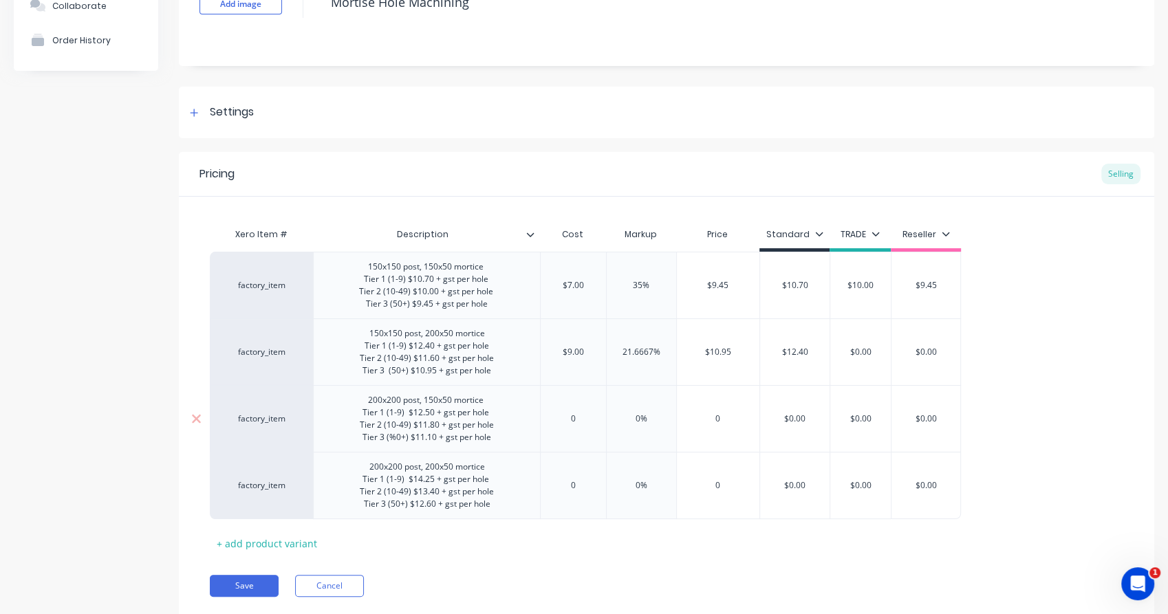
click at [585, 413] on input "0" at bounding box center [573, 419] width 69 height 12
type input "10"
click at [588, 490] on input "0" at bounding box center [575, 486] width 69 height 12
type input "012"
click at [588, 555] on div "Pricing Selling Xero Item # Description Cost Markup Price Standard TRADE Resell…" at bounding box center [667, 385] width 976 height 466
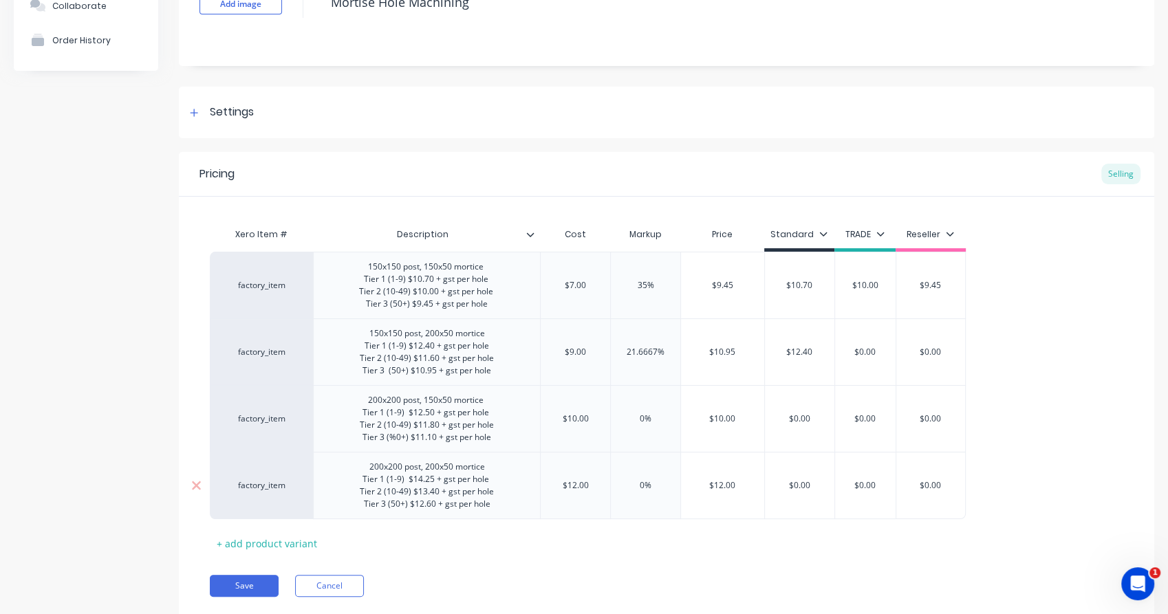
type input "$12.00"
drag, startPoint x: 741, startPoint y: 487, endPoint x: 713, endPoint y: 487, distance: 28.2
click at [713, 487] on input "$12.00" at bounding box center [722, 486] width 83 height 12
click at [584, 484] on input "$12.00" at bounding box center [575, 486] width 69 height 12
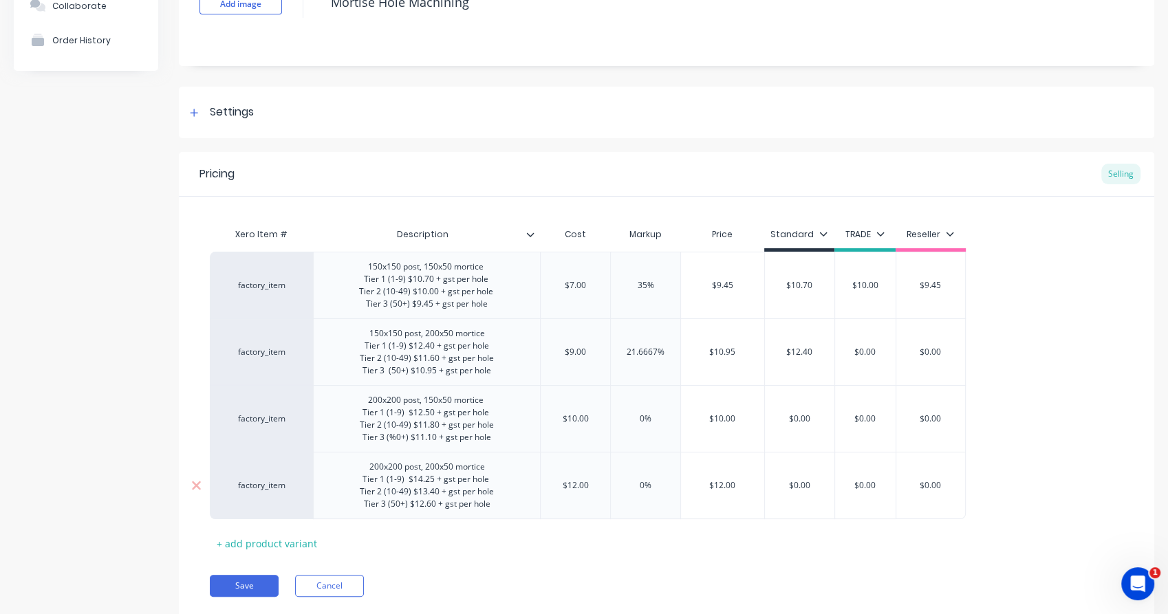
click at [584, 484] on input "$12.00" at bounding box center [575, 486] width 69 height 12
type input "11"
click at [735, 484] on input "$11.00" at bounding box center [722, 486] width 83 height 12
type input "$12.6"
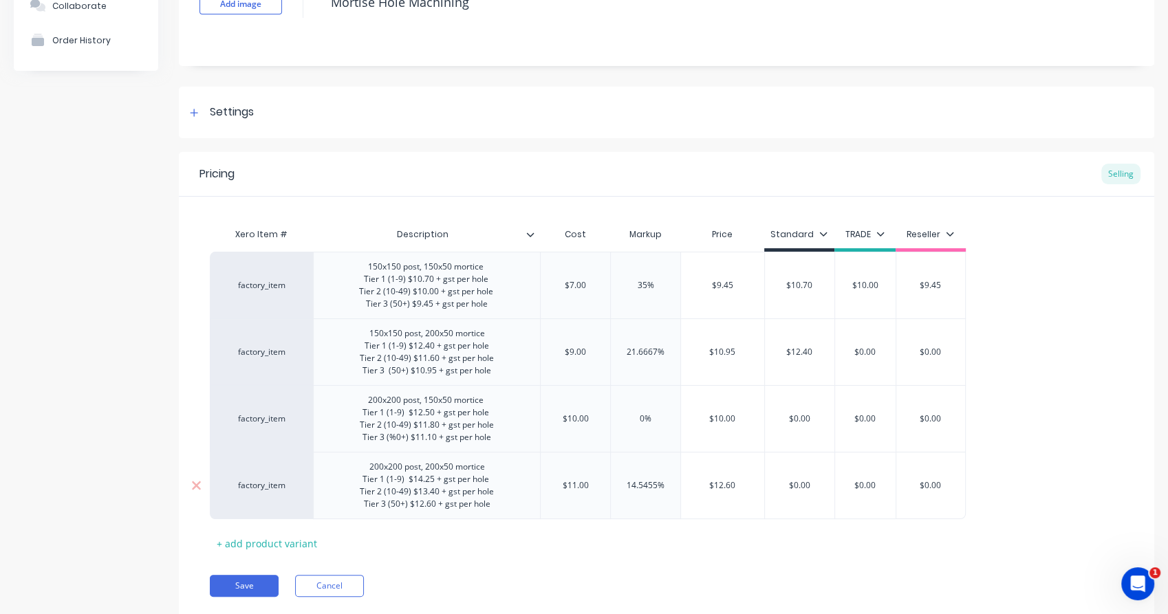
click at [793, 484] on input "$0.00" at bounding box center [799, 486] width 69 height 12
type input "$14.25"
type input "$0.00"
click at [810, 421] on input "$0.00" at bounding box center [802, 419] width 74 height 12
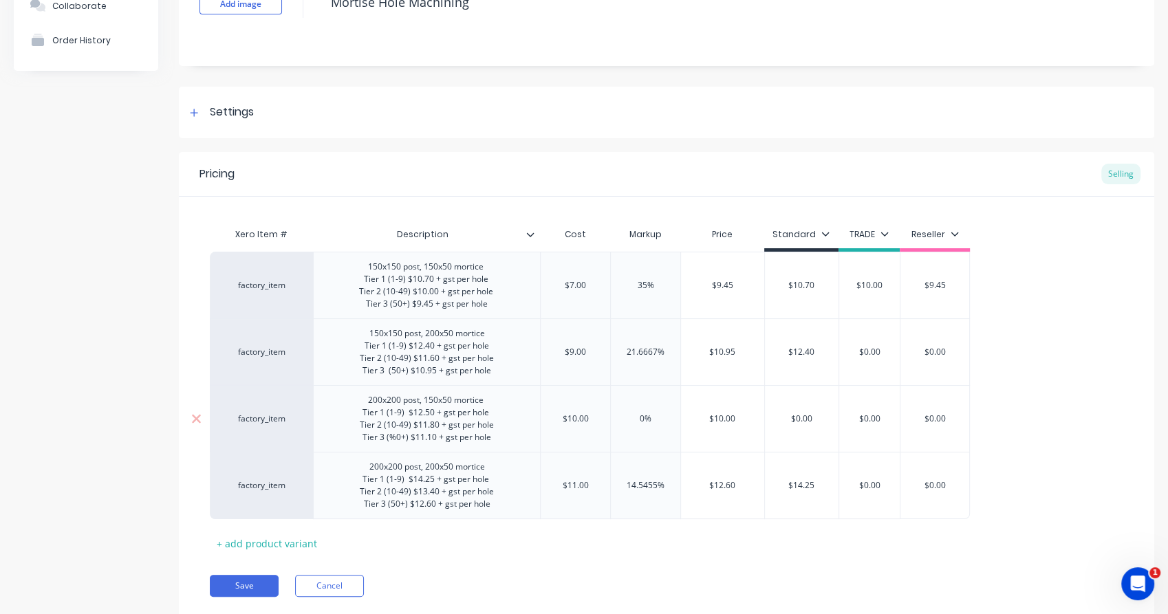
click at [729, 420] on input "$10.00" at bounding box center [722, 419] width 83 height 12
type input "$11.1"
click at [798, 414] on input "$0.00" at bounding box center [802, 419] width 74 height 12
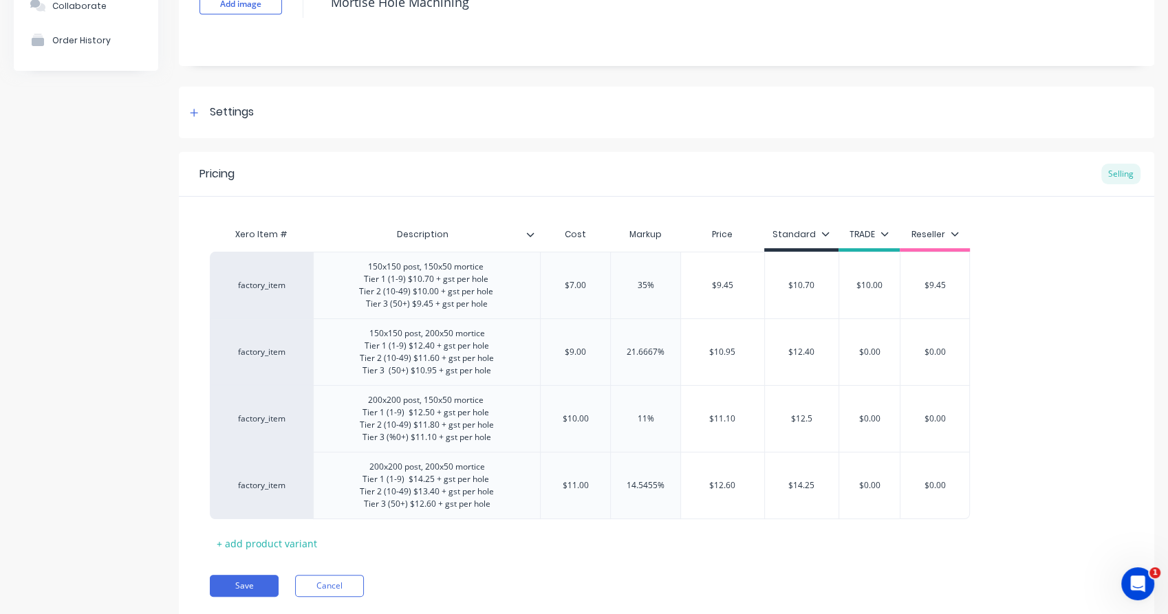
type input "$12.5"
click at [736, 560] on div "Pricing Selling Xero Item # Description Cost Markup Price Standard TRADE Resell…" at bounding box center [667, 385] width 976 height 466
click at [266, 590] on button "Save" at bounding box center [244, 586] width 69 height 22
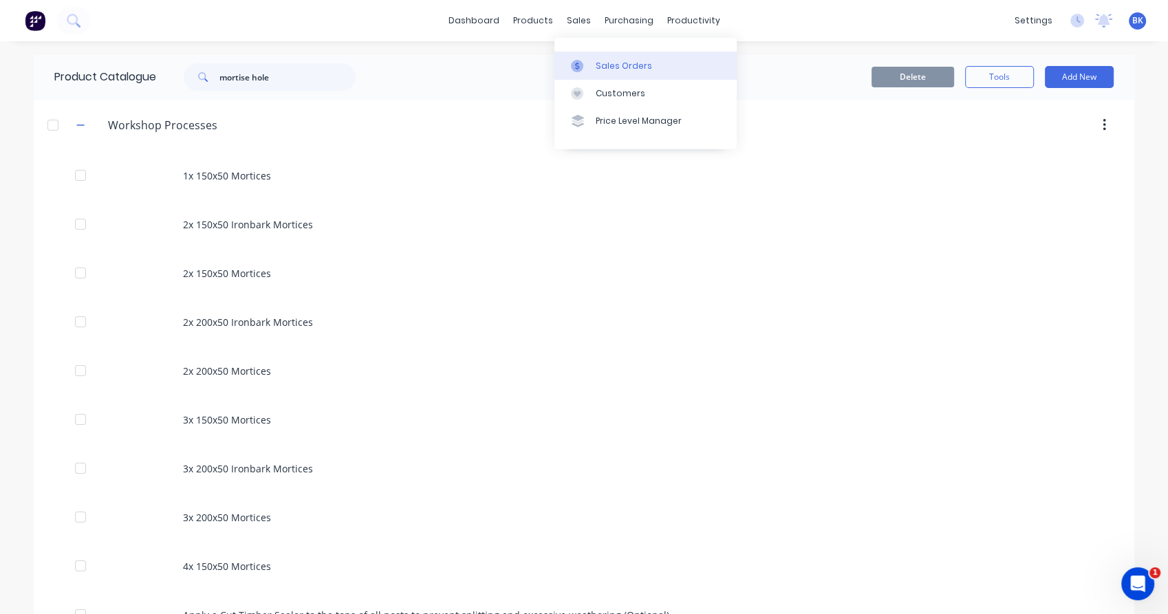
click at [597, 72] on link "Sales Orders" at bounding box center [646, 66] width 182 height 28
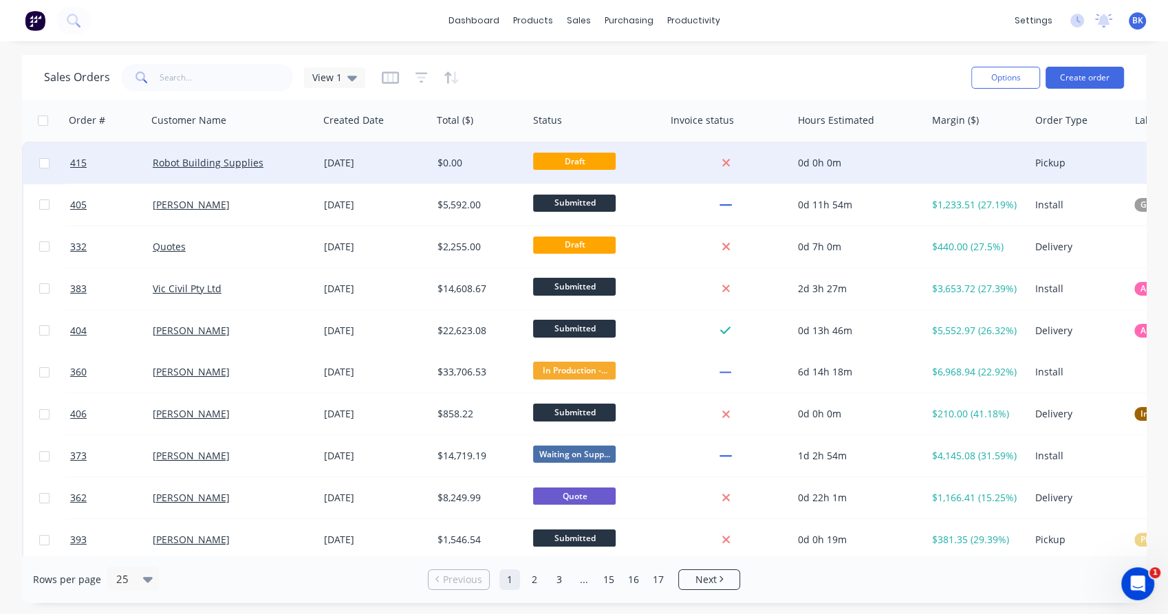
click at [286, 174] on div "Robot Building Supplies" at bounding box center [232, 162] width 171 height 41
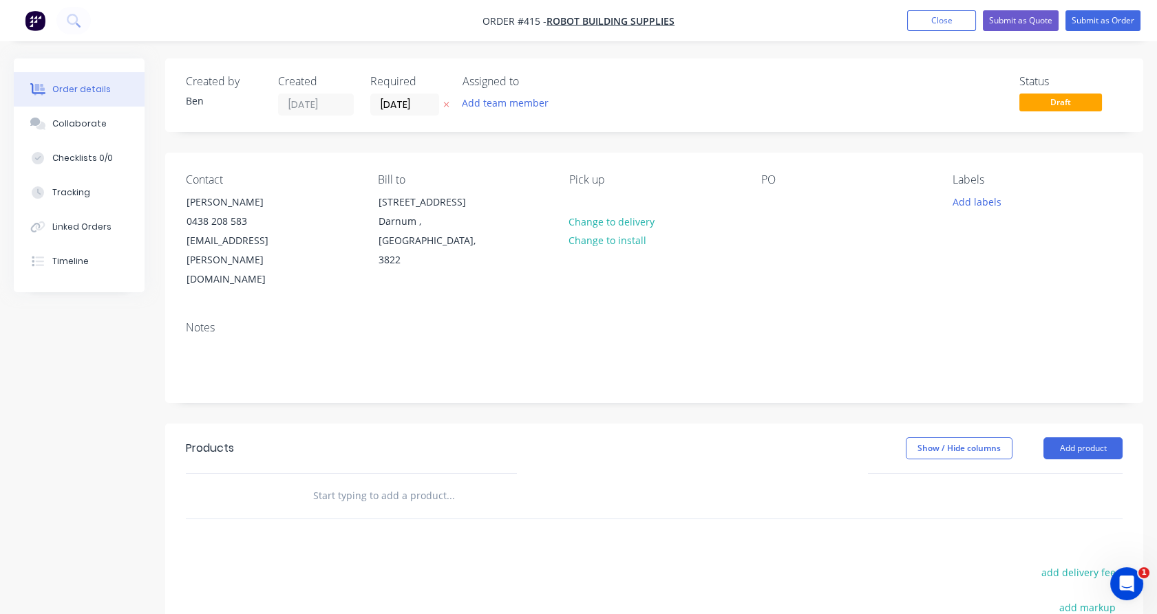
click at [326, 474] on div at bounding box center [543, 496] width 495 height 45
click at [342, 482] on input "text" at bounding box center [449, 496] width 275 height 28
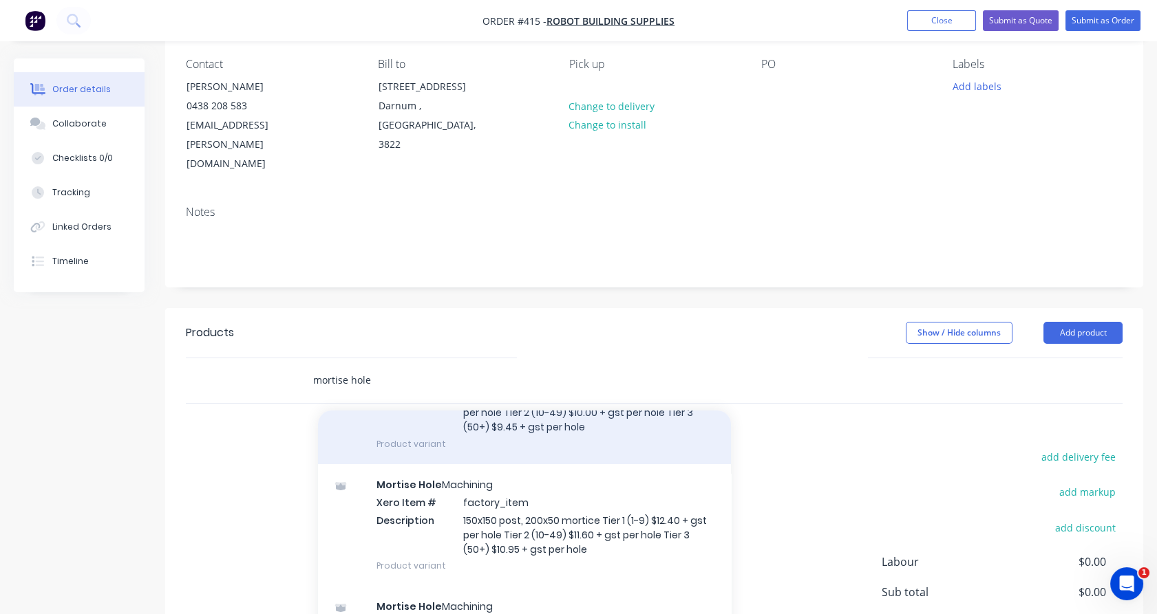
scroll to position [113, 0]
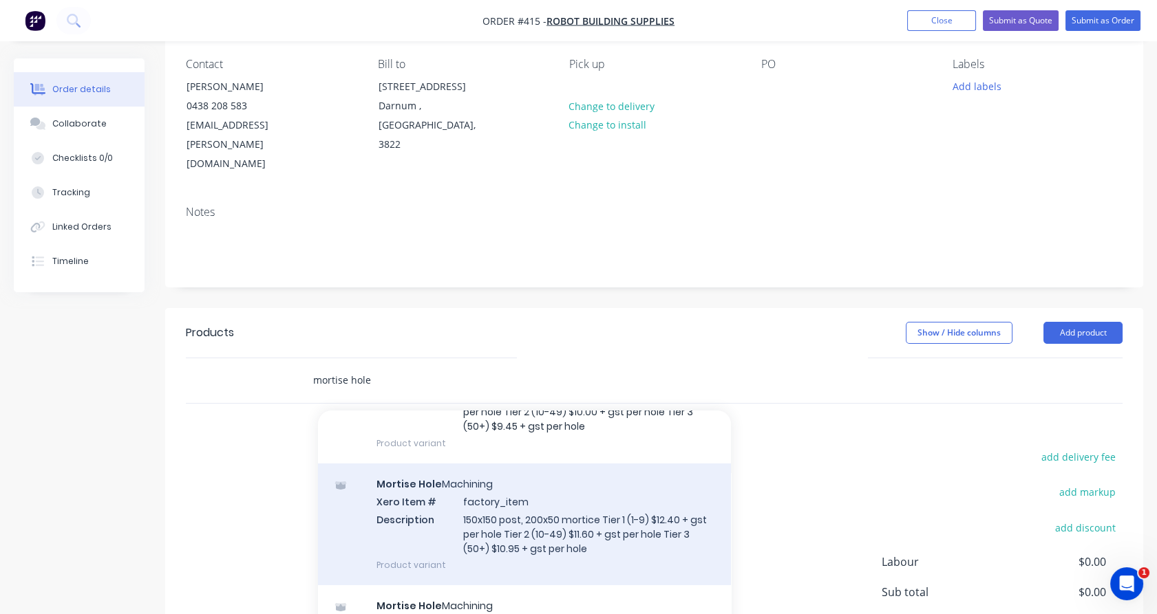
type input "mortise hole"
click at [454, 491] on div "Mortise Hole Machining Xero Item # factory_item Description 150x150 post, 200x5…" at bounding box center [524, 525] width 413 height 122
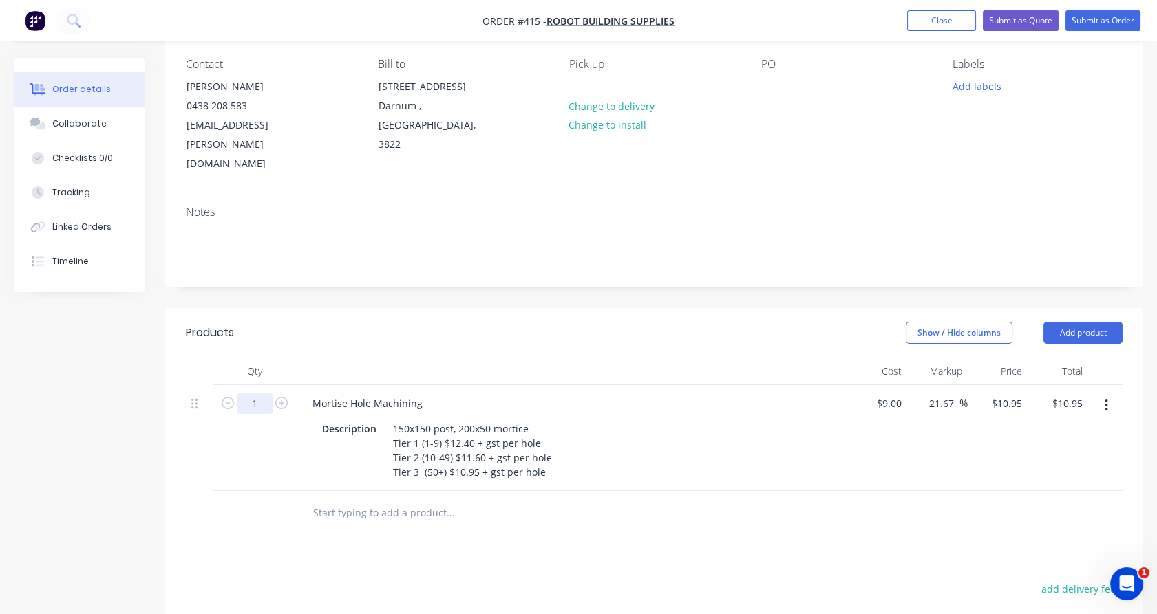
click at [263, 394] on input "1" at bounding box center [255, 404] width 36 height 21
type input "48"
type input "$525.60"
click at [213, 411] on div "48" at bounding box center [254, 438] width 83 height 106
click at [358, 500] on input "text" at bounding box center [449, 514] width 275 height 28
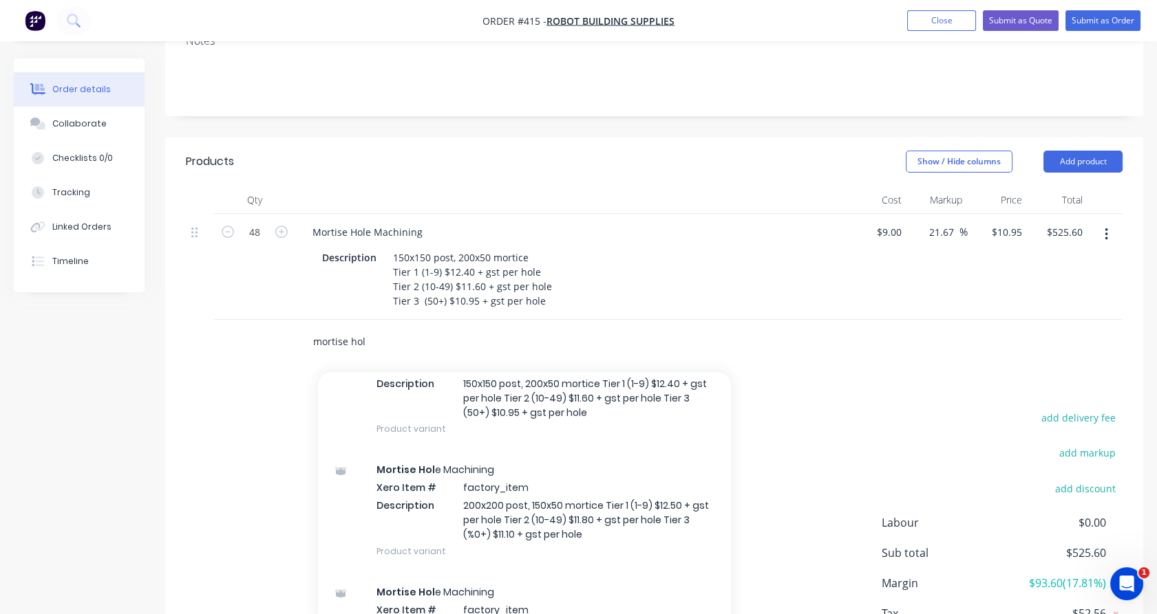
scroll to position [319, 0]
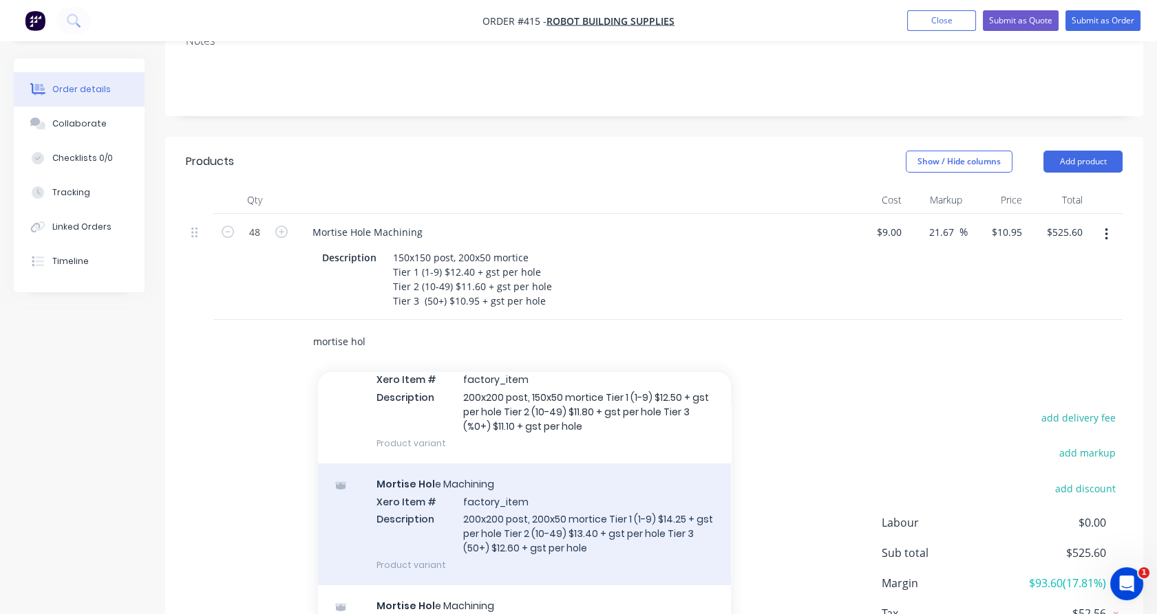
type input "mortise hol"
click at [468, 482] on div "Mortise Hol e Machining Xero Item # factory_item Description 200x200 post, 200x…" at bounding box center [524, 525] width 413 height 122
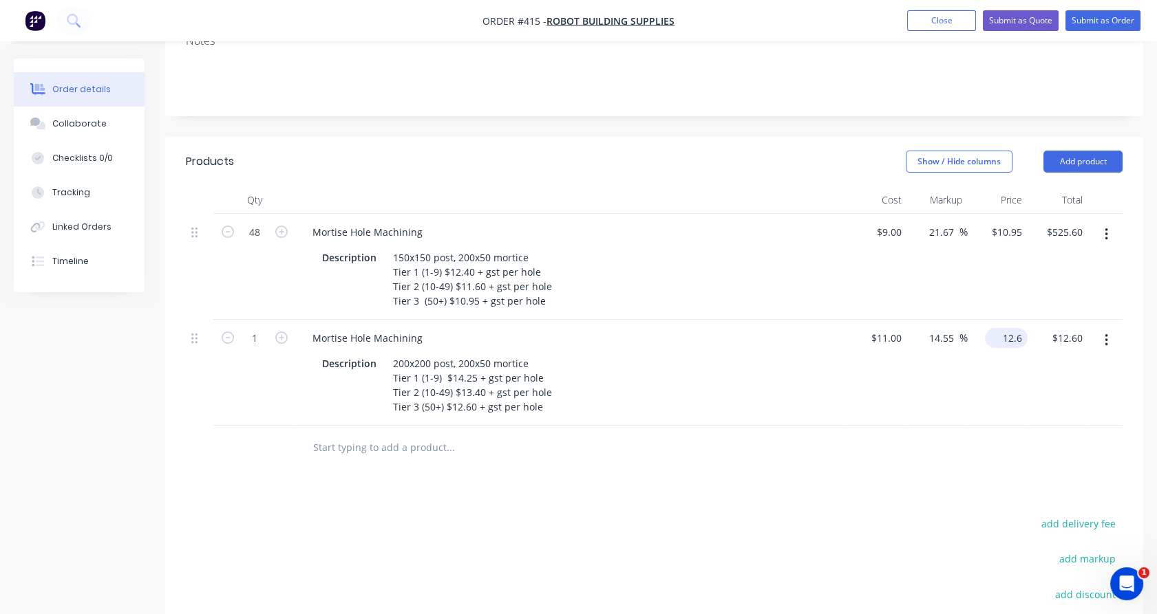
click at [996, 320] on div "12.6 $12.60" at bounding box center [997, 373] width 61 height 106
click at [996, 320] on div "$12.60 $12.60" at bounding box center [997, 373] width 61 height 106
click at [1013, 328] on input "12.6" at bounding box center [1014, 338] width 26 height 20
type input "14.25"
type input "29.55"
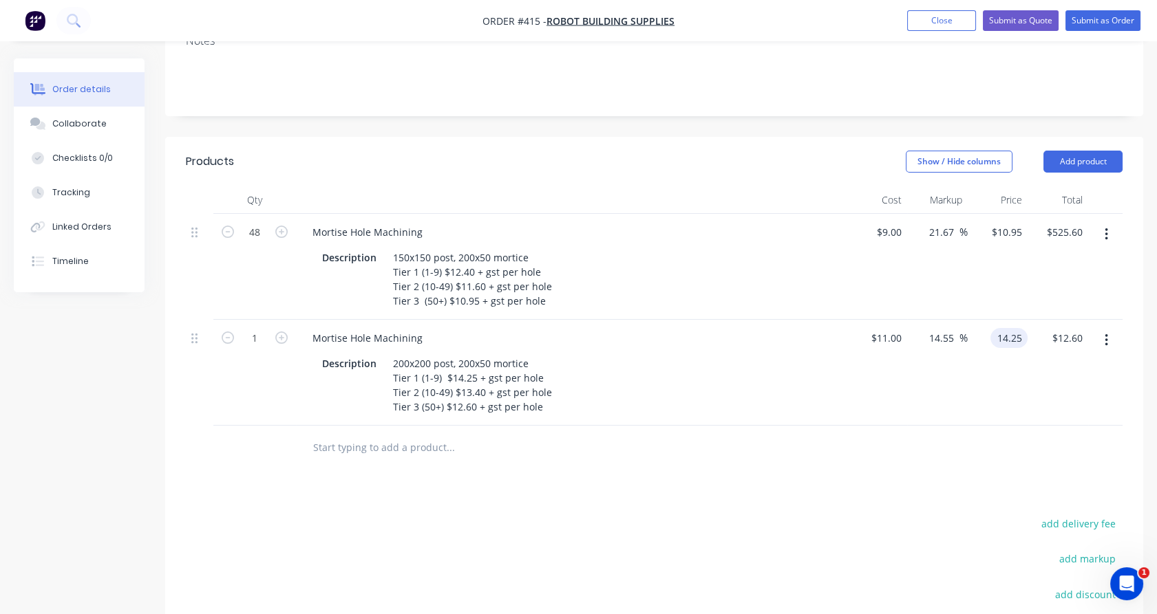
type input "$14.25"
click at [1016, 339] on div "$14.25 14.25" at bounding box center [997, 373] width 61 height 106
click at [275, 332] on icon "button" at bounding box center [281, 338] width 12 height 12
type input "2"
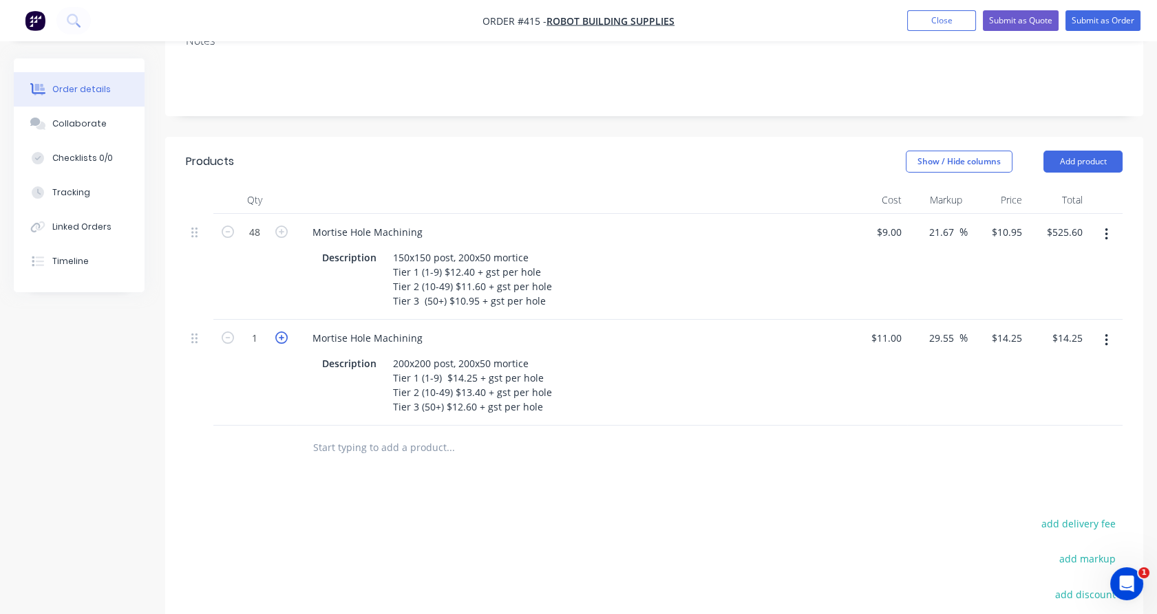
type input "$28.50"
click at [256, 356] on div "2" at bounding box center [254, 373] width 83 height 106
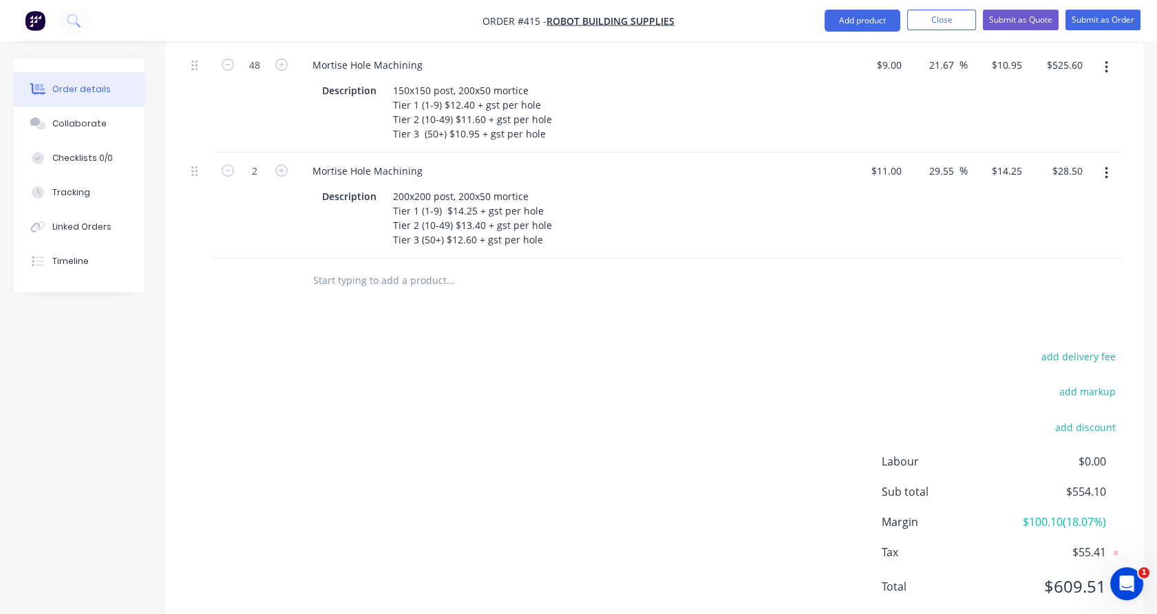
click at [411, 267] on input "text" at bounding box center [449, 281] width 275 height 28
click at [1095, 418] on button "add discount" at bounding box center [1084, 427] width 75 height 19
click at [1058, 421] on input at bounding box center [1069, 431] width 62 height 21
click at [1082, 421] on input "156" at bounding box center [1069, 431] width 62 height 21
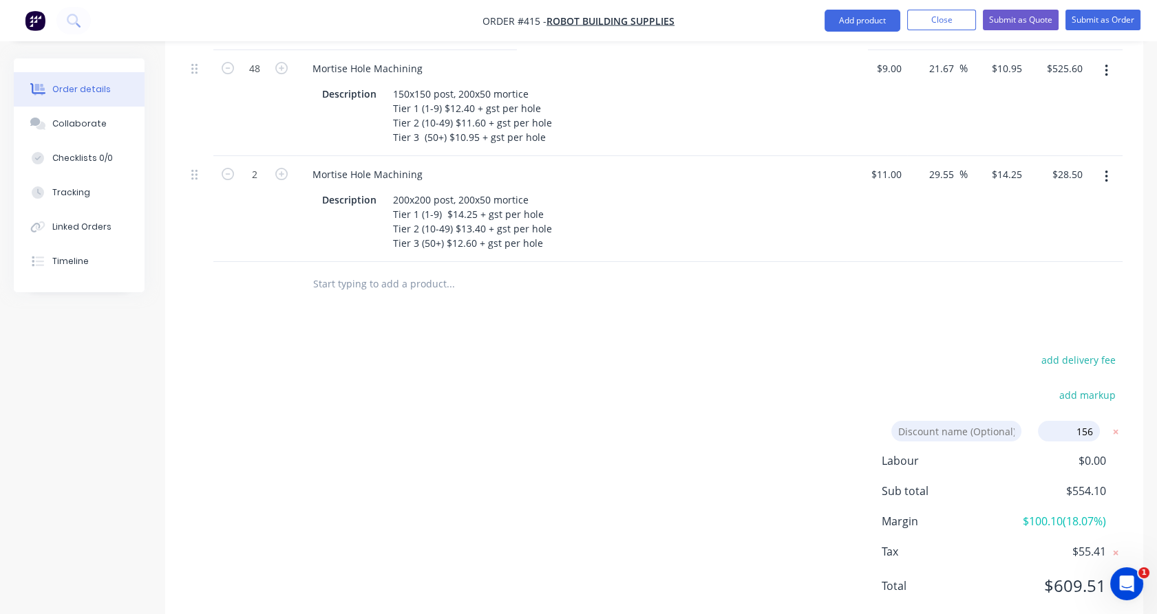
drag, startPoint x: 1093, startPoint y: 394, endPoint x: 1077, endPoint y: 396, distance: 16.0
click at [1077, 421] on input "156" at bounding box center [1069, 431] width 62 height 21
type input "1"
type input "5"
type input "1"
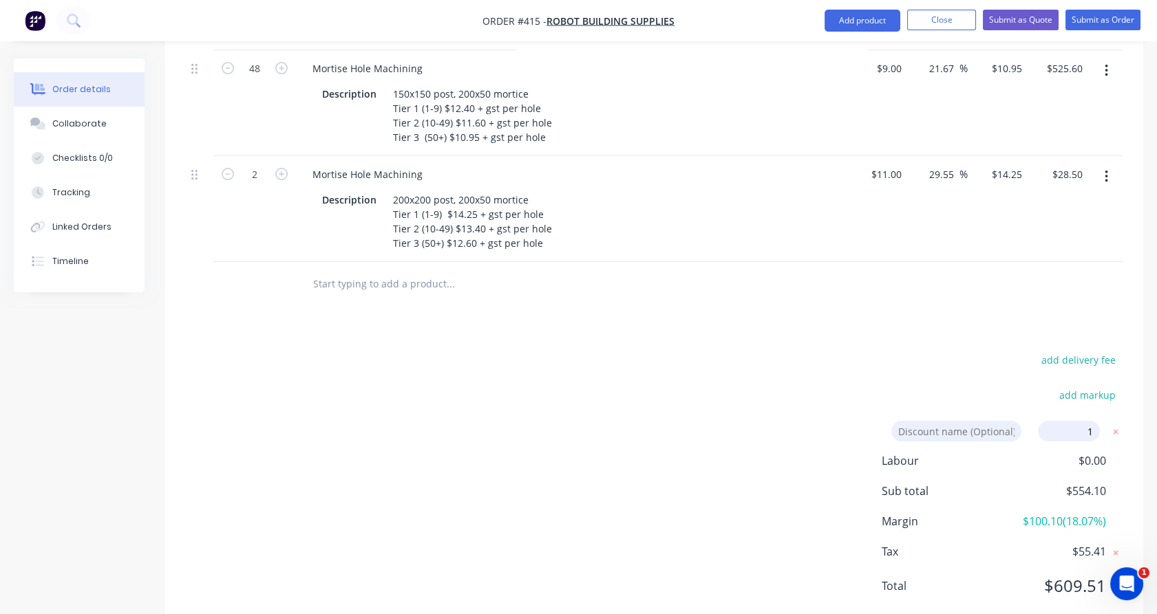
click at [1029, 386] on div "add markup" at bounding box center [1036, 403] width 172 height 35
click at [973, 351] on div "add delivery fee" at bounding box center [1036, 368] width 172 height 35
click at [973, 421] on input at bounding box center [956, 431] width 130 height 21
type input "Optional"
click at [943, 421] on input "Optional" at bounding box center [973, 431] width 96 height 21
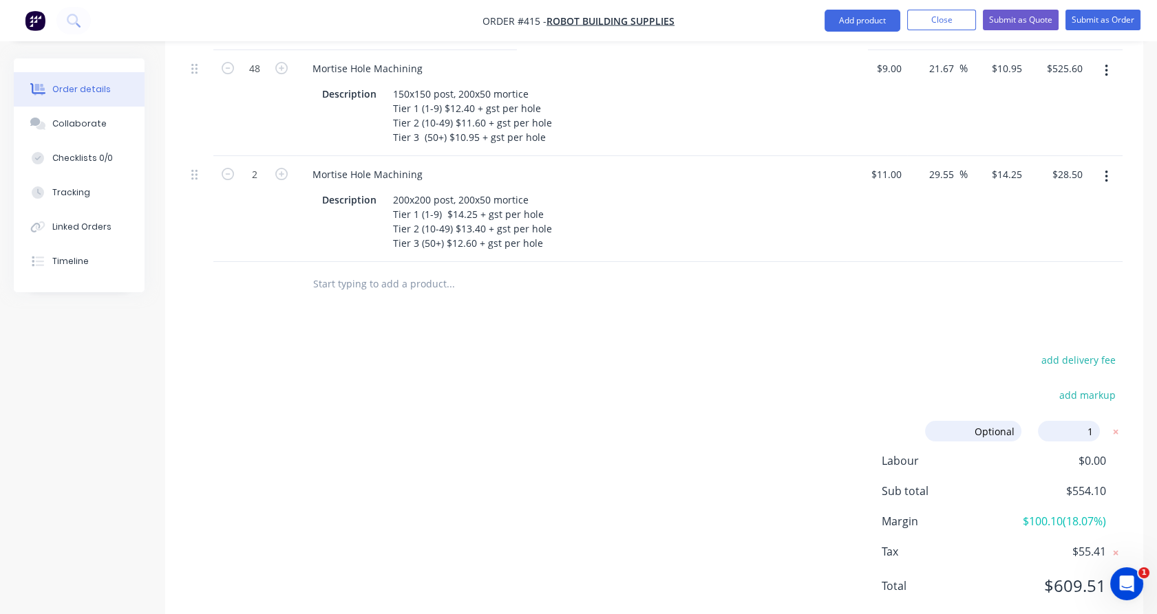
click at [856, 389] on div "add delivery fee add markup Optional Optional Discount name (Optional) 1 1 0% L…" at bounding box center [654, 482] width 936 height 262
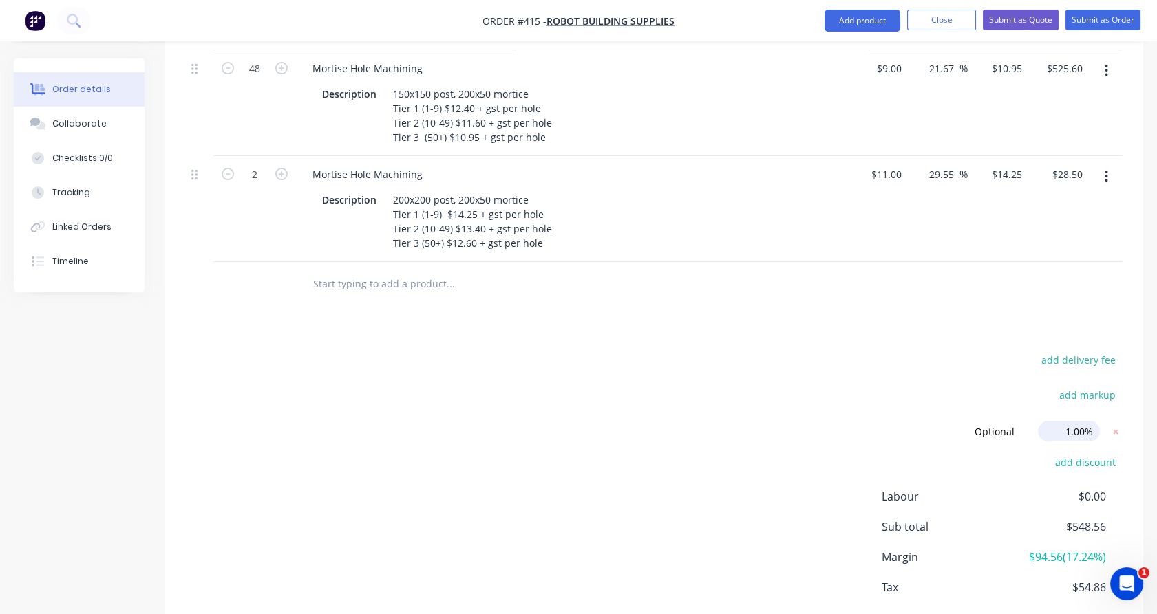
drag, startPoint x: 1084, startPoint y: 391, endPoint x: 1075, endPoint y: 392, distance: 9.0
click at [1075, 421] on input "1.00%" at bounding box center [1069, 431] width 62 height 21
click at [1004, 386] on div "add markup" at bounding box center [1036, 403] width 172 height 35
click at [1086, 421] on input "1.56%" at bounding box center [1069, 431] width 62 height 21
click at [976, 351] on div "add delivery fee" at bounding box center [1036, 368] width 172 height 35
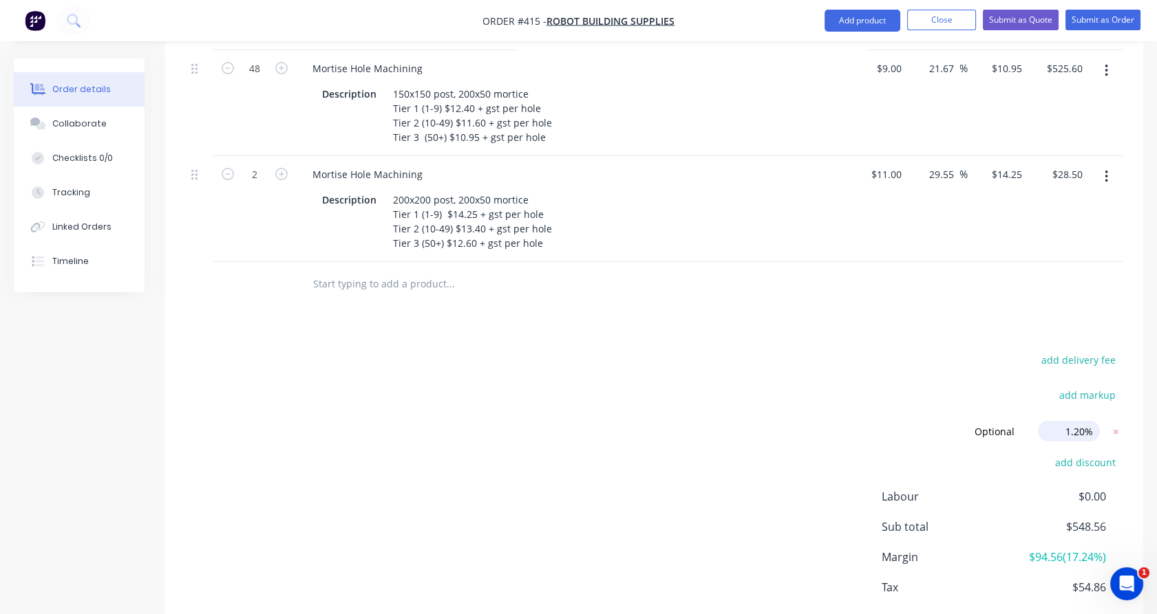
click at [1079, 421] on input "1.20%" at bounding box center [1069, 431] width 62 height 21
click at [994, 386] on div "add markup" at bounding box center [1036, 403] width 172 height 35
click at [1079, 421] on input "1.30%" at bounding box center [1069, 431] width 62 height 21
type input "1.00%"
click at [950, 351] on div "add delivery fee" at bounding box center [1036, 368] width 172 height 35
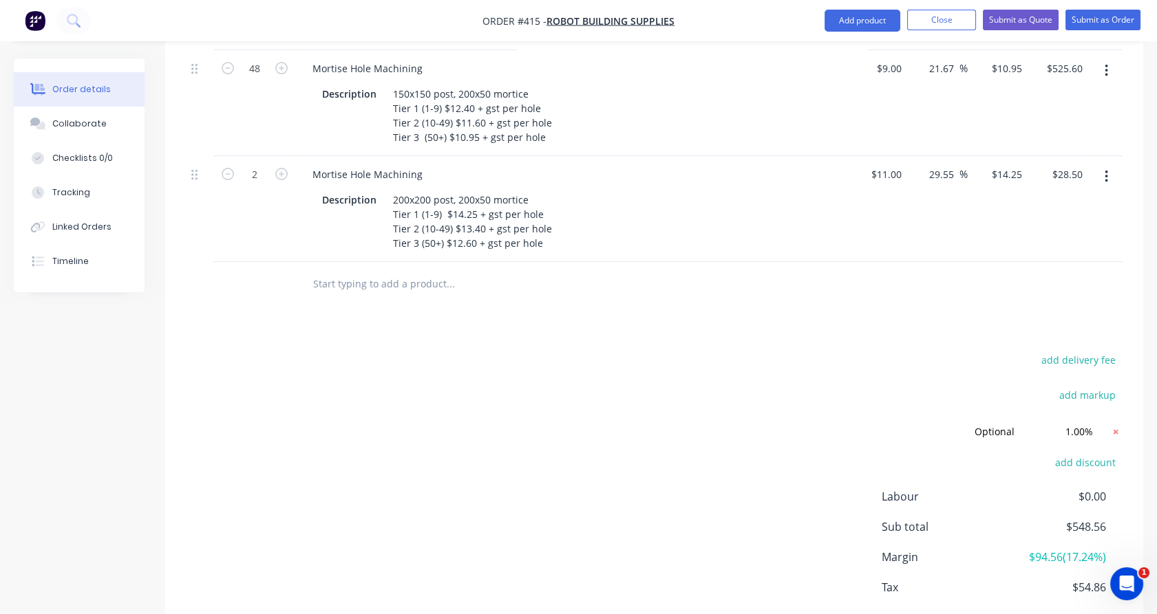
click at [1117, 429] on icon at bounding box center [1115, 431] width 5 height 5
click at [365, 270] on input "text" at bounding box center [449, 284] width 275 height 28
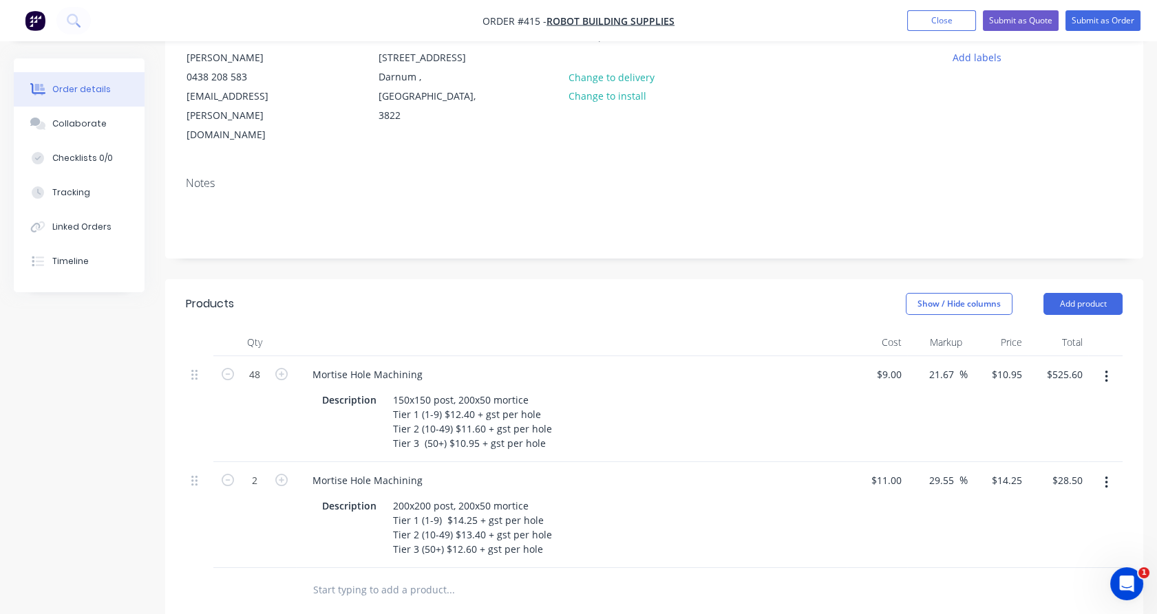
scroll to position [93, 0]
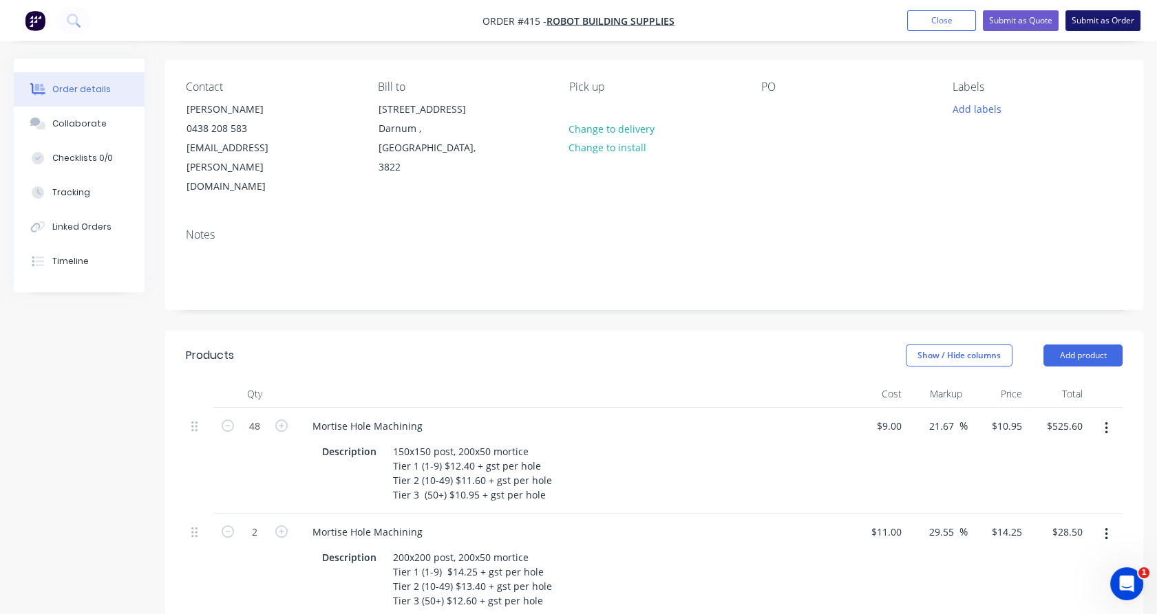
click at [1108, 24] on button "Submit as Order" at bounding box center [1102, 20] width 75 height 21
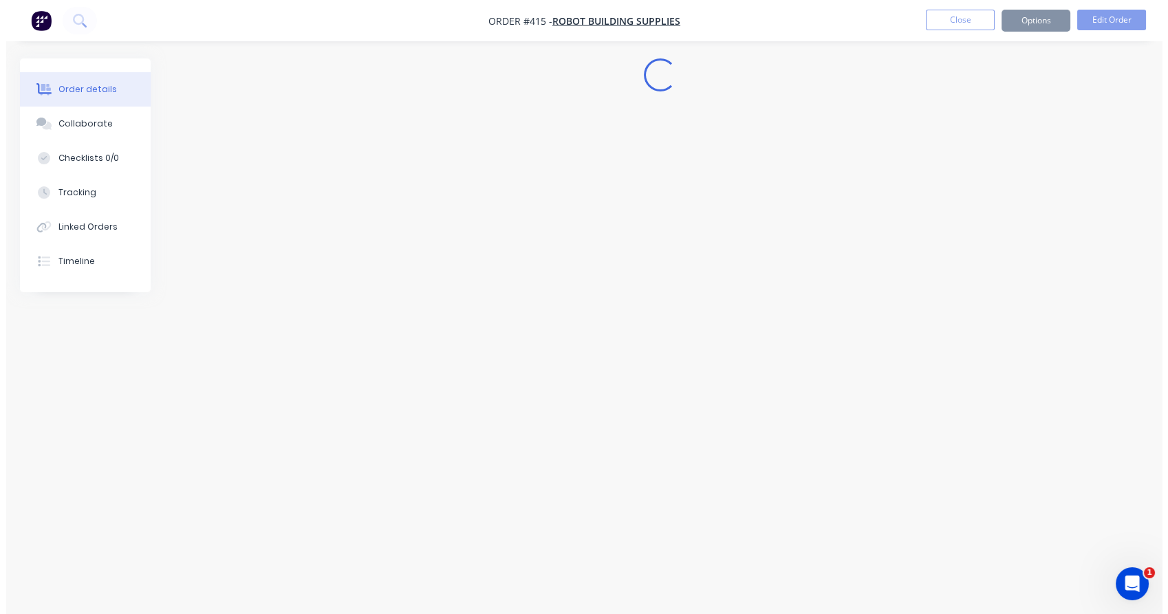
scroll to position [0, 0]
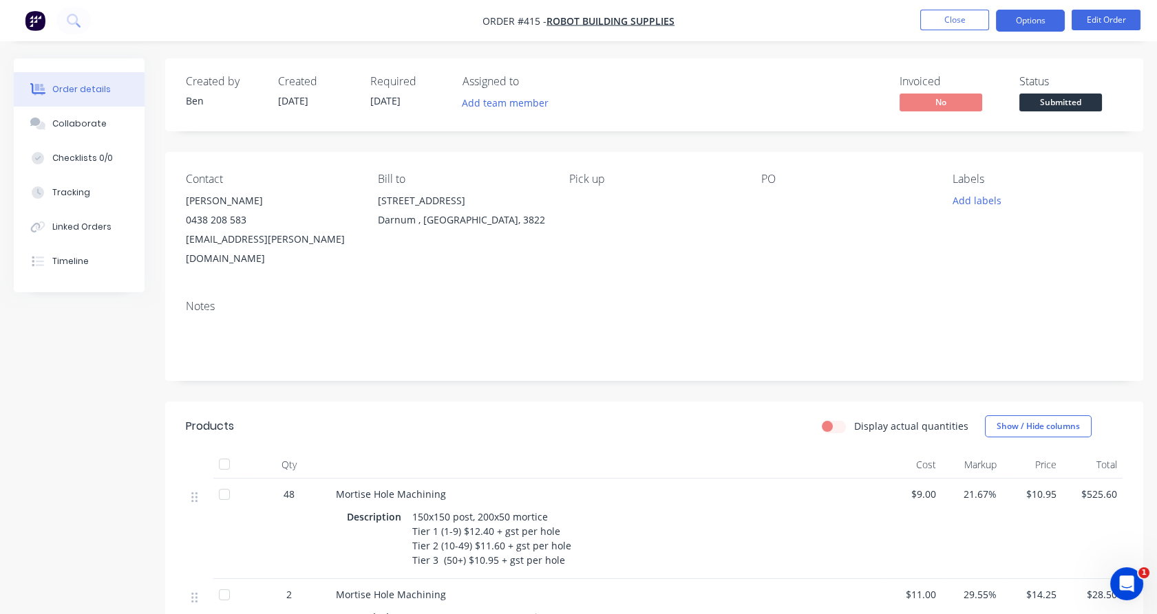
click at [1057, 18] on button "Options" at bounding box center [1030, 21] width 69 height 22
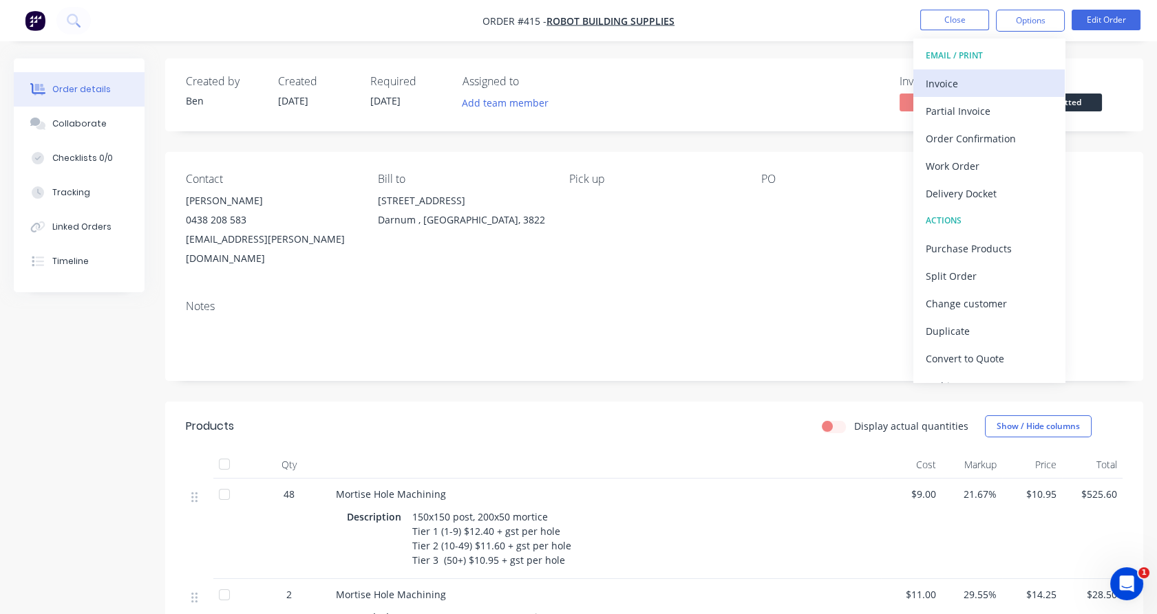
click at [980, 85] on div "Invoice" at bounding box center [988, 84] width 127 height 20
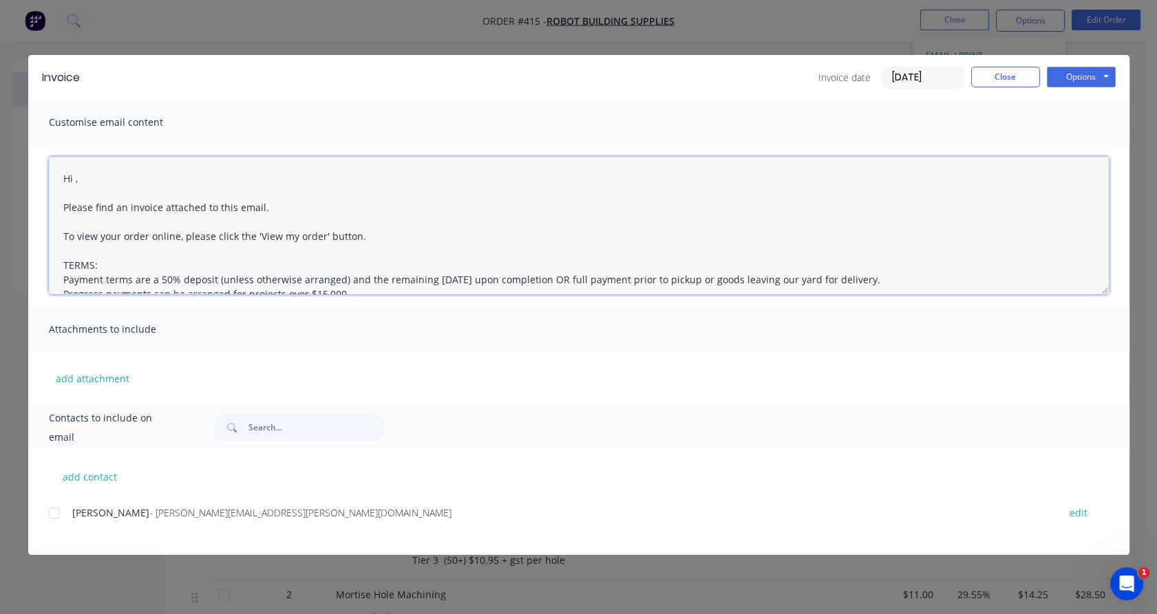
click at [77, 178] on textarea "Hi , Please find an invoice attached to this email. To view your order online, …" at bounding box center [579, 226] width 1060 height 138
click at [58, 511] on div at bounding box center [55, 514] width 28 height 28
type textarea "Hi [PERSON_NAME], Please find an invoice attached to this email. To view your o…"
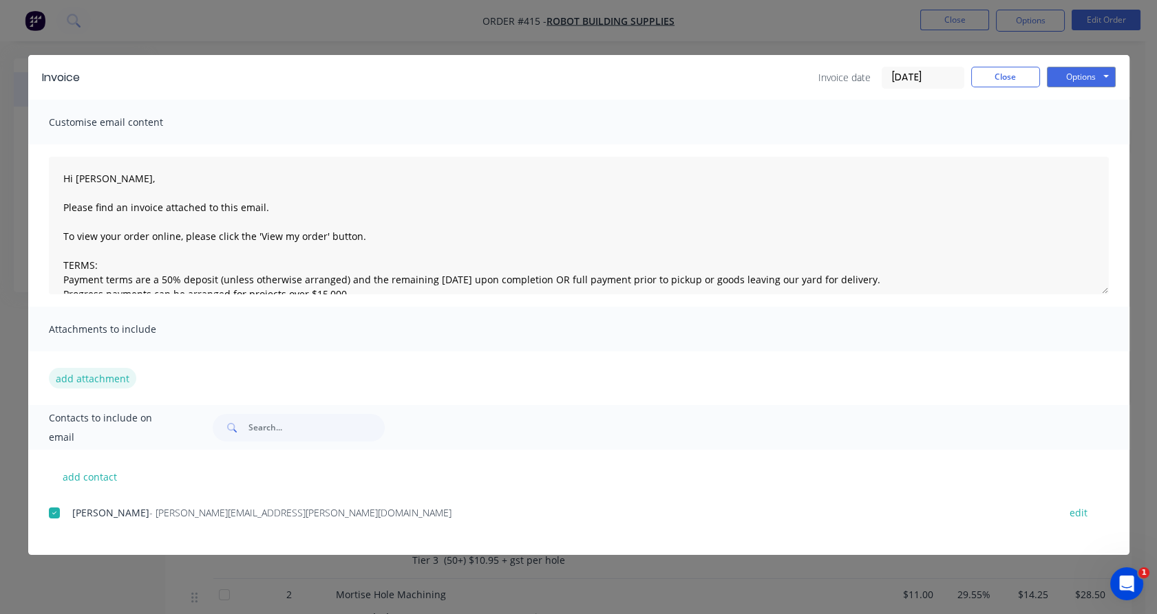
click at [100, 385] on button "add attachment" at bounding box center [92, 378] width 87 height 21
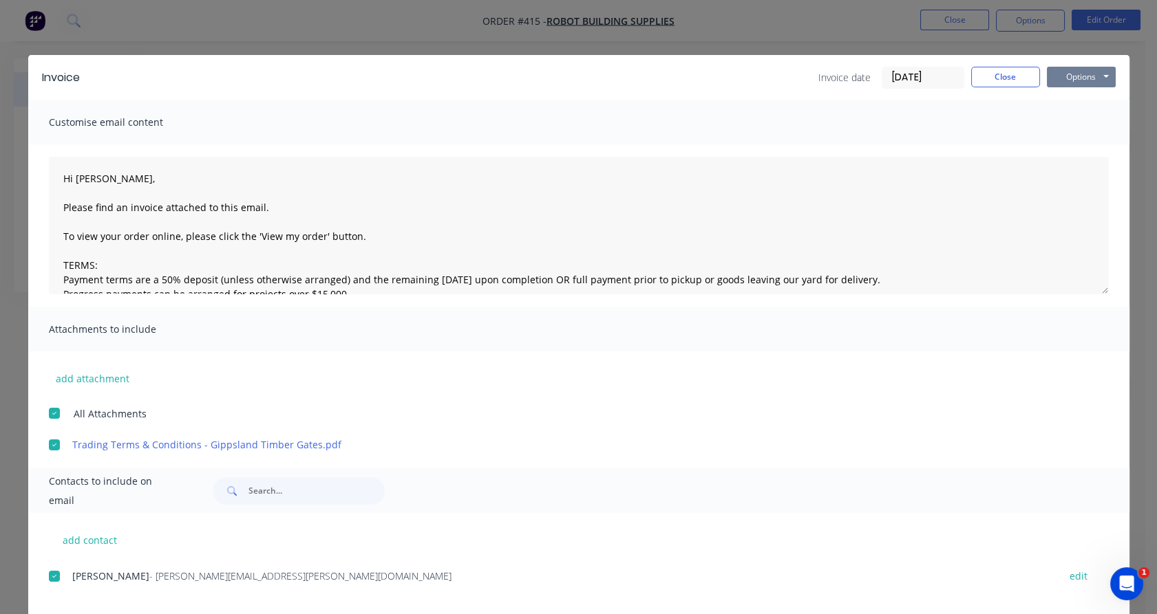
click at [1106, 77] on button "Options" at bounding box center [1080, 77] width 69 height 21
click at [1080, 145] on button "Email" at bounding box center [1090, 147] width 88 height 23
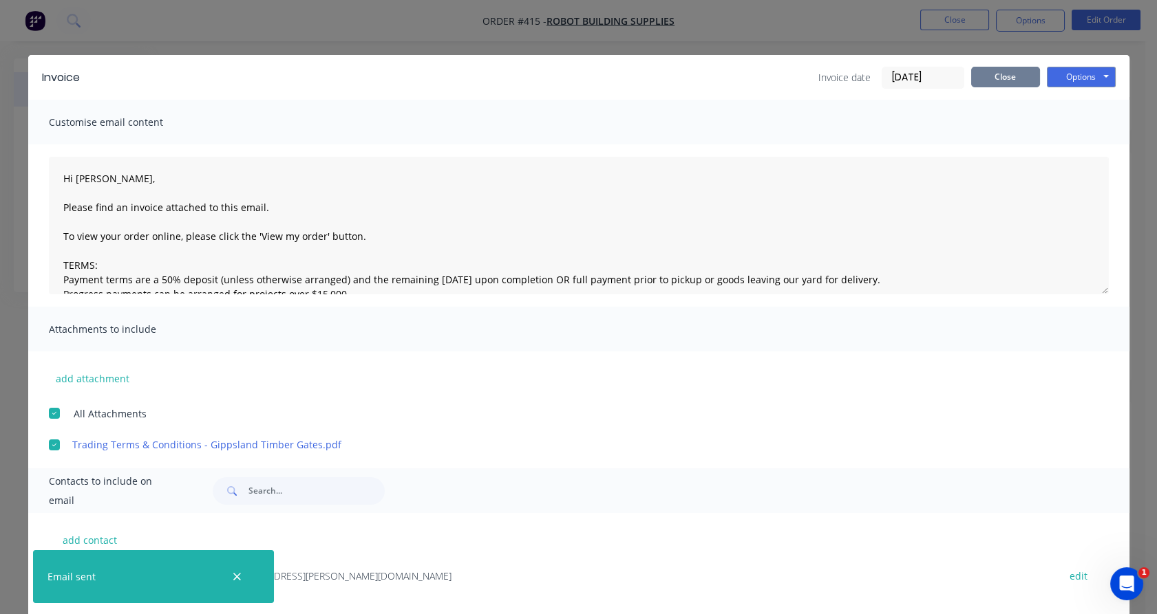
click at [1002, 83] on button "Close" at bounding box center [1005, 77] width 69 height 21
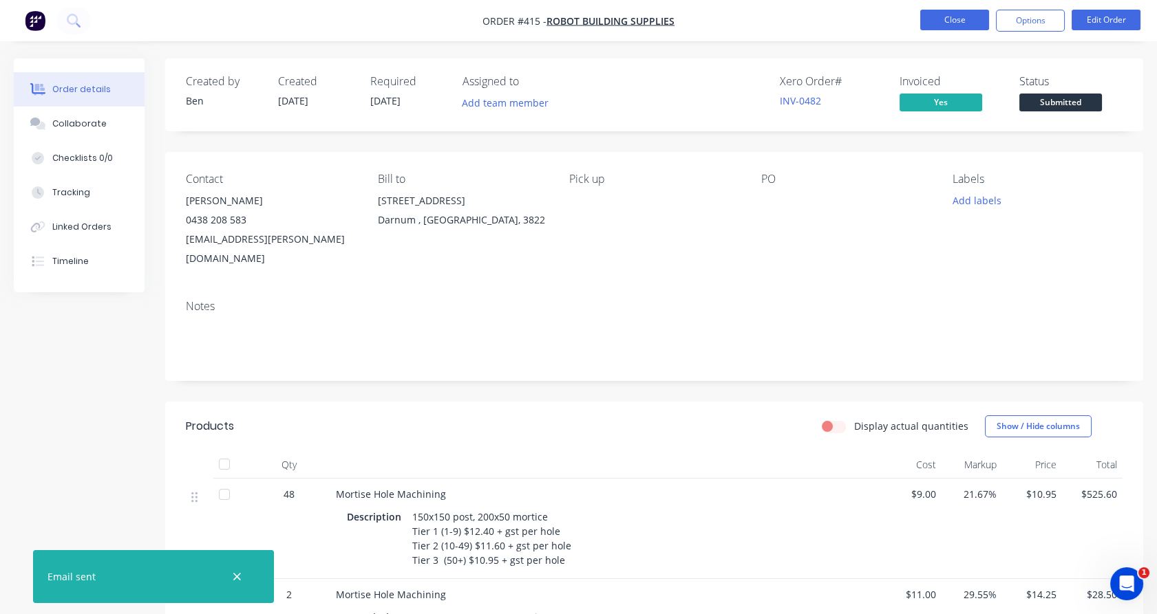
click at [952, 16] on button "Close" at bounding box center [954, 20] width 69 height 21
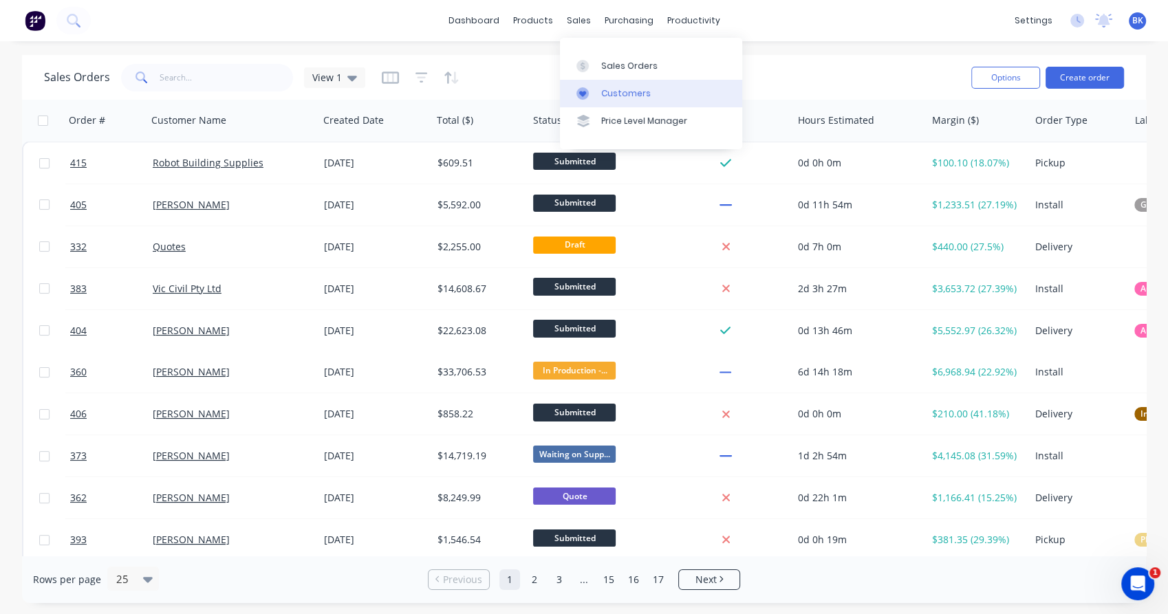
click at [614, 94] on div "Customers" at bounding box center [626, 93] width 50 height 12
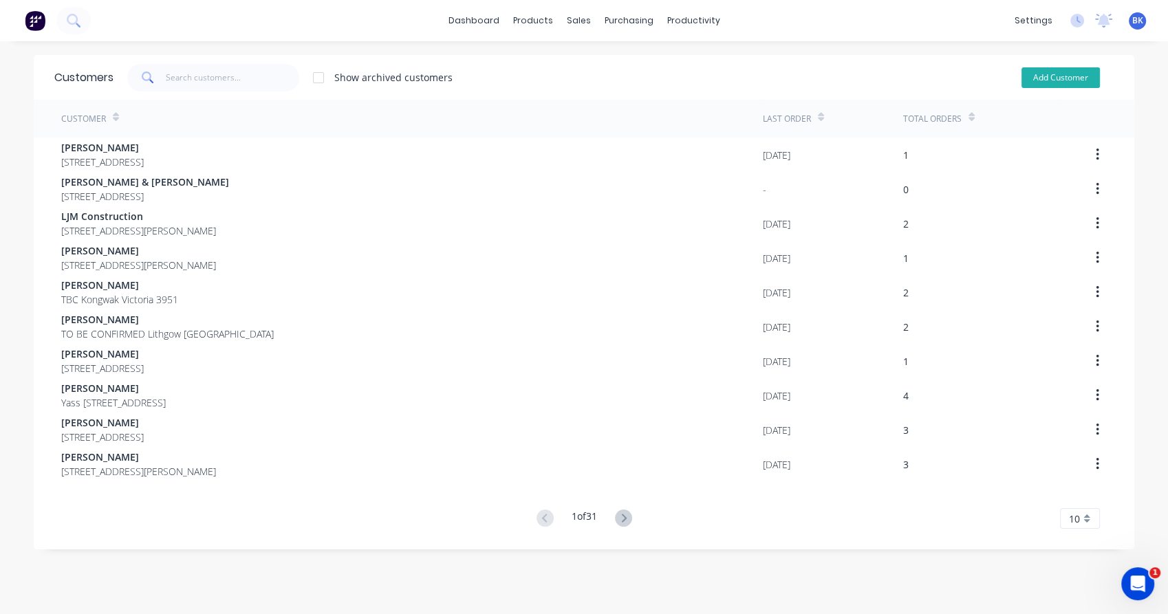
click at [1033, 82] on button "Add Customer" at bounding box center [1061, 77] width 78 height 21
select select "AU"
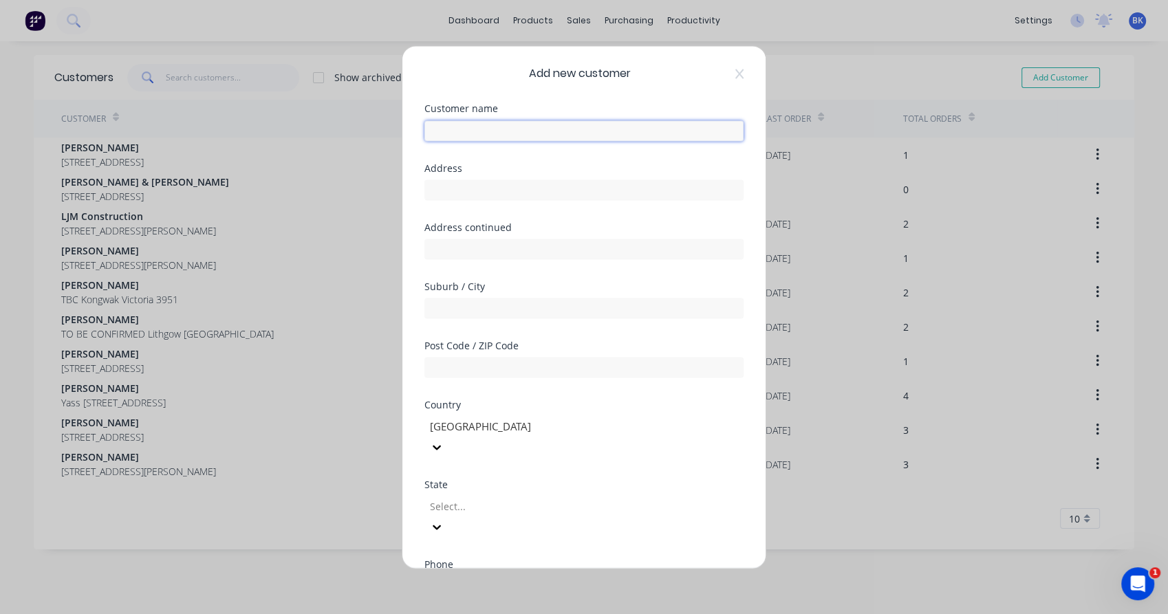
click at [445, 131] on input "text" at bounding box center [584, 130] width 319 height 21
paste input "[PERSON_NAME][EMAIL_ADDRESS][PERSON_NAME][DOMAIN_NAME]"
click at [464, 129] on input "[PERSON_NAME][EMAIL_ADDRESS][PERSON_NAME][DOMAIN_NAME]" at bounding box center [584, 130] width 319 height 21
drag, startPoint x: 504, startPoint y: 129, endPoint x: 616, endPoint y: 133, distance: 111.5
click at [616, 133] on input "Jamie [EMAIL_ADDRESS][DOMAIN_NAME]" at bounding box center [584, 130] width 319 height 21
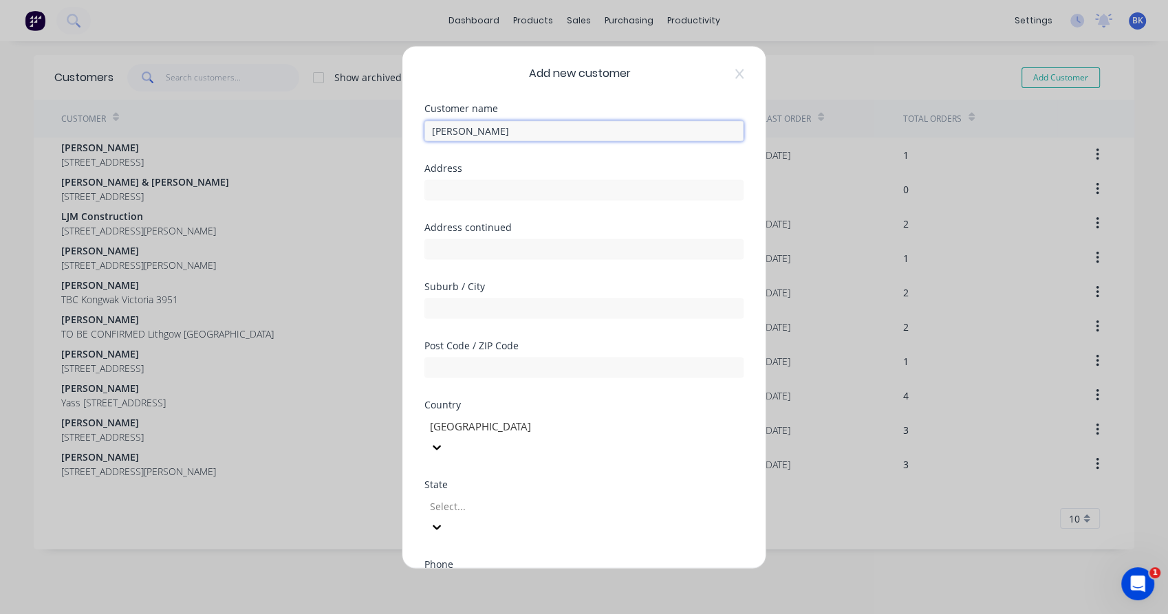
type input "[PERSON_NAME]"
click at [473, 497] on div at bounding box center [528, 505] width 198 height 17
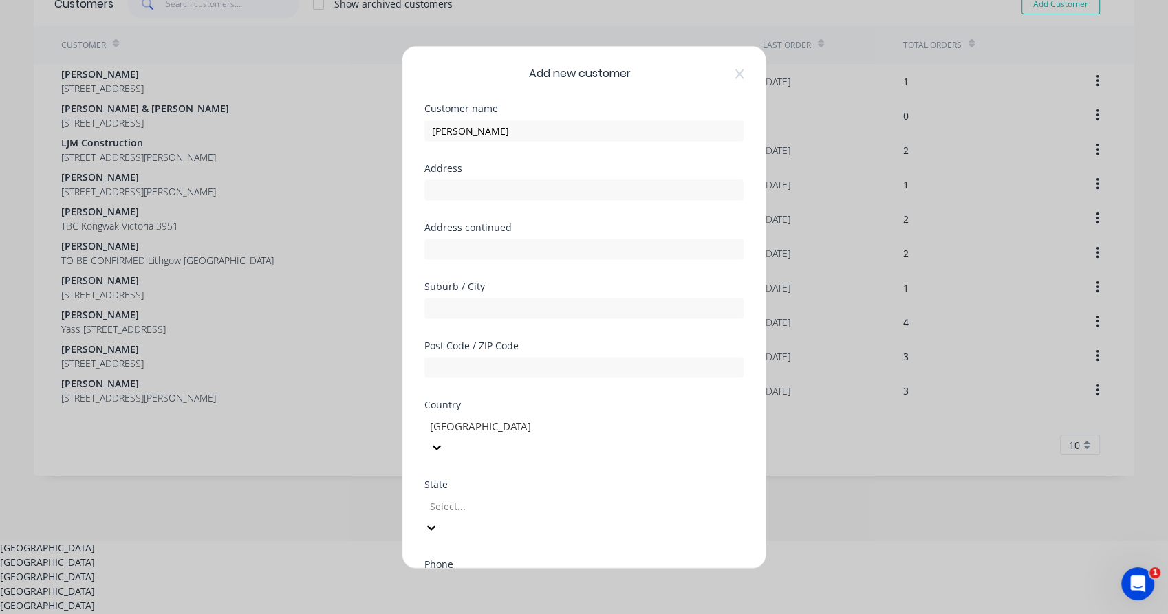
scroll to position [78, 0]
type input "v"
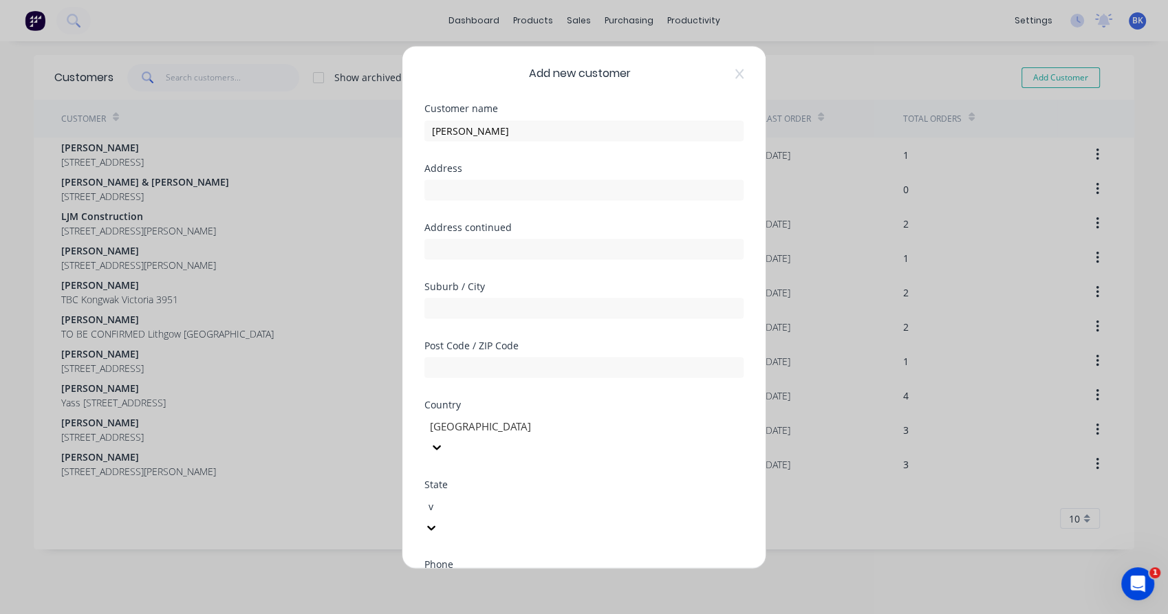
click at [471, 614] on div "Victoria" at bounding box center [584, 621] width 1168 height 14
click at [472, 576] on div "International [GEOGRAPHIC_DATA] [GEOGRAPHIC_DATA] [GEOGRAPHIC_DATA] [GEOGRAPHIC…" at bounding box center [584, 586] width 319 height 21
click at [473, 578] on input "tel" at bounding box center [599, 586] width 259 height 16
paste input "0421 943 998"
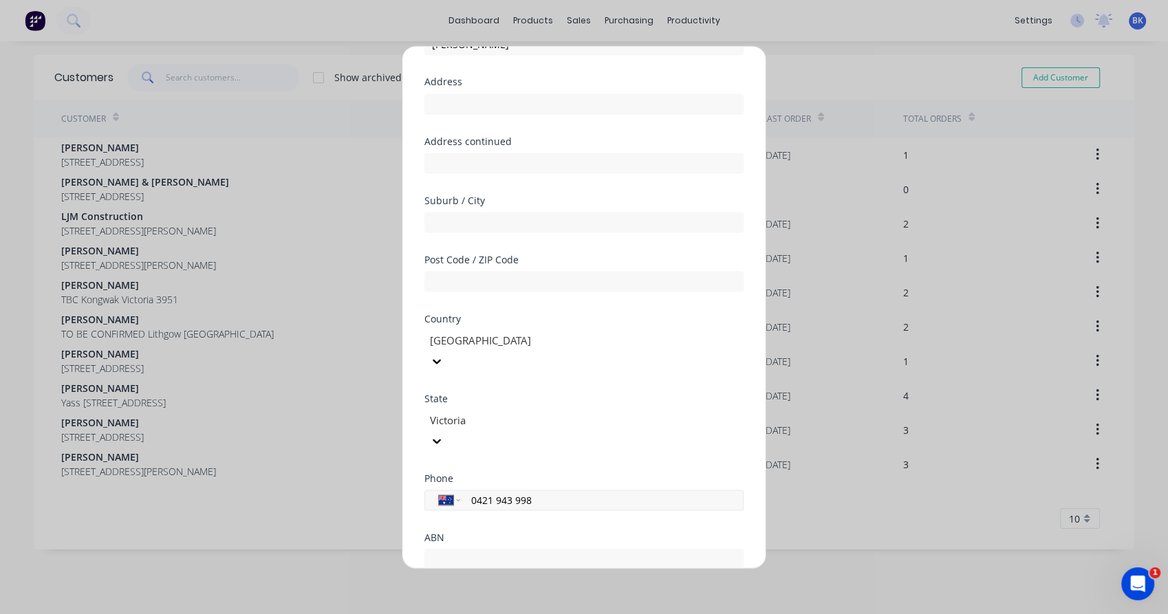
scroll to position [87, 0]
type input "0421 943 998"
click at [426, 587] on div at bounding box center [430, 601] width 28 height 28
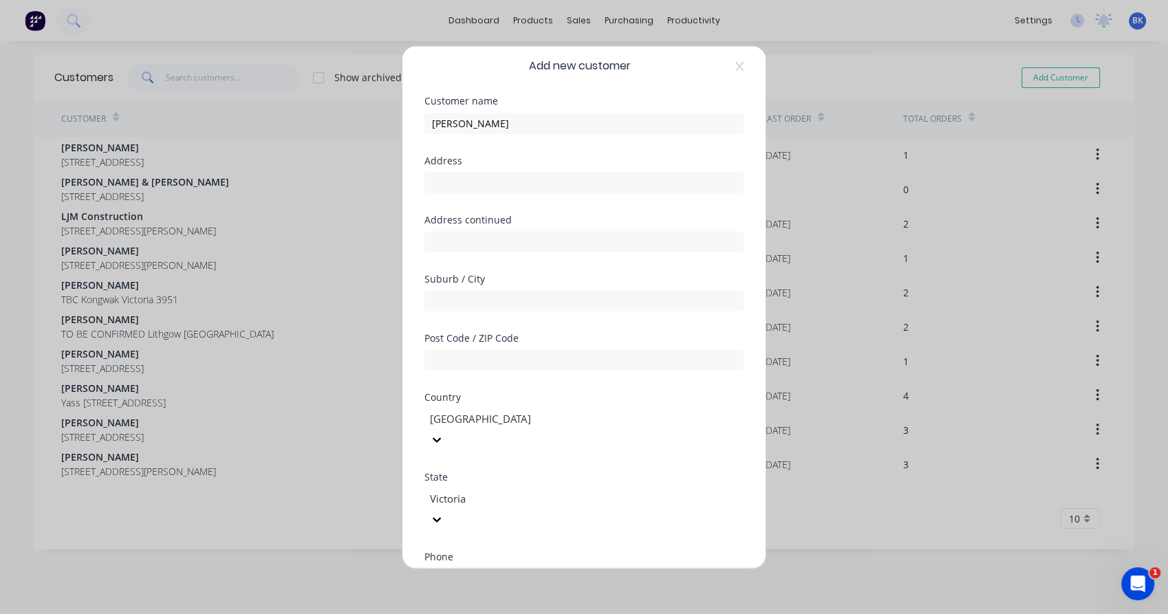
scroll to position [0, 0]
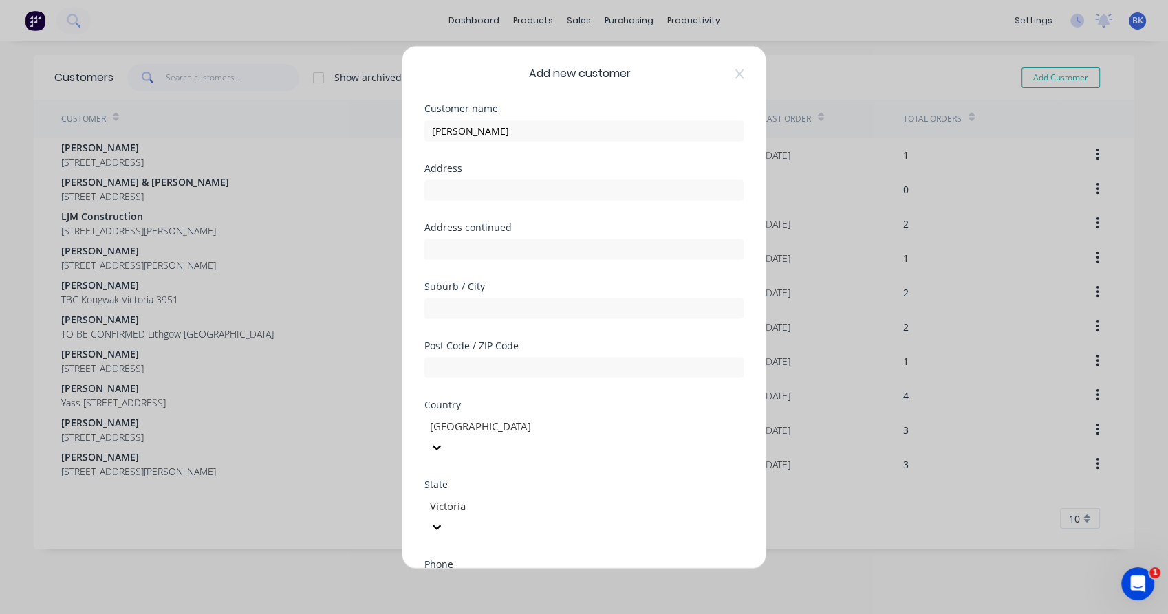
click at [491, 202] on div "Address" at bounding box center [584, 192] width 319 height 59
click at [506, 167] on div "Address" at bounding box center [584, 168] width 319 height 10
click at [481, 202] on div "Address" at bounding box center [584, 192] width 319 height 59
click at [462, 195] on input "text" at bounding box center [584, 190] width 319 height 21
type input "-"
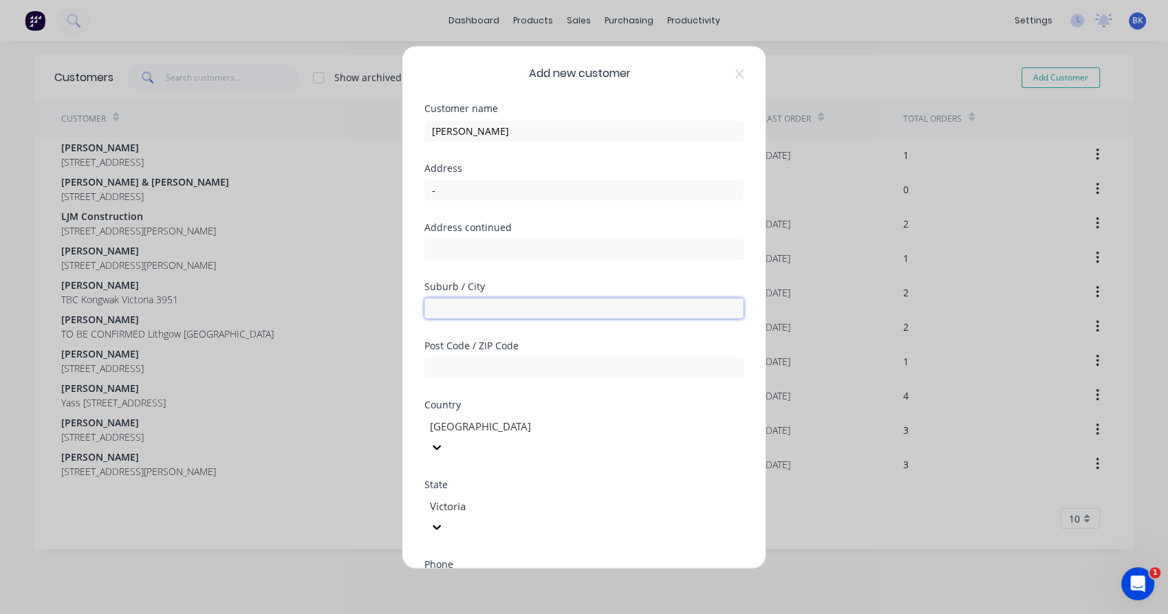
click at [449, 303] on input "text" at bounding box center [584, 308] width 319 height 21
type input "-"
click at [441, 362] on input "text" at bounding box center [584, 367] width 319 height 21
type input "-"
click at [416, 332] on div "Add new customer Customer name [PERSON_NAME] Address - Address continued Suburb…" at bounding box center [583, 307] width 363 height 522
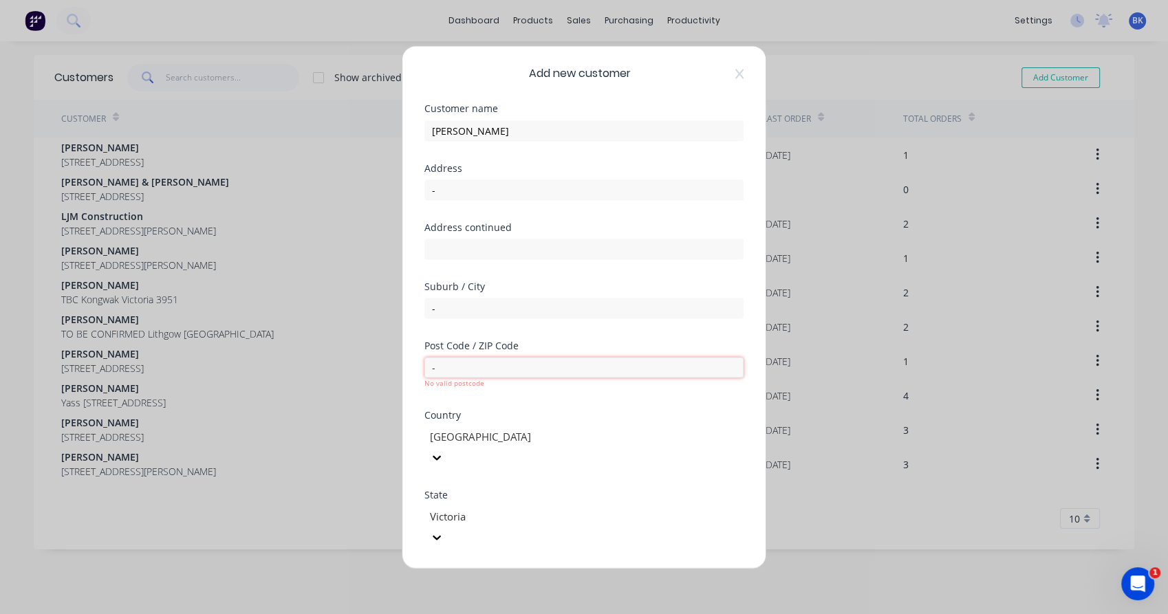
click at [450, 370] on input "-" at bounding box center [584, 367] width 319 height 21
click at [413, 400] on div "Add new customer Customer name [PERSON_NAME] Address - Address continued Suburb…" at bounding box center [583, 307] width 363 height 522
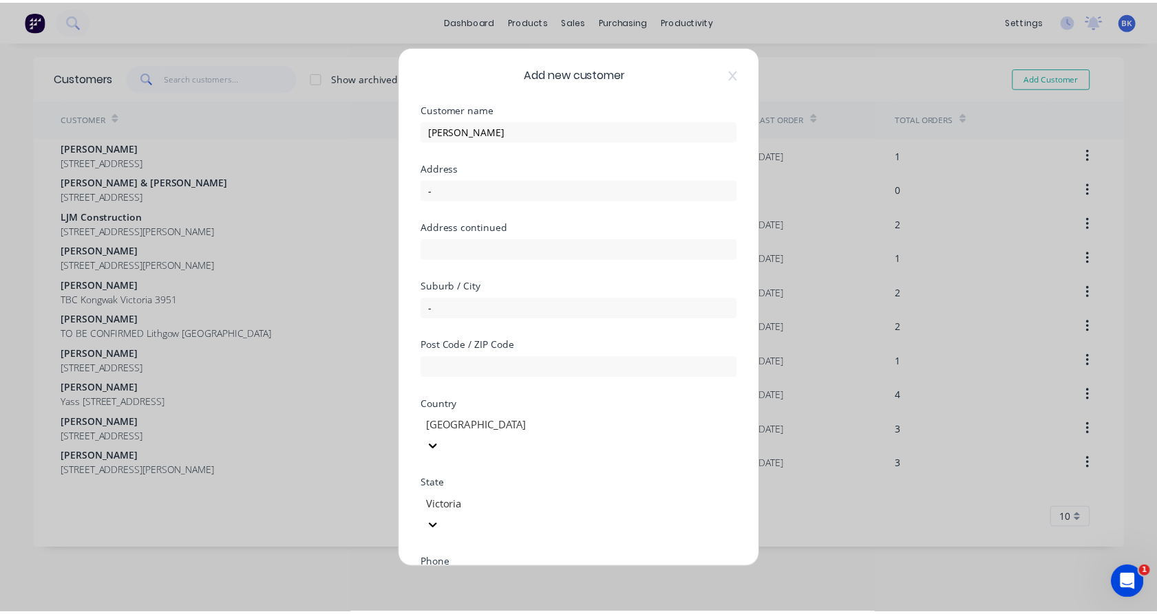
scroll to position [149, 0]
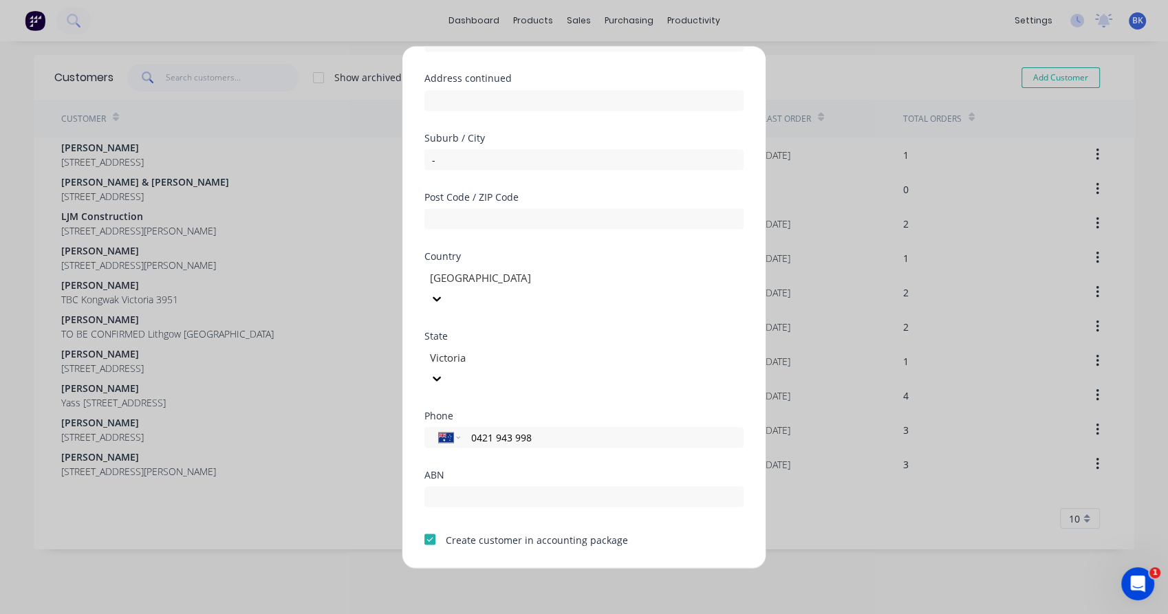
click at [547, 569] on button "Save" at bounding box center [541, 580] width 76 height 22
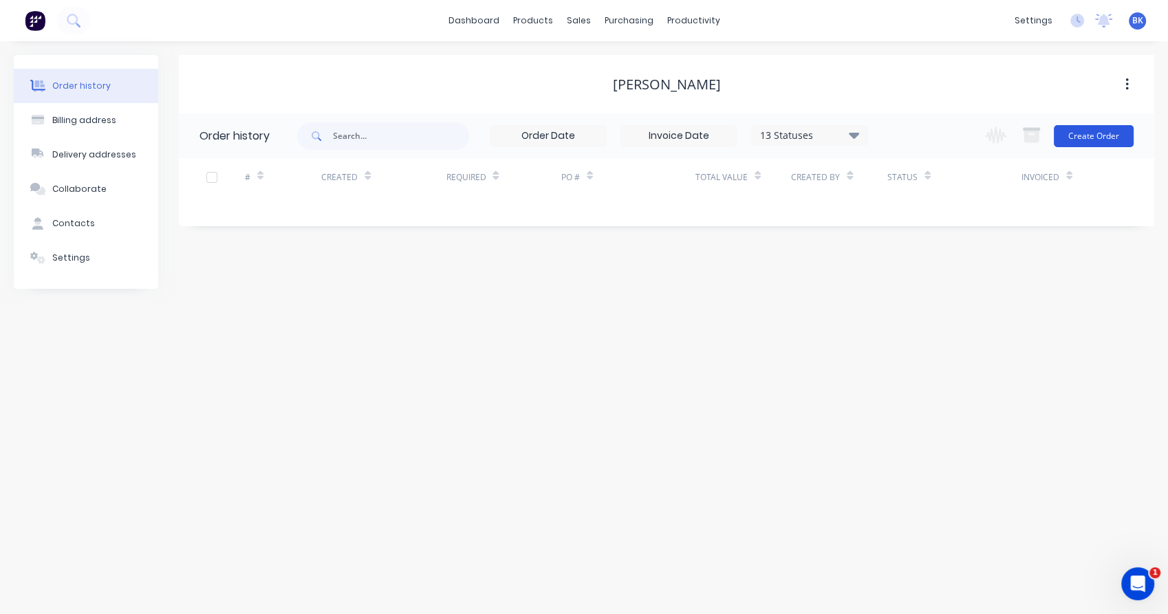
click at [1098, 138] on button "Create Order" at bounding box center [1094, 136] width 80 height 22
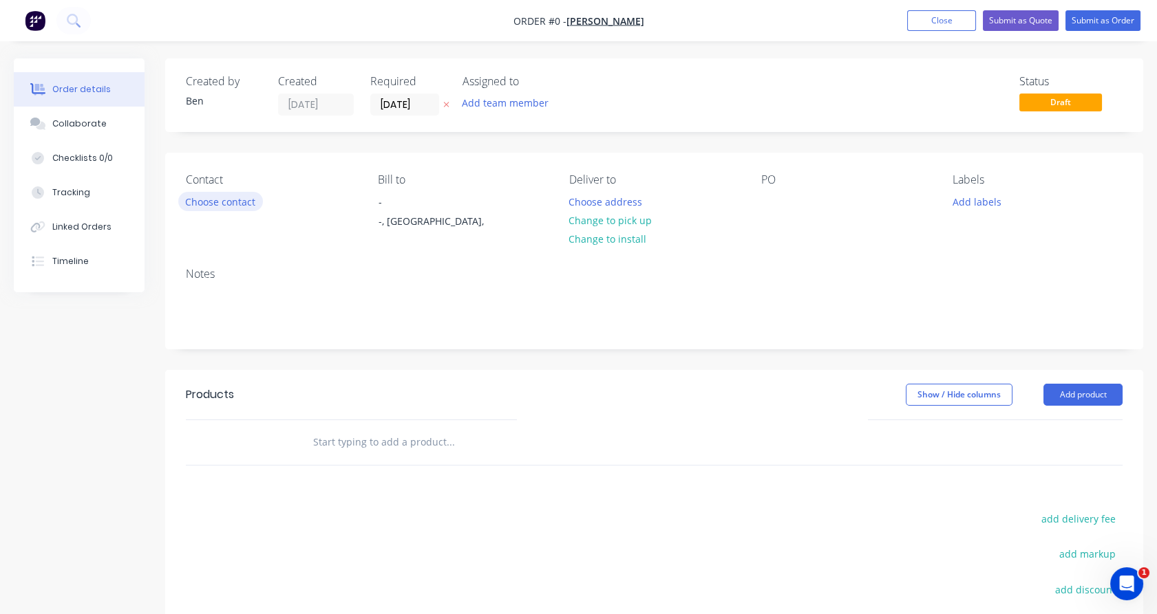
click at [252, 197] on button "Choose contact" at bounding box center [220, 201] width 85 height 19
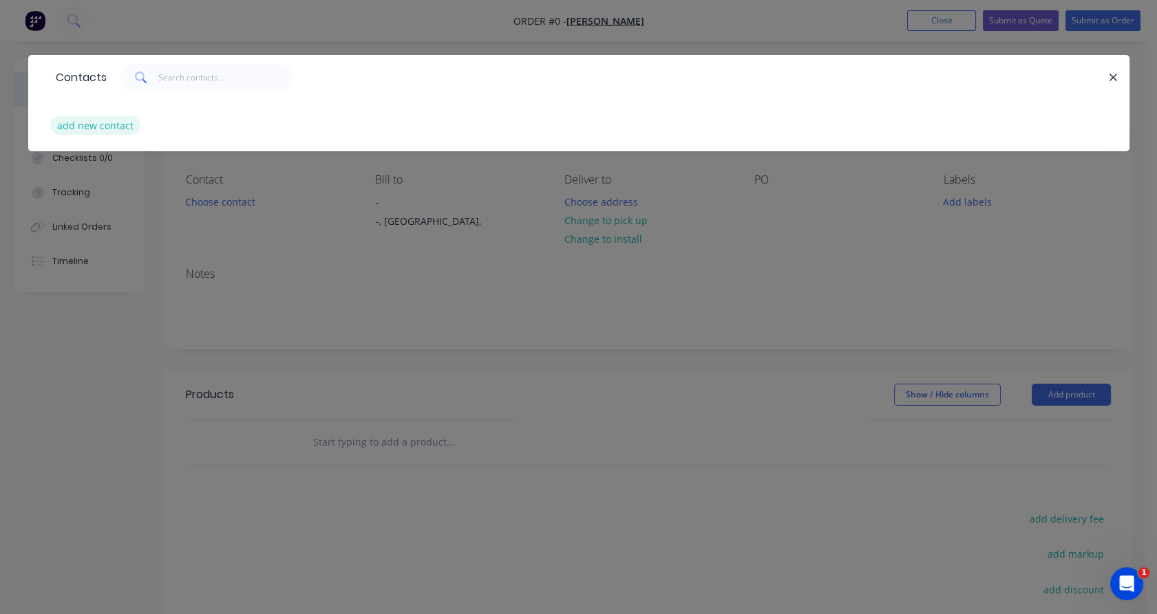
click at [120, 122] on button "add new contact" at bounding box center [95, 125] width 91 height 19
select select "AU"
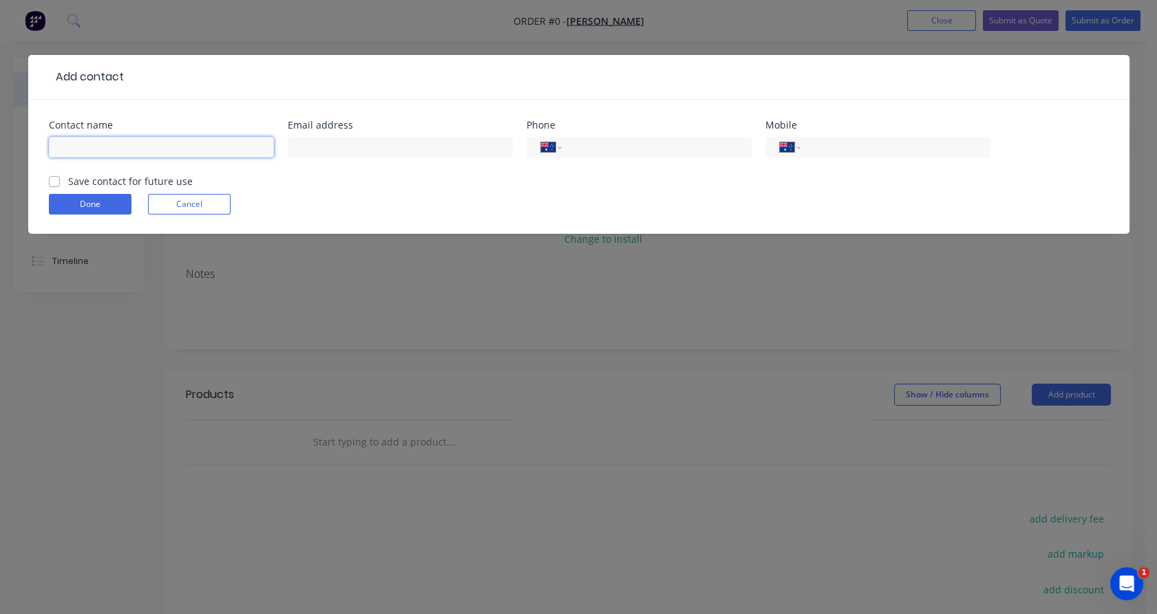
click at [119, 146] on input "text" at bounding box center [161, 147] width 225 height 21
click at [419, 142] on input "text" at bounding box center [400, 147] width 225 height 21
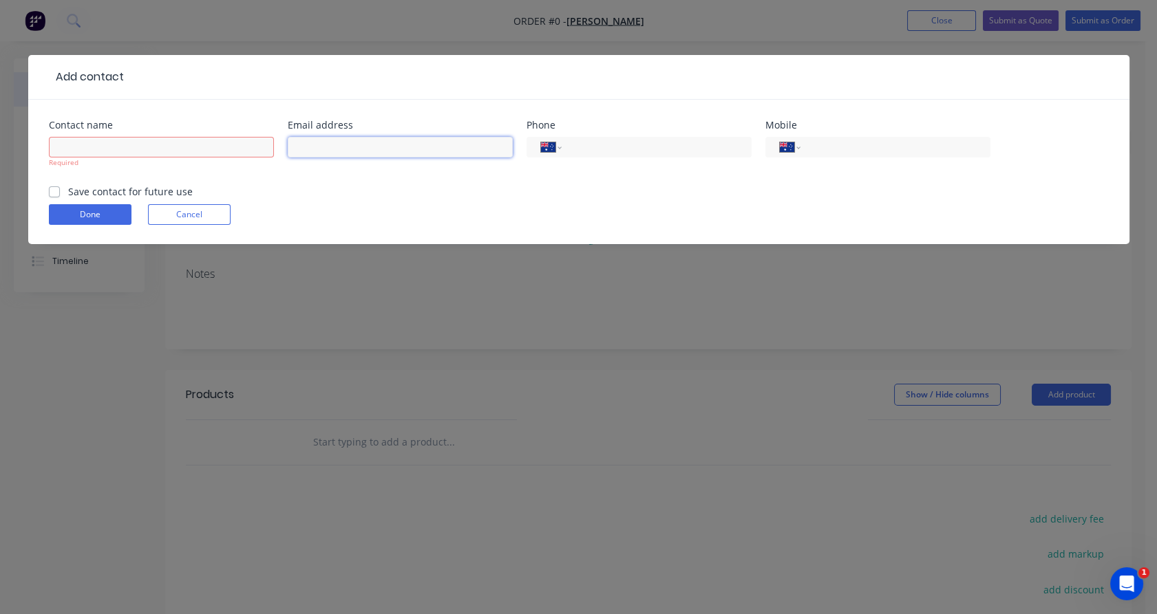
paste input "0421 943 998"
type input "0421 943 998"
click at [591, 147] on input "tel" at bounding box center [653, 148] width 165 height 16
paste input "0421 943 998"
type input "0421 943 998"
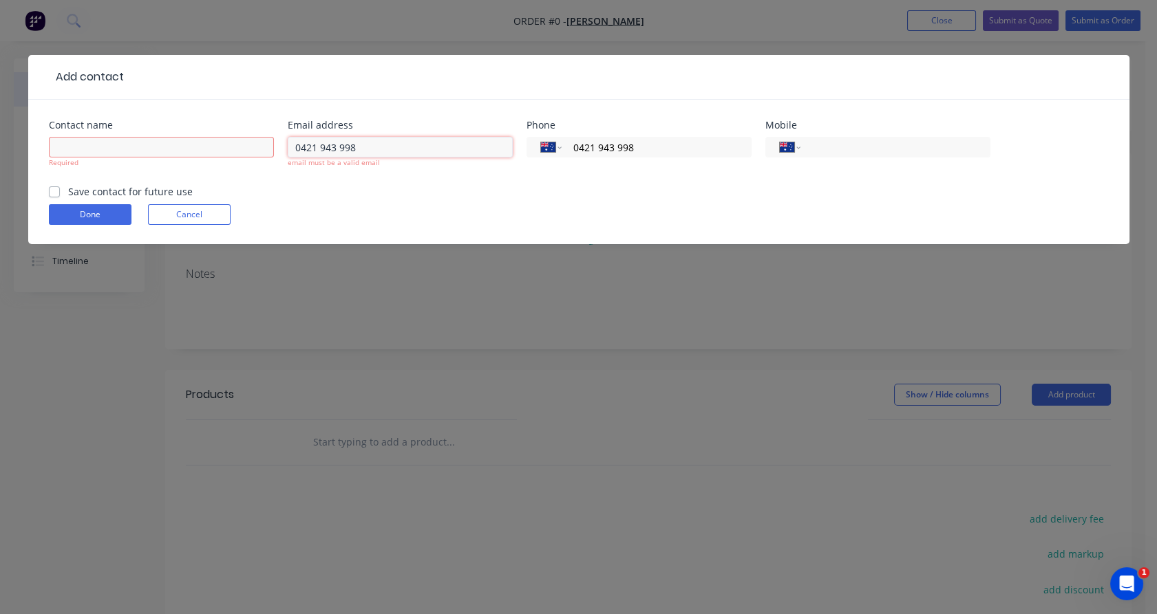
click at [316, 144] on input "0421 943 998" at bounding box center [400, 147] width 225 height 21
paste input "[PERSON_NAME][EMAIL_ADDRESS][PERSON_NAME][DOMAIN_NAME]"
click at [297, 149] on input "[PERSON_NAME][EMAIL_ADDRESS][PERSON_NAME][DOMAIN_NAME]" at bounding box center [400, 147] width 225 height 21
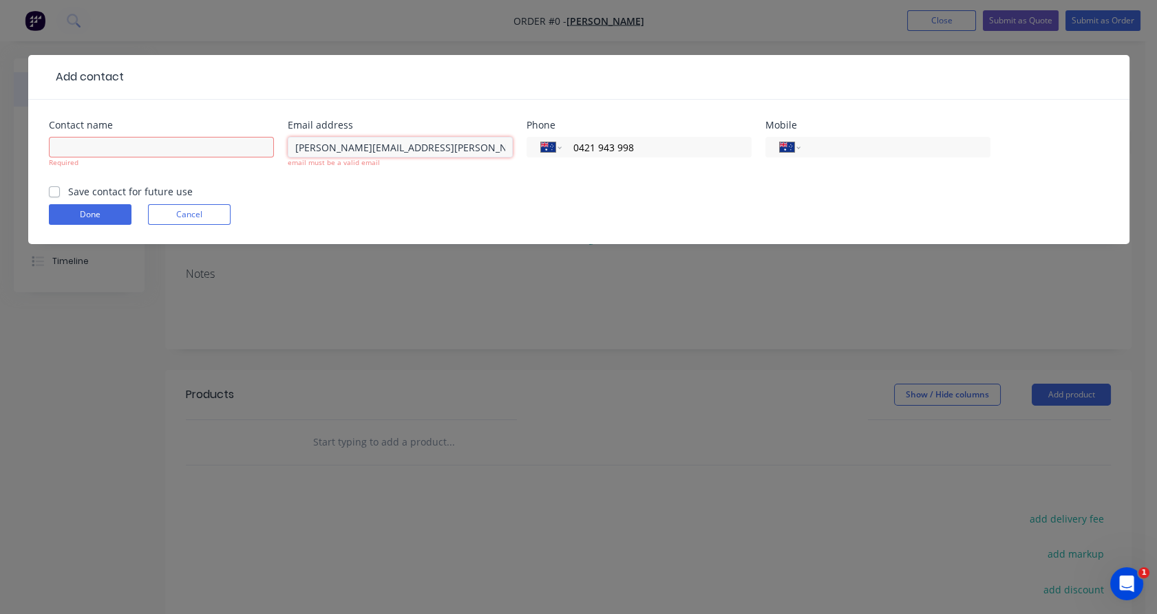
type input "[PERSON_NAME][EMAIL_ADDRESS][PERSON_NAME][DOMAIN_NAME]"
click at [220, 151] on input "text" at bounding box center [161, 147] width 225 height 21
type input "[PERSON_NAME]"
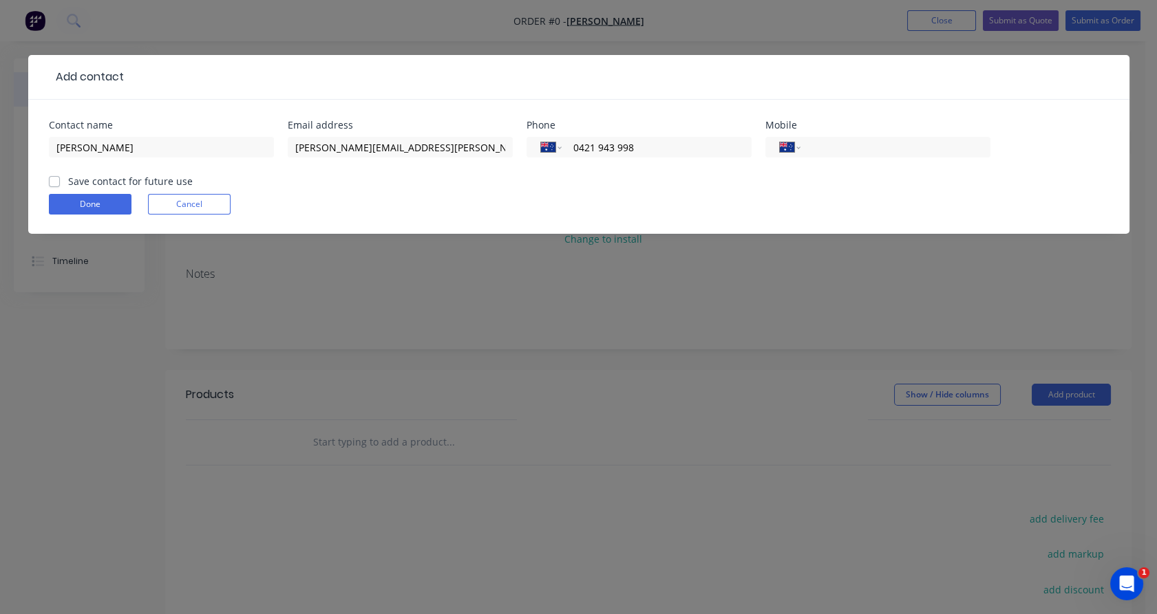
click at [148, 185] on label "Save contact for future use" at bounding box center [130, 181] width 125 height 14
click at [60, 185] on input "Save contact for future use" at bounding box center [54, 180] width 11 height 13
checkbox input "true"
click at [97, 208] on button "Done" at bounding box center [90, 204] width 83 height 21
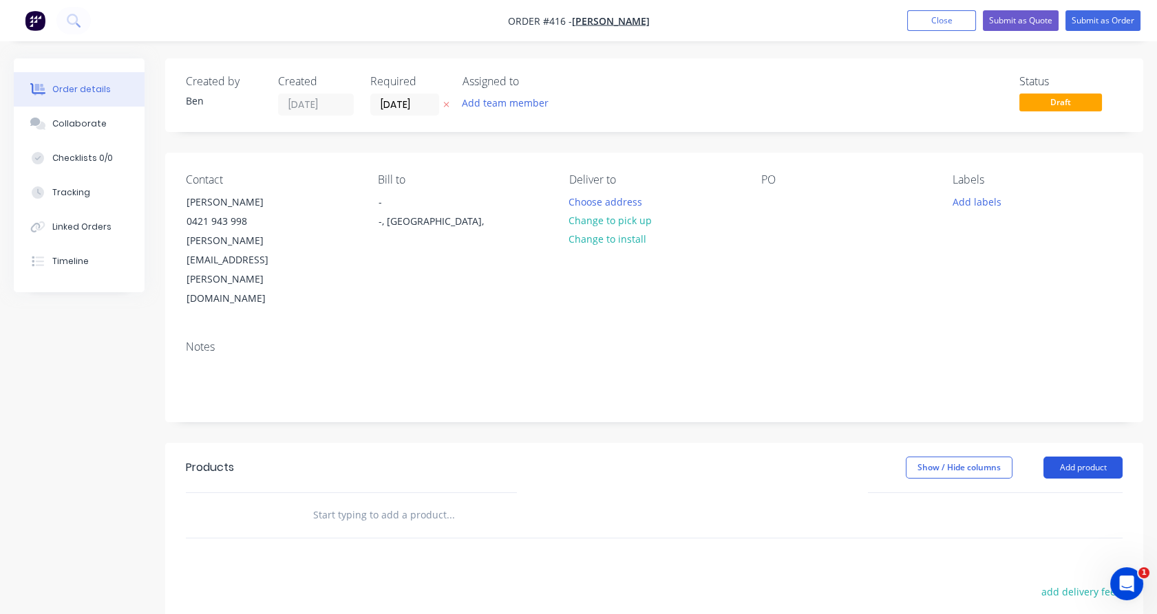
click at [1082, 457] on button "Add product" at bounding box center [1082, 468] width 79 height 22
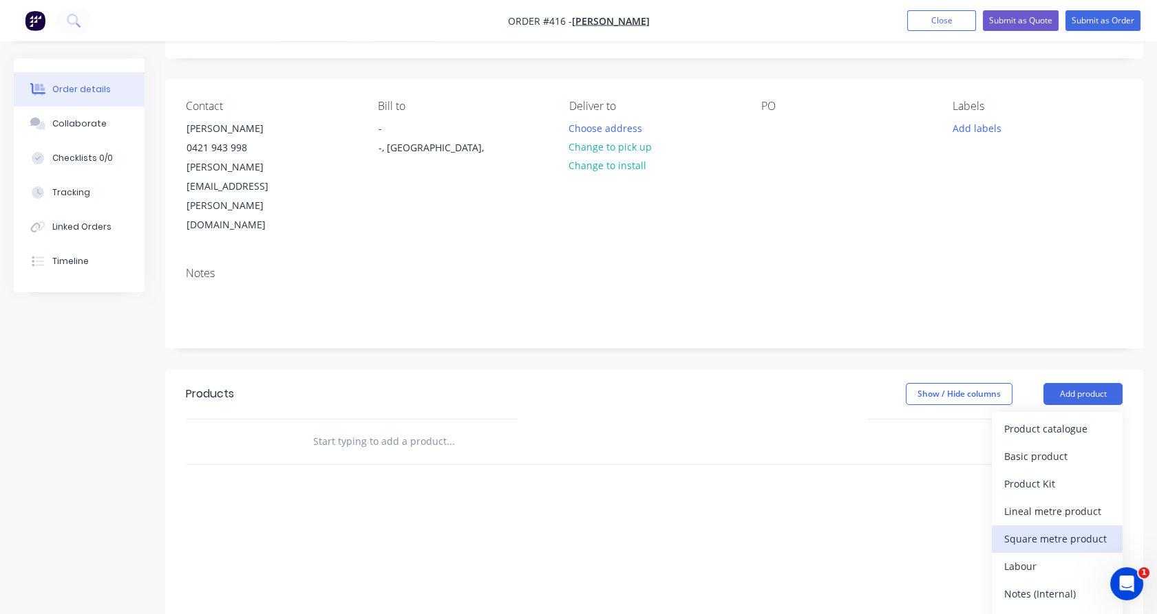
scroll to position [81, 0]
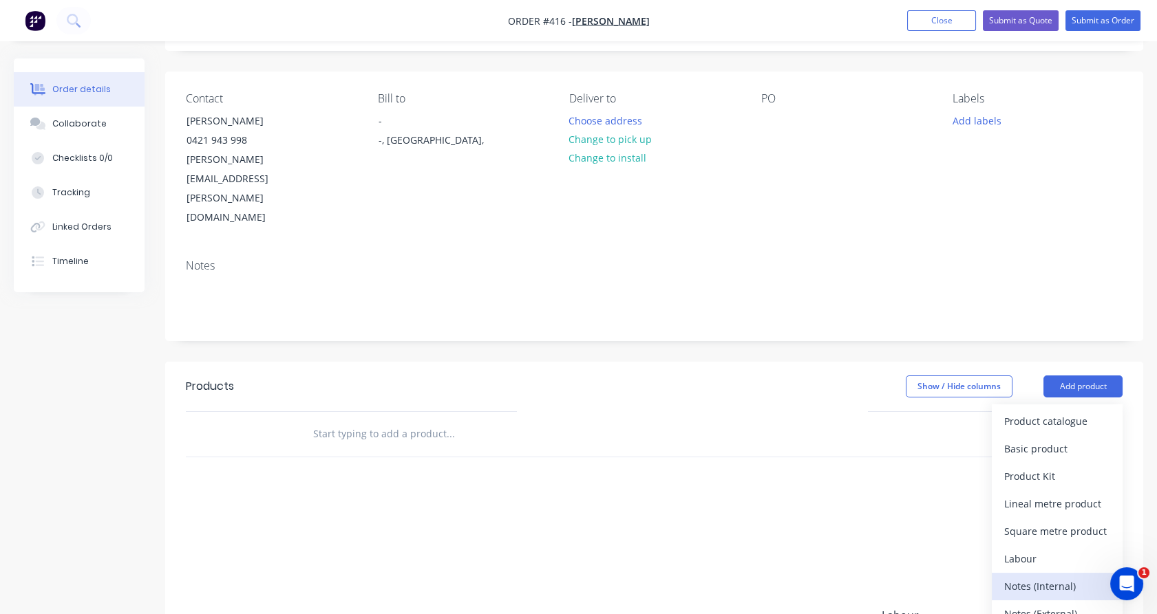
click at [1060, 577] on div "Notes (Internal)" at bounding box center [1057, 587] width 106 height 20
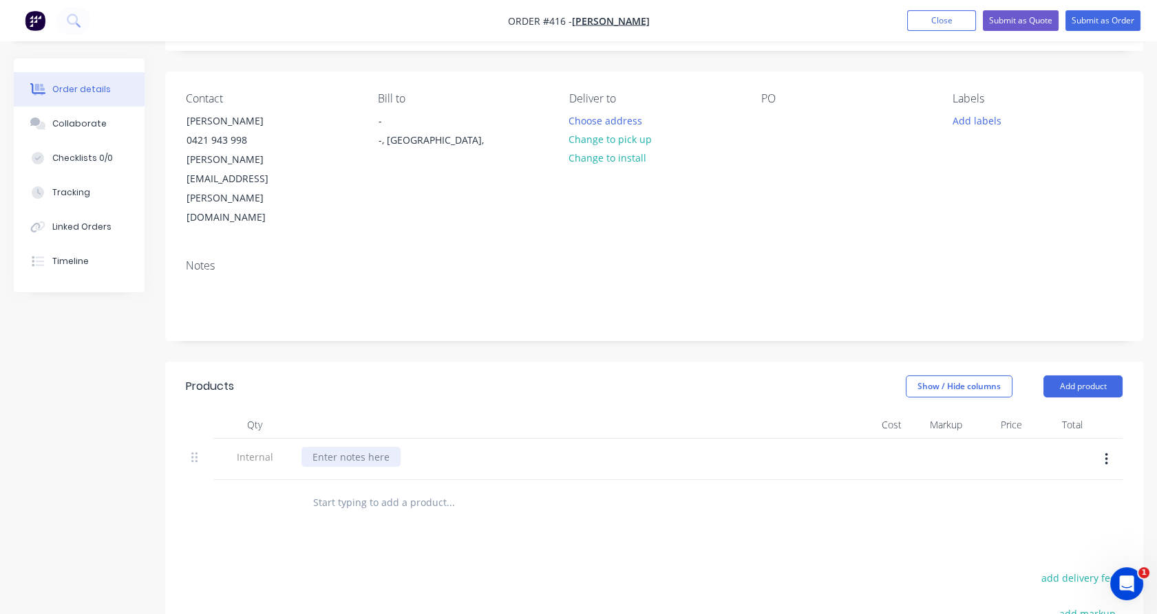
click at [363, 447] on div at bounding box center [350, 457] width 99 height 20
paste div
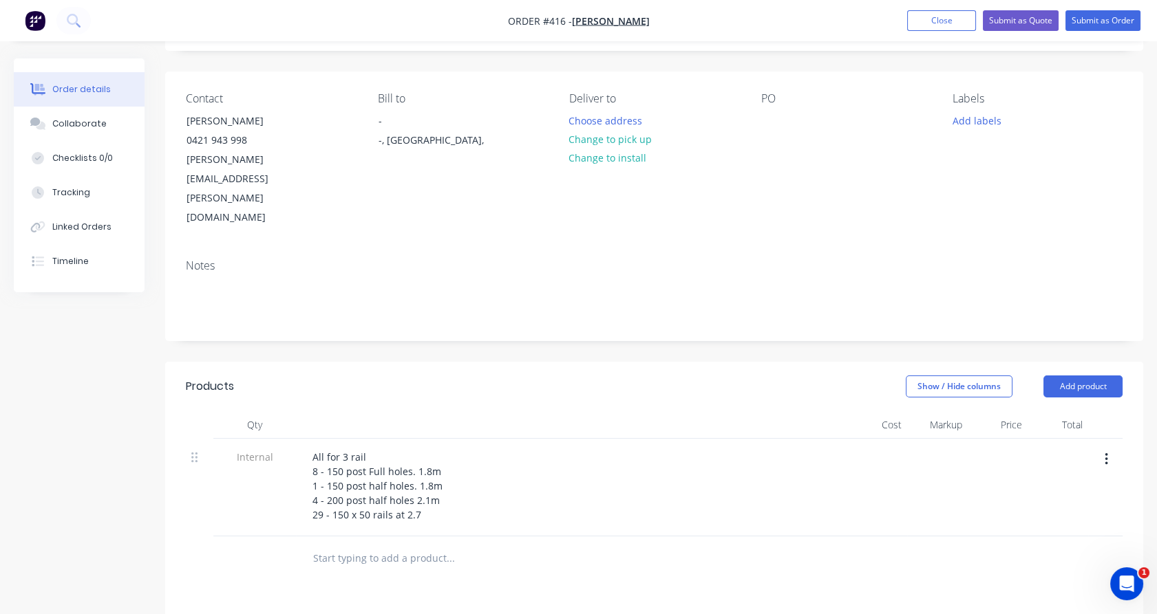
click at [251, 439] on div "Internal" at bounding box center [254, 488] width 83 height 98
click at [1082, 376] on button "Add product" at bounding box center [1082, 387] width 79 height 22
click at [405, 545] on input "text" at bounding box center [449, 559] width 275 height 28
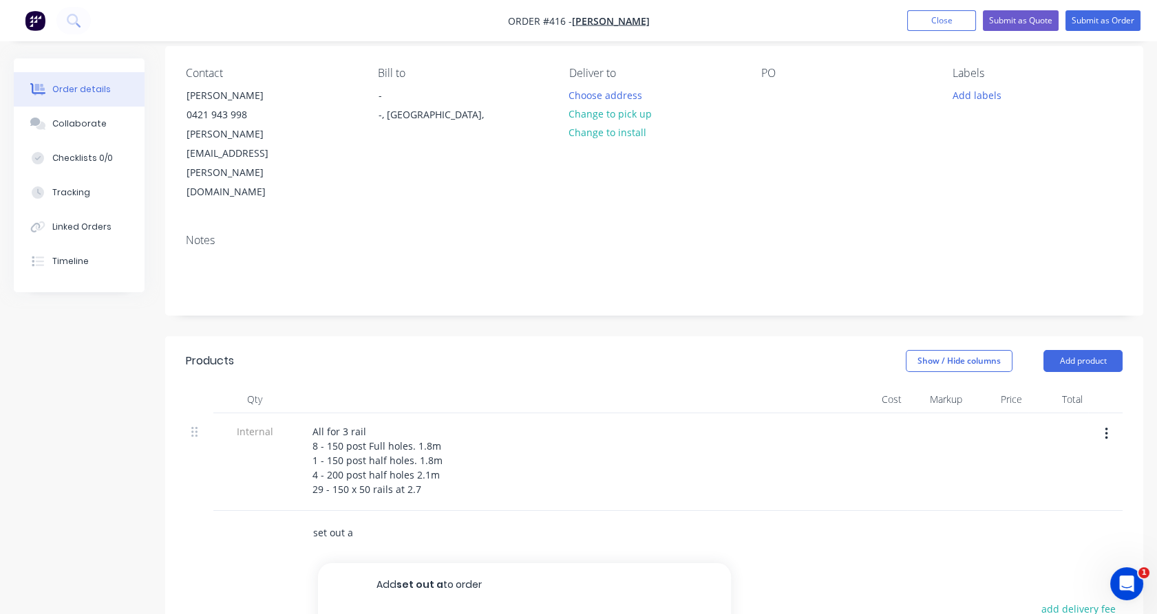
type input "set out a"
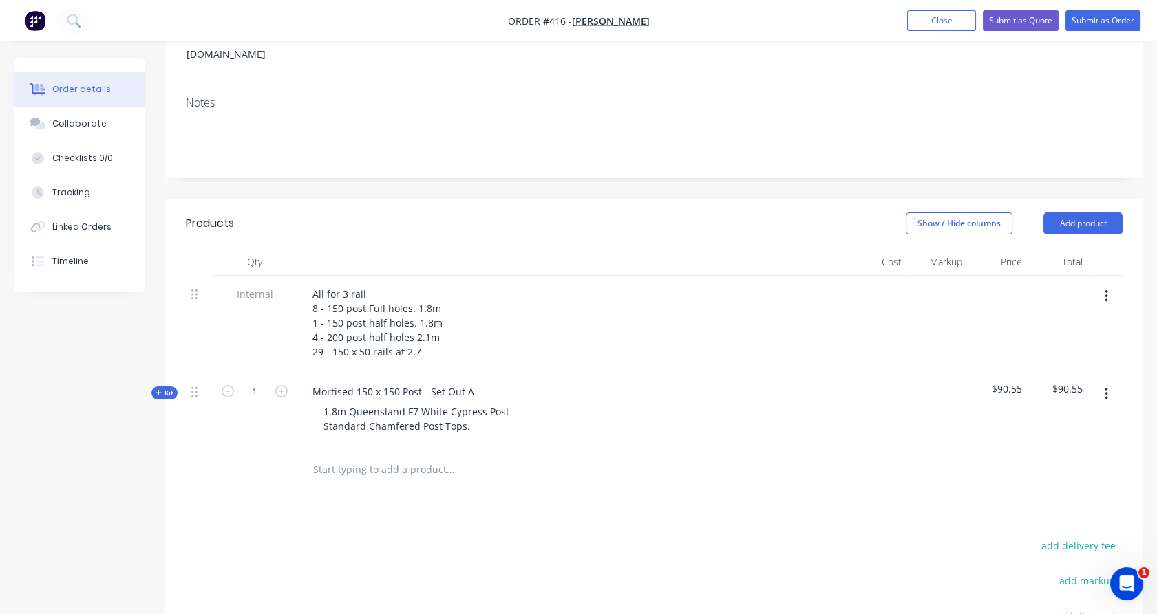
scroll to position [272, 0]
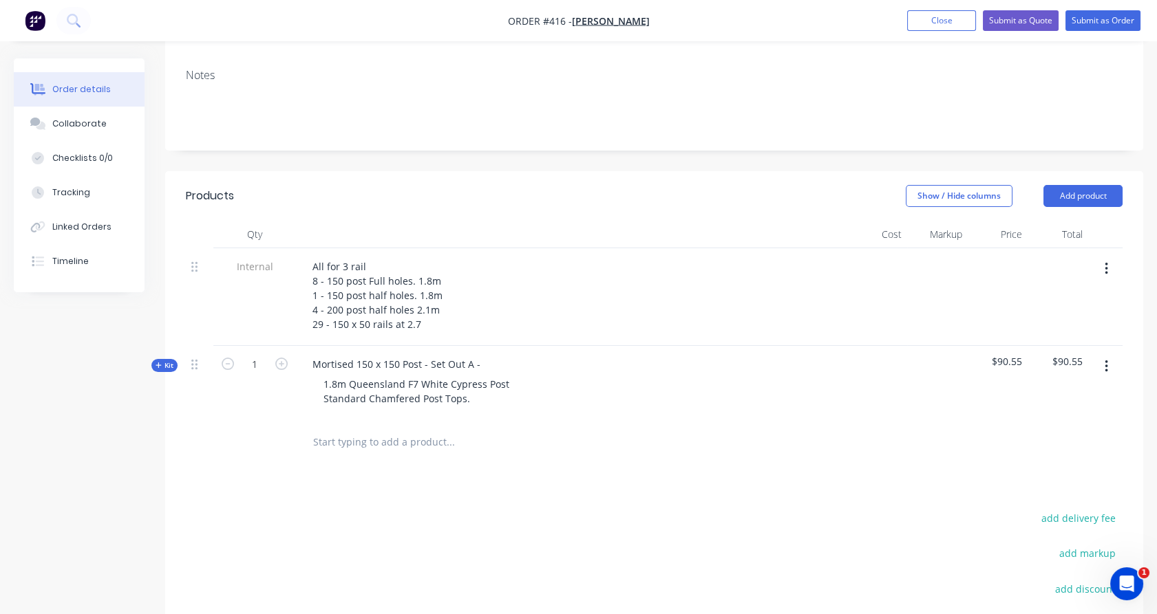
click at [165, 361] on span "Kit" at bounding box center [164, 366] width 18 height 10
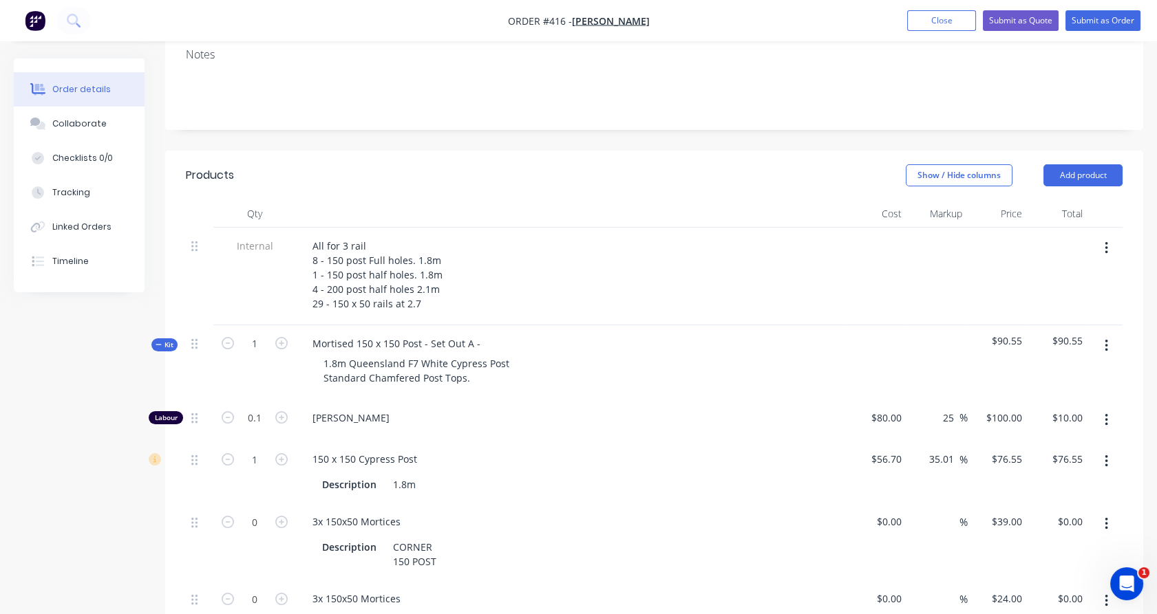
scroll to position [293, 0]
click at [484, 333] on div "Mortised 150 x 150 Post - Set Out A -" at bounding box center [396, 343] width 190 height 20
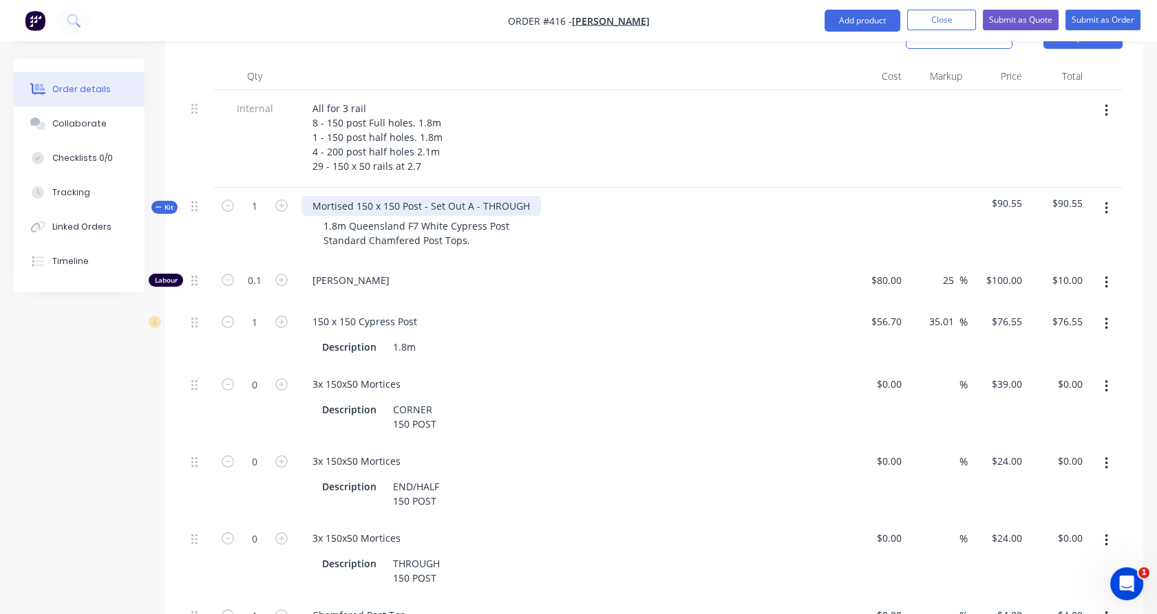
scroll to position [466, 0]
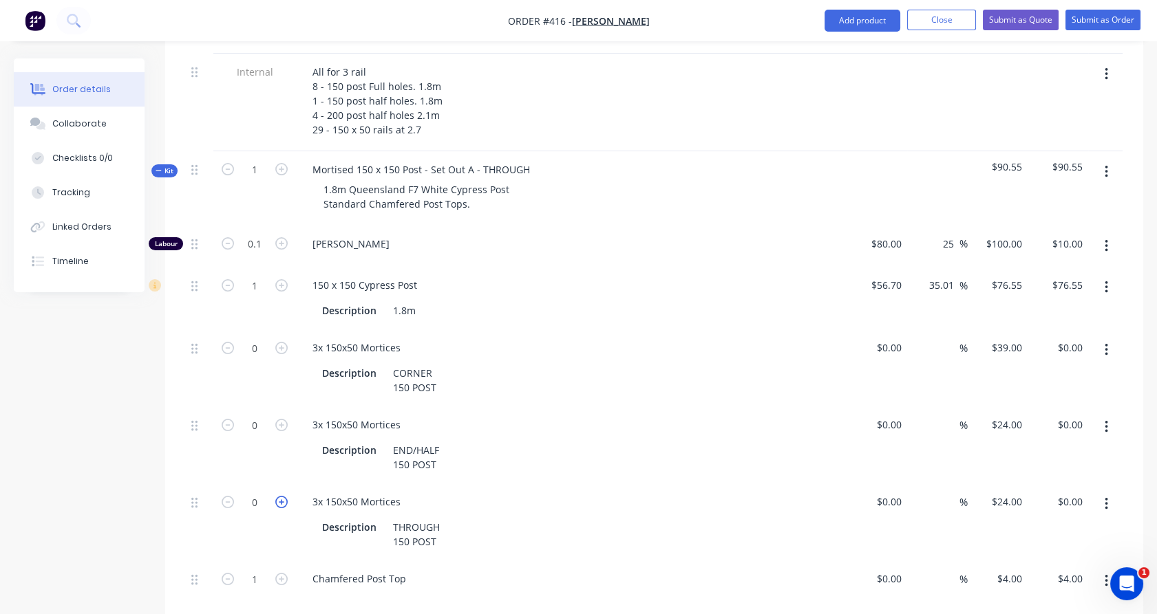
click at [280, 496] on icon "button" at bounding box center [281, 502] width 12 height 12
type input "1"
type input "$24.00"
click at [1106, 164] on icon "button" at bounding box center [1105, 171] width 3 height 15
click at [1053, 253] on div "Duplicate" at bounding box center [1057, 263] width 106 height 20
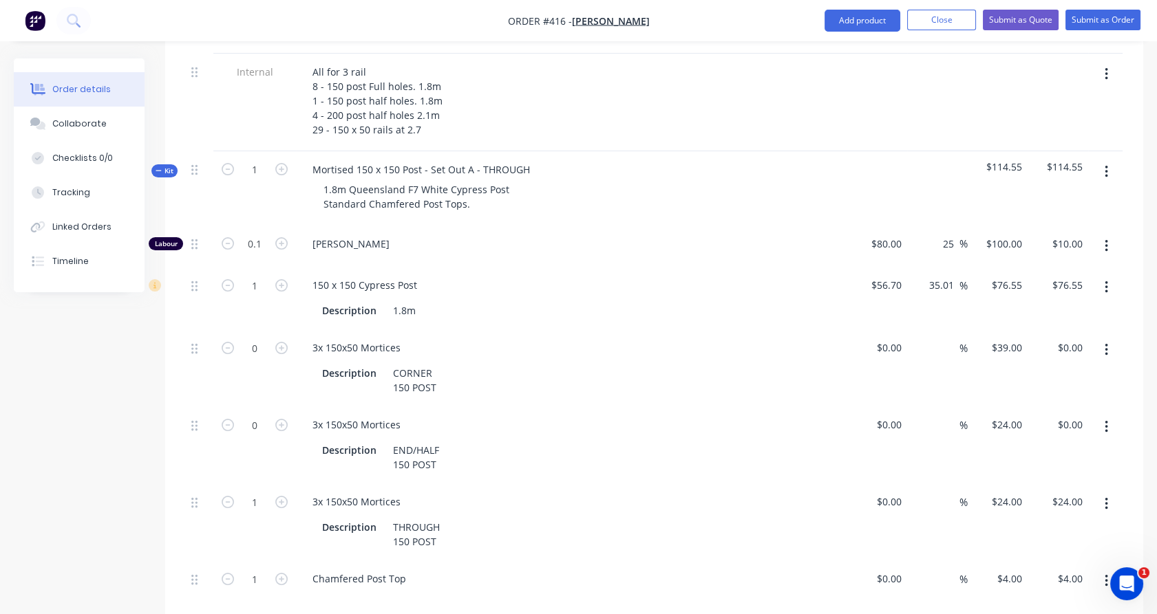
click at [170, 166] on span "Kit" at bounding box center [164, 171] width 18 height 10
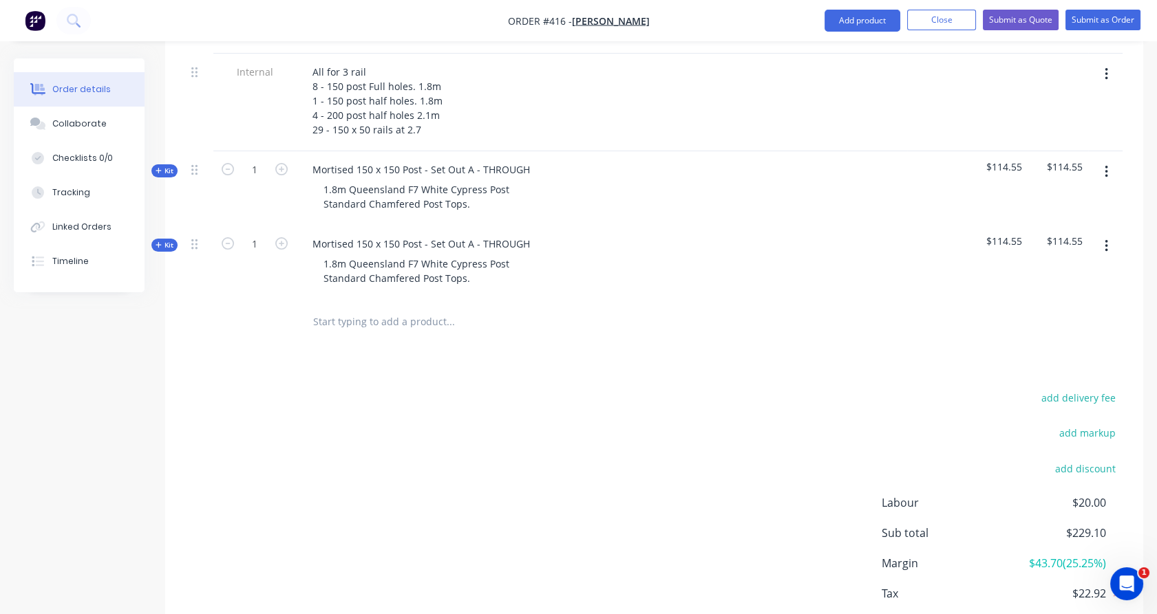
click at [164, 240] on span "Kit" at bounding box center [164, 245] width 18 height 10
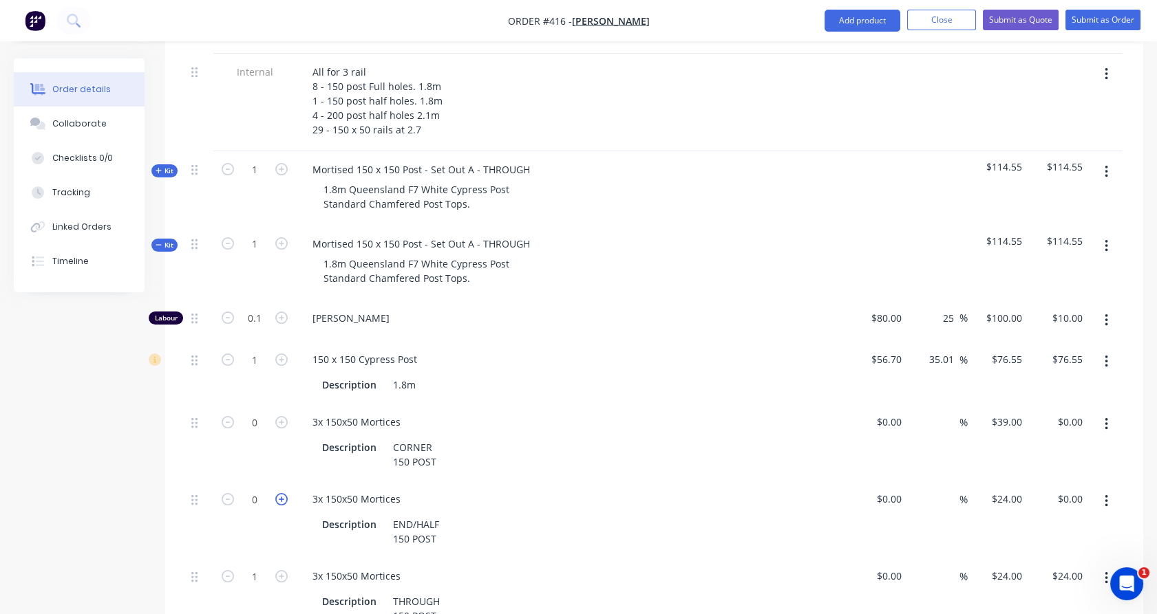
click at [281, 493] on icon "button" at bounding box center [281, 499] width 12 height 12
type input "1"
type input "$24.00"
click at [1111, 566] on button "button" at bounding box center [1106, 578] width 32 height 25
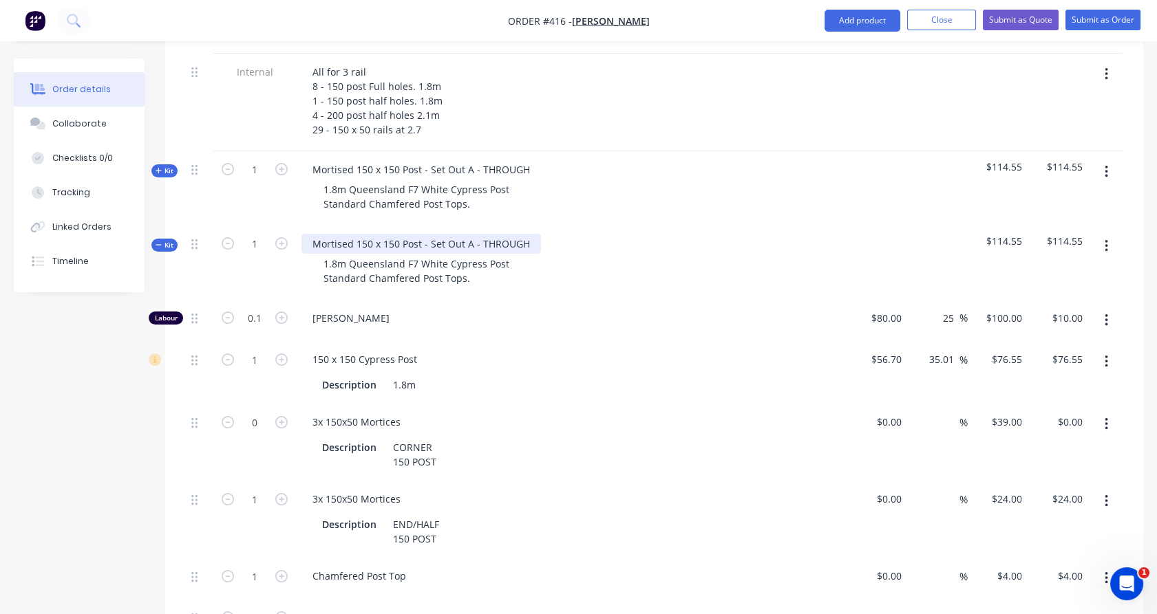
click at [511, 234] on div "Mortised 150 x 150 Post - Set Out A - THROUGH" at bounding box center [420, 244] width 239 height 20
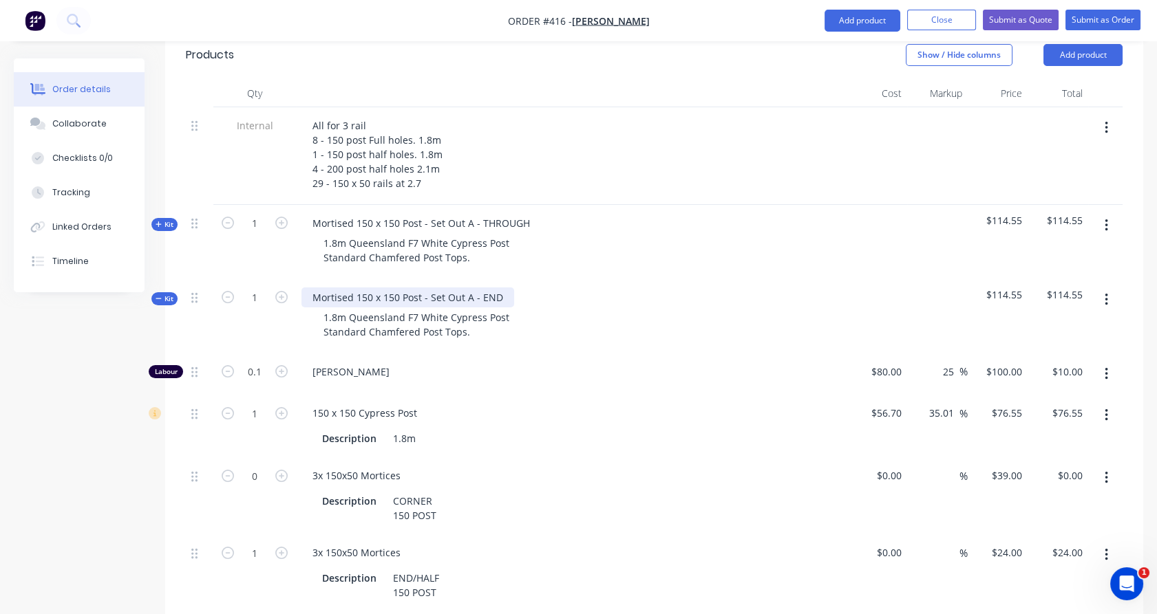
scroll to position [414, 0]
click at [1108, 464] on button "button" at bounding box center [1106, 476] width 32 height 25
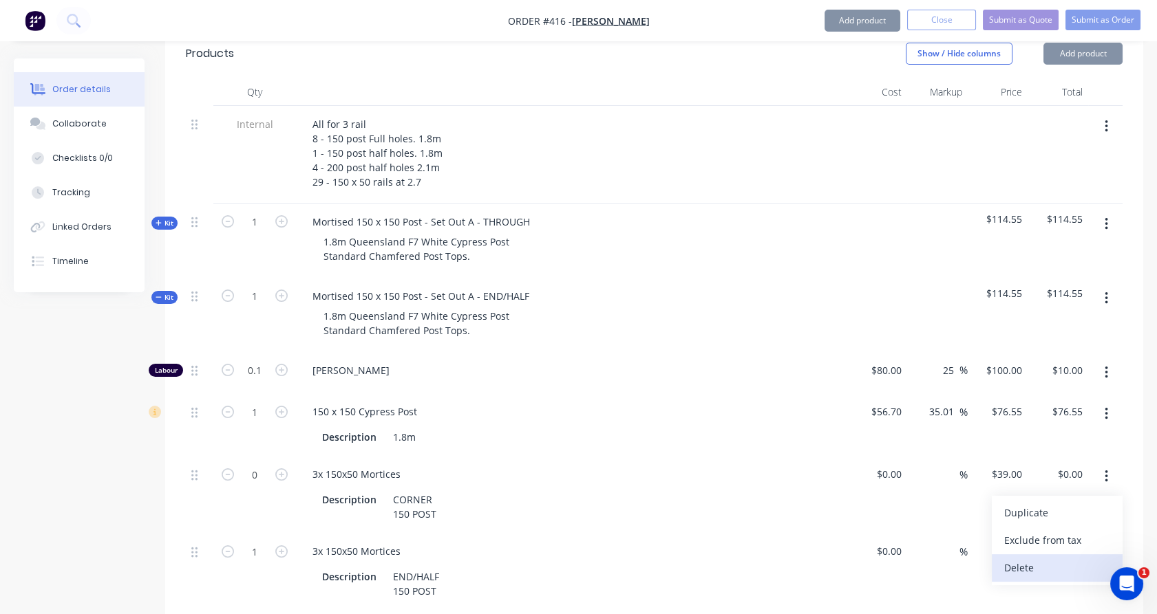
click at [1035, 558] on div "Delete" at bounding box center [1057, 568] width 106 height 20
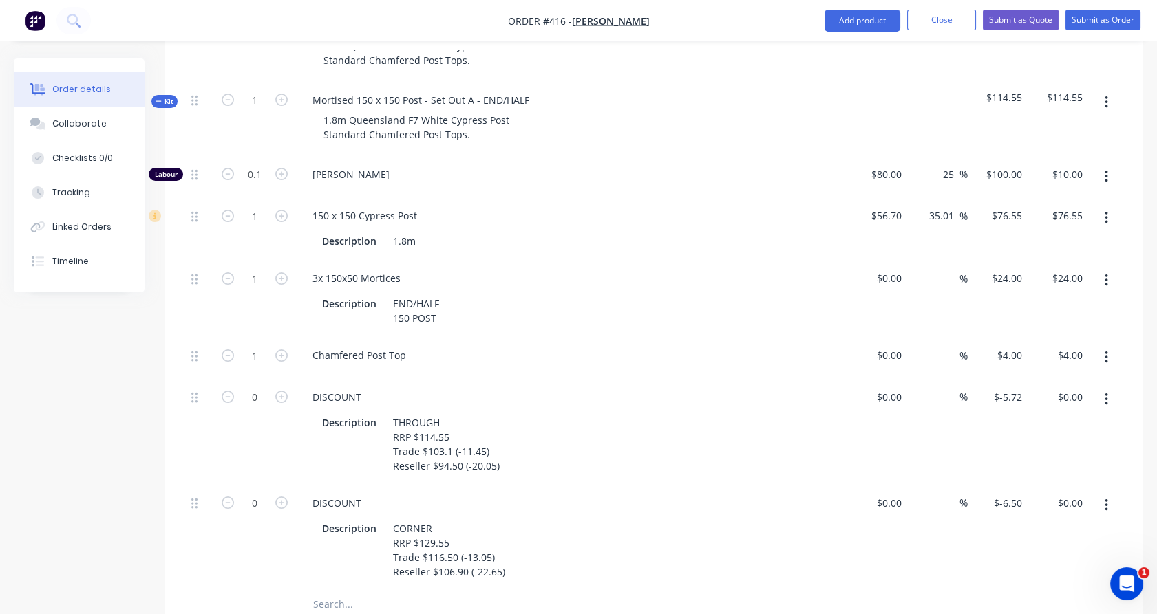
scroll to position [611, 0]
click at [1102, 387] on button "button" at bounding box center [1106, 399] width 32 height 25
click at [1064, 480] on div "Delete" at bounding box center [1057, 490] width 106 height 20
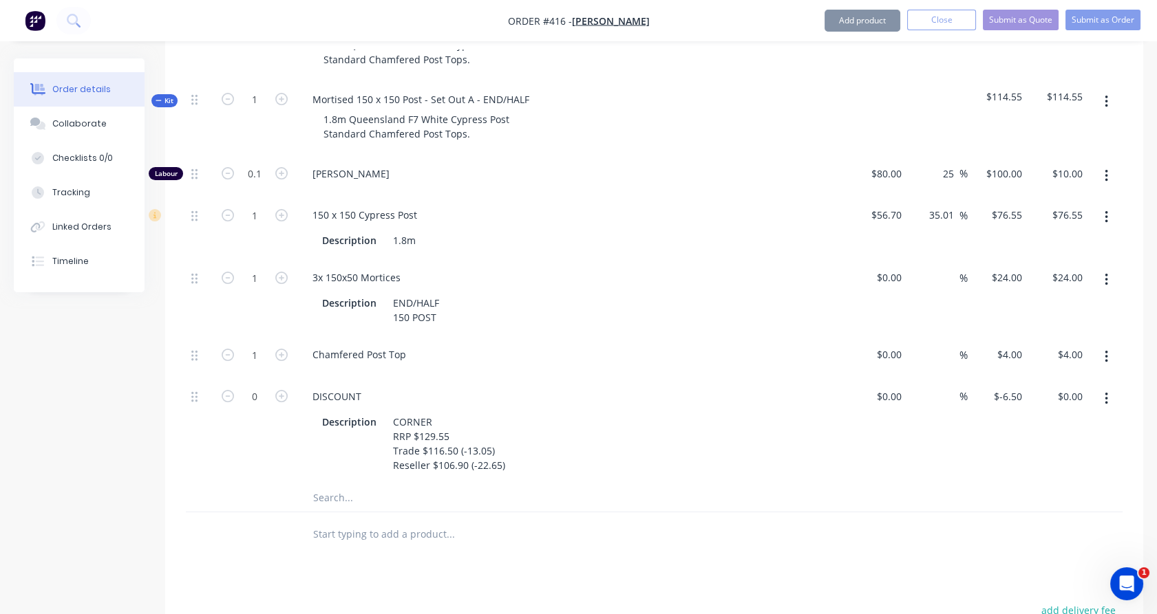
click at [1106, 393] on icon "button" at bounding box center [1105, 399] width 3 height 12
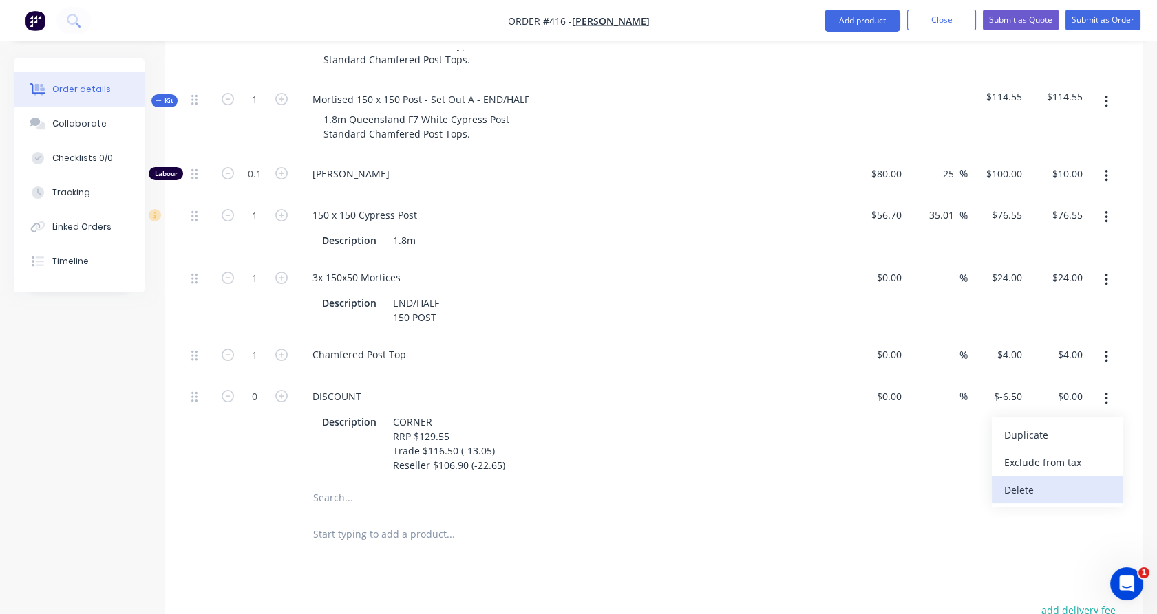
click at [1054, 480] on div "Delete" at bounding box center [1057, 490] width 106 height 20
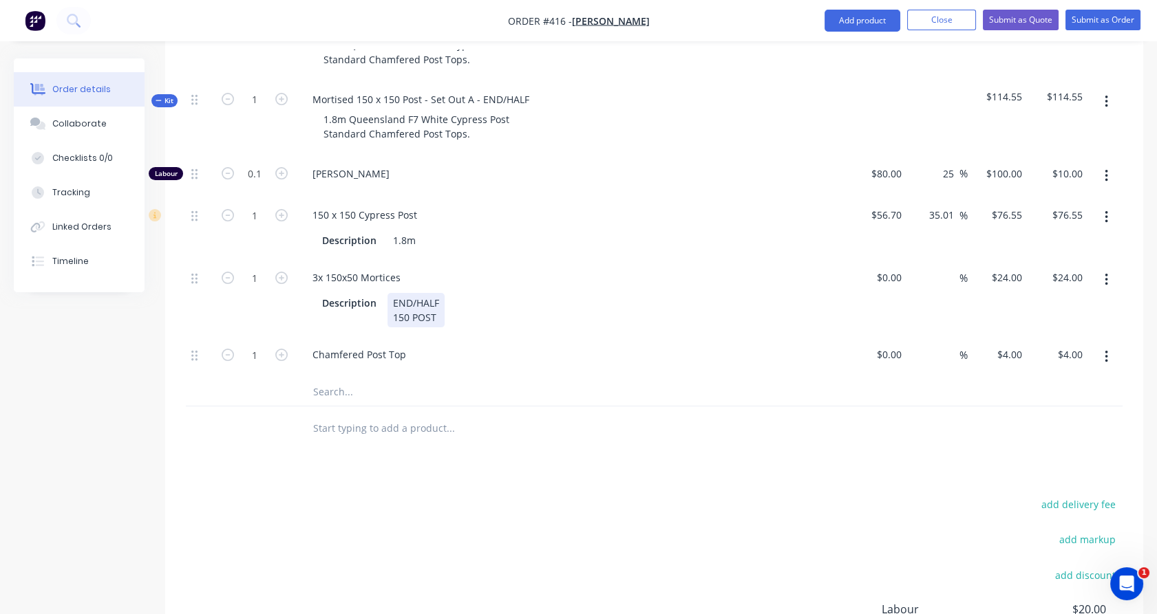
scroll to position [348, 0]
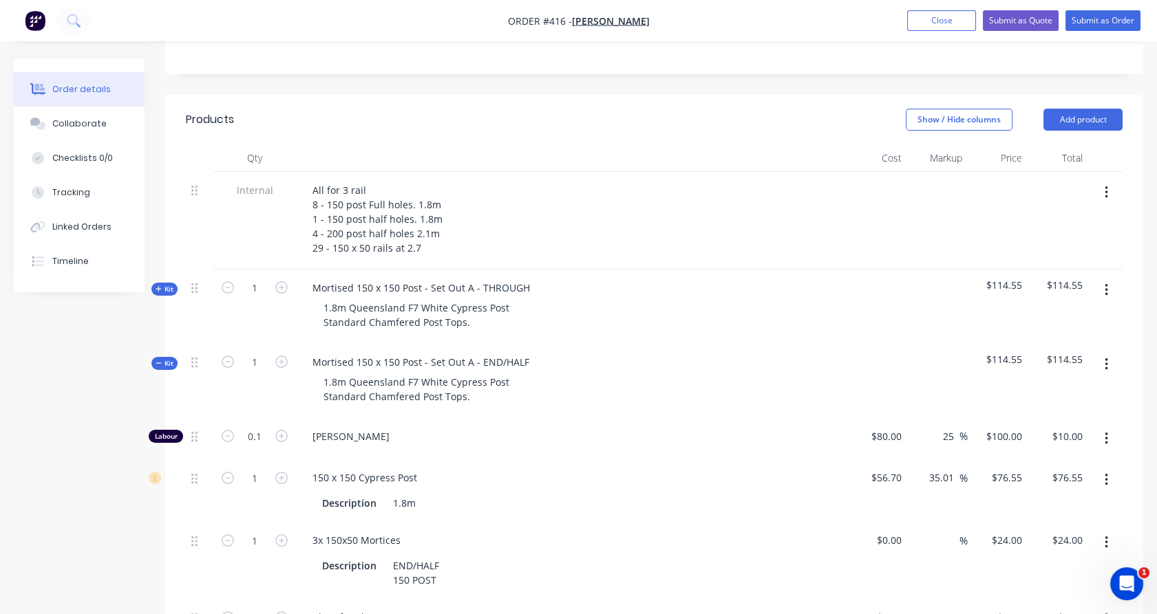
click at [165, 358] on span "Kit" at bounding box center [164, 363] width 18 height 10
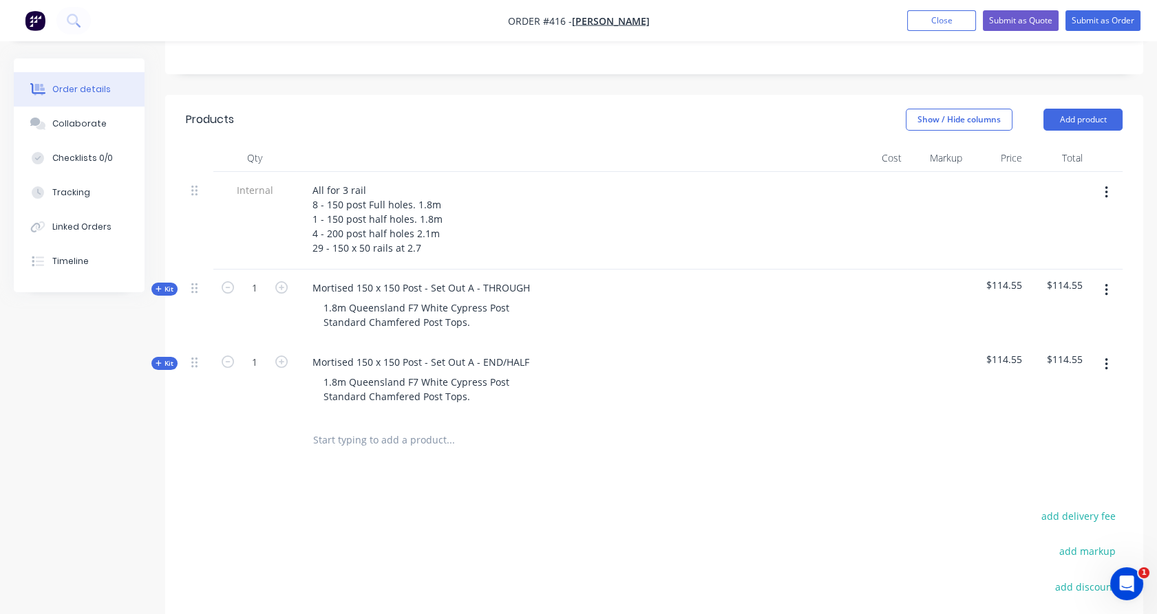
click at [170, 284] on span "Kit" at bounding box center [164, 289] width 18 height 10
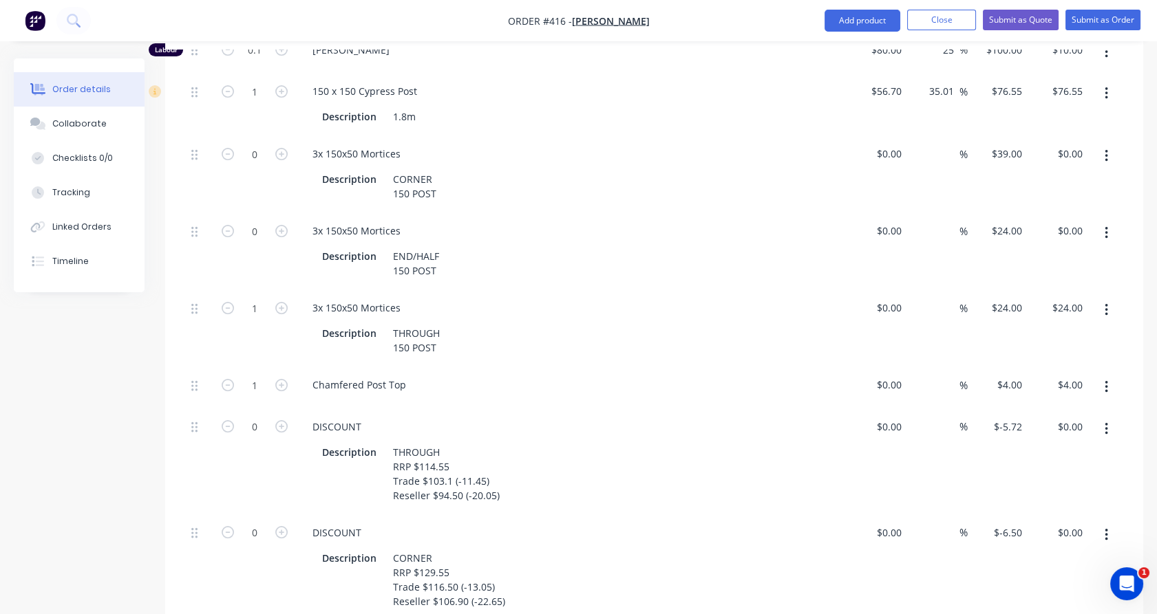
scroll to position [685, 0]
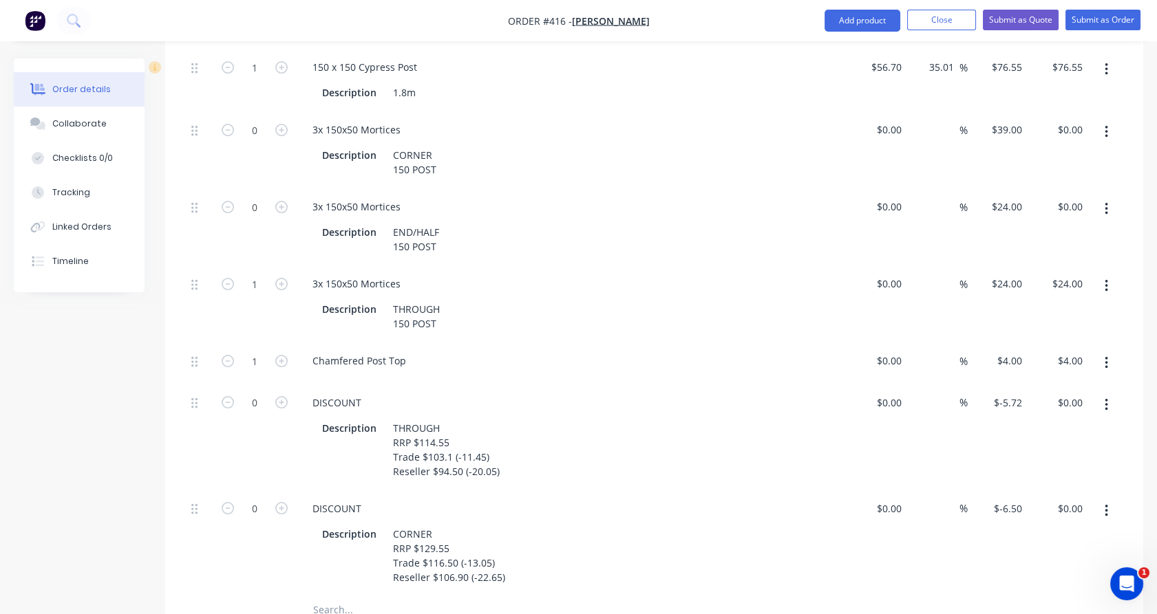
click at [1108, 499] on button "button" at bounding box center [1106, 511] width 32 height 25
click at [1044, 592] on div "Delete" at bounding box center [1057, 602] width 106 height 20
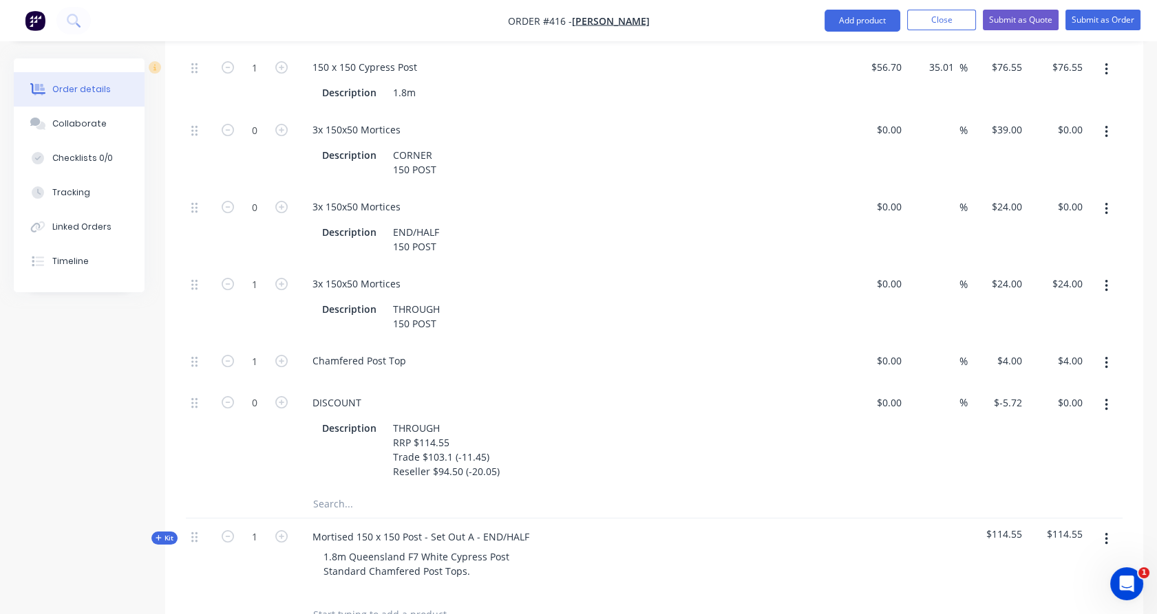
click at [1110, 393] on button "button" at bounding box center [1106, 405] width 32 height 25
click at [1053, 486] on div "Delete" at bounding box center [1057, 496] width 106 height 20
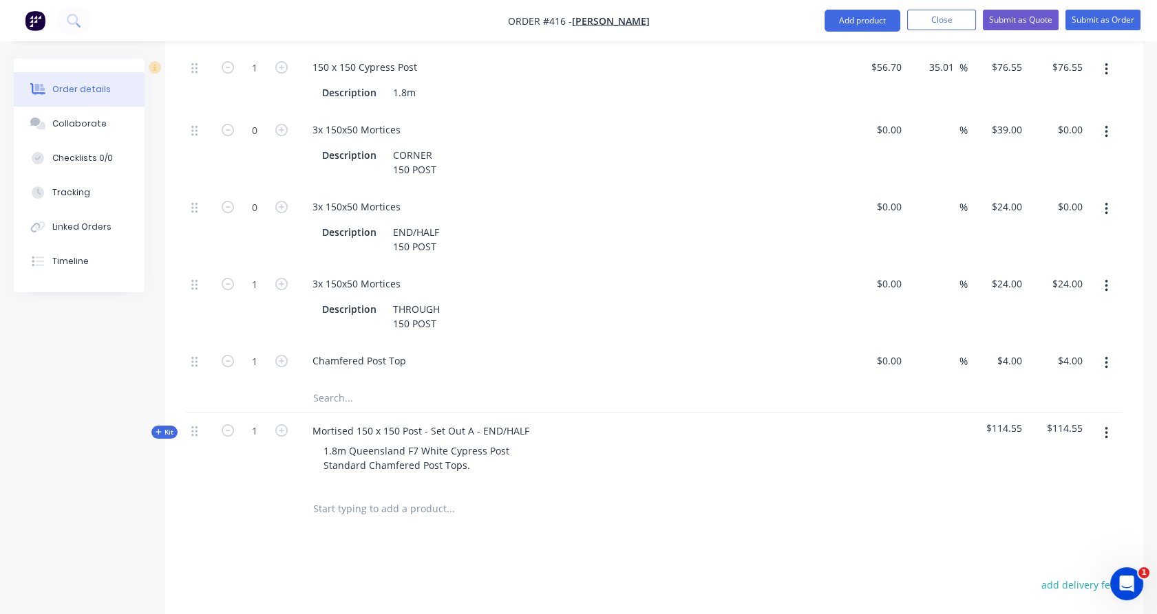
click at [1108, 197] on button "button" at bounding box center [1106, 209] width 32 height 25
click at [1071, 290] on div "Delete" at bounding box center [1057, 300] width 106 height 20
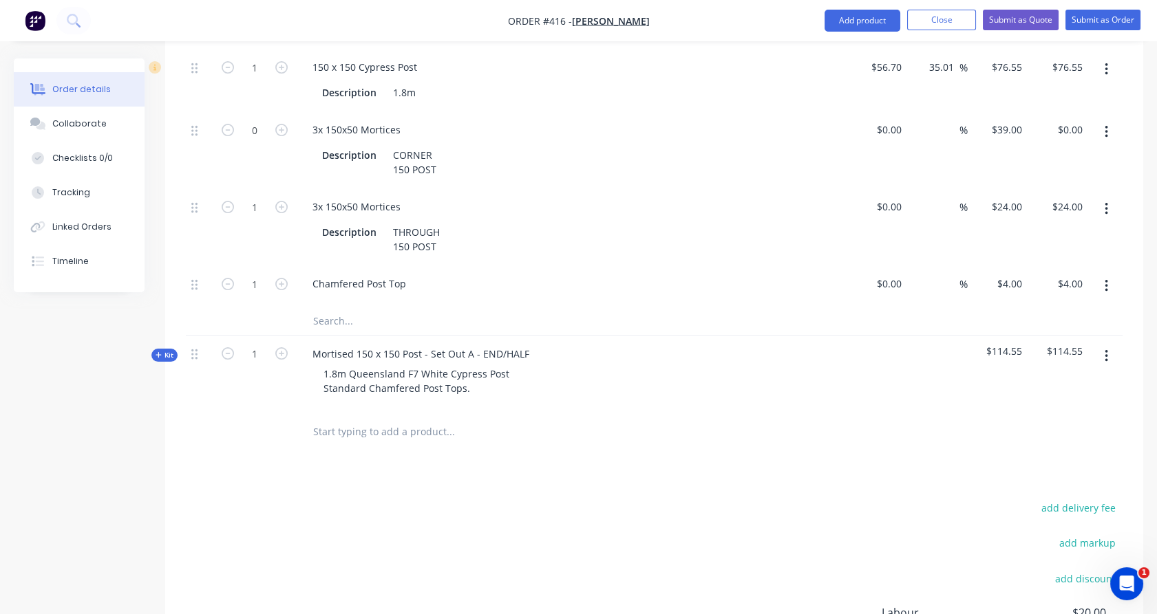
click at [1107, 125] on icon "button" at bounding box center [1105, 132] width 3 height 15
click at [1057, 213] on div "Delete" at bounding box center [1057, 223] width 106 height 20
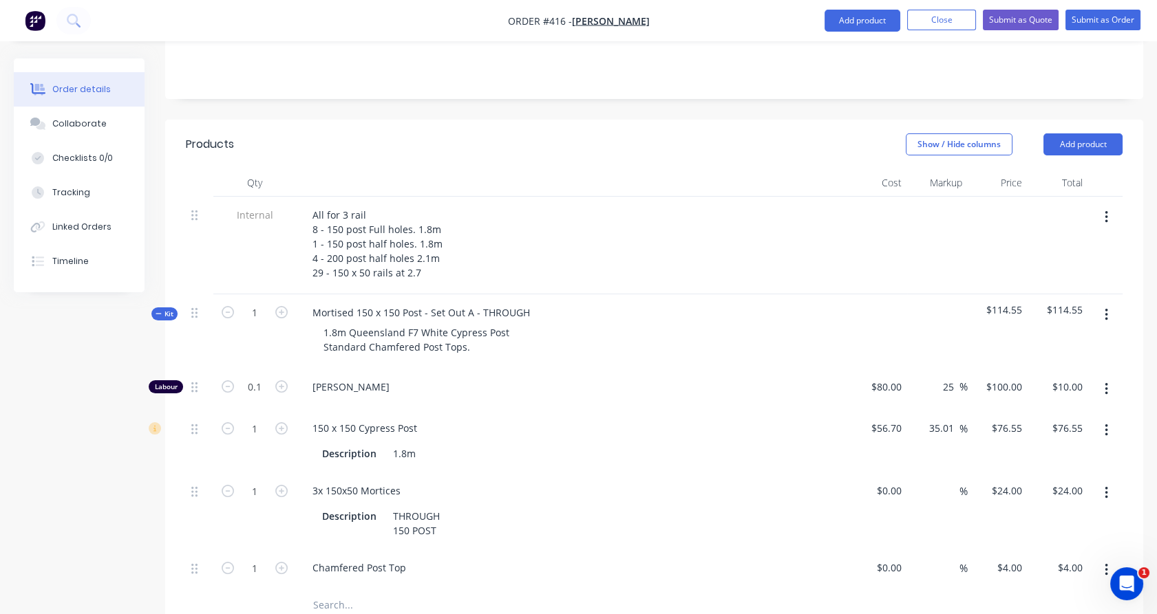
scroll to position [319, 0]
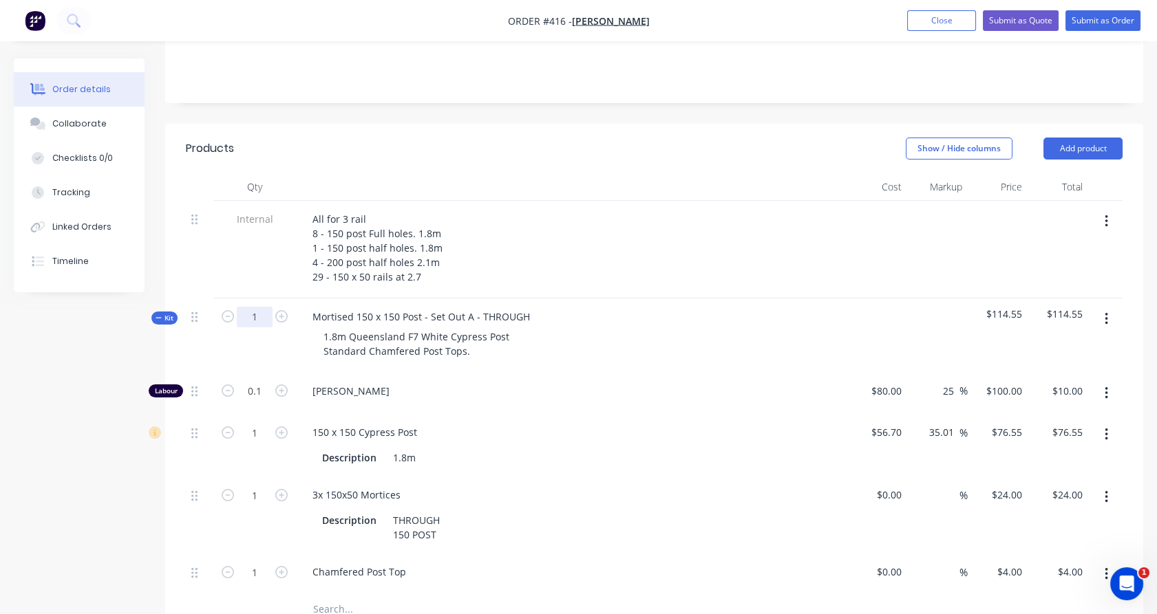
click at [253, 307] on input "1" at bounding box center [255, 317] width 36 height 21
type input "8"
click at [192, 299] on div at bounding box center [200, 336] width 28 height 74
type input "0.8"
type input "$80.00"
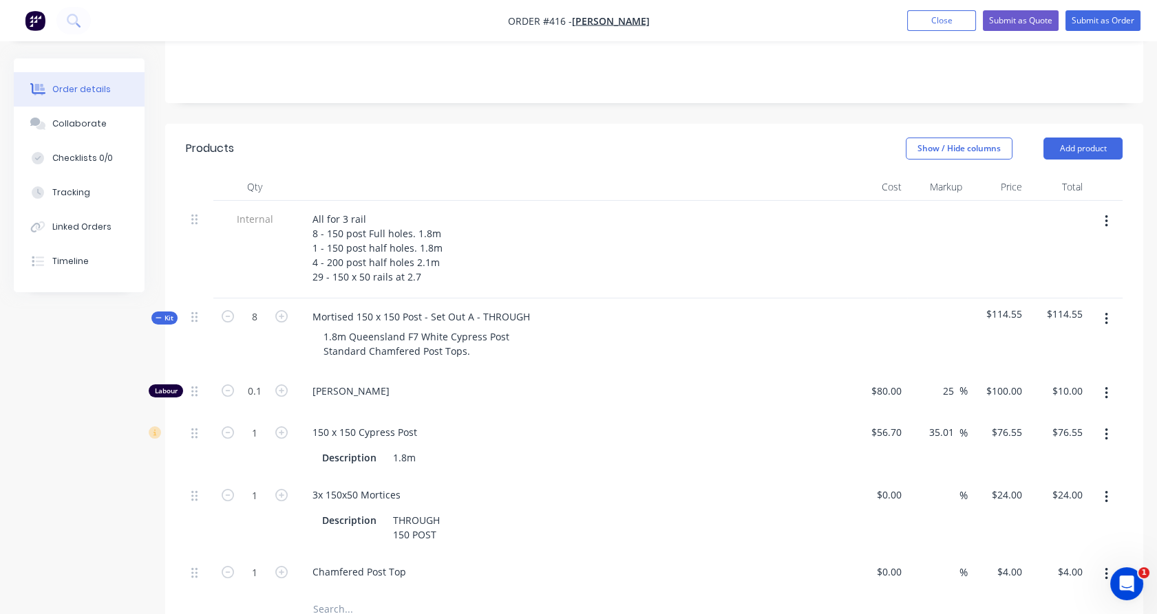
type input "8"
type input "$612.40"
type input "8"
type input "$192.00"
type input "8"
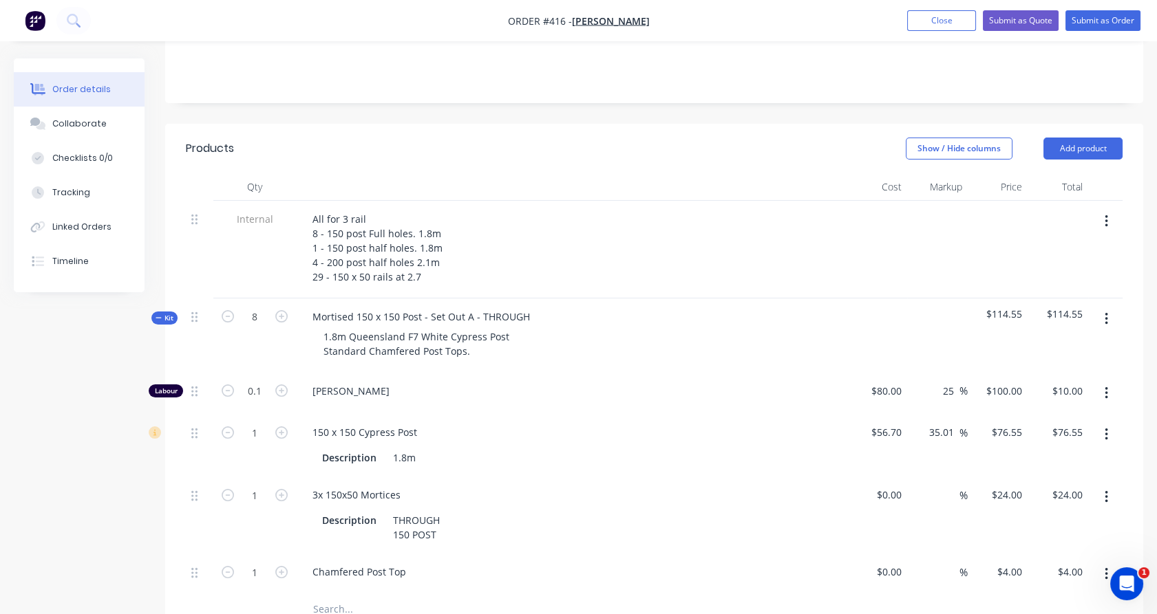
type input "$32.00"
click at [168, 313] on span "Kit" at bounding box center [164, 318] width 18 height 10
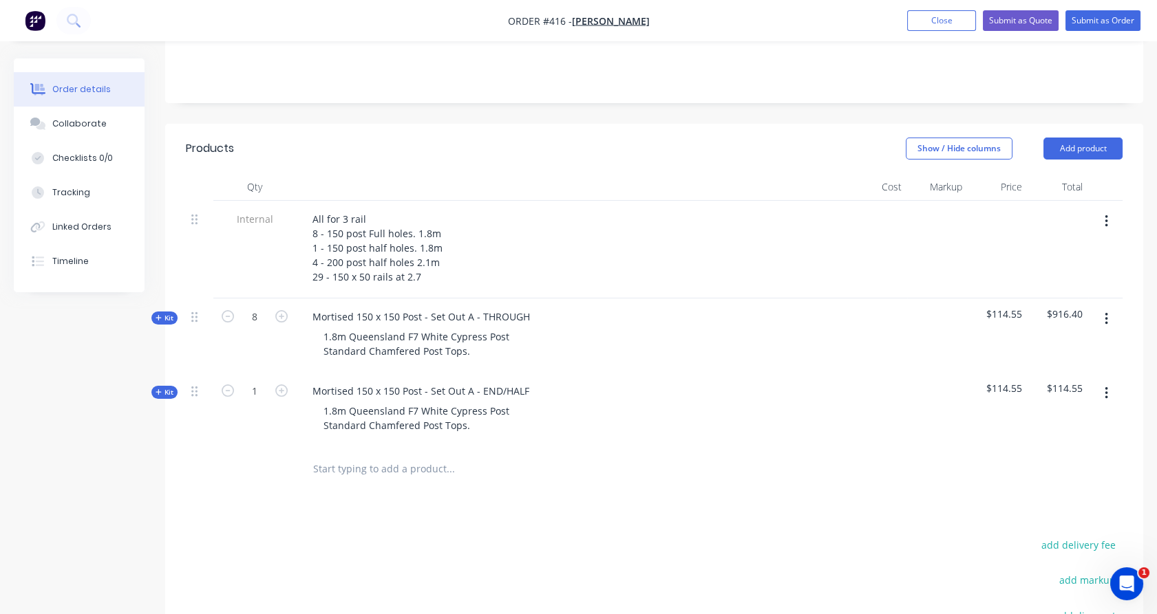
click at [350, 455] on input "text" at bounding box center [449, 469] width 275 height 28
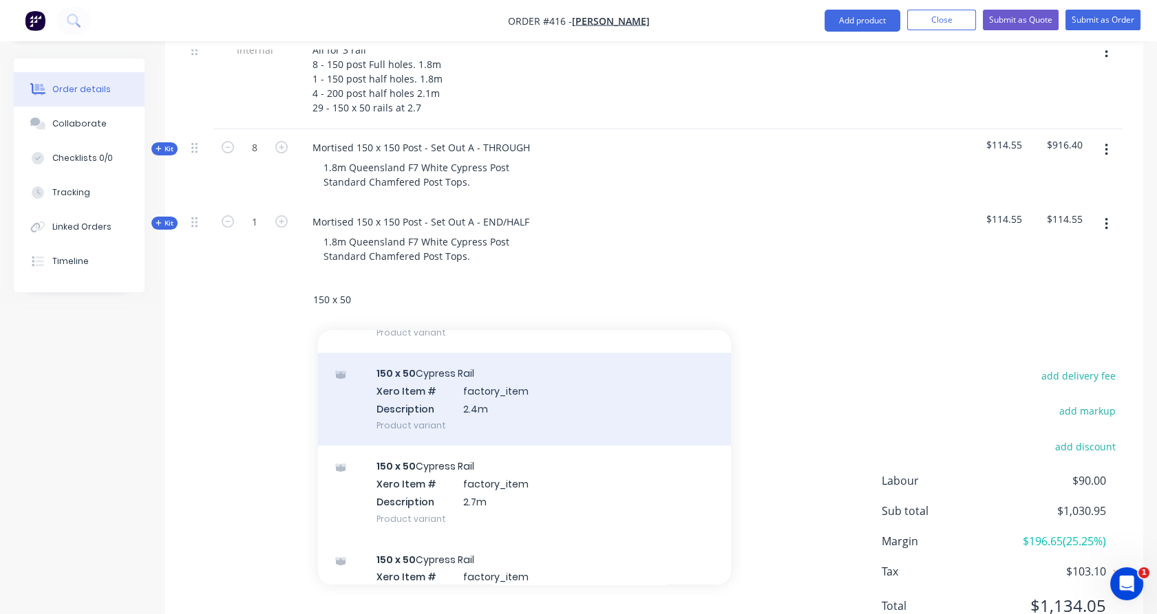
scroll to position [899, 0]
type input "150 x 50"
click at [431, 465] on div "150 x 50 Cypress Rail Xero Item # factory_item Description 2.7m Product variant" at bounding box center [524, 490] width 413 height 93
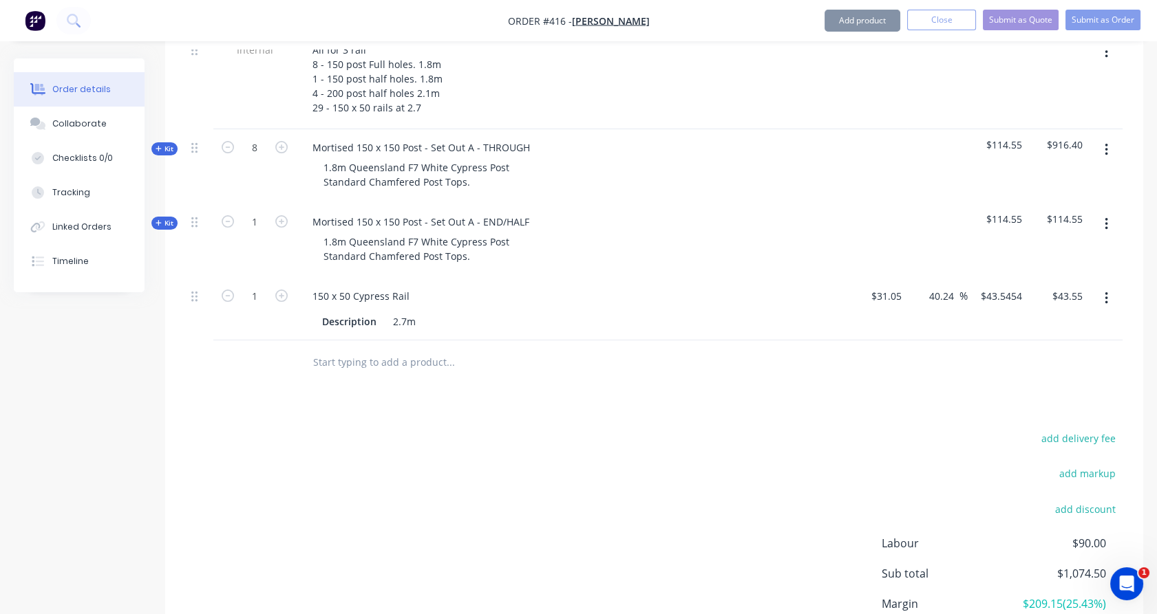
scroll to position [418, 0]
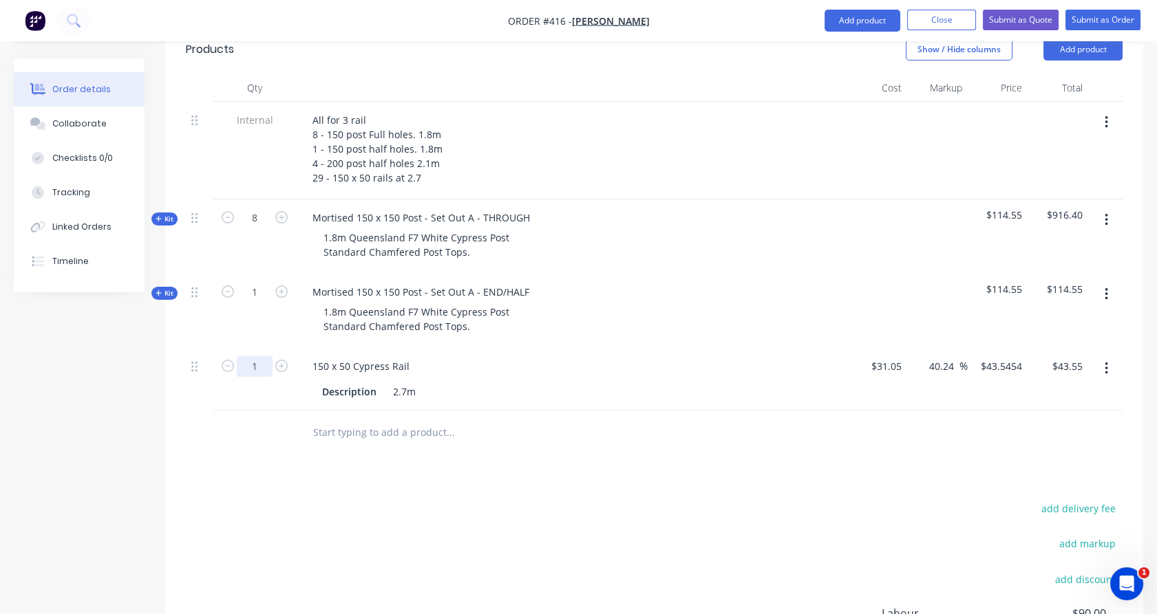
click at [264, 228] on input "1" at bounding box center [255, 218] width 36 height 21
type input "29"
click at [216, 348] on div "29" at bounding box center [254, 379] width 83 height 63
type input "$1,262.82"
click at [350, 419] on input "text" at bounding box center [449, 433] width 275 height 28
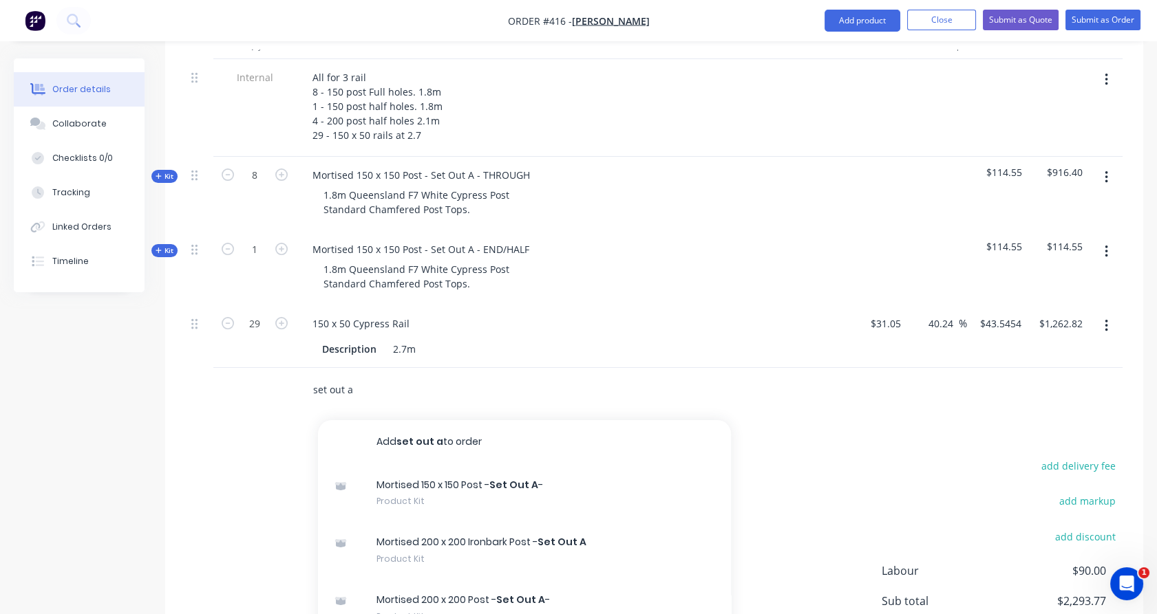
scroll to position [462, 0]
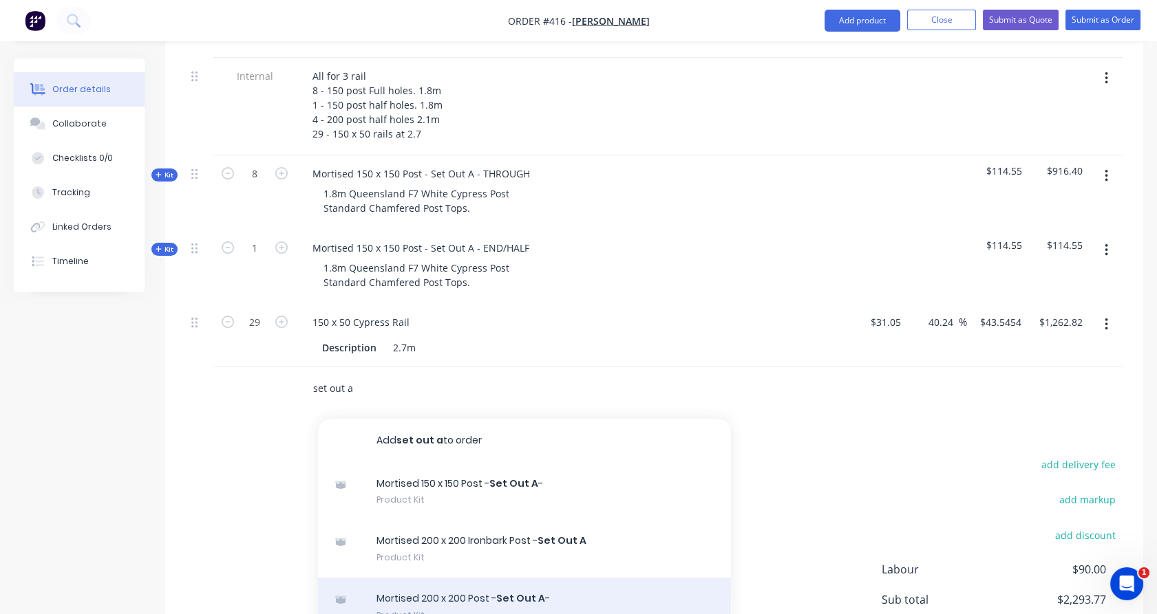
type input "set out a"
click at [464, 578] on div "Mortised 200 x 200 Post - Set Out A - Product Kit" at bounding box center [524, 607] width 413 height 58
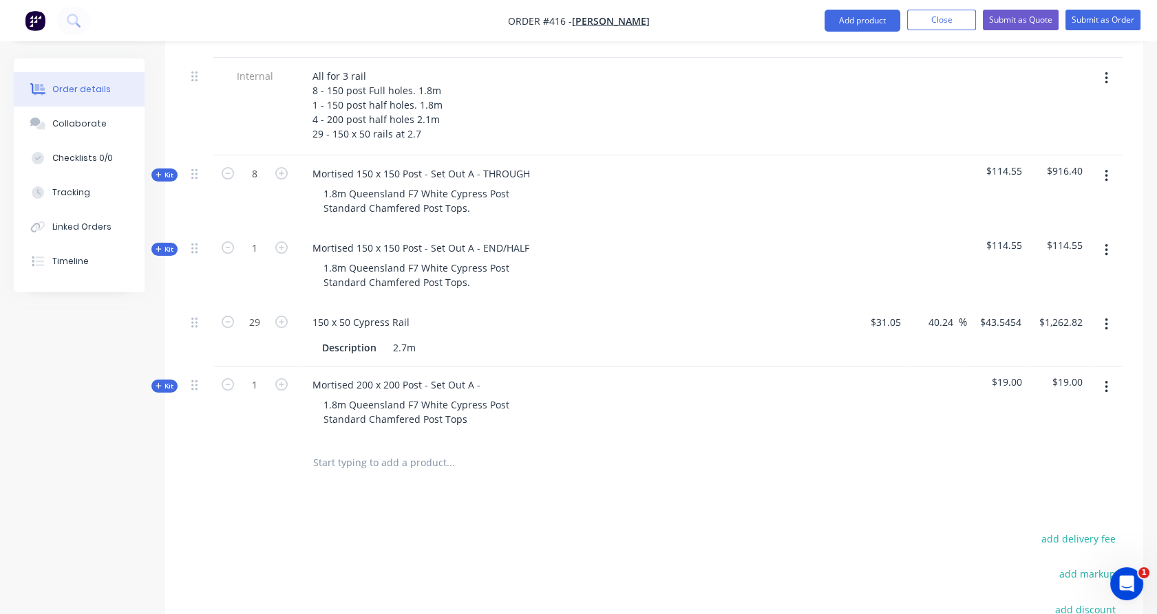
click at [166, 381] on span "Kit" at bounding box center [164, 386] width 18 height 10
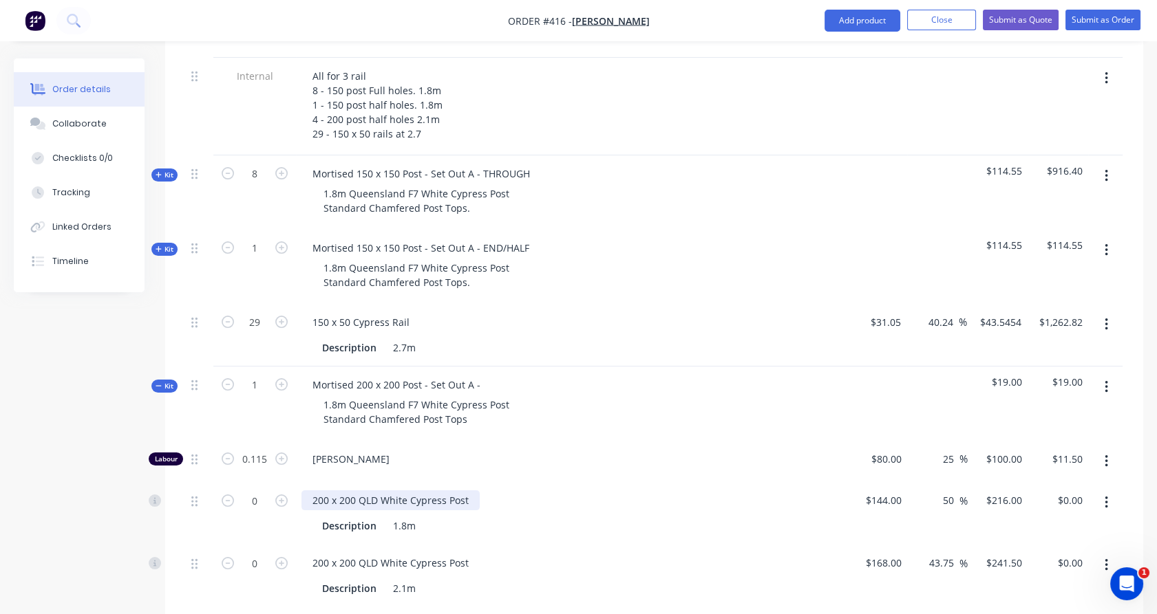
scroll to position [504, 0]
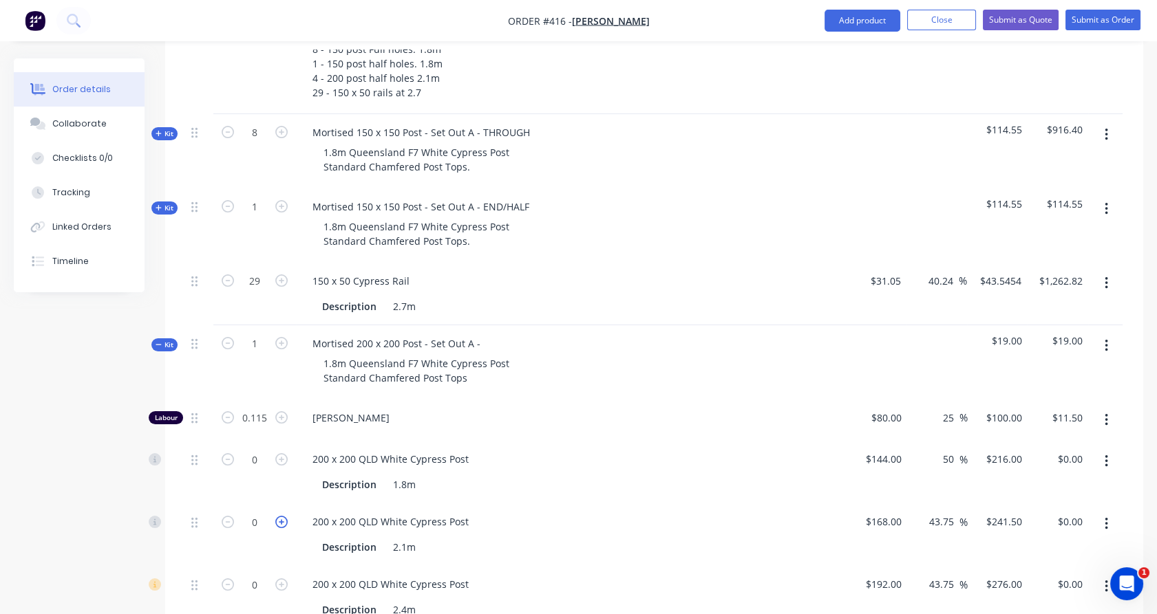
click at [286, 516] on icon "button" at bounding box center [281, 522] width 12 height 12
type input "1"
type input "$241.50"
click at [1107, 454] on icon "button" at bounding box center [1105, 461] width 3 height 15
click at [1068, 543] on div "Delete" at bounding box center [1057, 553] width 106 height 20
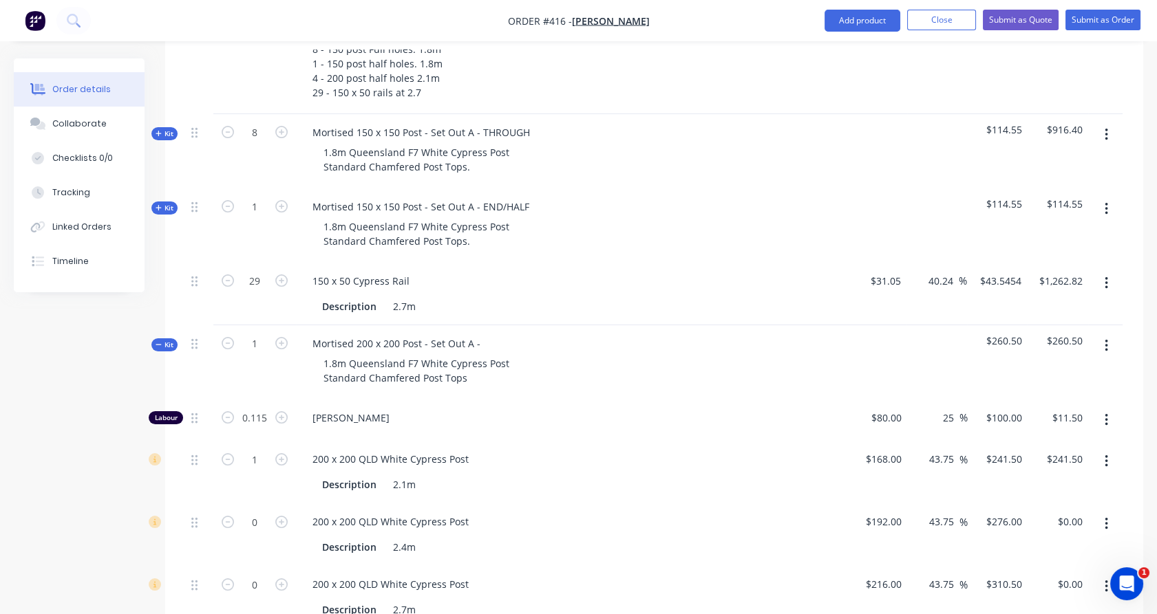
click at [1108, 512] on button "button" at bounding box center [1106, 524] width 32 height 25
click at [1049, 605] on div "Delete" at bounding box center [1057, 615] width 106 height 20
click at [1110, 512] on button "button" at bounding box center [1106, 524] width 32 height 25
click at [1054, 605] on div "Delete" at bounding box center [1057, 615] width 106 height 20
click at [1106, 518] on icon "button" at bounding box center [1105, 524] width 3 height 12
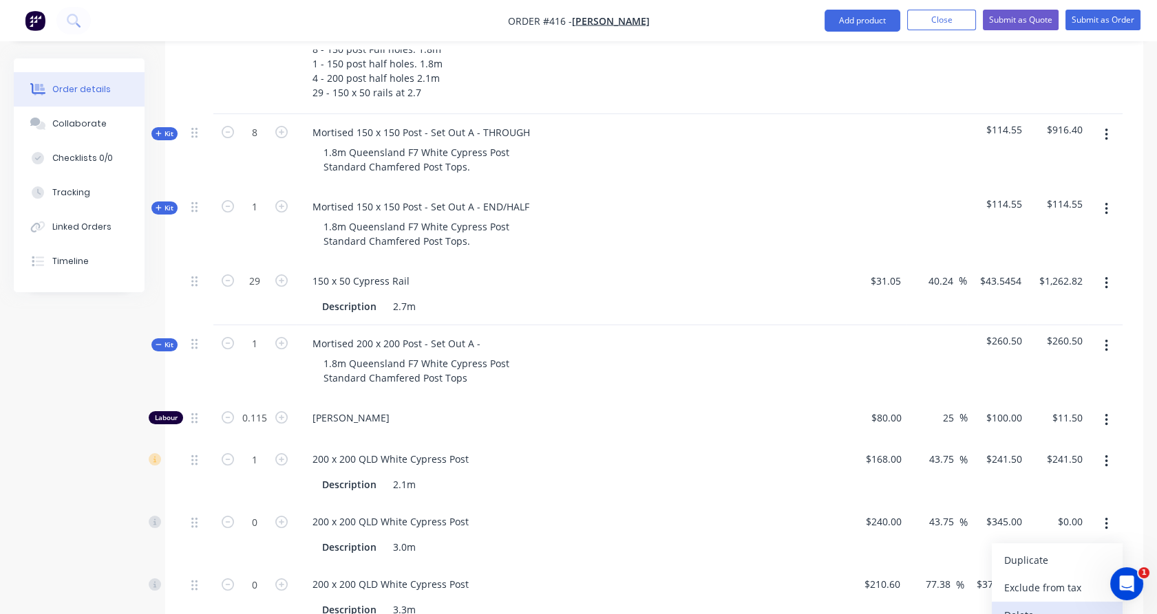
click at [1071, 605] on div "Delete" at bounding box center [1057, 615] width 106 height 20
click at [1109, 512] on button "button" at bounding box center [1106, 524] width 32 height 25
click at [1075, 605] on div "Delete" at bounding box center [1057, 615] width 106 height 20
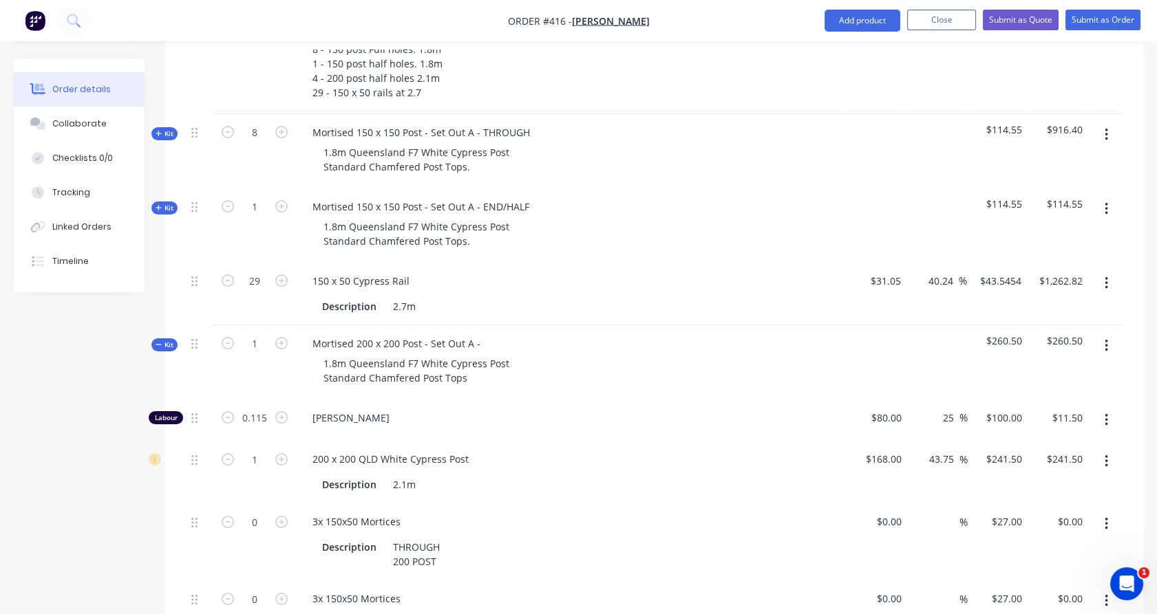
click at [1107, 517] on icon "button" at bounding box center [1105, 524] width 3 height 15
click at [1049, 605] on div "Delete" at bounding box center [1057, 615] width 106 height 20
click at [482, 334] on div "Mortised 200 x 200 Post - Set Out A -" at bounding box center [396, 344] width 190 height 20
click at [284, 516] on icon "button" at bounding box center [281, 522] width 12 height 12
type input "1"
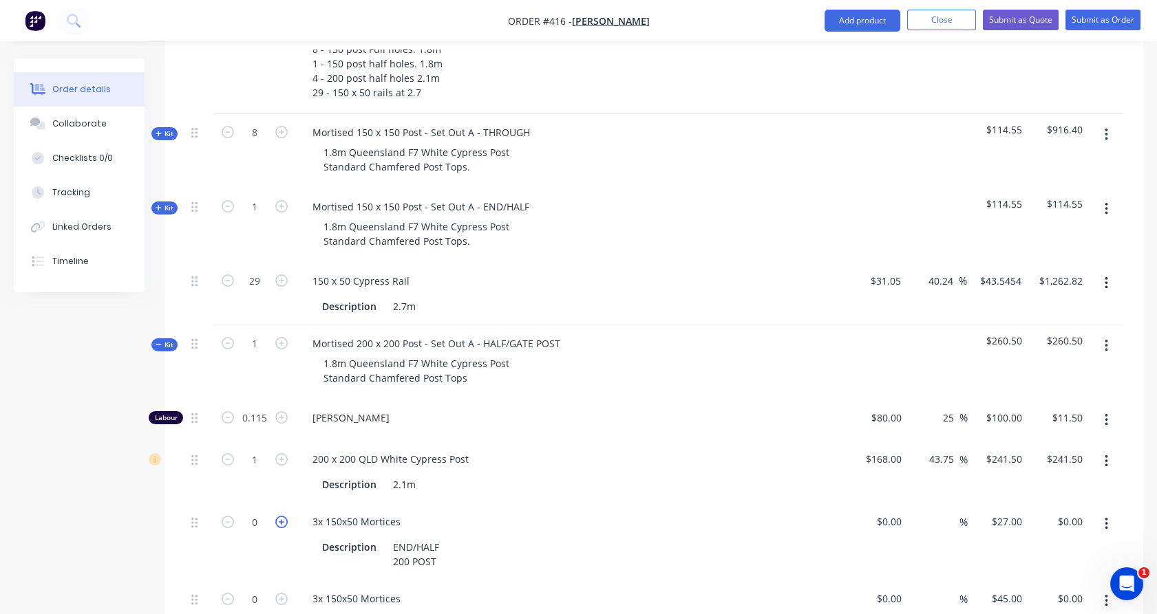
type input "$27.00"
click at [1106, 594] on icon "button" at bounding box center [1105, 601] width 3 height 15
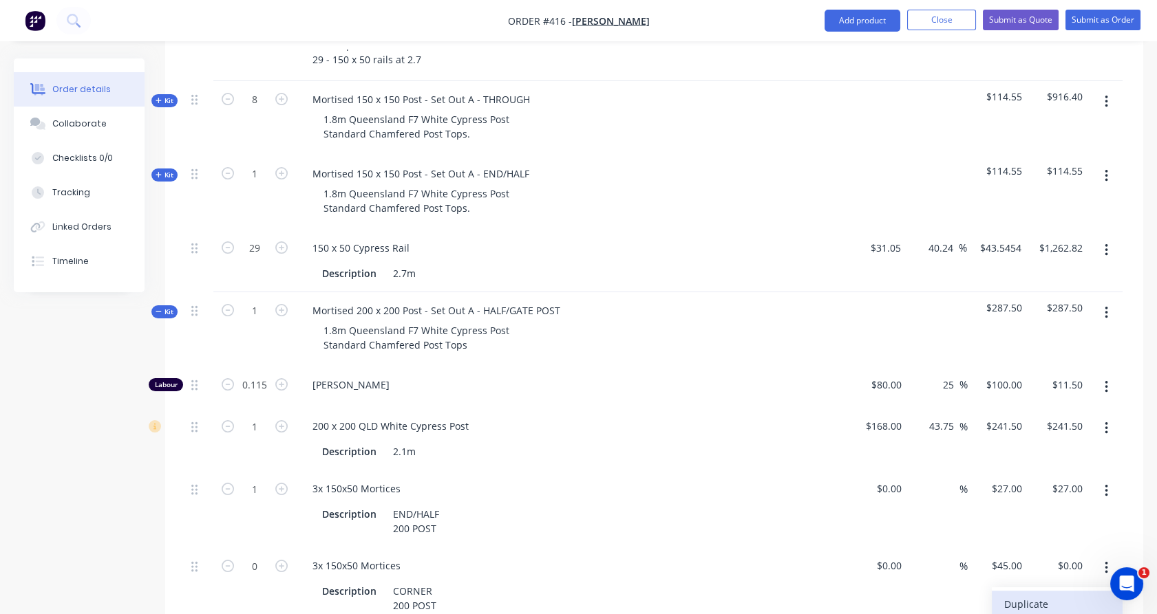
scroll to position [537, 0]
click at [1109, 597] on button "button" at bounding box center [1106, 609] width 32 height 25
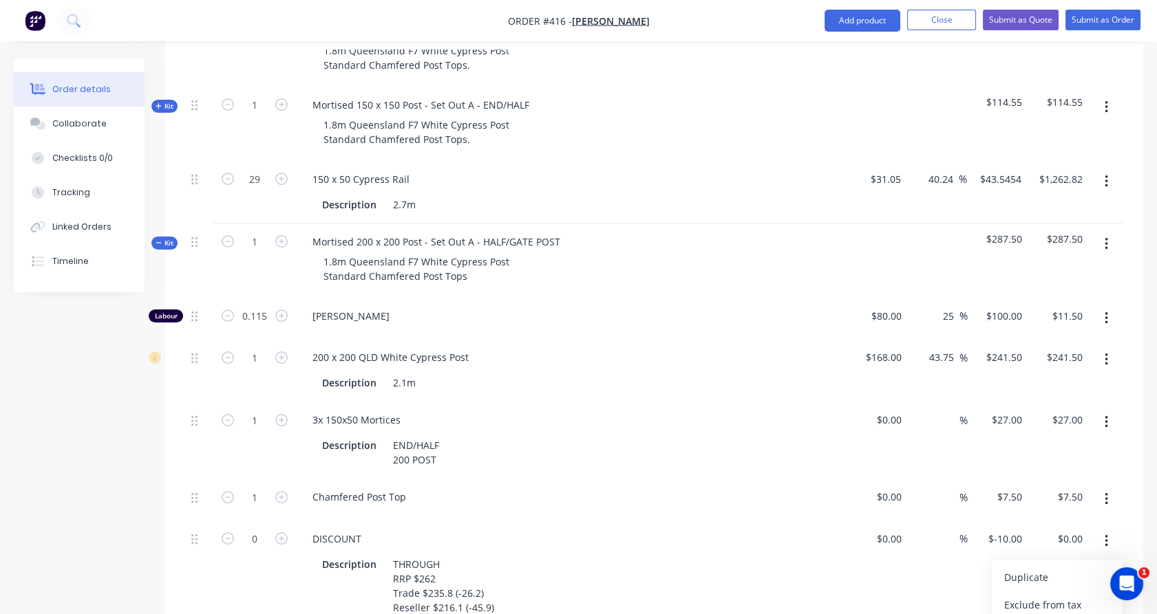
scroll to position [608, 0]
click at [1106, 533] on icon "button" at bounding box center [1105, 539] width 3 height 12
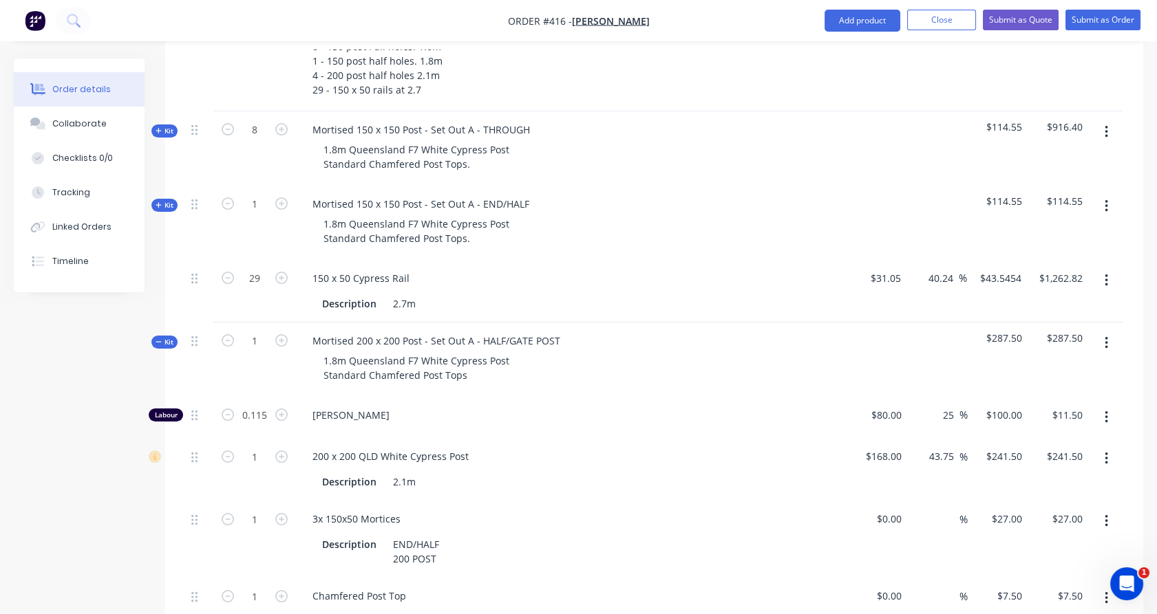
scroll to position [506, 0]
click at [281, 334] on icon "button" at bounding box center [281, 340] width 12 height 12
type input "2"
type input "0.23"
type input "$23.00"
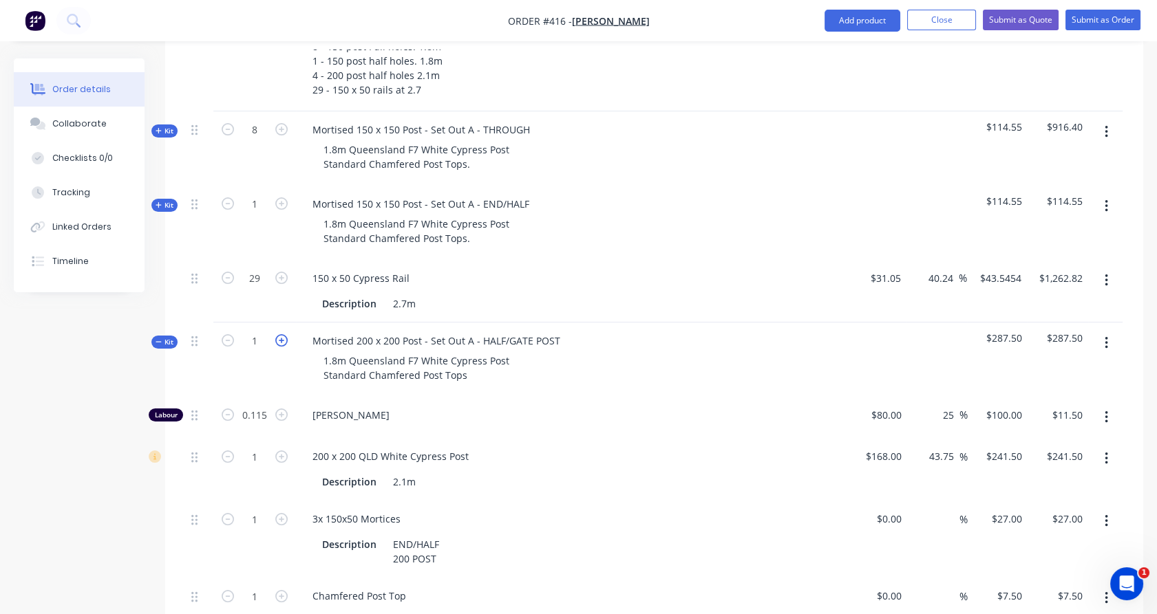
type input "2"
type input "$483.00"
type input "2"
type input "$54.00"
type input "2"
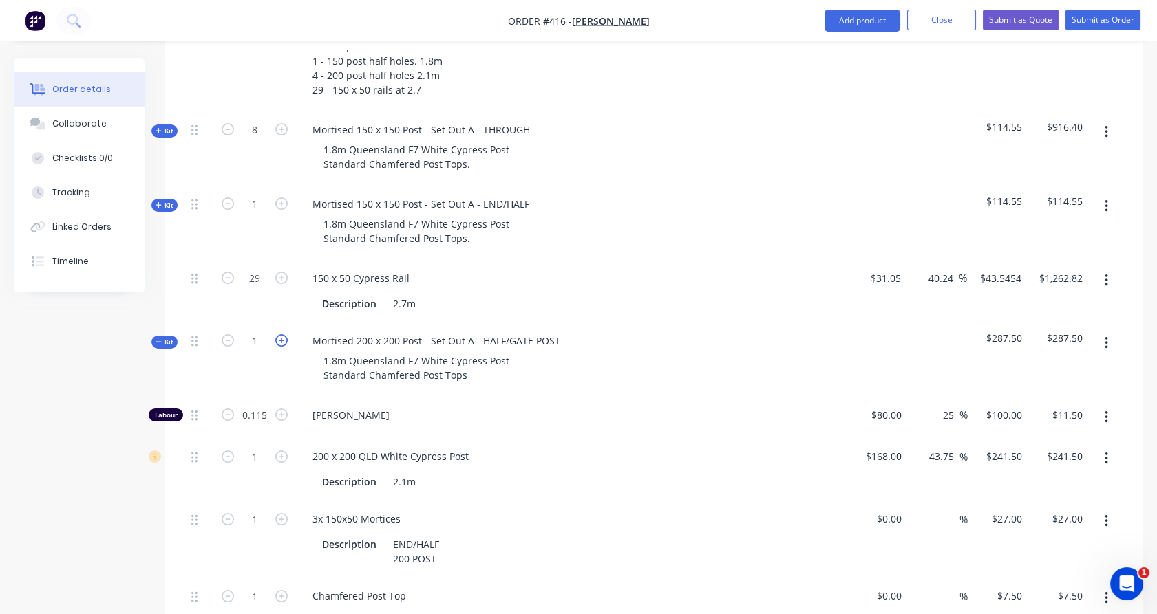
type input "$15.00"
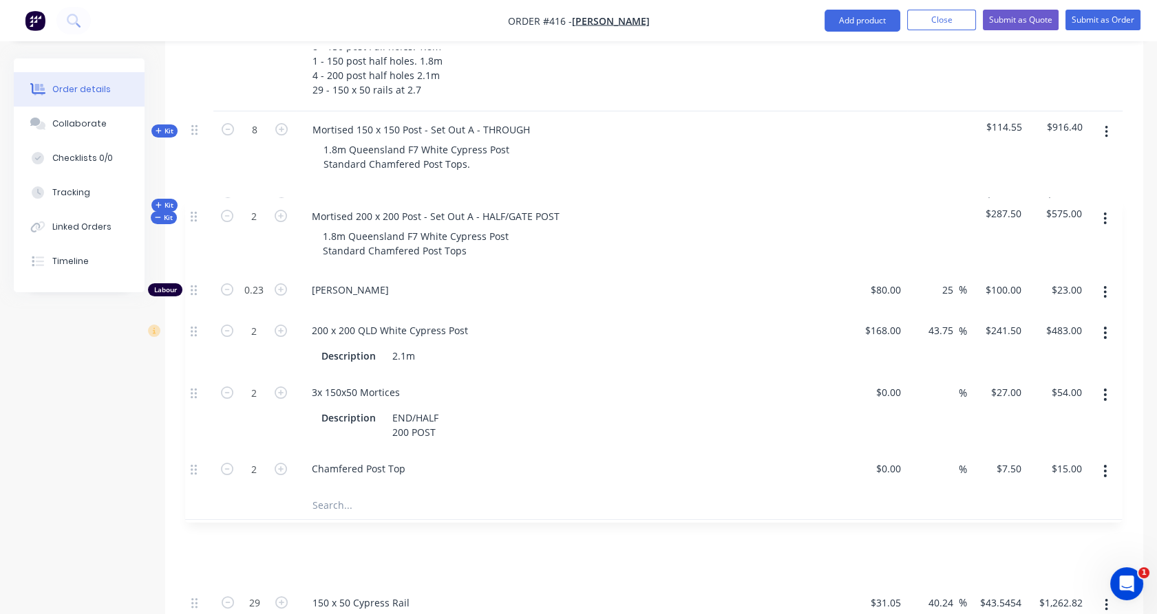
drag, startPoint x: 199, startPoint y: 285, endPoint x: 198, endPoint y: 212, distance: 72.9
click at [198, 212] on div "Internal All for 3 rail 8 - 150 post Full holes. 1.8m 1 - 150 post half holes. …" at bounding box center [654, 331] width 936 height 634
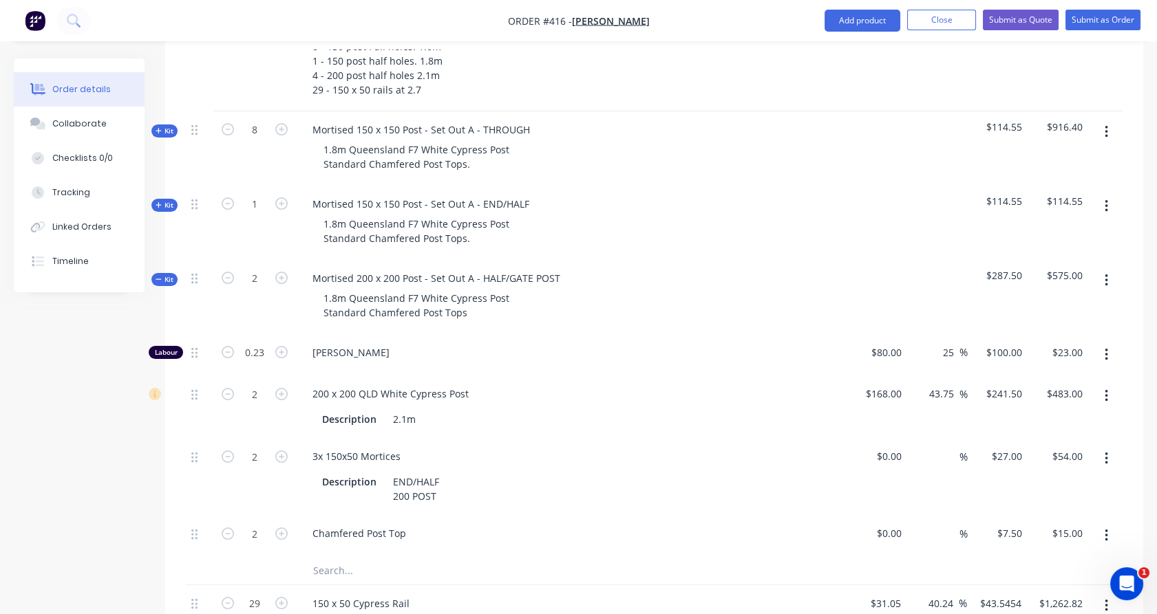
click at [171, 273] on div "Kit" at bounding box center [164, 279] width 26 height 13
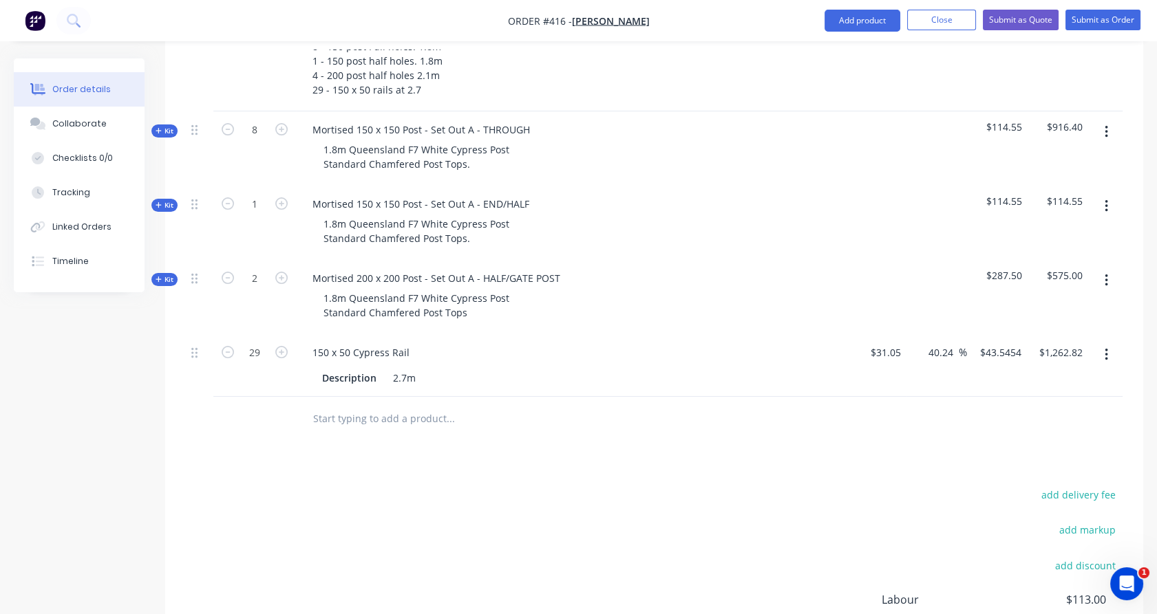
click at [167, 275] on span "Kit" at bounding box center [164, 280] width 18 height 10
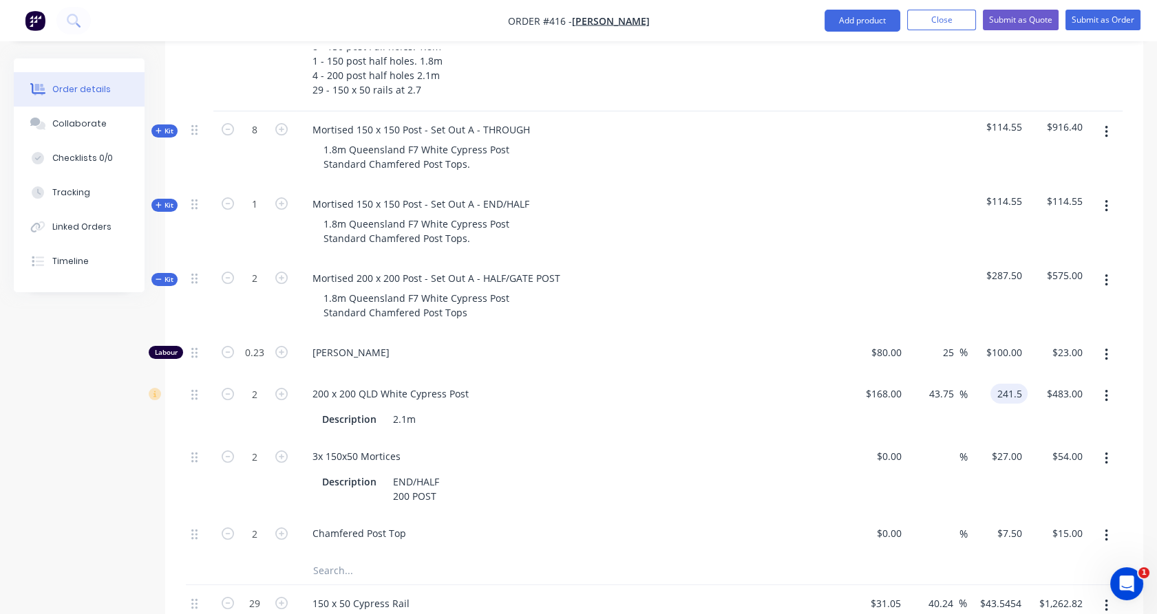
click at [1018, 384] on input "241.5" at bounding box center [1012, 394] width 32 height 20
type input "245"
type input "45.83"
type input "$245.00"
type input "$490.00"
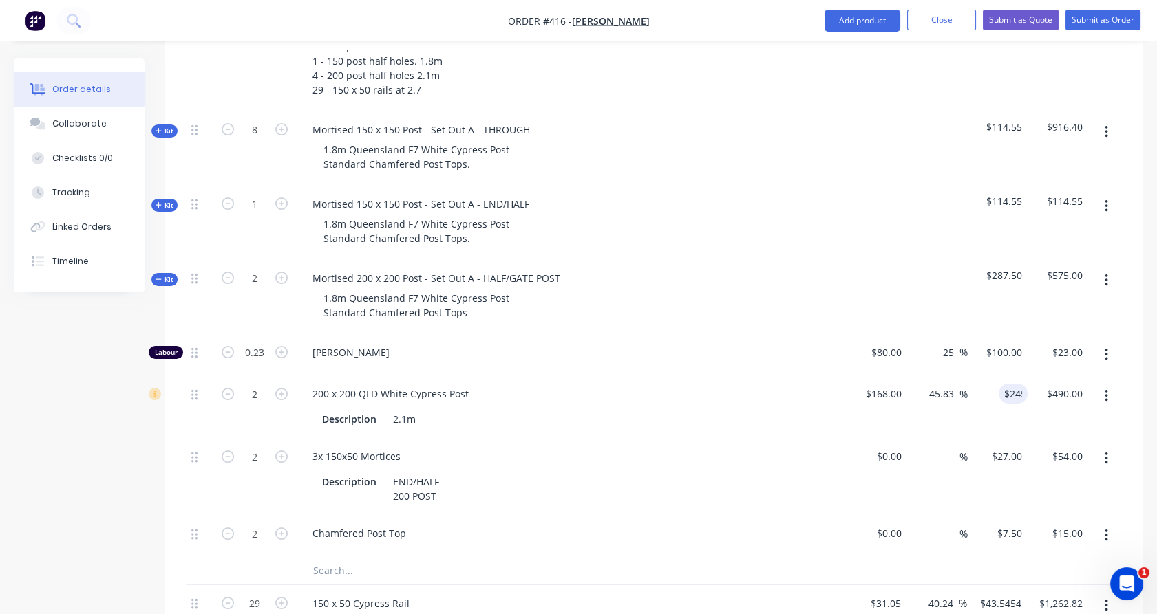
click at [1018, 376] on div "$245.00 245" at bounding box center [997, 407] width 61 height 63
click at [168, 275] on span "Kit" at bounding box center [164, 280] width 18 height 10
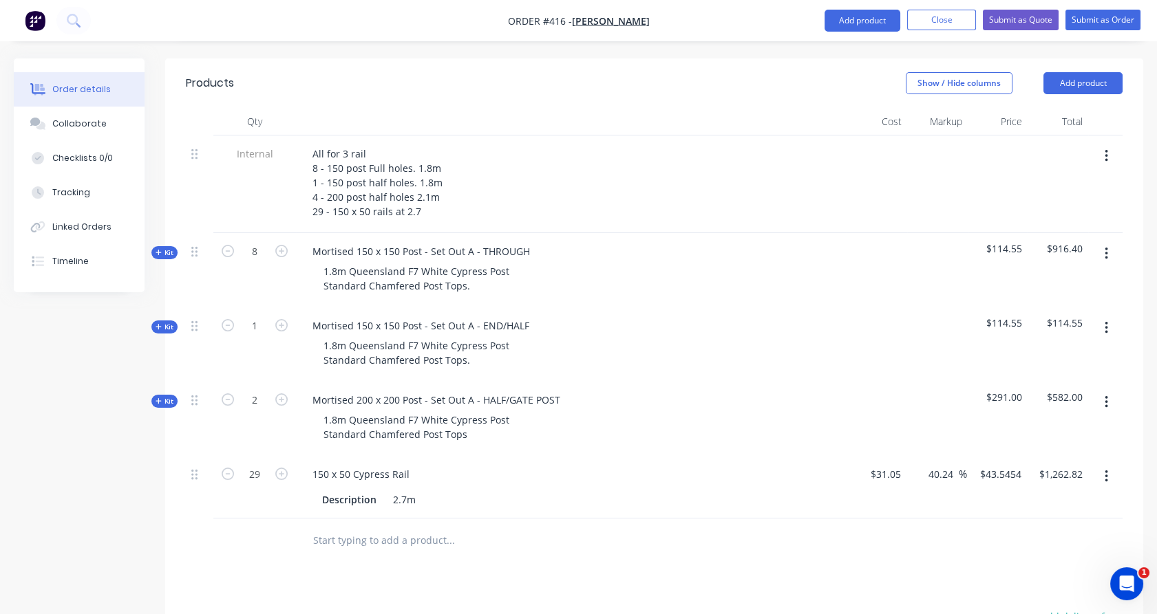
scroll to position [384, 0]
click at [280, 394] on icon "button" at bounding box center [281, 400] width 12 height 12
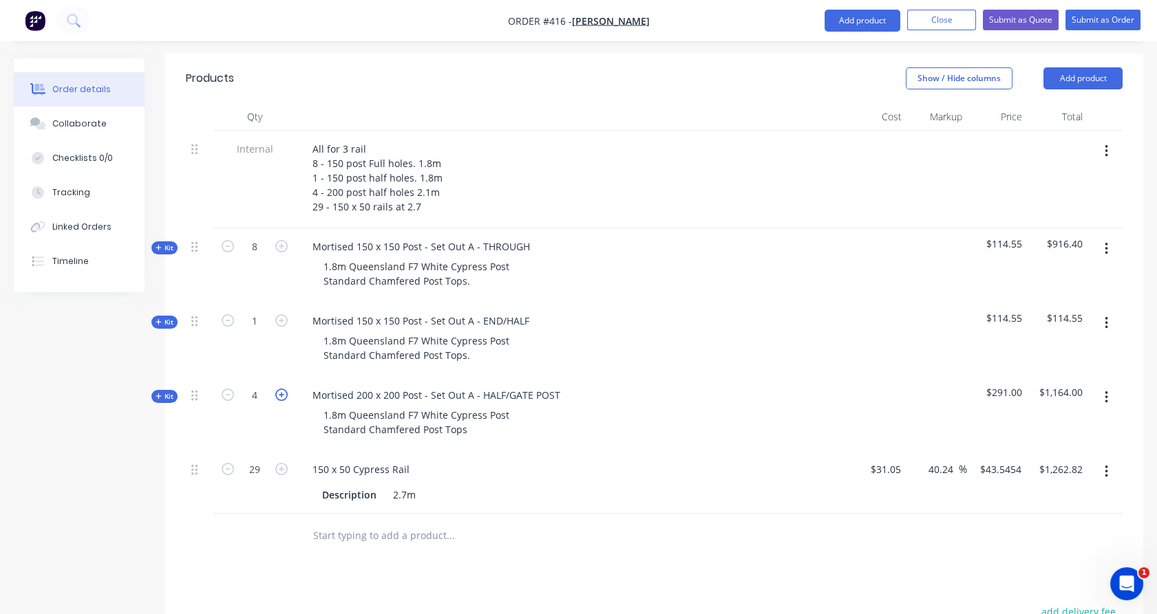
scroll to position [390, 0]
click at [481, 405] on div "1.8m Queensland F7 White Cypress Post Standard Chamfered Post Tops" at bounding box center [416, 422] width 208 height 34
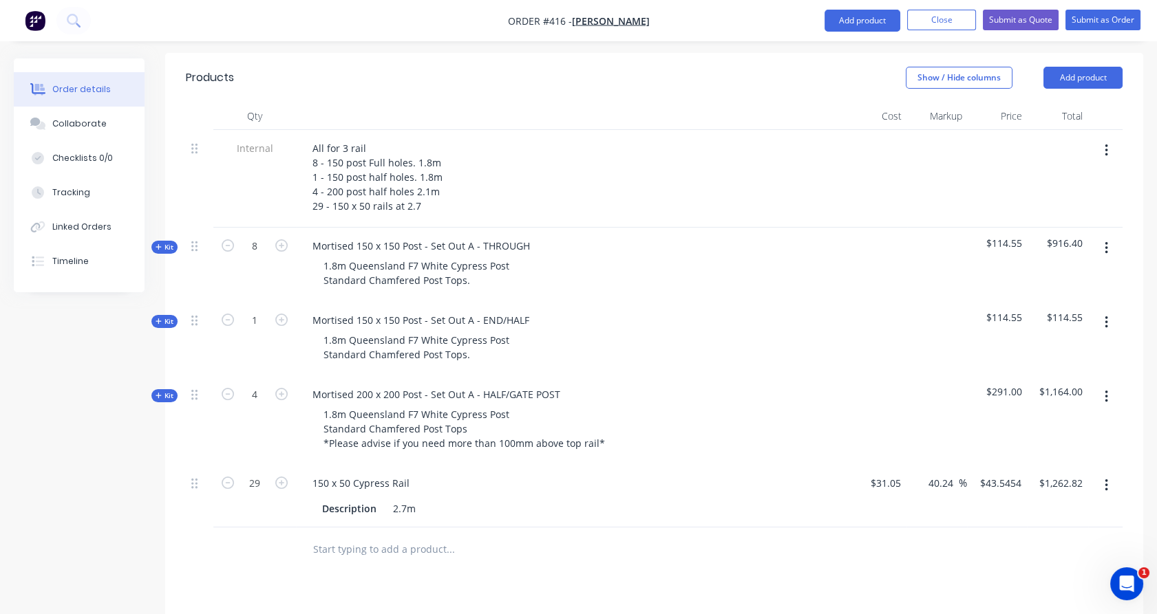
click at [347, 536] on input "text" at bounding box center [449, 550] width 275 height 28
click at [841, 28] on button "Add product" at bounding box center [862, 21] width 76 height 22
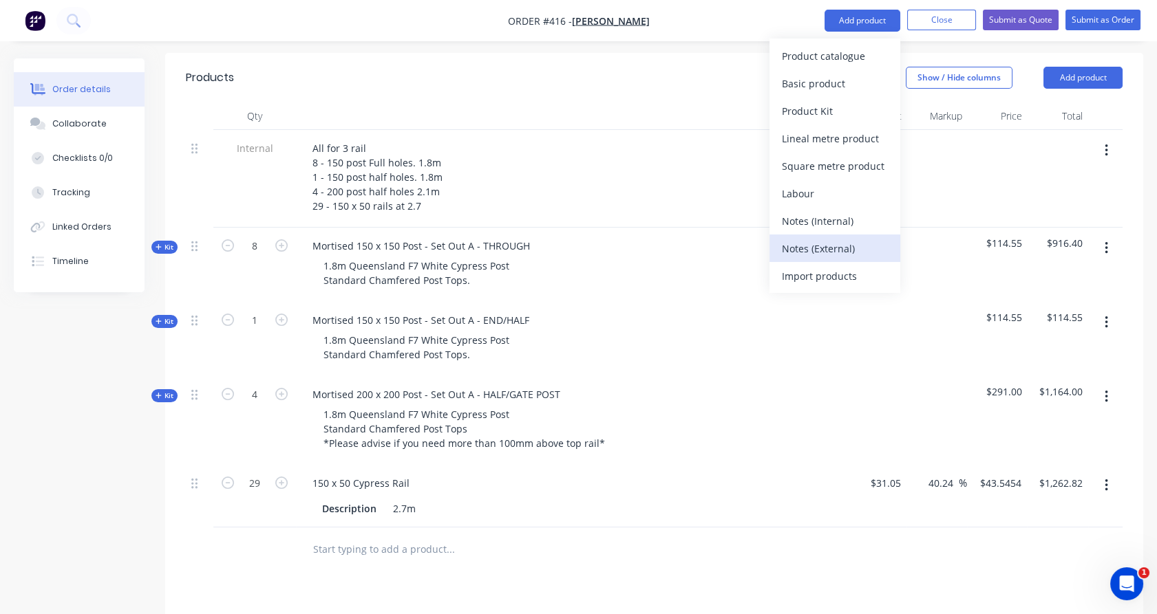
click at [798, 246] on div "Notes (External)" at bounding box center [835, 249] width 106 height 20
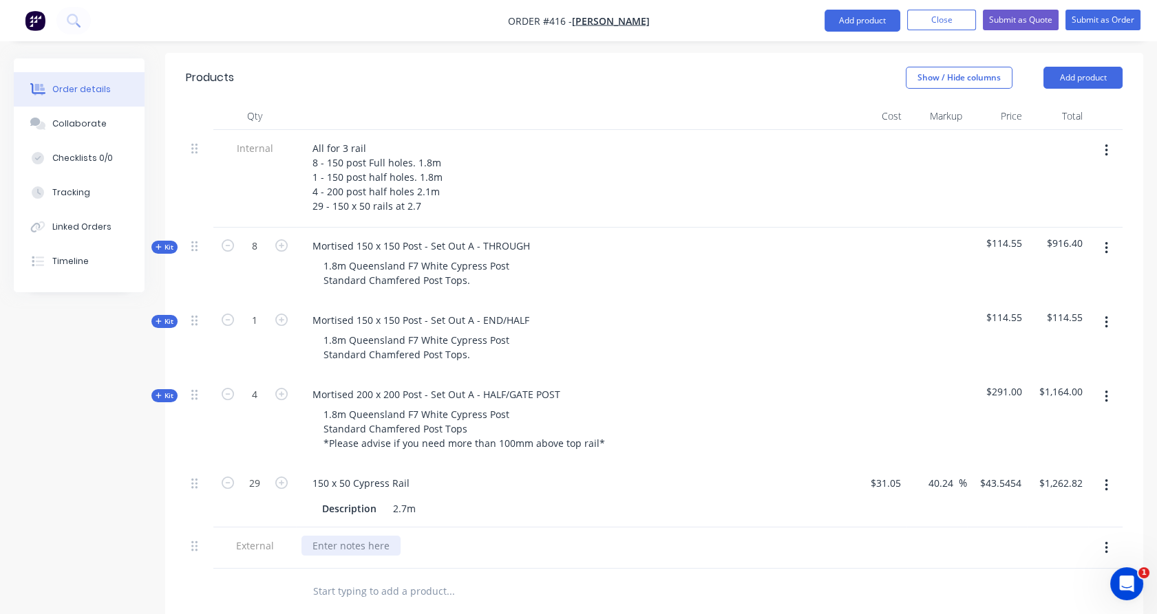
click at [363, 536] on div at bounding box center [350, 546] width 99 height 20
click at [287, 569] on div at bounding box center [254, 591] width 83 height 45
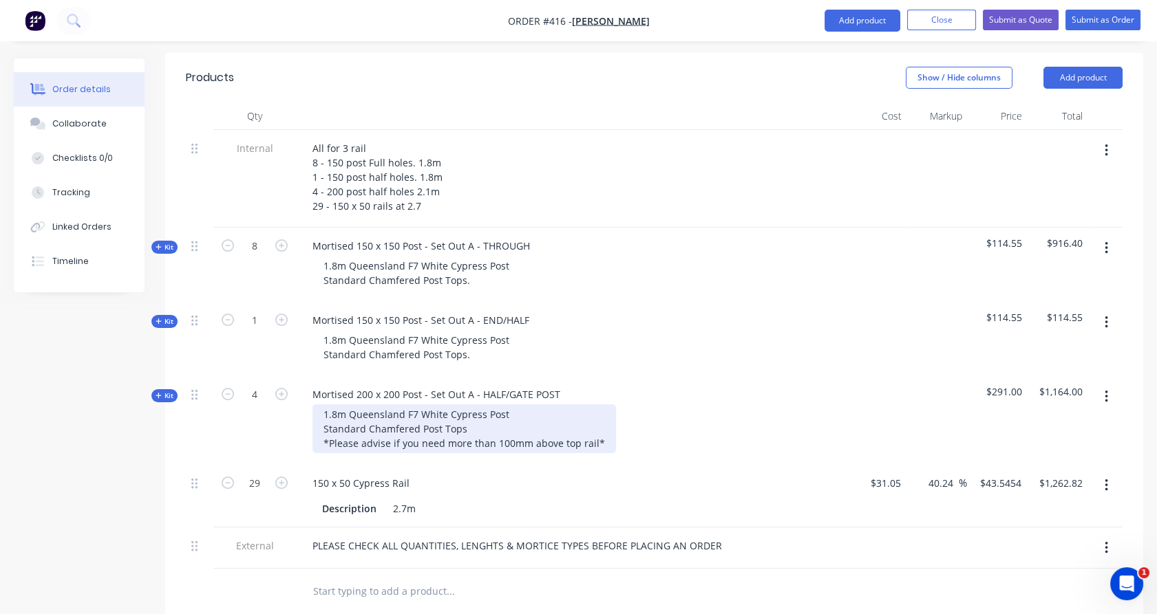
click at [335, 405] on div "1.8m Queensland F7 White Cypress Post Standard Chamfered Post Tops *Please advi…" at bounding box center [463, 429] width 303 height 49
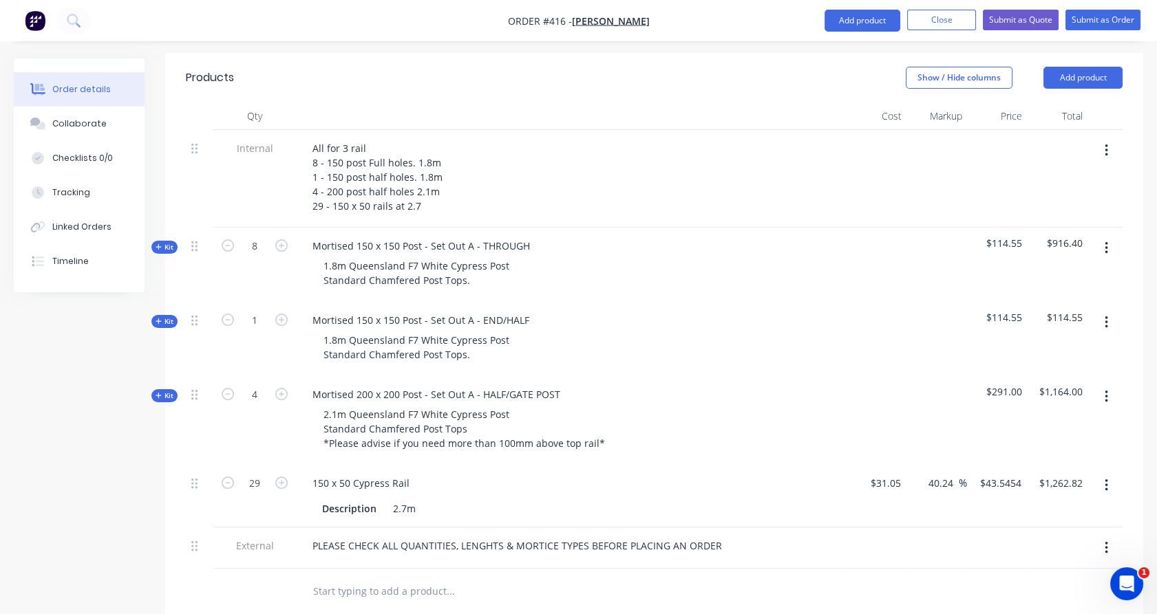
click at [165, 391] on span "Kit" at bounding box center [164, 396] width 18 height 10
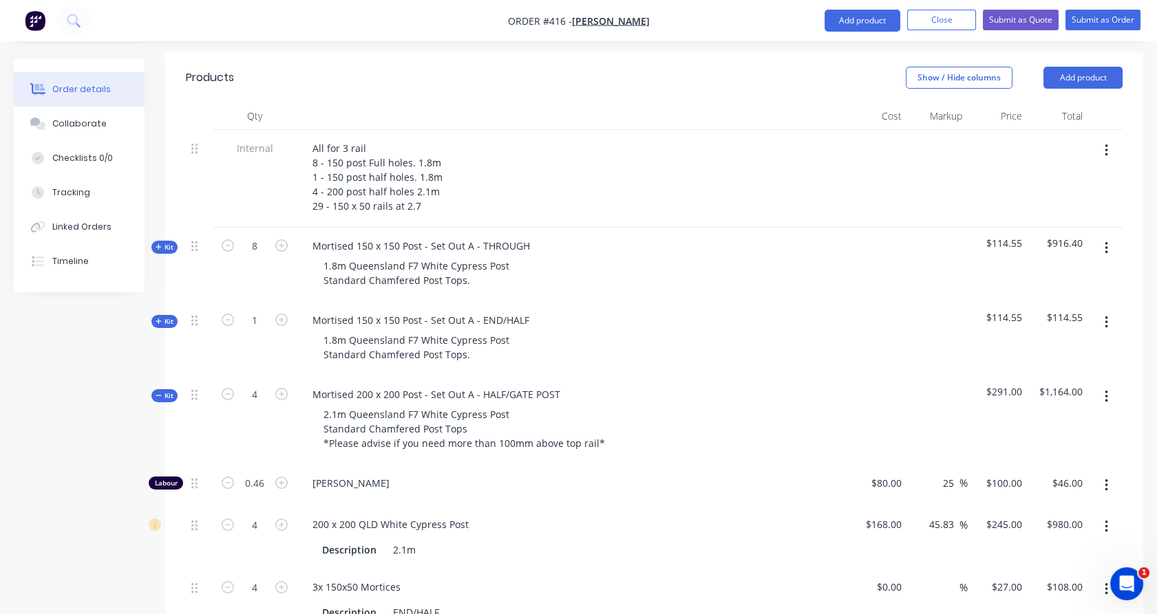
click at [165, 391] on span "Kit" at bounding box center [164, 396] width 18 height 10
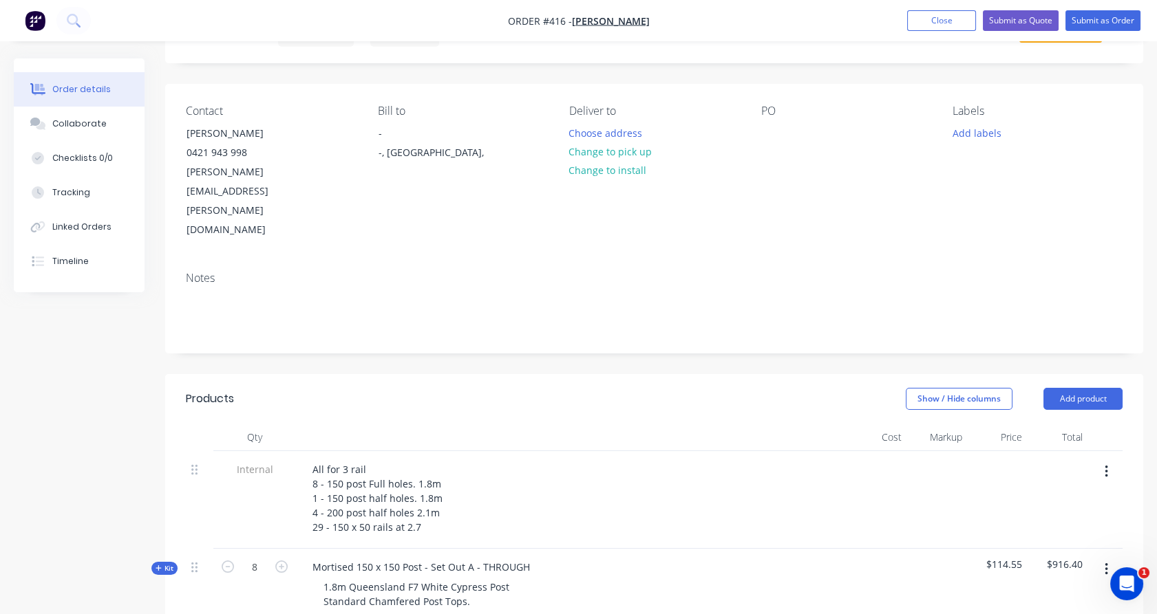
scroll to position [58, 0]
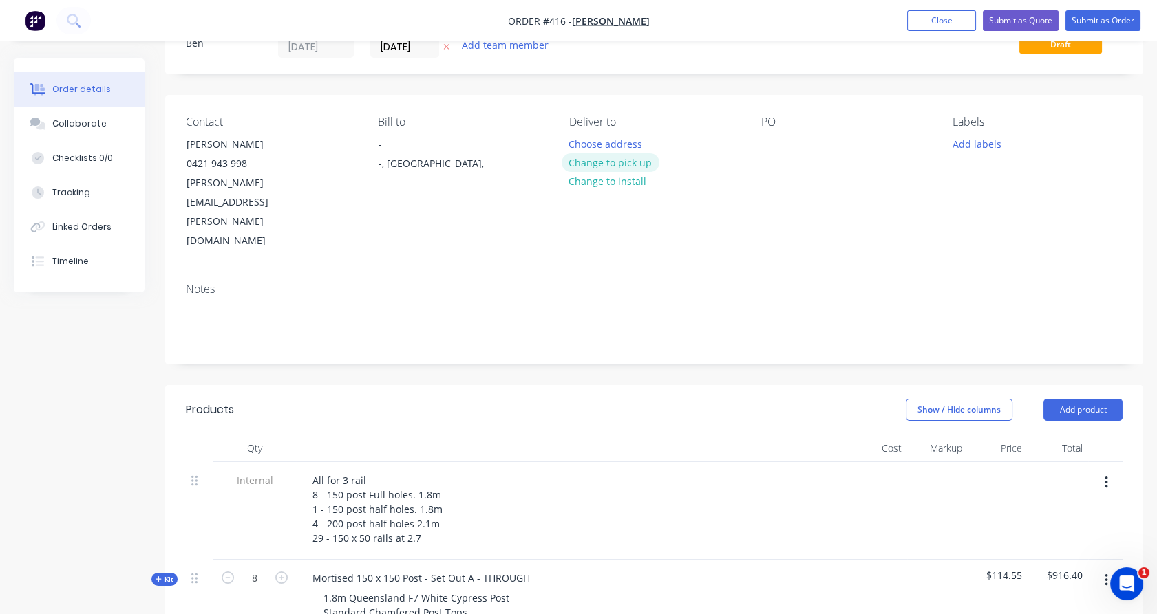
click at [614, 163] on button "Change to pick up" at bounding box center [610, 162] width 98 height 19
click at [599, 133] on div "Pick up Change to delivery Change to install" at bounding box center [654, 184] width 170 height 136
click at [585, 145] on div at bounding box center [580, 144] width 22 height 20
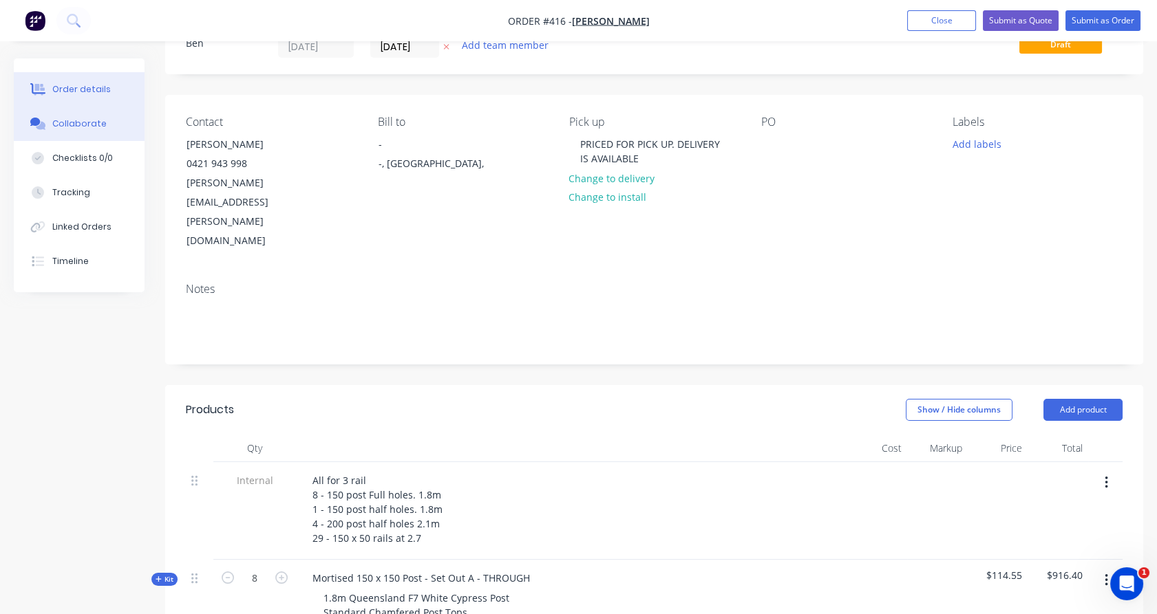
click at [105, 114] on button "Collaborate" at bounding box center [79, 124] width 131 height 34
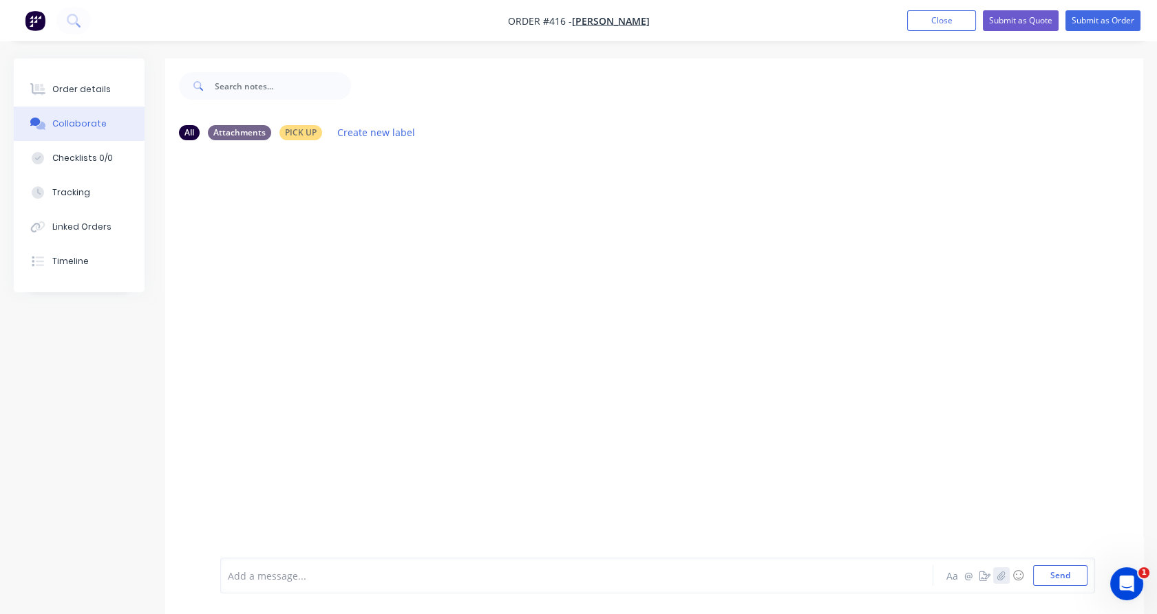
click at [1005, 572] on icon "button" at bounding box center [1001, 576] width 8 height 10
click at [1071, 570] on button "Send" at bounding box center [1060, 576] width 54 height 21
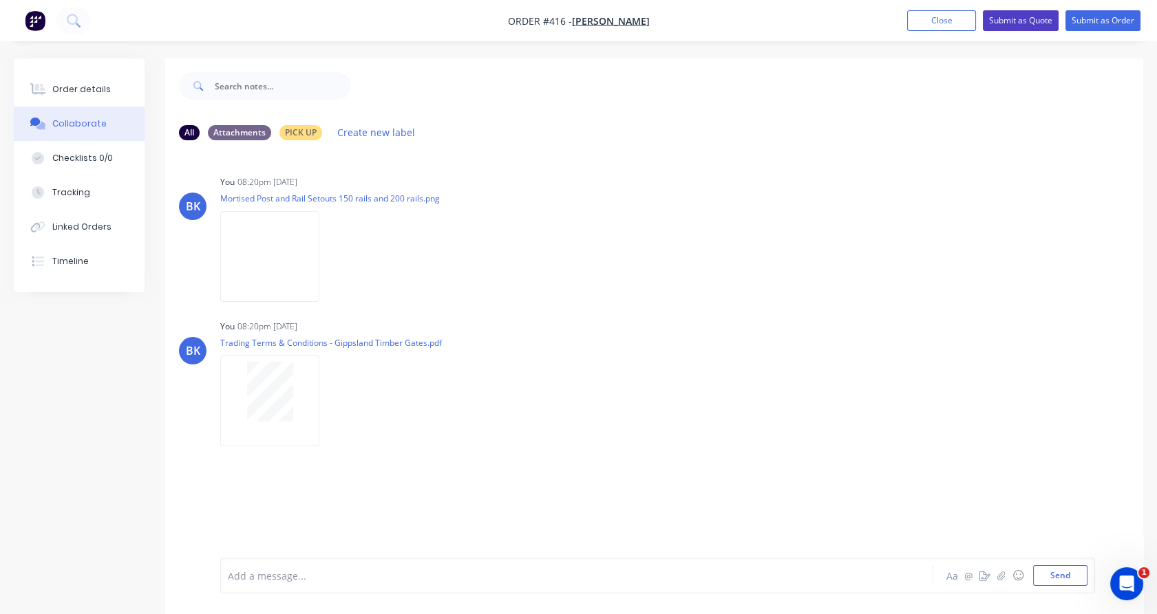
click at [1018, 17] on button "Submit as Quote" at bounding box center [1021, 20] width 76 height 21
click at [1022, 22] on button "Options" at bounding box center [1030, 21] width 69 height 22
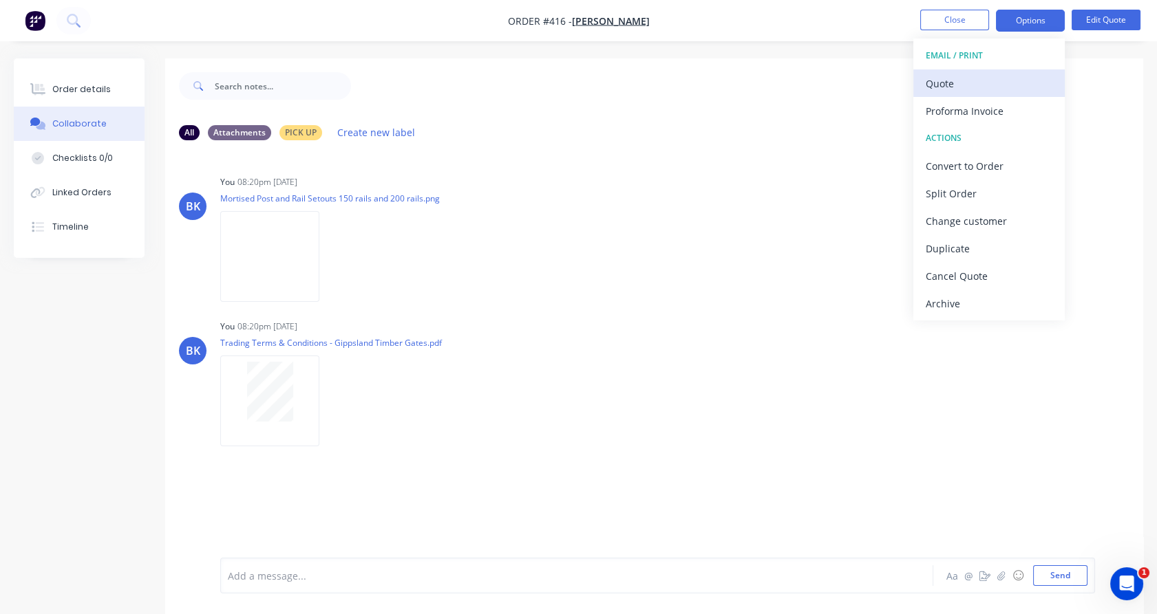
click at [996, 83] on div "Quote" at bounding box center [988, 84] width 127 height 20
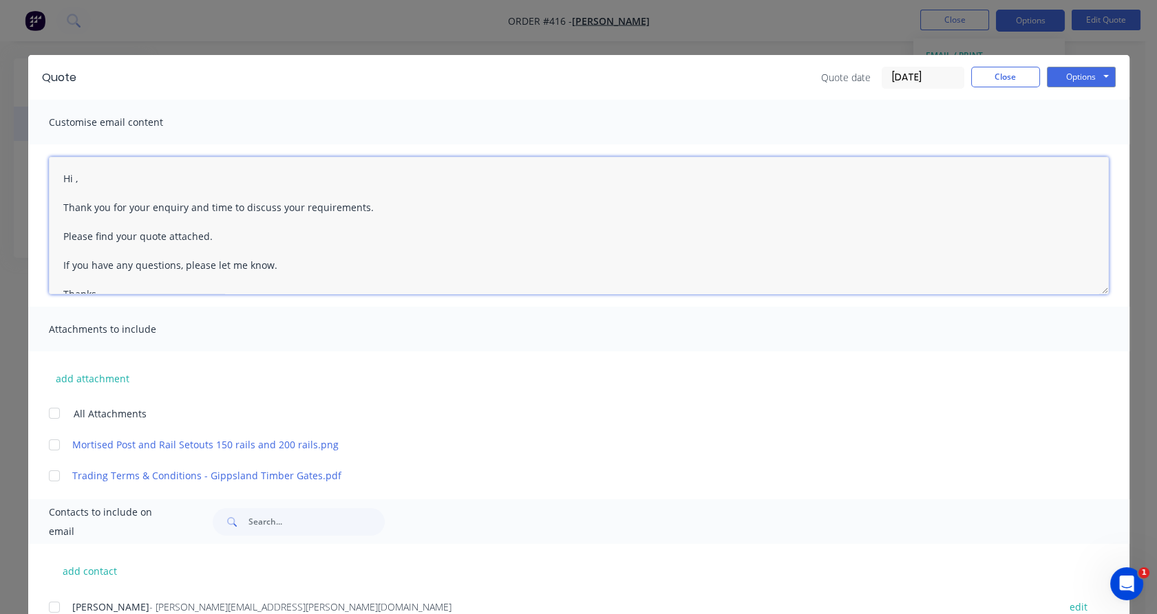
click at [69, 178] on textarea "Hi , Thank you for your enquiry and time to discuss your requirements. Please f…" at bounding box center [579, 226] width 1060 height 138
drag, startPoint x: 181, startPoint y: 206, endPoint x: 353, endPoint y: 202, distance: 172.1
click at [353, 202] on textarea "Hi [PERSON_NAME], Thank you for your enquiry and time to discuss your requireme…" at bounding box center [579, 226] width 1060 height 138
click at [47, 411] on div at bounding box center [55, 414] width 28 height 28
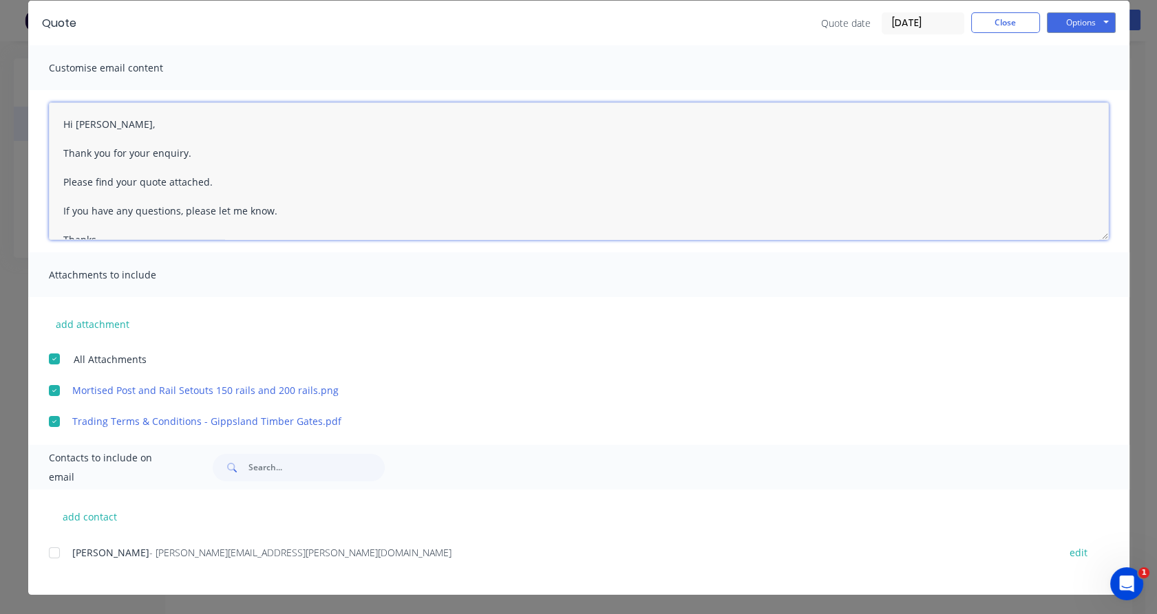
click at [45, 556] on div at bounding box center [55, 553] width 28 height 28
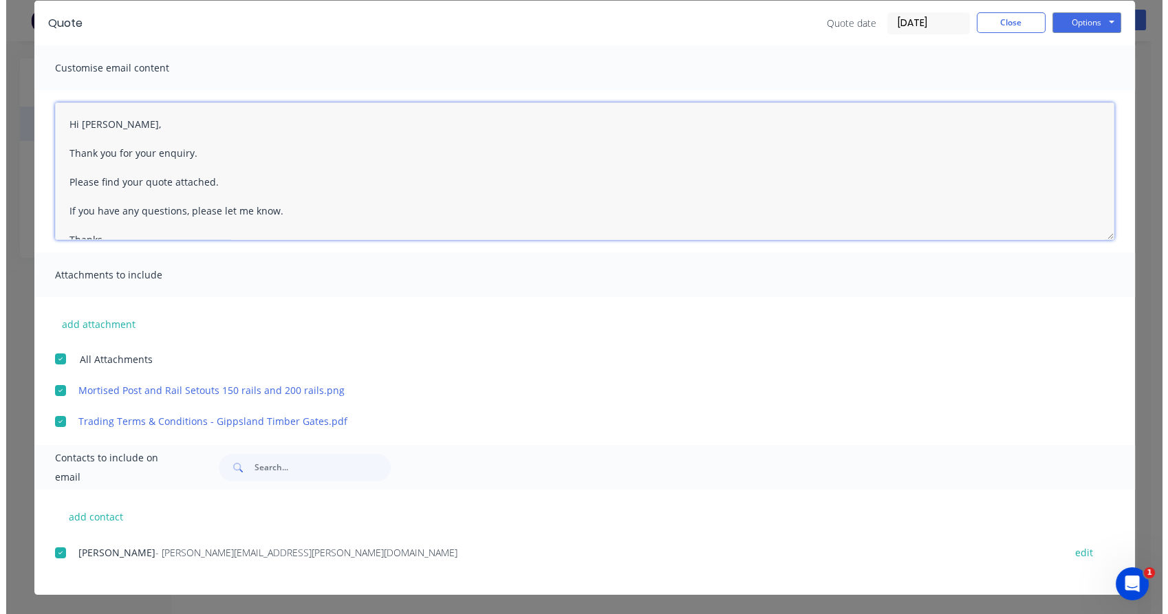
scroll to position [0, 0]
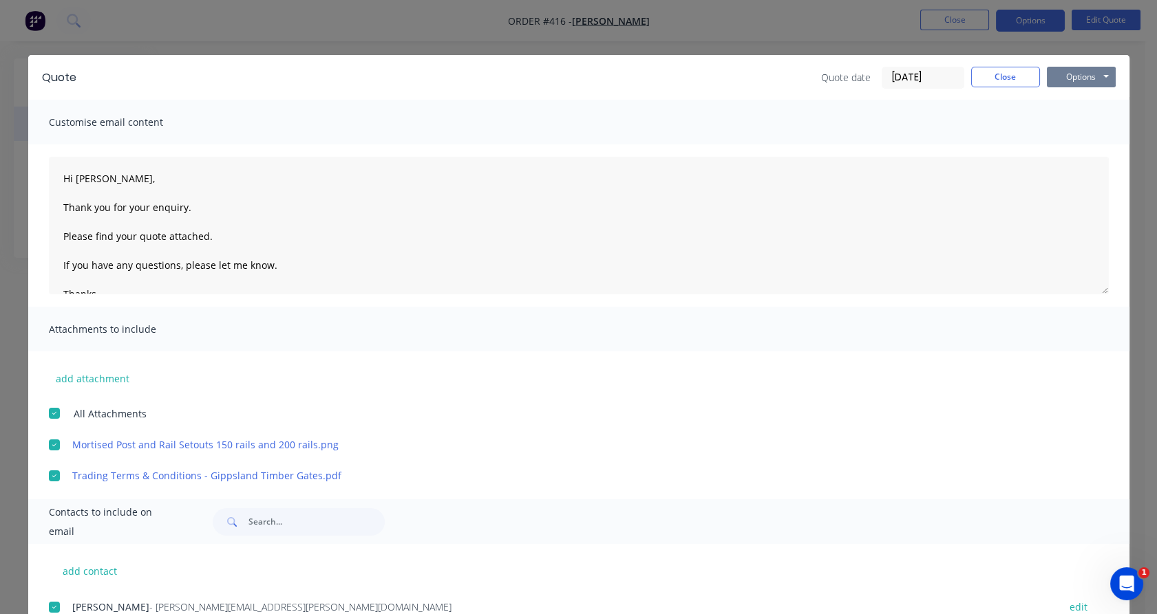
click at [1076, 76] on button "Options" at bounding box center [1080, 77] width 69 height 21
click at [1073, 145] on button "Email" at bounding box center [1090, 147] width 88 height 23
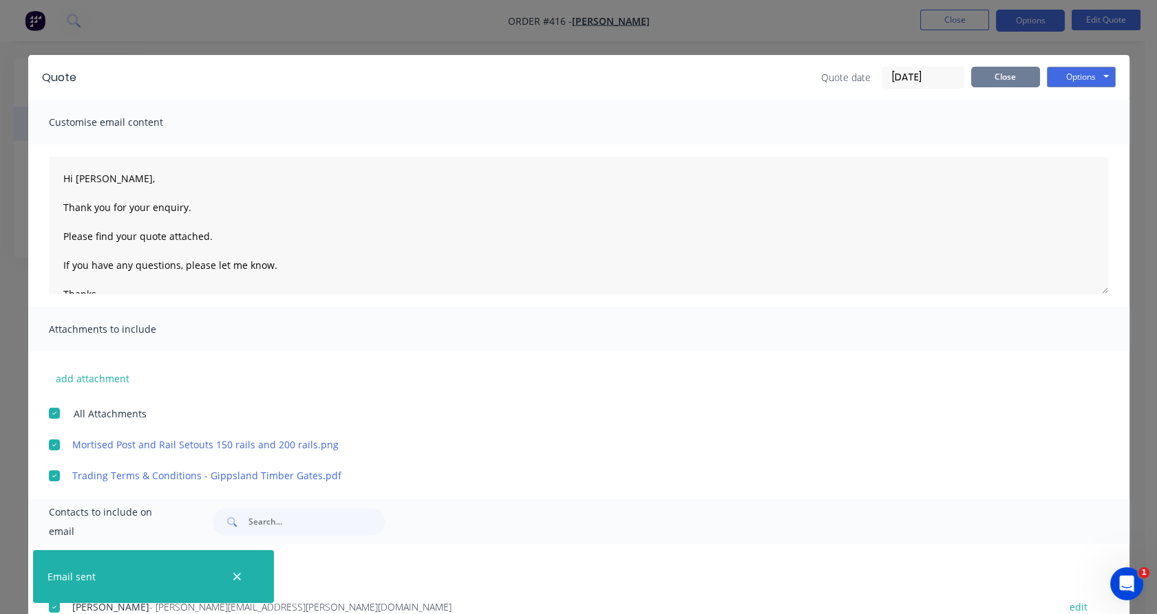
click at [1009, 80] on button "Close" at bounding box center [1005, 77] width 69 height 21
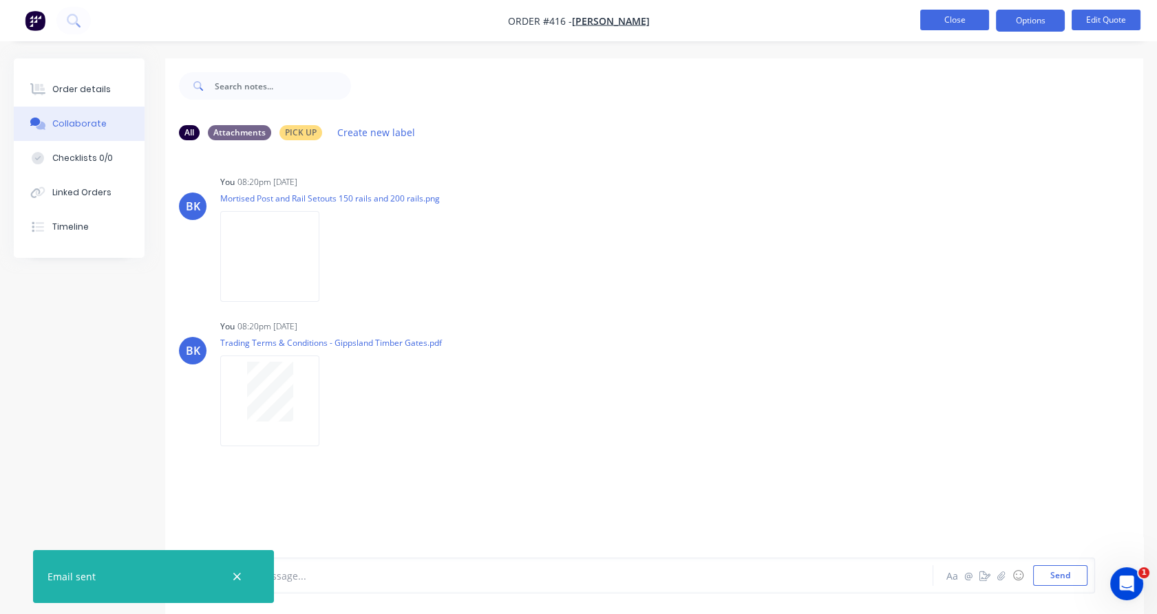
click at [959, 28] on button "Close" at bounding box center [954, 20] width 69 height 21
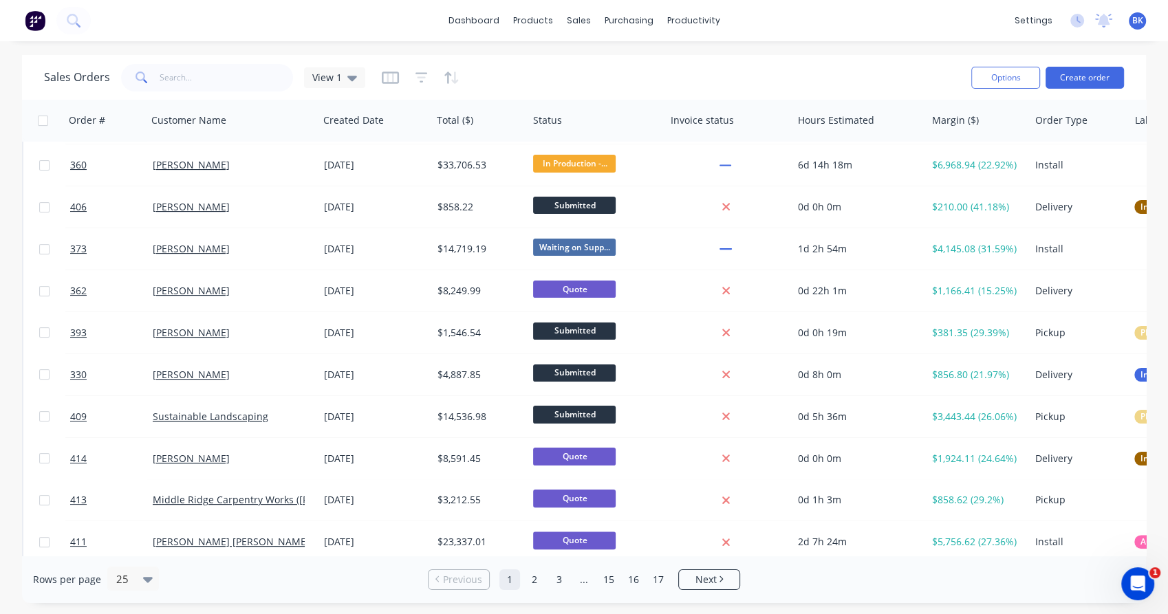
scroll to position [253, 0]
